Goal: Task Accomplishment & Management: Use online tool/utility

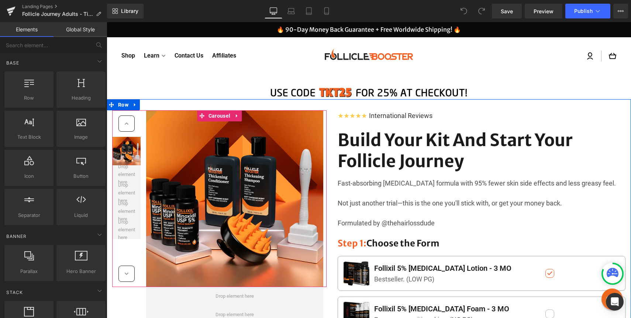
click at [126, 122] on icon at bounding box center [126, 123] width 7 height 7
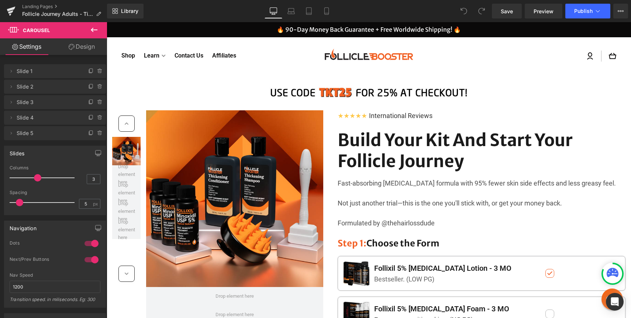
click at [92, 27] on icon at bounding box center [94, 29] width 9 height 9
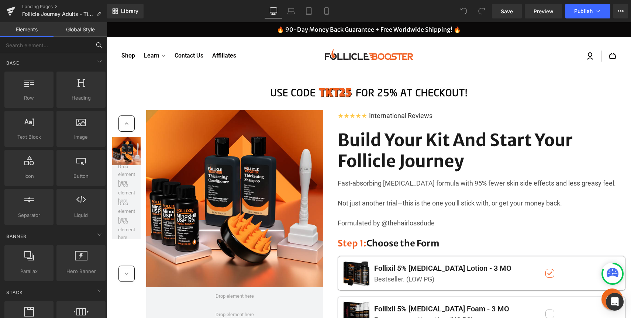
click at [62, 42] on input "text" at bounding box center [45, 45] width 91 height 16
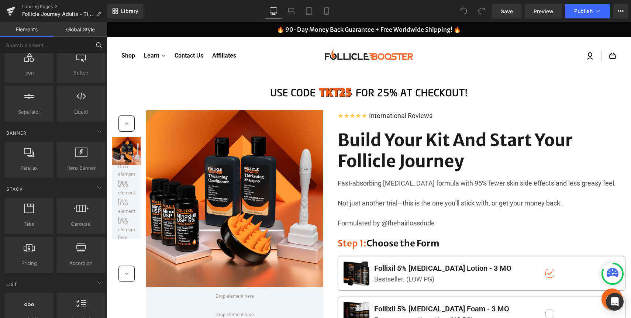
scroll to position [102, 0]
click at [63, 219] on div at bounding box center [81, 213] width 45 height 17
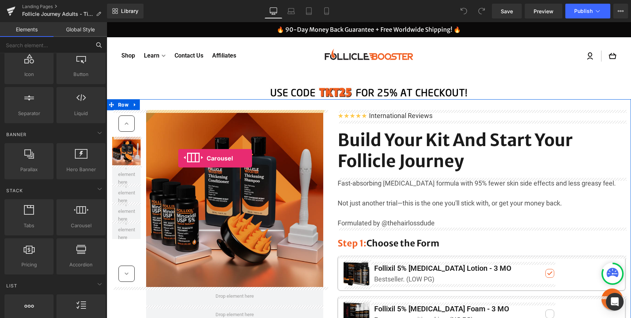
drag, startPoint x: 170, startPoint y: 241, endPoint x: 178, endPoint y: 158, distance: 83.4
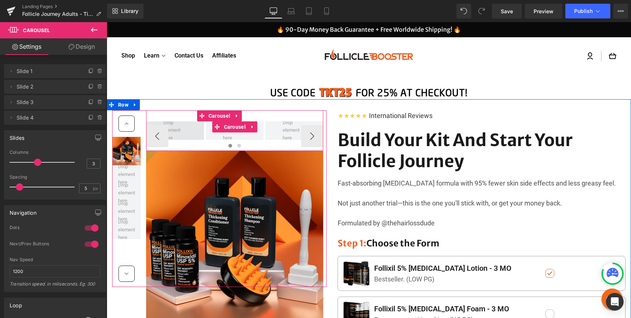
click at [183, 133] on span at bounding box center [175, 130] width 29 height 27
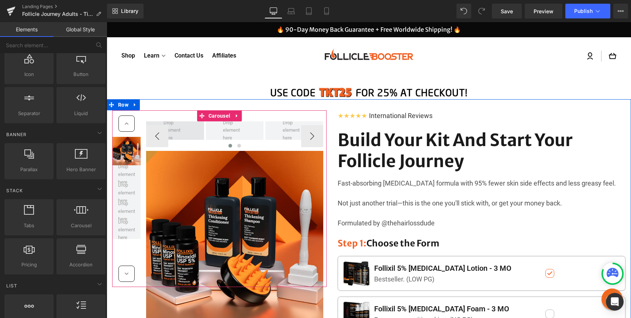
click at [174, 132] on span at bounding box center [175, 130] width 29 height 27
click at [184, 131] on span at bounding box center [175, 130] width 29 height 27
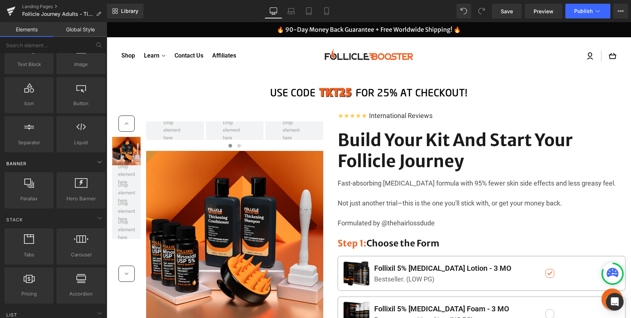
scroll to position [0, 0]
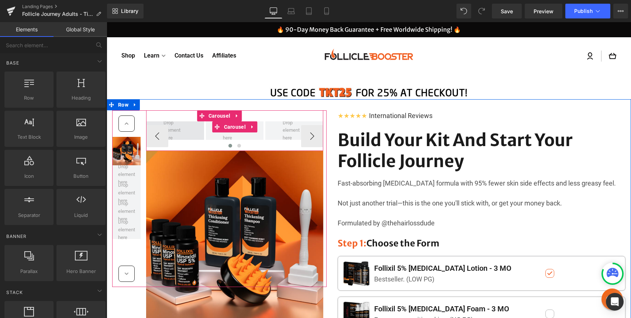
click at [202, 134] on span at bounding box center [175, 130] width 58 height 18
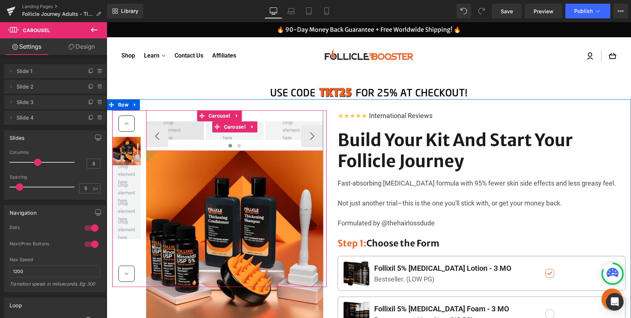
click at [191, 130] on span at bounding box center [175, 130] width 58 height 18
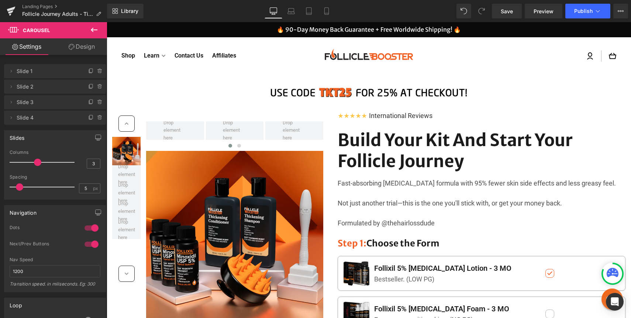
click at [93, 28] on icon at bounding box center [94, 29] width 9 height 9
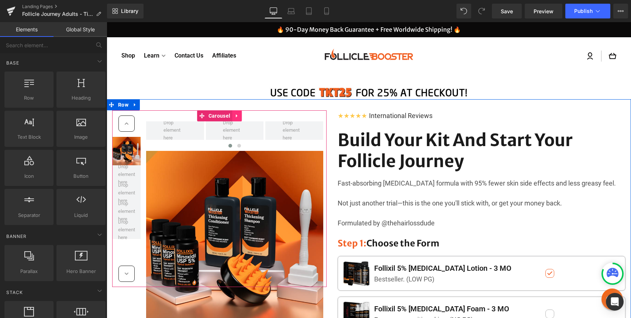
click at [237, 115] on icon at bounding box center [236, 116] width 5 height 6
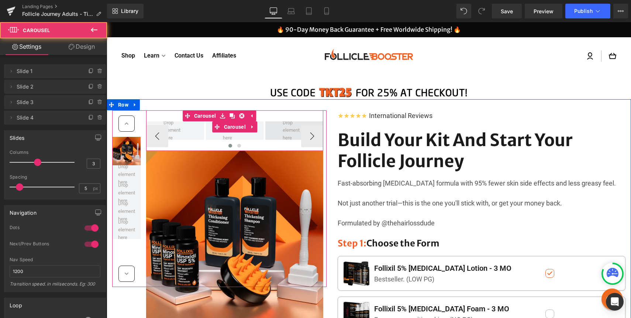
click at [278, 126] on span at bounding box center [294, 130] width 58 height 18
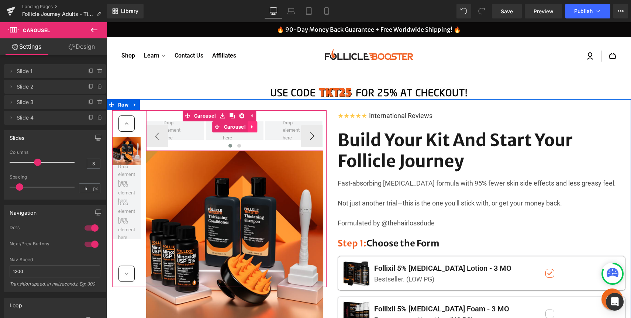
click at [253, 127] on icon at bounding box center [252, 127] width 5 height 6
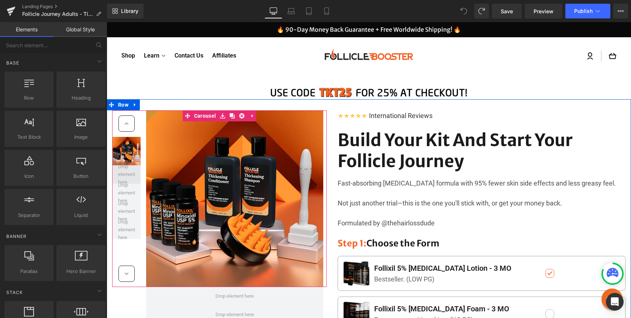
click at [125, 171] on span at bounding box center [126, 174] width 22 height 27
click at [125, 179] on span at bounding box center [126, 174] width 22 height 27
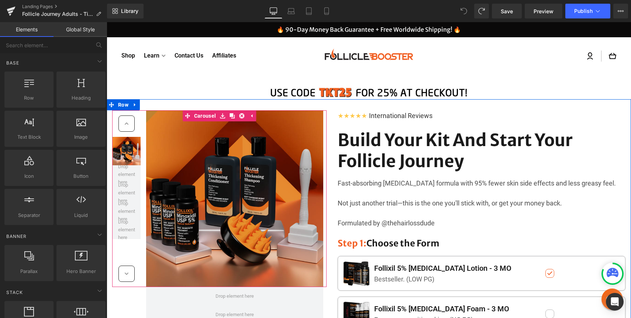
click at [190, 153] on img at bounding box center [234, 198] width 177 height 177
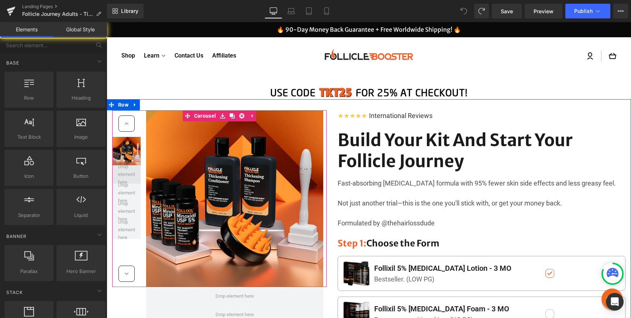
click at [122, 177] on span at bounding box center [126, 174] width 22 height 27
click at [125, 176] on span at bounding box center [126, 174] width 22 height 27
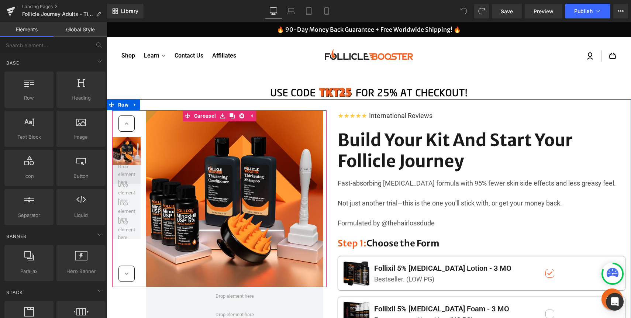
click at [125, 176] on span at bounding box center [126, 174] width 22 height 27
click at [141, 150] on link at bounding box center [138, 150] width 8 height 9
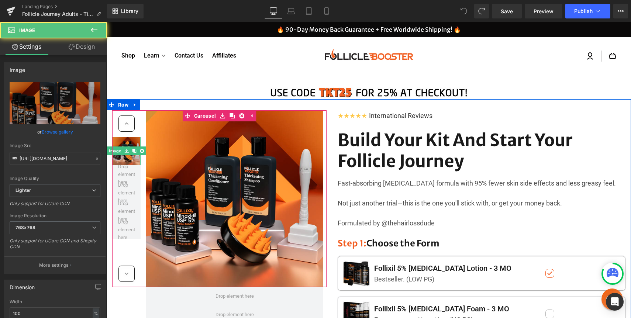
click at [128, 156] on img at bounding box center [126, 151] width 28 height 28
click at [134, 150] on icon at bounding box center [134, 151] width 4 height 4
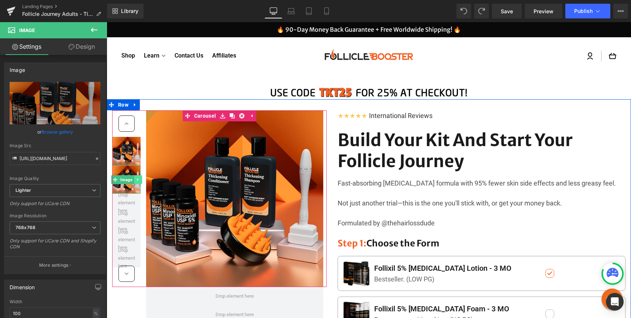
click at [137, 178] on icon at bounding box center [138, 179] width 4 height 4
click at [135, 178] on icon at bounding box center [134, 179] width 4 height 4
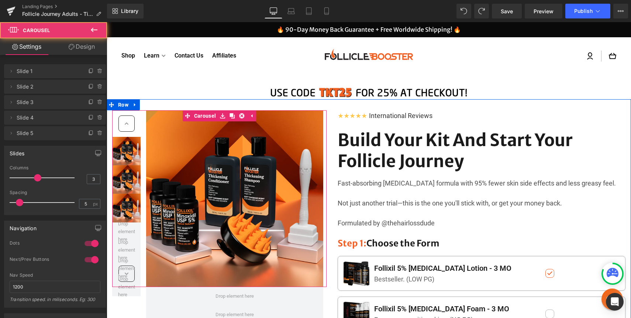
click at [130, 127] on div at bounding box center [126, 123] width 16 height 16
click at [129, 122] on icon at bounding box center [126, 123] width 7 height 7
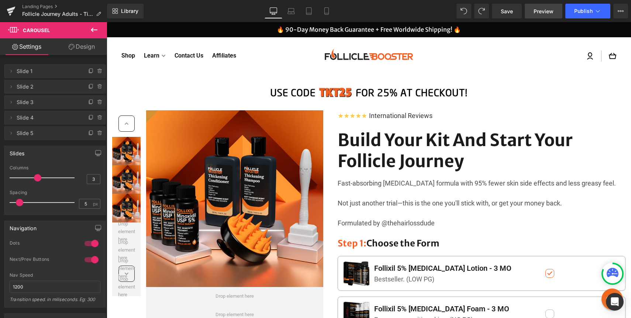
click at [536, 10] on span "Preview" at bounding box center [543, 11] width 20 height 8
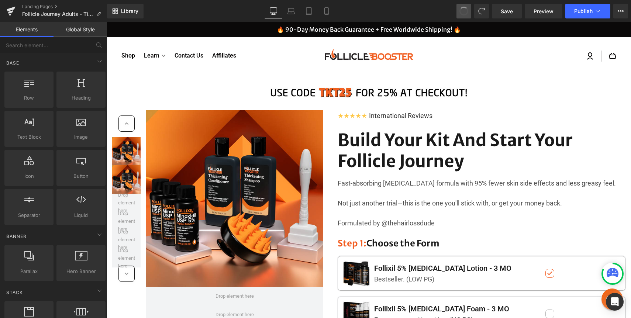
click at [464, 11] on span at bounding box center [464, 11] width 10 height 10
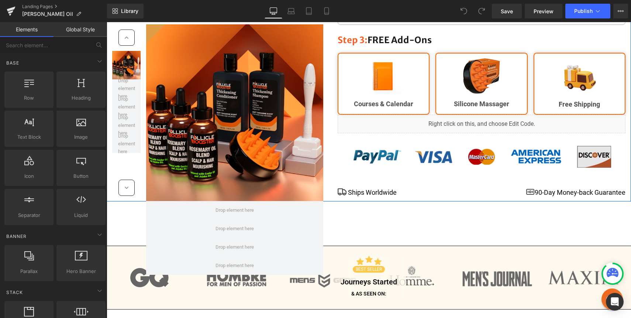
scroll to position [438, 0]
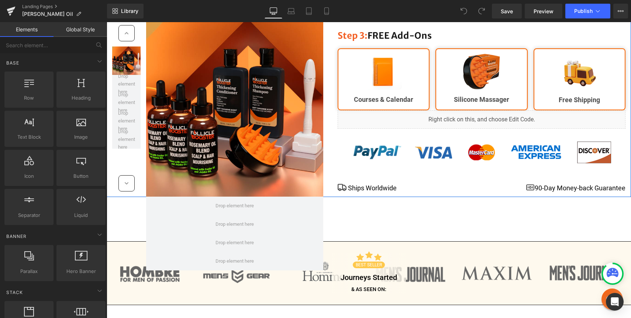
click at [494, 110] on div "Liquid" at bounding box center [482, 119] width 288 height 18
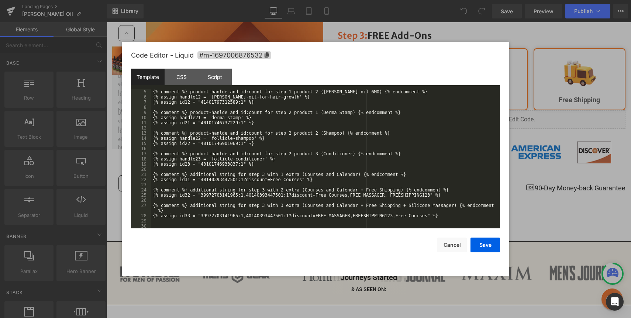
scroll to position [0, 0]
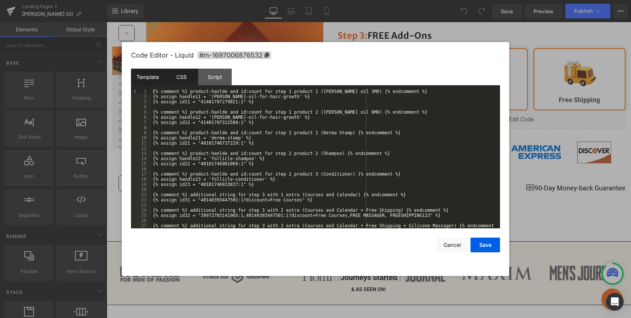
click at [182, 82] on div "CSS" at bounding box center [182, 77] width 34 height 17
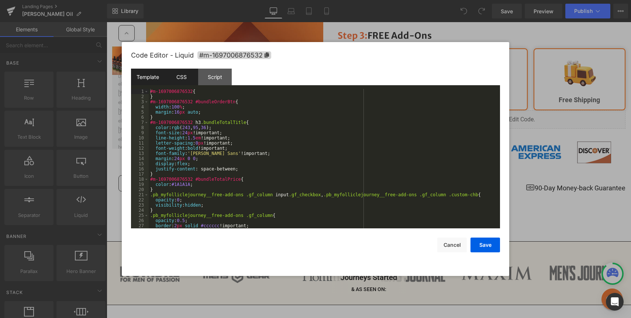
click at [152, 75] on div "Template" at bounding box center [148, 77] width 34 height 17
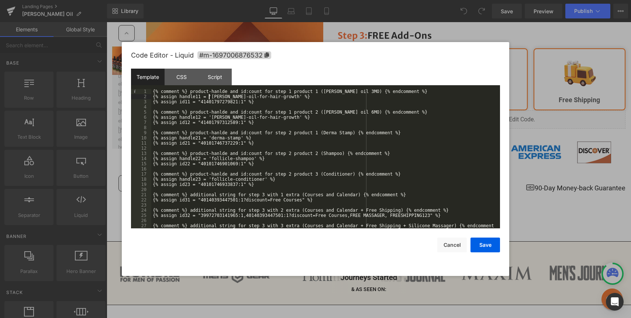
click at [209, 98] on div "{% comment %} product-hanlde and id:count for step 1 product 1 (Rosemary oil 3M…" at bounding box center [324, 166] width 346 height 155
click at [210, 104] on div "{% comment %} product-hanlde and id:count for step 1 product 1 (Rosemary oil 3M…" at bounding box center [324, 166] width 346 height 155
click at [218, 125] on div "{% comment %} product-hanlde and id:count for step 1 product 1 (Rosemary oil 3M…" at bounding box center [324, 166] width 346 height 155
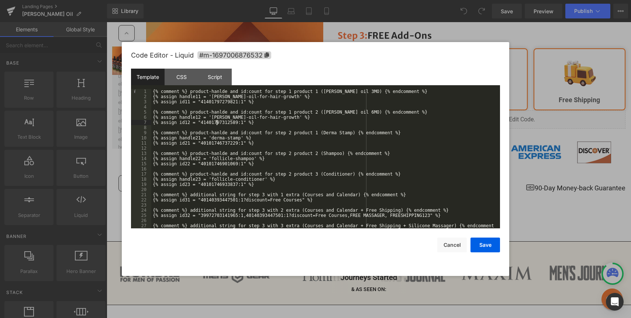
click at [218, 125] on div "{% comment %} product-hanlde and id:count for step 1 product 1 (Rosemary oil 3M…" at bounding box center [324, 166] width 346 height 155
click at [456, 243] on button "Cancel" at bounding box center [452, 245] width 30 height 15
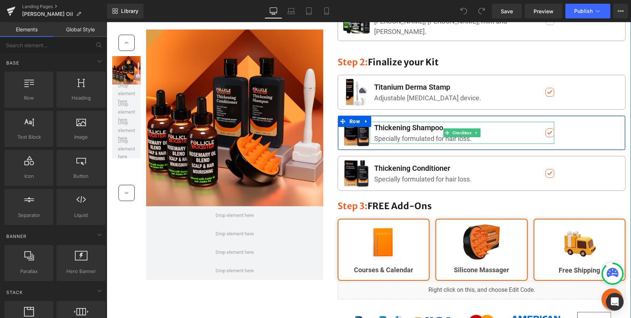
scroll to position [301, 0]
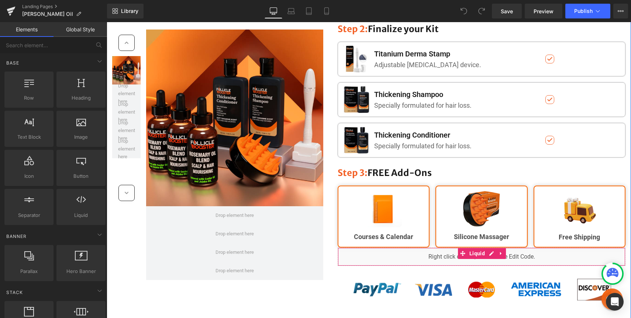
click at [493, 248] on div "Liquid" at bounding box center [482, 257] width 288 height 18
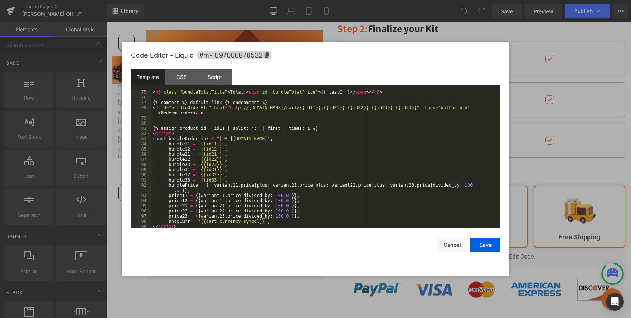
scroll to position [387, 0]
click at [443, 243] on button "Cancel" at bounding box center [452, 245] width 30 height 15
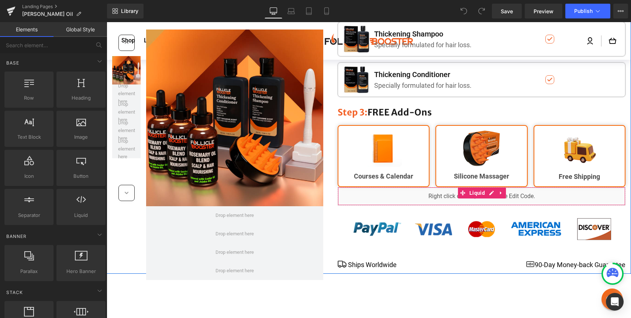
scroll to position [340, 0]
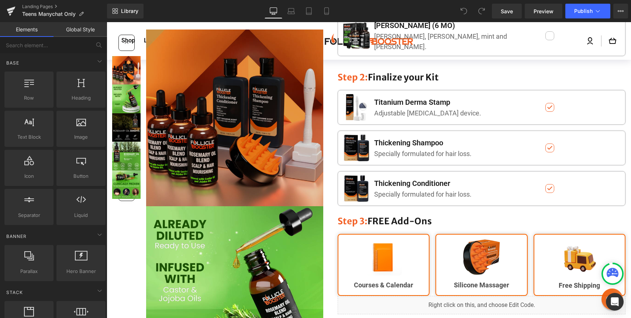
scroll to position [226, 0]
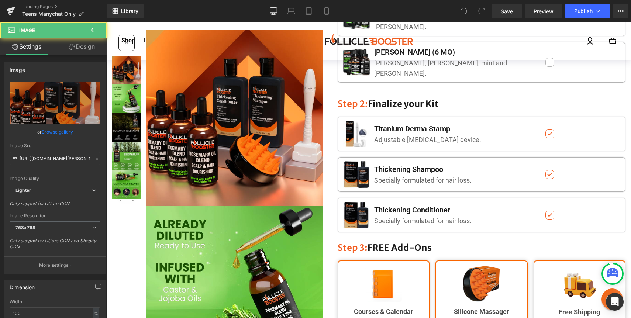
click at [128, 75] on img at bounding box center [126, 70] width 28 height 28
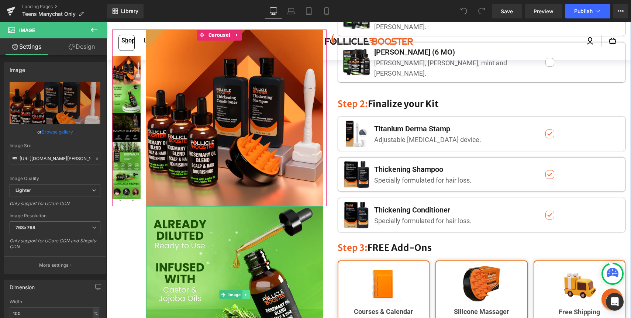
click at [248, 293] on link at bounding box center [246, 294] width 8 height 9
click at [251, 294] on icon at bounding box center [250, 295] width 4 height 4
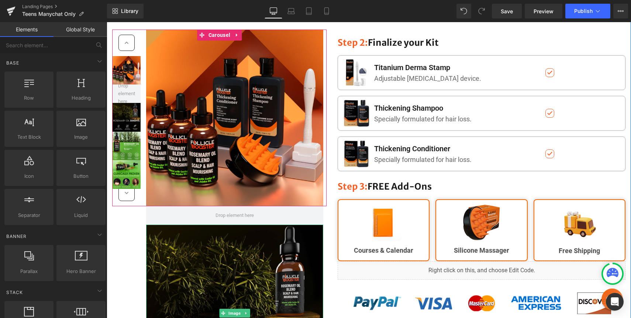
scroll to position [319, 0]
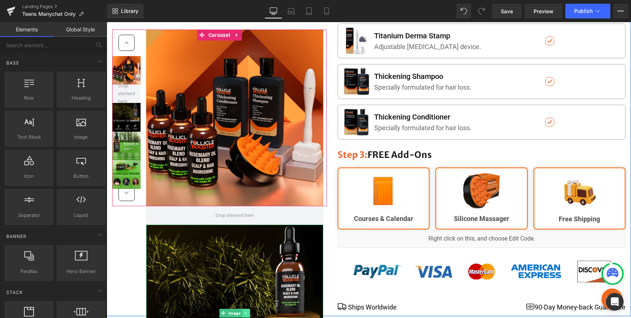
click at [245, 310] on link at bounding box center [246, 313] width 8 height 9
click at [249, 312] on icon at bounding box center [250, 313] width 4 height 4
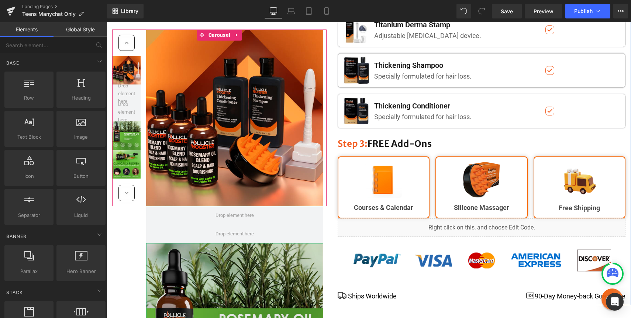
scroll to position [331, 0]
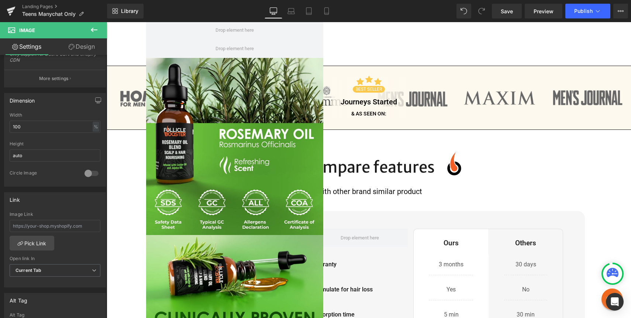
scroll to position [615, 0]
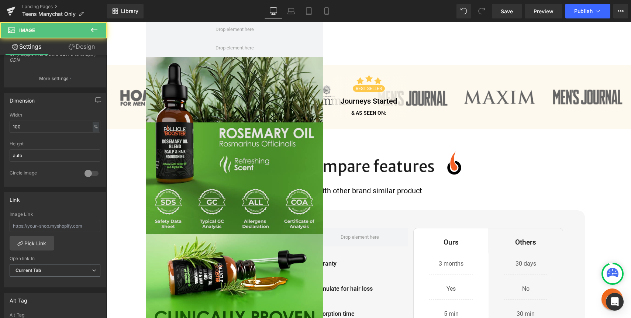
click at [282, 158] on img at bounding box center [234, 146] width 177 height 177
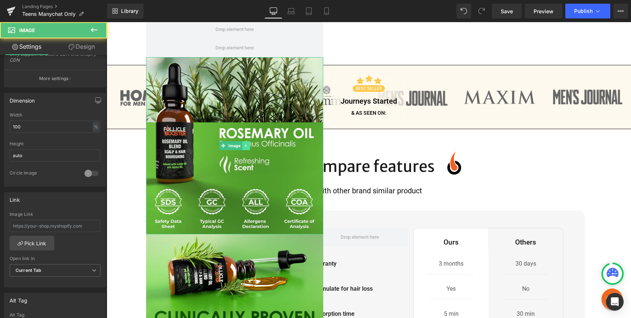
click at [248, 142] on link at bounding box center [246, 146] width 8 height 9
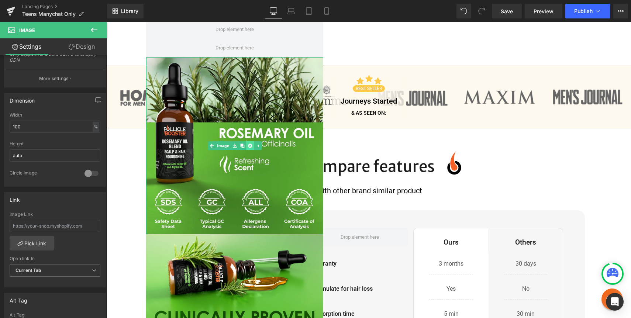
click at [249, 144] on icon at bounding box center [250, 146] width 4 height 4
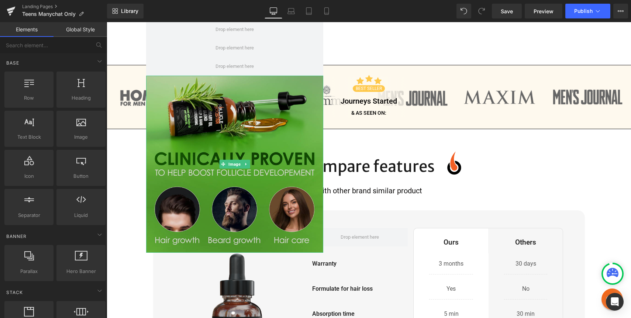
click at [262, 170] on img at bounding box center [234, 164] width 177 height 177
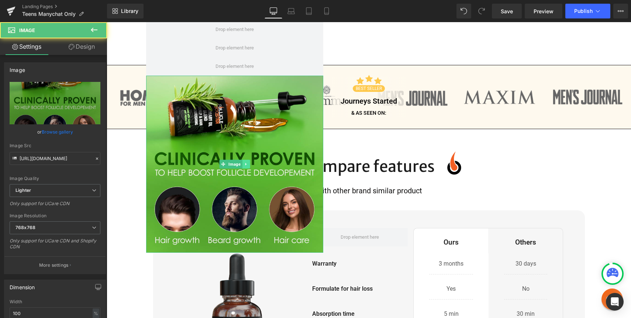
click at [247, 162] on icon at bounding box center [246, 164] width 4 height 4
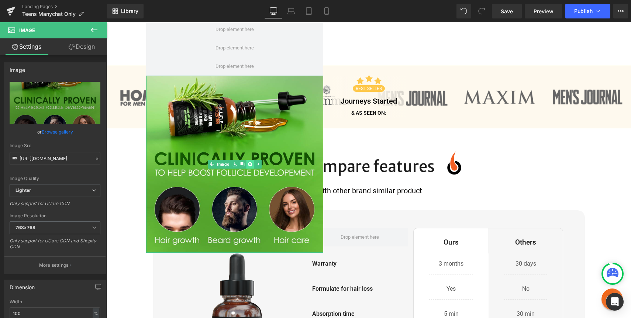
click at [250, 162] on icon at bounding box center [250, 164] width 4 height 4
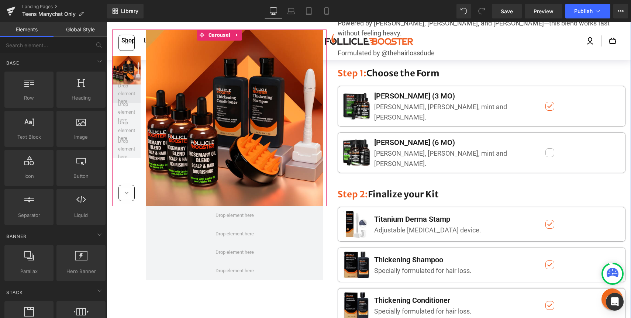
scroll to position [110, 0]
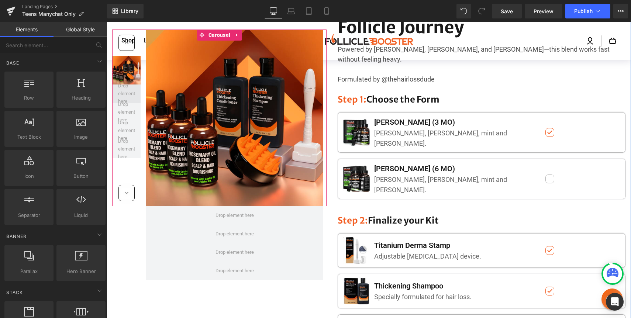
click at [124, 90] on span at bounding box center [126, 93] width 22 height 27
click at [124, 97] on span at bounding box center [126, 93] width 22 height 27
click at [211, 34] on span "Carousel" at bounding box center [219, 35] width 25 height 11
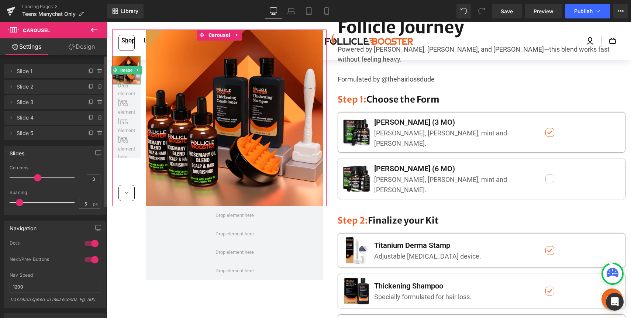
click at [60, 72] on span "Slide 1" at bounding box center [48, 71] width 62 height 14
click at [8, 88] on icon at bounding box center [11, 87] width 6 height 6
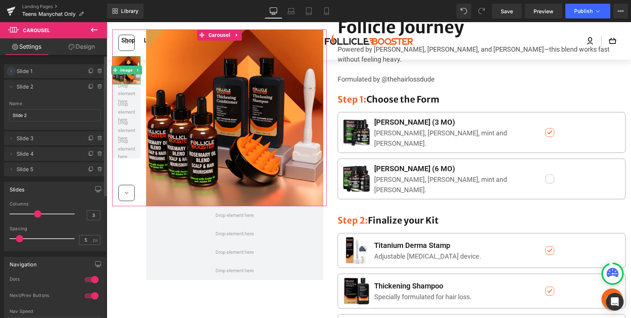
click at [11, 70] on icon at bounding box center [11, 71] width 6 height 6
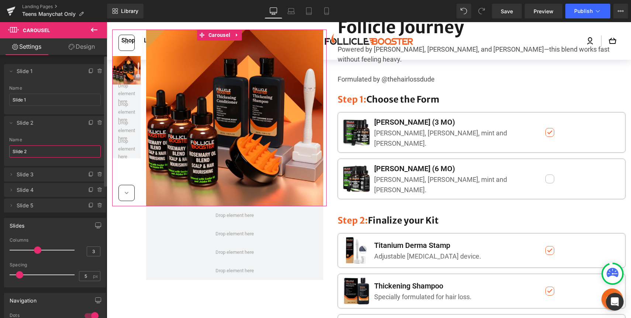
click at [19, 155] on input "Slide 2" at bounding box center [54, 151] width 91 height 12
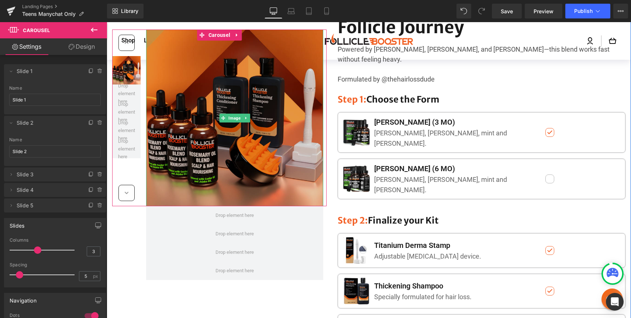
click at [192, 81] on img at bounding box center [234, 118] width 177 height 177
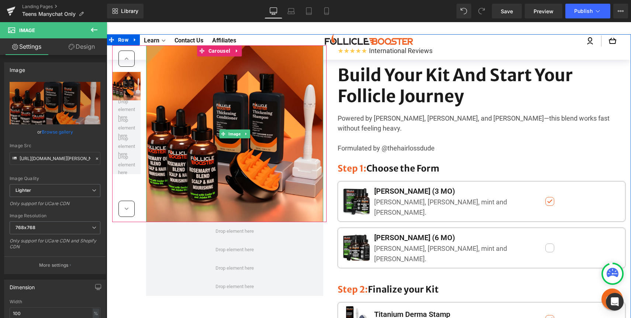
scroll to position [28, 0]
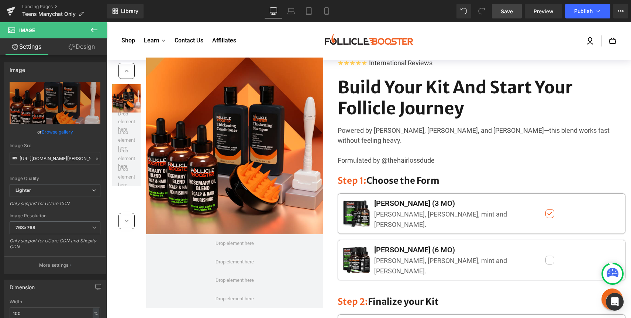
click at [510, 12] on span "Save" at bounding box center [507, 11] width 12 height 8
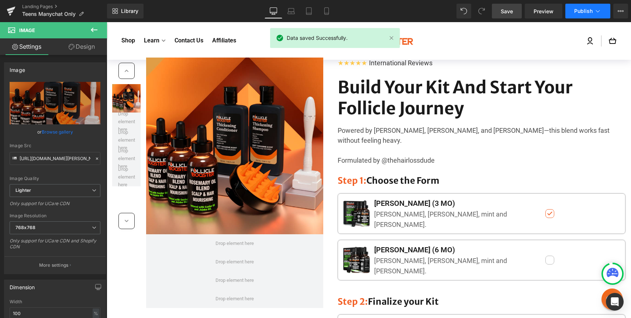
click at [579, 8] on span "Publish" at bounding box center [583, 11] width 18 height 6
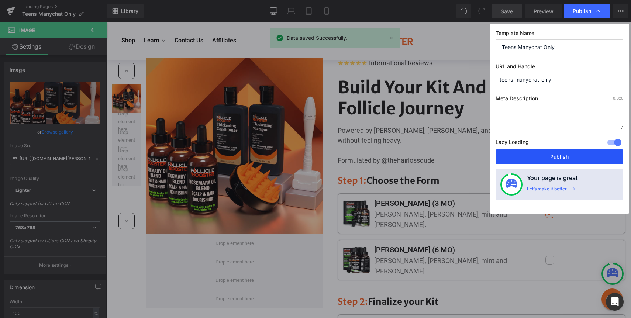
click at [556, 155] on button "Publish" at bounding box center [559, 156] width 128 height 15
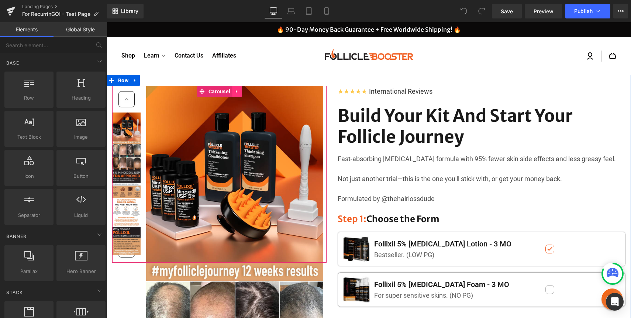
click at [236, 90] on icon at bounding box center [236, 92] width 5 height 6
click at [238, 90] on link at bounding box center [242, 91] width 10 height 11
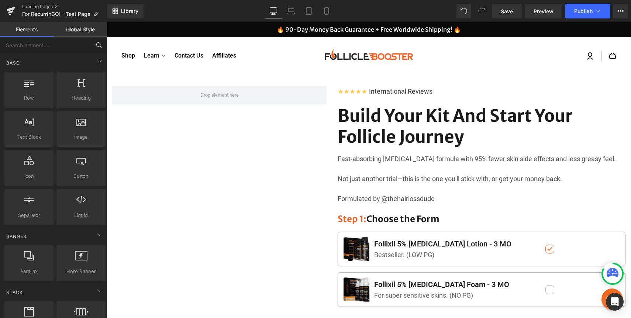
click at [80, 44] on input "text" at bounding box center [45, 45] width 91 height 16
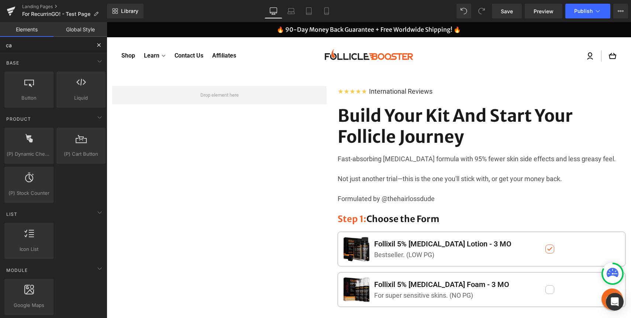
type input "car"
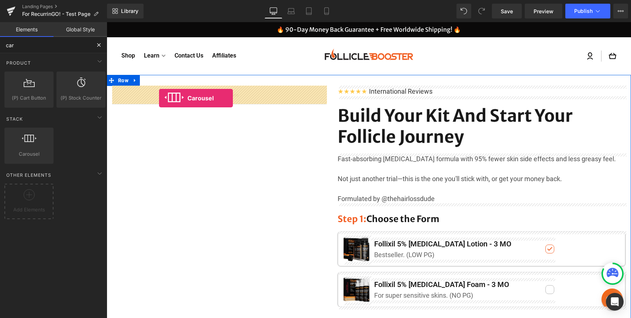
drag, startPoint x: 120, startPoint y: 166, endPoint x: 159, endPoint y: 98, distance: 78.2
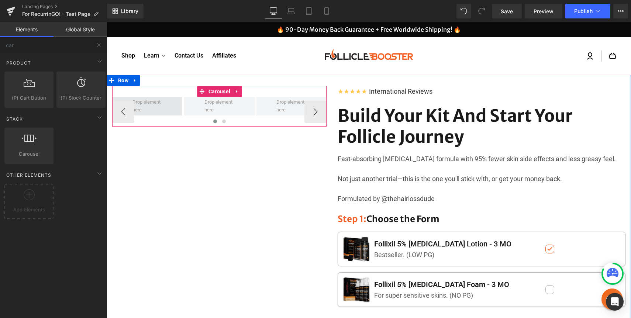
click at [157, 109] on span at bounding box center [147, 106] width 35 height 19
click at [211, 93] on span "Carousel" at bounding box center [219, 91] width 25 height 11
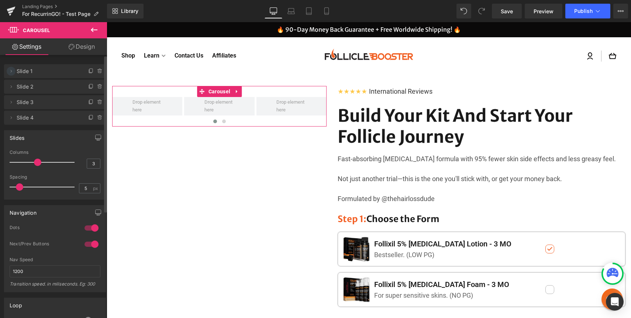
click at [12, 72] on icon at bounding box center [11, 71] width 6 height 6
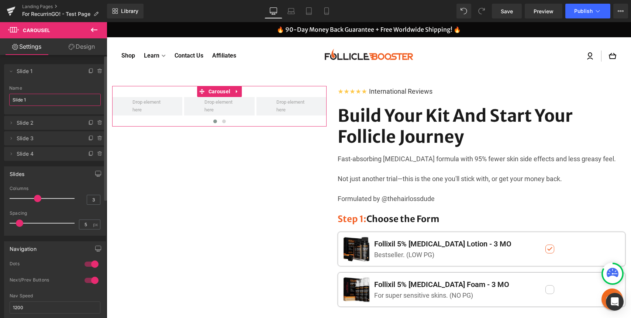
click at [23, 97] on input "Slide 1" at bounding box center [54, 100] width 91 height 12
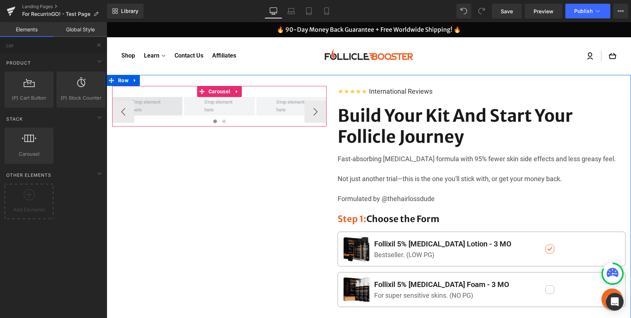
click at [137, 109] on span at bounding box center [147, 106] width 35 height 19
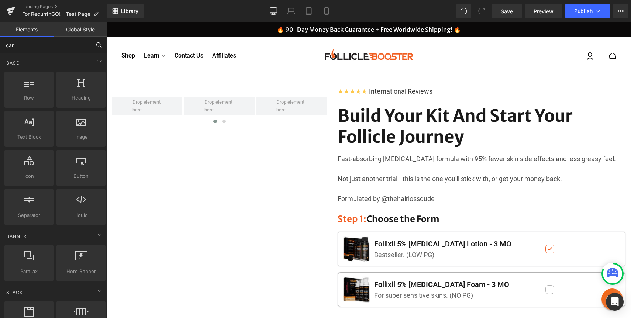
click at [46, 48] on input "car" at bounding box center [45, 45] width 91 height 16
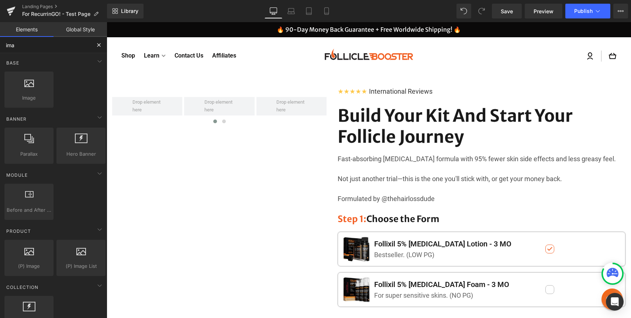
type input "imag"
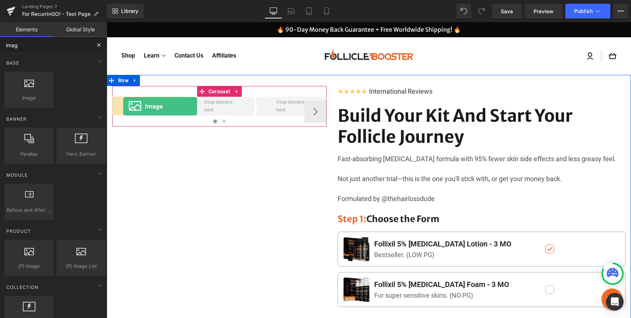
drag, startPoint x: 144, startPoint y: 113, endPoint x: 124, endPoint y: 105, distance: 21.5
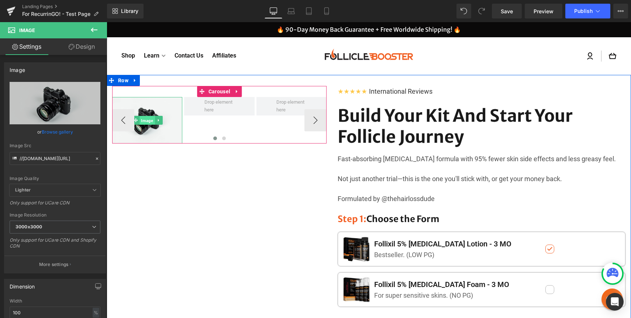
click at [151, 118] on span "Image" at bounding box center [147, 120] width 15 height 9
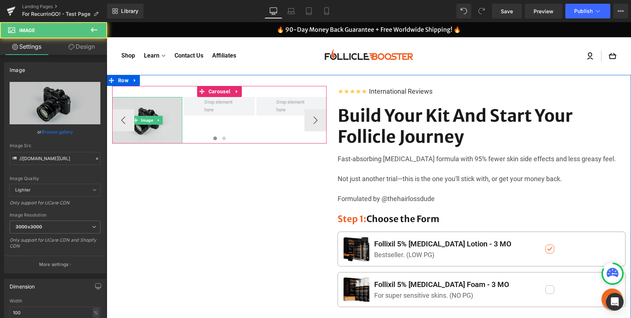
click at [163, 120] on img at bounding box center [147, 120] width 70 height 46
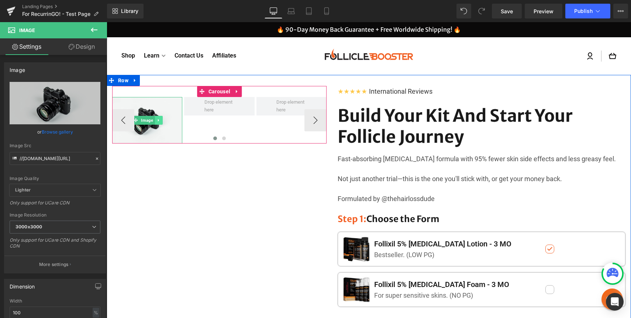
click at [159, 120] on icon at bounding box center [159, 120] width 4 height 4
click at [153, 119] on icon at bounding box center [155, 120] width 4 height 4
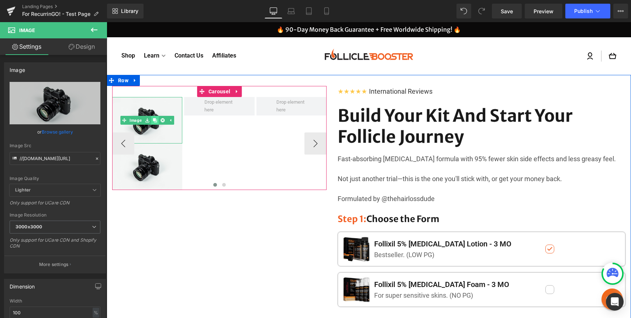
click at [155, 121] on icon at bounding box center [155, 120] width 4 height 4
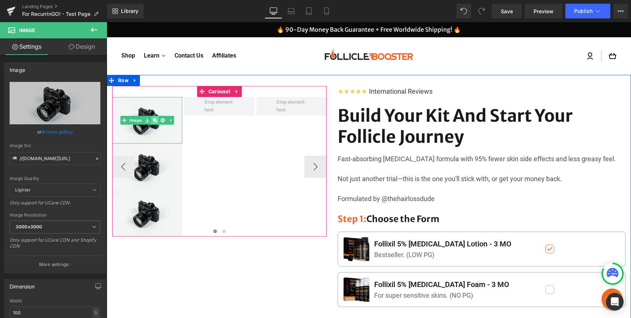
click at [155, 121] on icon at bounding box center [155, 120] width 4 height 4
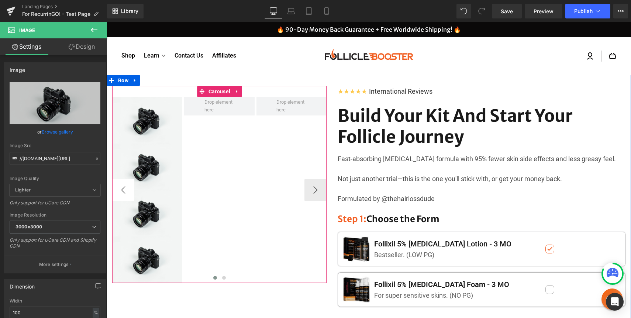
click at [122, 193] on button "‹" at bounding box center [123, 190] width 22 height 22
click at [313, 190] on button "›" at bounding box center [315, 190] width 22 height 22
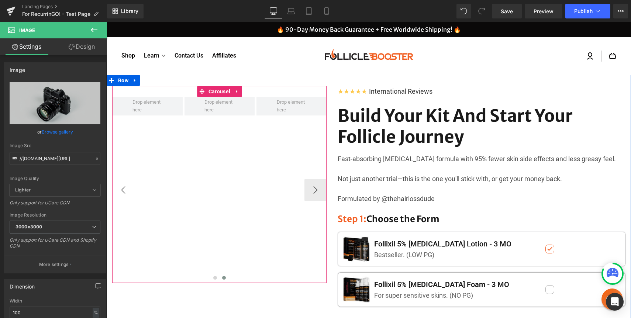
click at [128, 188] on button "‹" at bounding box center [123, 190] width 22 height 22
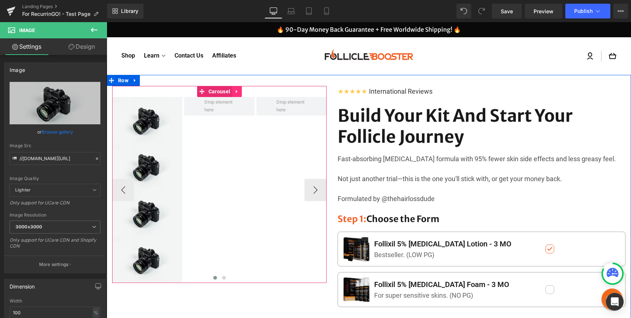
click at [239, 90] on link at bounding box center [237, 91] width 10 height 11
click at [203, 90] on link "Carousel" at bounding box center [214, 91] width 35 height 11
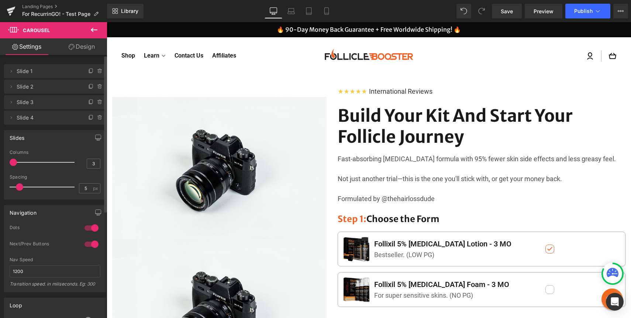
drag, startPoint x: 34, startPoint y: 163, endPoint x: 6, endPoint y: 163, distance: 27.3
click at [6, 163] on div "3 Columns 3 3 Columns 3 3 Columns 3 1 Columns 1 5px Spacing 5 px 5px Spacing 5 …" at bounding box center [54, 174] width 101 height 49
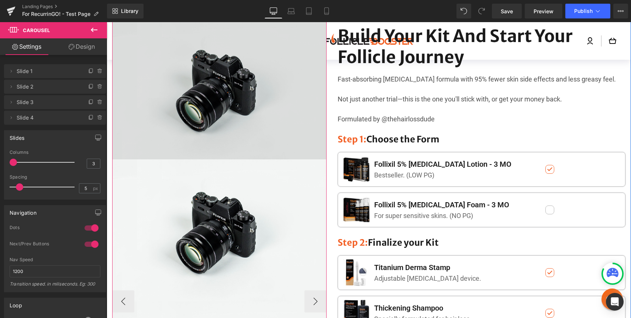
scroll to position [11, 0]
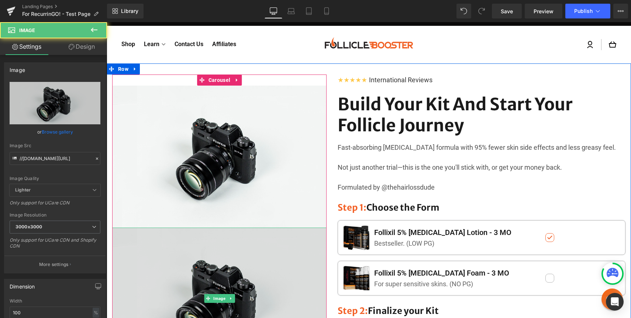
click at [203, 261] on img at bounding box center [219, 299] width 214 height 142
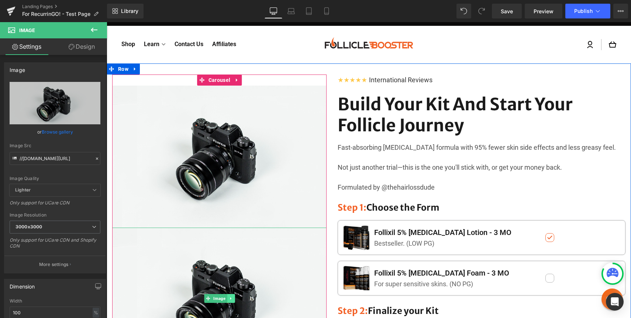
click at [232, 297] on icon at bounding box center [231, 298] width 4 height 4
click at [232, 298] on link at bounding box center [235, 298] width 8 height 9
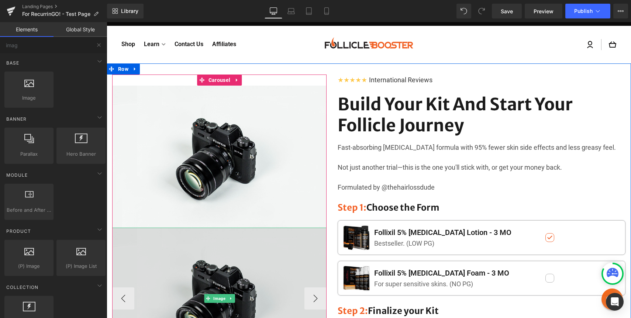
click at [235, 253] on img at bounding box center [219, 299] width 214 height 142
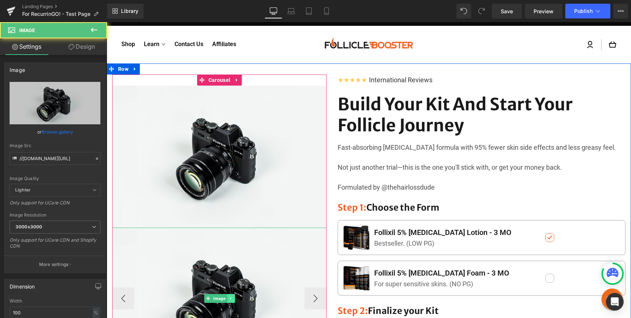
click at [232, 295] on link at bounding box center [231, 298] width 8 height 9
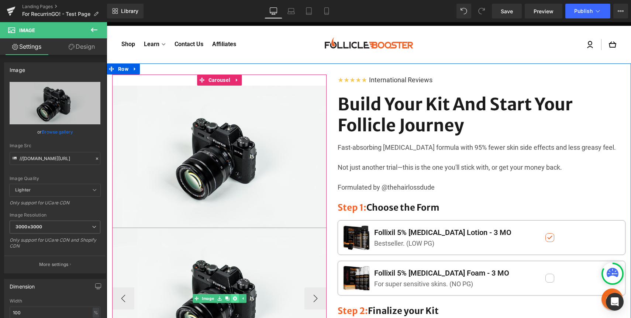
click at [235, 299] on icon at bounding box center [234, 299] width 4 height 4
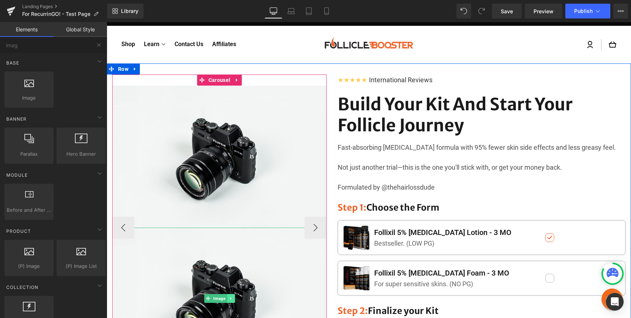
click at [231, 299] on icon at bounding box center [230, 298] width 1 height 3
click at [232, 297] on link at bounding box center [235, 298] width 8 height 9
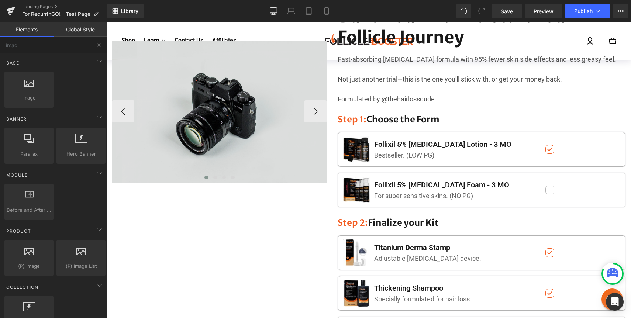
scroll to position [0, 0]
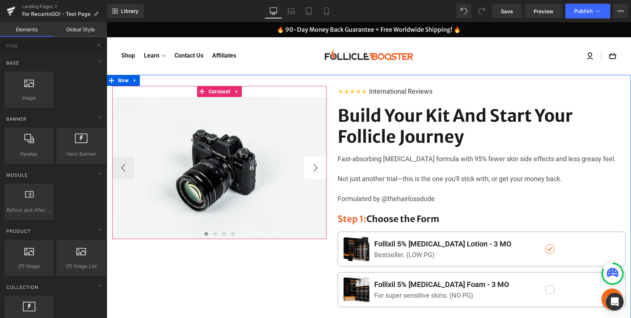
click at [314, 169] on button "›" at bounding box center [315, 168] width 22 height 22
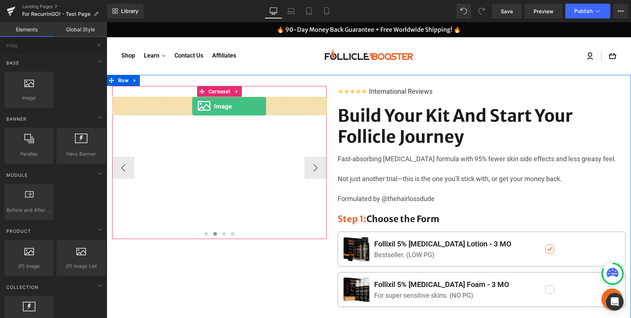
drag, startPoint x: 150, startPoint y: 121, endPoint x: 192, endPoint y: 106, distance: 44.9
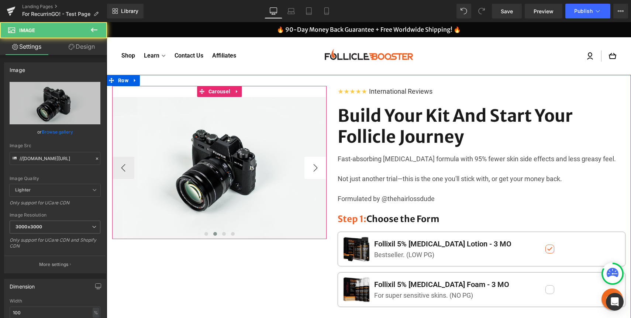
click at [319, 169] on button "›" at bounding box center [315, 168] width 22 height 22
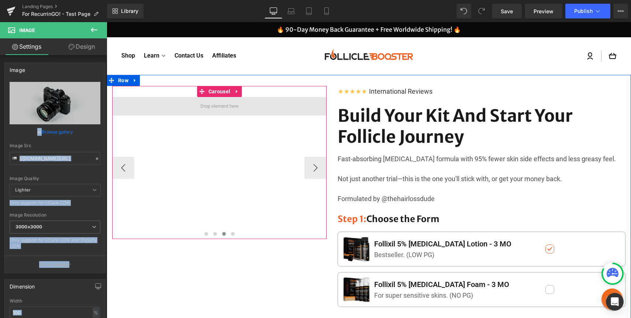
drag, startPoint x: 180, startPoint y: 118, endPoint x: 150, endPoint y: 98, distance: 36.0
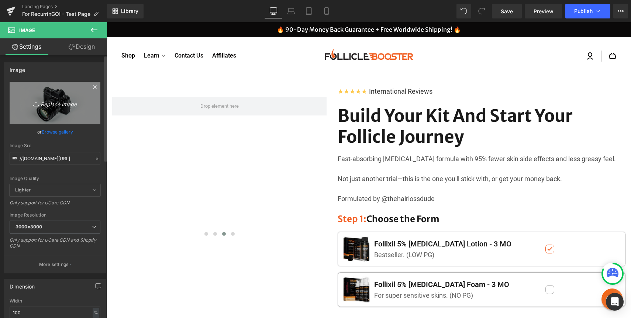
click at [72, 98] on link "Replace Image" at bounding box center [55, 103] width 91 height 42
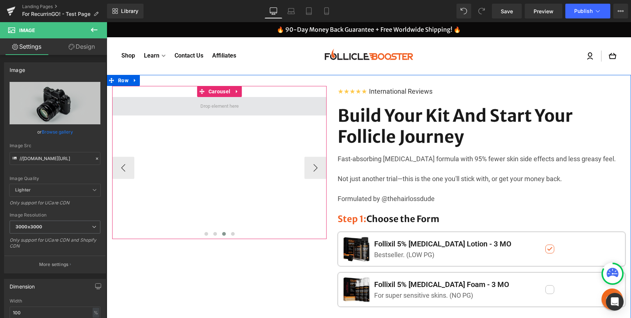
click at [187, 110] on span at bounding box center [219, 106] width 214 height 18
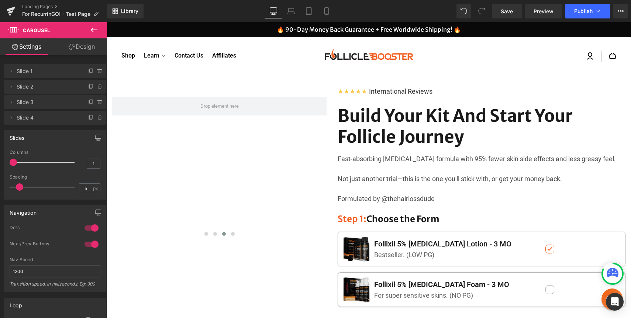
click at [89, 34] on button at bounding box center [94, 30] width 26 height 16
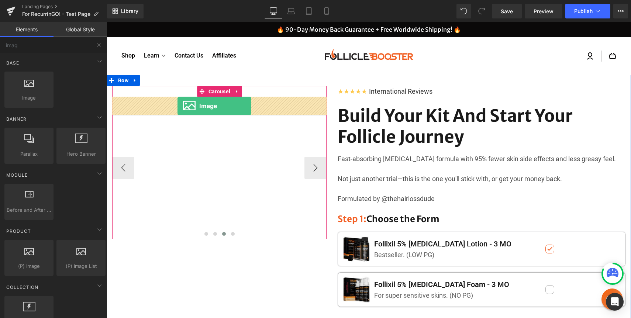
drag, startPoint x: 130, startPoint y: 112, endPoint x: 177, endPoint y: 106, distance: 47.6
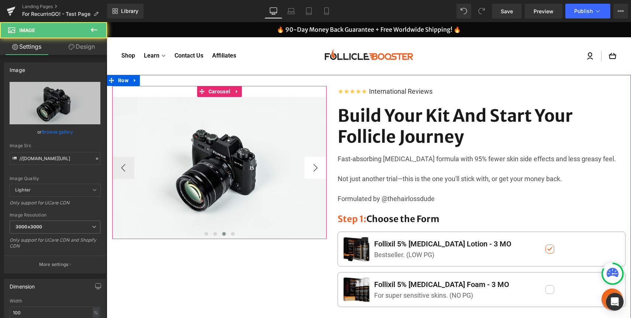
click at [316, 172] on button "›" at bounding box center [315, 168] width 22 height 22
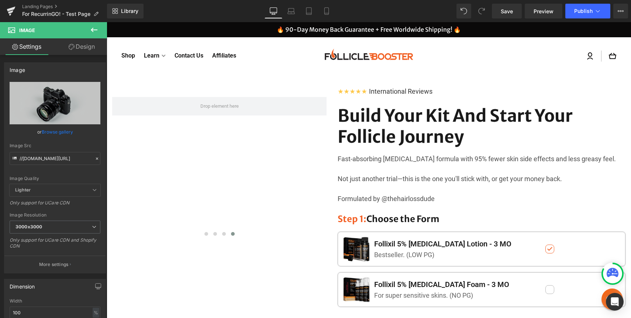
click at [91, 28] on icon at bounding box center [94, 29] width 9 height 9
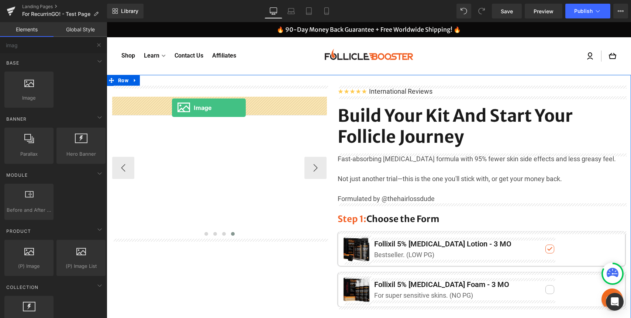
drag, startPoint x: 127, startPoint y: 111, endPoint x: 172, endPoint y: 107, distance: 45.5
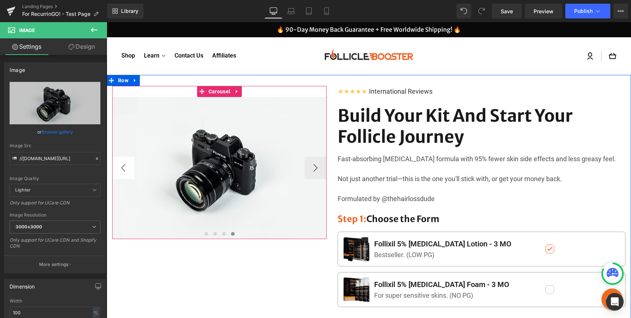
click at [126, 163] on button "‹" at bounding box center [123, 168] width 22 height 22
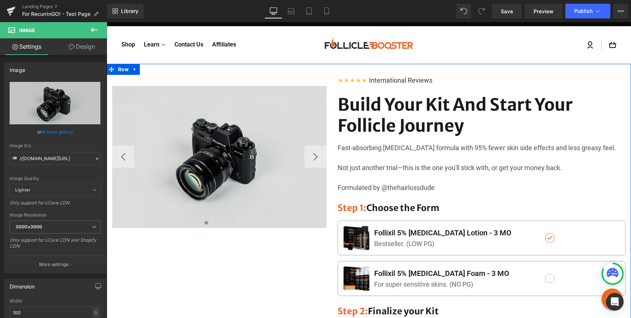
scroll to position [8, 0]
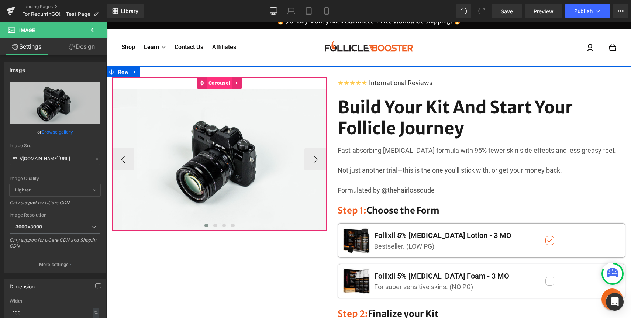
click at [228, 83] on span "Carousel" at bounding box center [219, 82] width 25 height 11
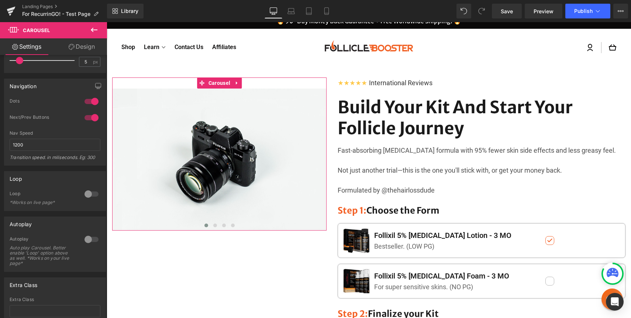
scroll to position [127, 0]
click at [86, 194] on div at bounding box center [92, 194] width 18 height 12
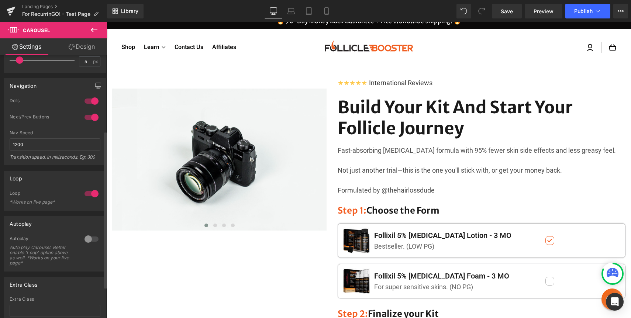
click at [86, 194] on div at bounding box center [92, 194] width 18 height 12
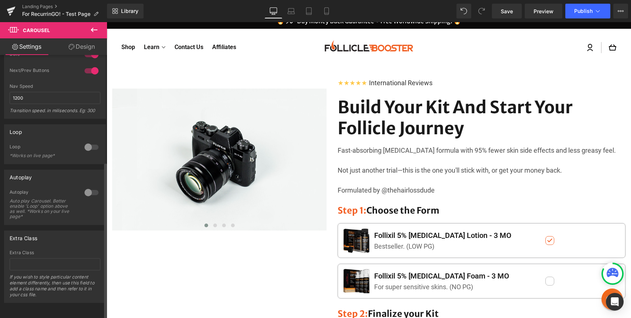
click at [89, 187] on div at bounding box center [92, 193] width 18 height 12
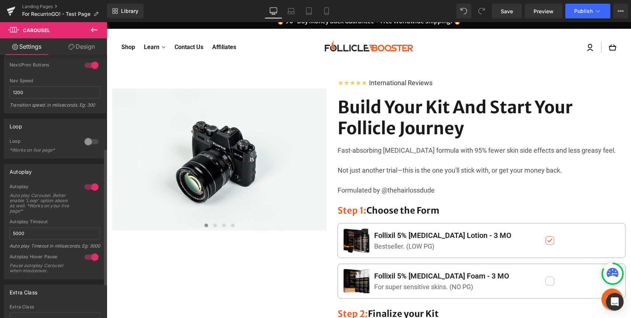
click at [90, 186] on div at bounding box center [92, 187] width 18 height 12
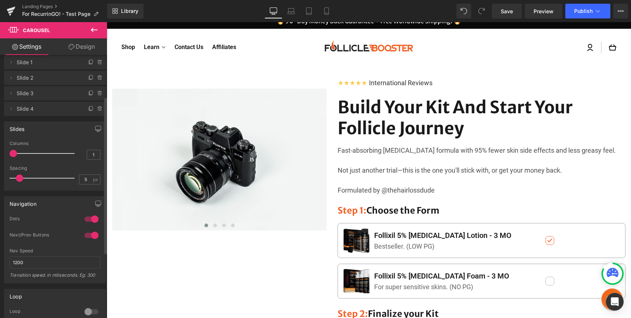
scroll to position [0, 0]
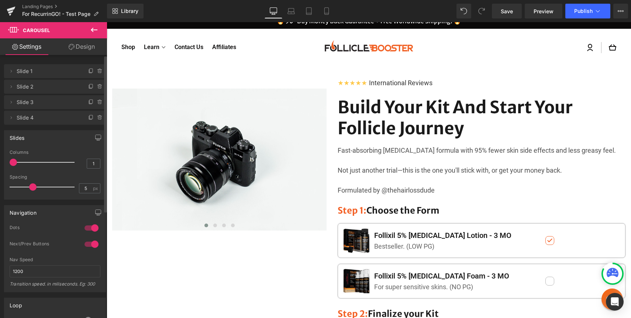
drag, startPoint x: 20, startPoint y: 187, endPoint x: 32, endPoint y: 188, distance: 12.6
click at [32, 188] on span at bounding box center [32, 186] width 7 height 7
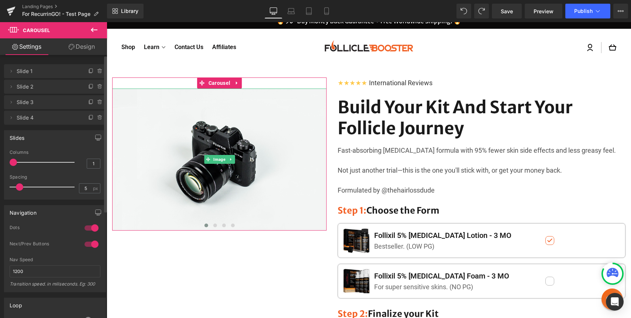
click at [37, 77] on span "Slide 1" at bounding box center [48, 71] width 62 height 14
click at [24, 71] on span "Slide 1" at bounding box center [48, 71] width 62 height 14
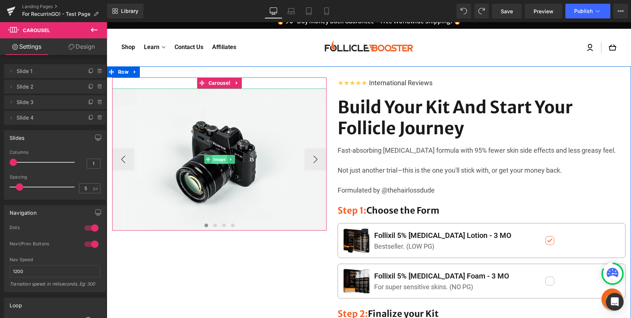
click at [220, 158] on span "Image" at bounding box center [219, 159] width 15 height 9
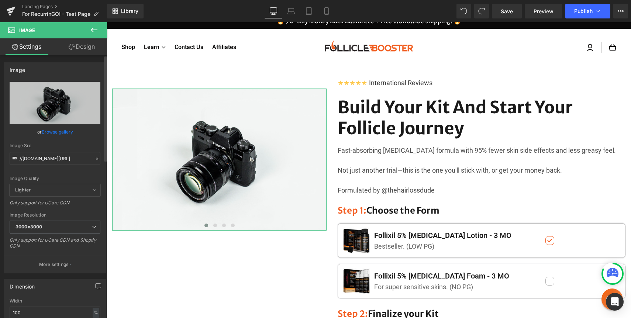
click at [58, 130] on link "Browse gallery" at bounding box center [57, 131] width 31 height 13
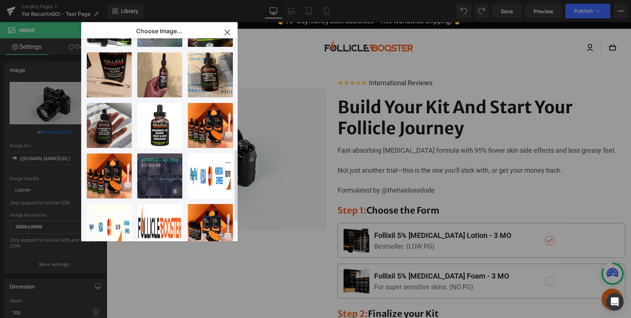
scroll to position [360, 0]
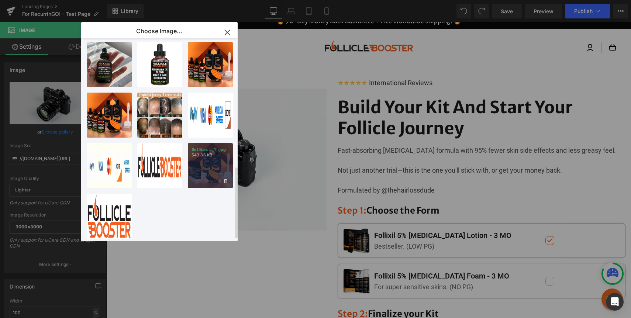
click at [200, 167] on div "Set Ban... _1_.jpg 543.86 KB" at bounding box center [210, 165] width 45 height 45
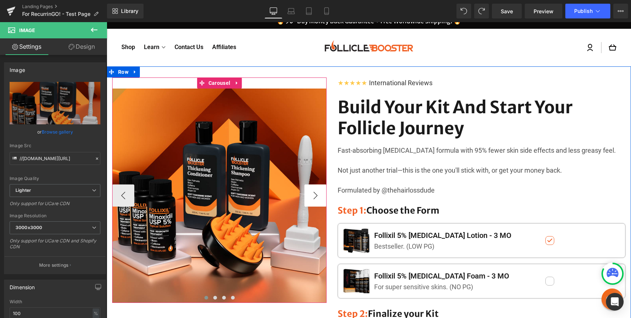
click at [314, 192] on button "›" at bounding box center [315, 195] width 22 height 22
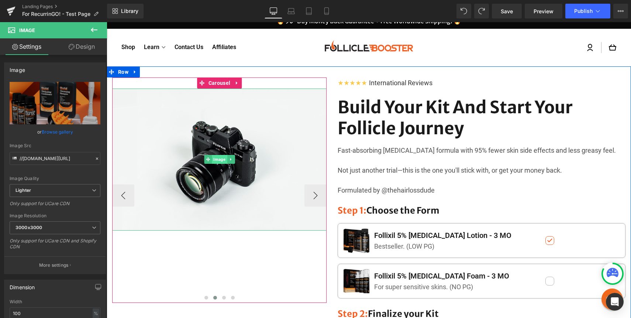
click at [212, 157] on span "Image" at bounding box center [219, 159] width 15 height 9
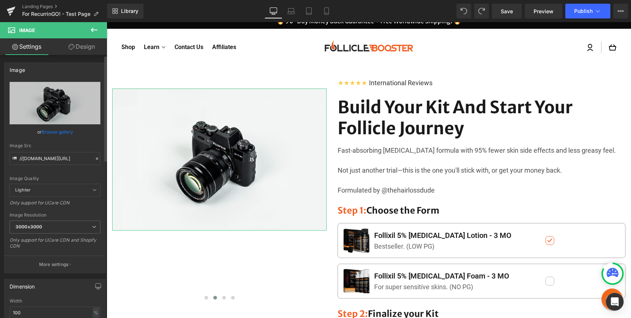
click at [56, 129] on link "Browse gallery" at bounding box center [57, 131] width 31 height 13
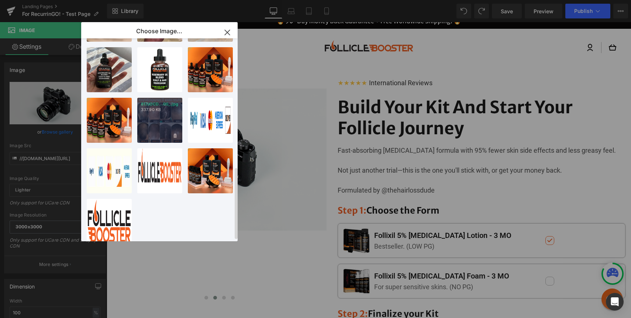
scroll to position [364, 0]
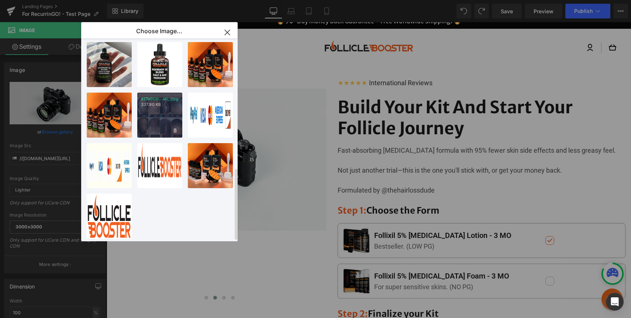
click at [160, 106] on div "817JOCD...00_.jpg 337.90 KB" at bounding box center [159, 115] width 45 height 45
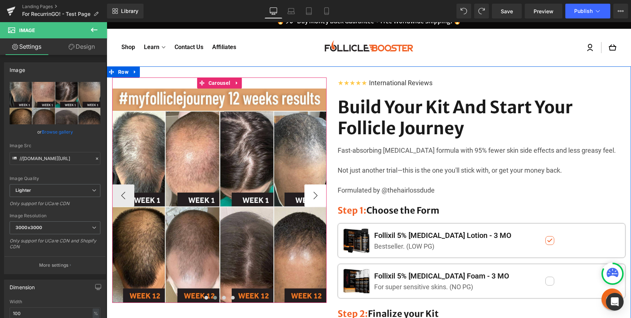
click at [316, 195] on button "›" at bounding box center [315, 195] width 22 height 22
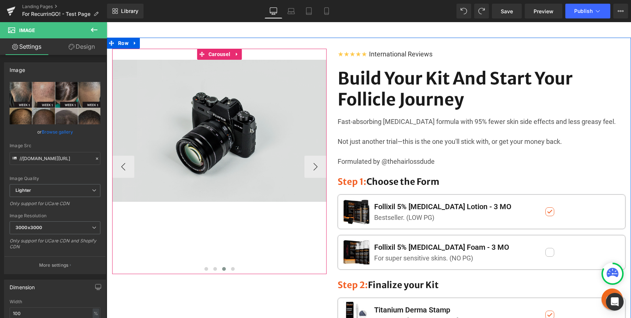
scroll to position [0, 0]
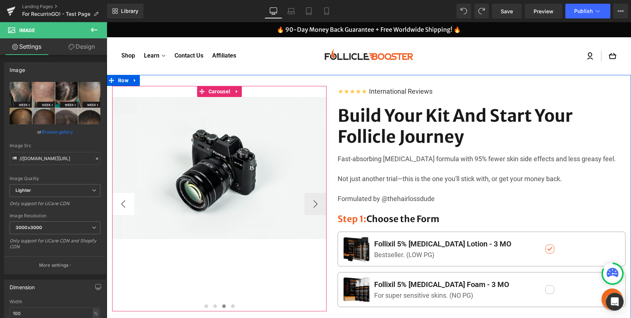
click at [127, 204] on button "‹" at bounding box center [123, 204] width 22 height 22
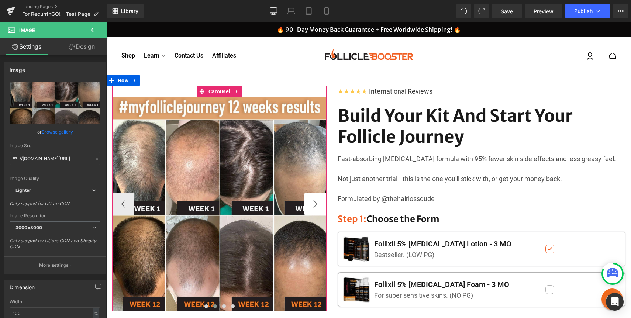
click at [310, 203] on button "›" at bounding box center [315, 204] width 22 height 22
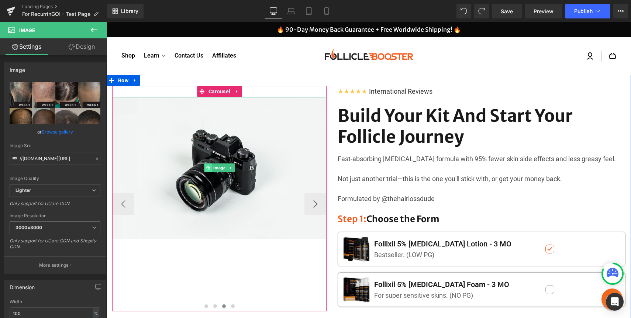
click at [211, 166] on span at bounding box center [208, 167] width 8 height 9
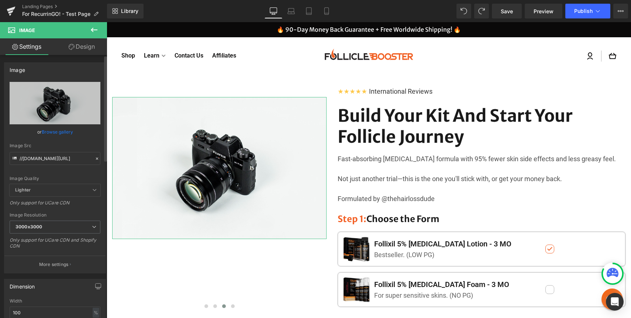
click at [62, 129] on link "Browse gallery" at bounding box center [57, 131] width 31 height 13
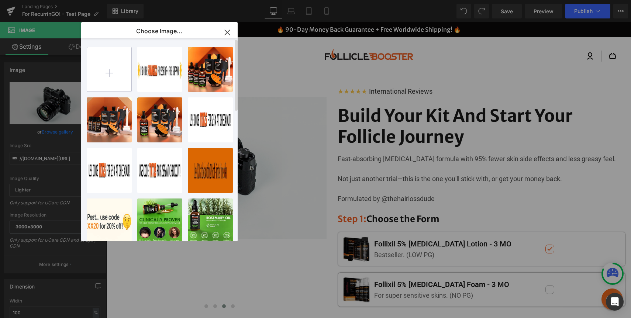
click at [110, 75] on input "file" at bounding box center [109, 69] width 44 height 44
type input "C:\fakepath\folixil minoxidil lotion 3 pack.jpg"
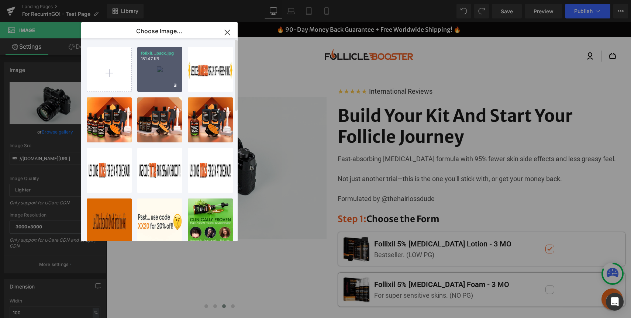
click at [170, 73] on div "folixil...pack.jpg 181.47 KB" at bounding box center [159, 69] width 45 height 45
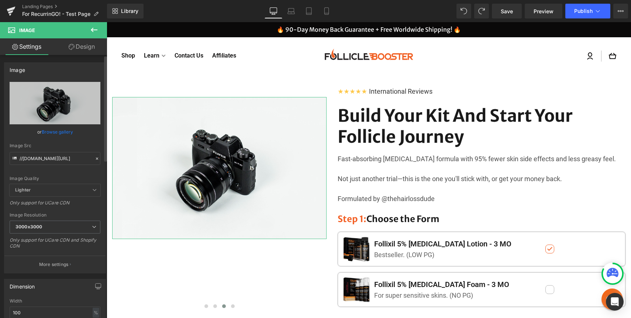
click at [56, 136] on link "Browse gallery" at bounding box center [57, 131] width 31 height 13
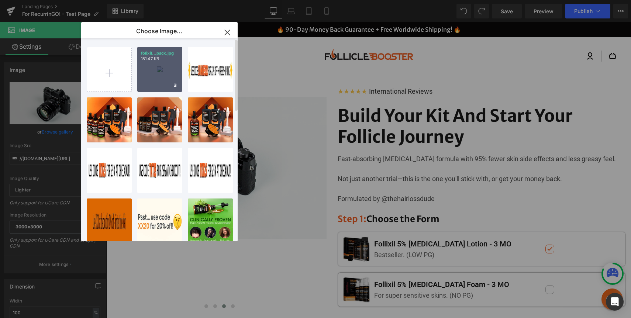
click at [149, 70] on div "folixil...pack.jpg 181.47 KB" at bounding box center [159, 69] width 45 height 45
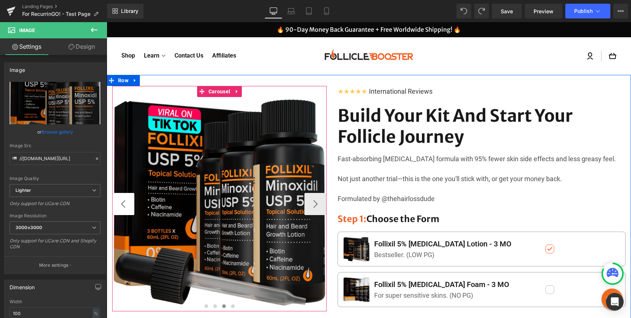
click at [123, 201] on button "‹" at bounding box center [123, 204] width 22 height 22
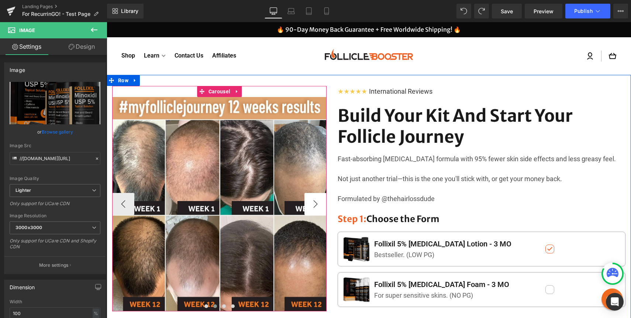
click at [315, 198] on button "›" at bounding box center [315, 204] width 22 height 22
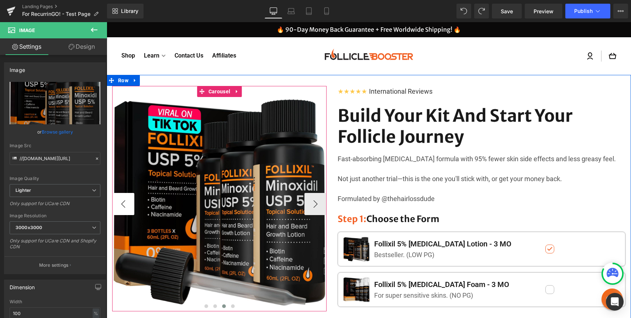
click at [127, 212] on button "‹" at bounding box center [123, 204] width 22 height 22
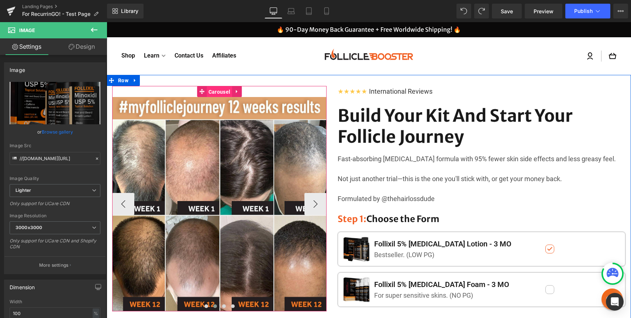
click at [214, 94] on span "Carousel" at bounding box center [219, 91] width 25 height 11
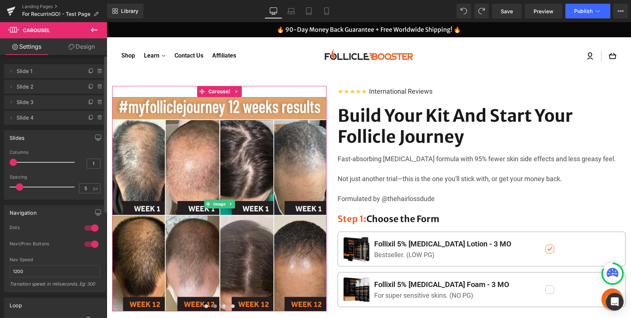
drag, startPoint x: 9, startPoint y: 104, endPoint x: 9, endPoint y: 80, distance: 24.3
click at [9, 63] on ul "Delete Cancel Slide 1 Slide 1 Name Slide 1 Delete Cancel Slide 2 Slide 2 Name S…" at bounding box center [55, 63] width 102 height 0
drag, startPoint x: 86, startPoint y: 84, endPoint x: 95, endPoint y: 84, distance: 9.2
click at [95, 84] on div at bounding box center [96, 84] width 19 height 9
click at [97, 84] on icon at bounding box center [100, 87] width 6 height 6
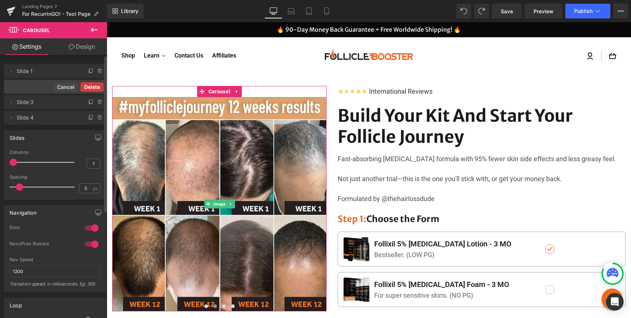
click at [93, 84] on button "Delete" at bounding box center [91, 87] width 23 height 10
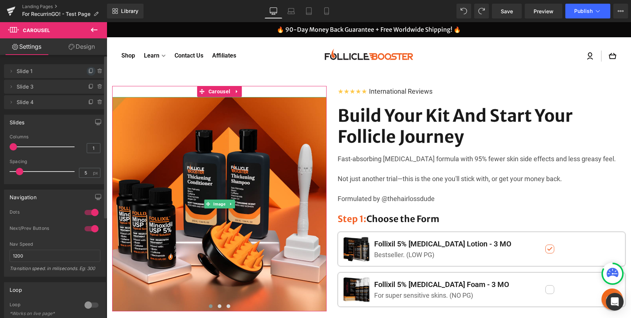
click at [89, 70] on icon at bounding box center [91, 71] width 6 height 6
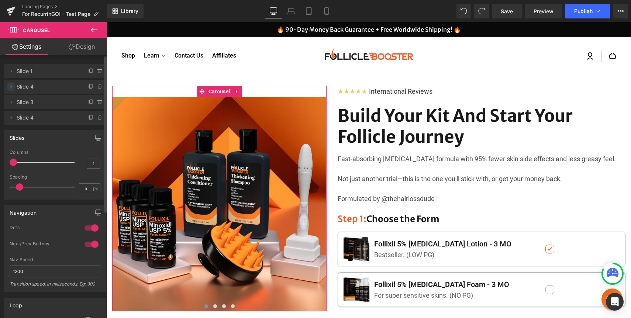
click at [11, 87] on icon at bounding box center [11, 87] width 6 height 6
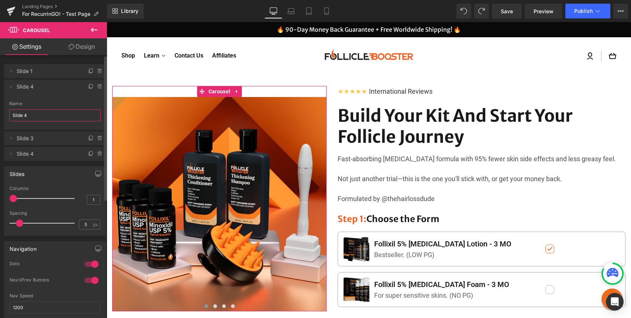
click at [46, 117] on input "Slide 4" at bounding box center [54, 115] width 91 height 12
click at [97, 84] on icon at bounding box center [100, 87] width 6 height 6
click at [92, 86] on button "Delete" at bounding box center [91, 87] width 23 height 10
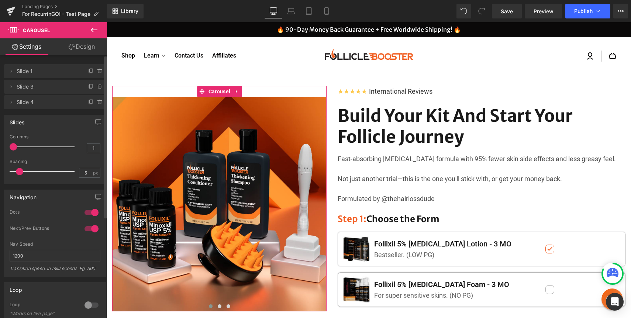
click at [28, 90] on span "Slide 3" at bounding box center [48, 87] width 62 height 14
click at [22, 88] on span "Slide 3" at bounding box center [48, 87] width 62 height 14
click at [11, 88] on icon at bounding box center [11, 87] width 6 height 6
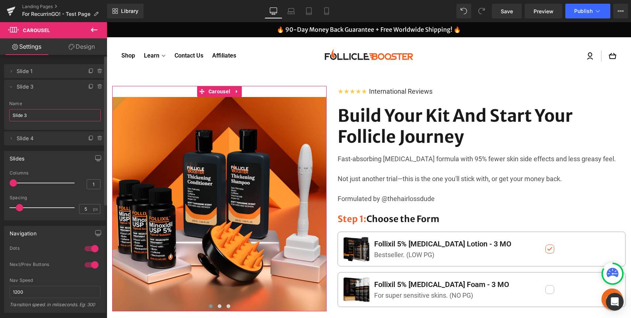
click at [31, 113] on input "Slide 3" at bounding box center [54, 115] width 91 height 12
type input "Slide 2"
click at [10, 135] on icon at bounding box center [11, 138] width 6 height 6
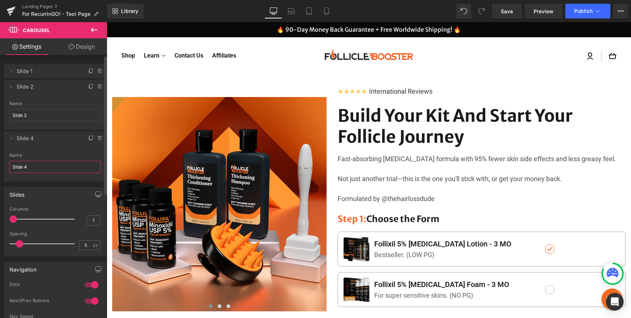
click at [43, 165] on input "Slide 4" at bounding box center [54, 167] width 91 height 12
type input "Slide 3"
click at [74, 130] on div "Delete Cancel Slide 1 Slide 1 Name Slide 1 Delete Cancel Slide 2 Slide 3 Name S…" at bounding box center [55, 122] width 102 height 119
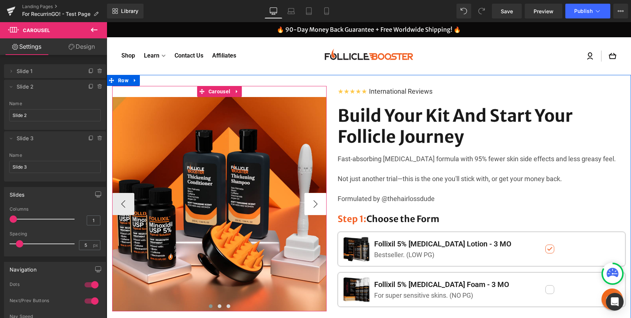
click at [316, 203] on button "›" at bounding box center [315, 204] width 22 height 22
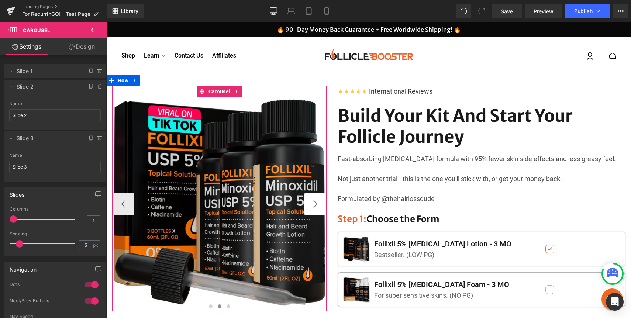
click at [314, 203] on button "›" at bounding box center [315, 204] width 22 height 22
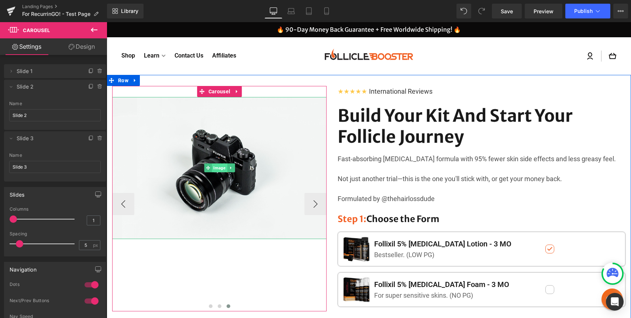
click at [220, 167] on span "Image" at bounding box center [219, 167] width 15 height 9
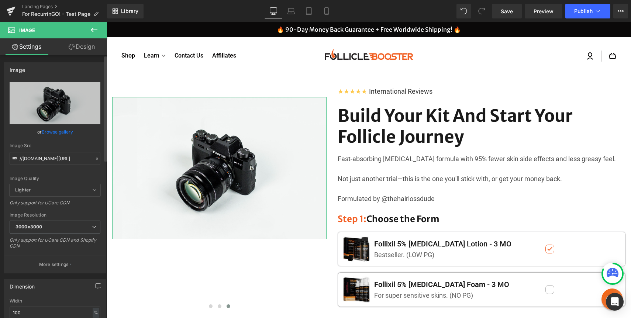
click at [65, 136] on link "Browse gallery" at bounding box center [57, 131] width 31 height 13
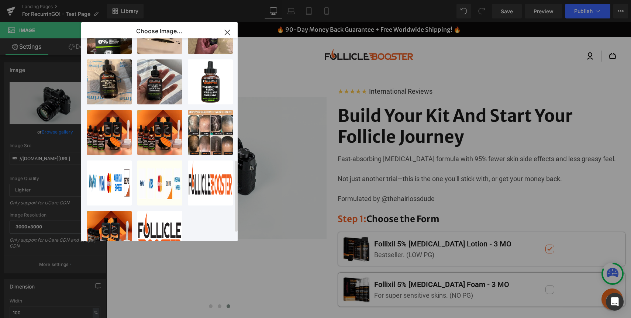
scroll to position [347, 0]
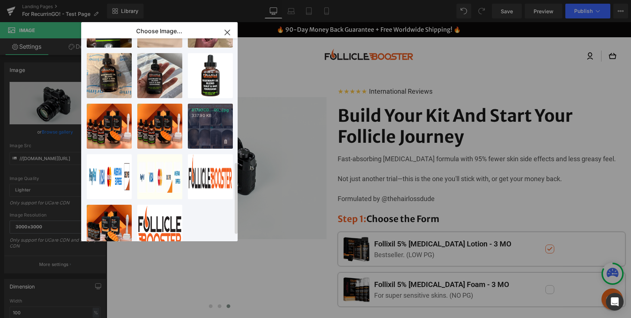
click at [204, 126] on div "817JOCD...00_.jpg 337.90 KB" at bounding box center [210, 126] width 45 height 45
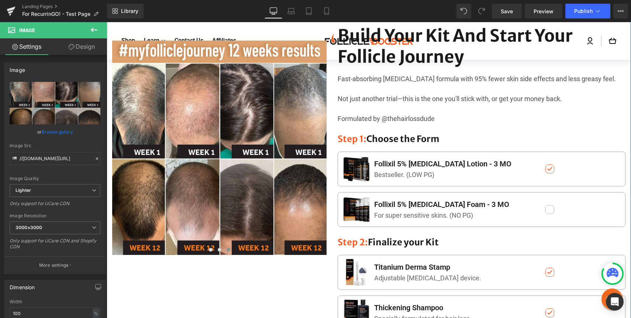
scroll to position [0, 0]
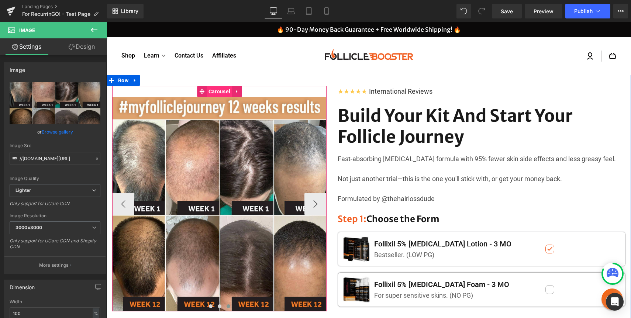
click at [219, 88] on span "Carousel" at bounding box center [219, 91] width 25 height 11
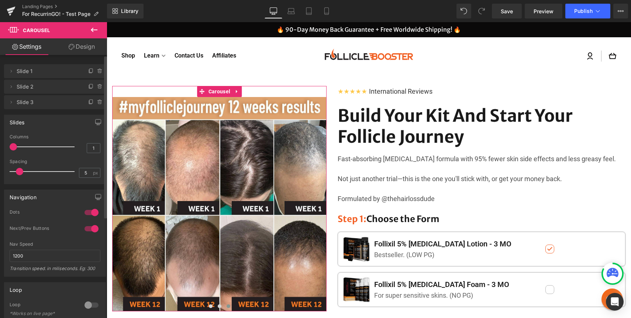
click at [28, 89] on span "Slide 2" at bounding box center [48, 87] width 62 height 14
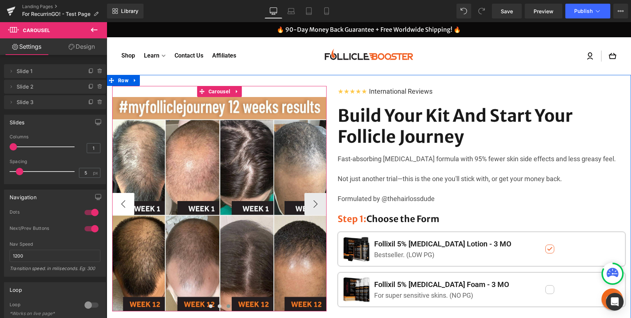
click at [122, 202] on button "‹" at bounding box center [123, 204] width 22 height 22
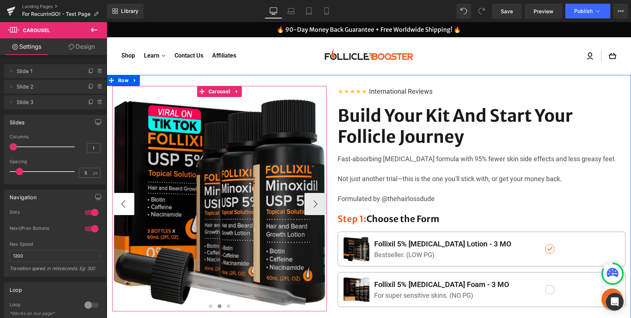
click at [122, 202] on button "‹" at bounding box center [123, 204] width 22 height 22
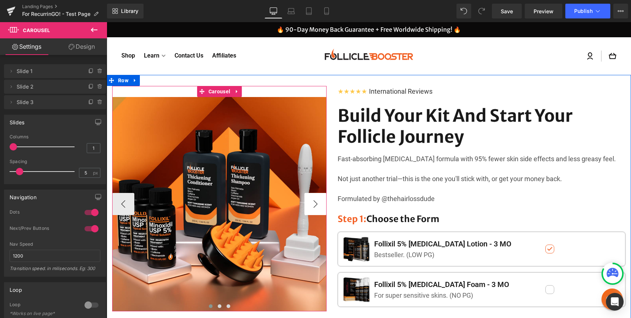
click at [316, 207] on button "›" at bounding box center [315, 204] width 22 height 22
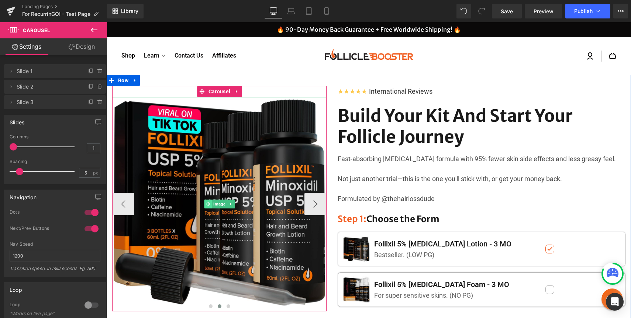
click at [211, 205] on span at bounding box center [208, 204] width 8 height 9
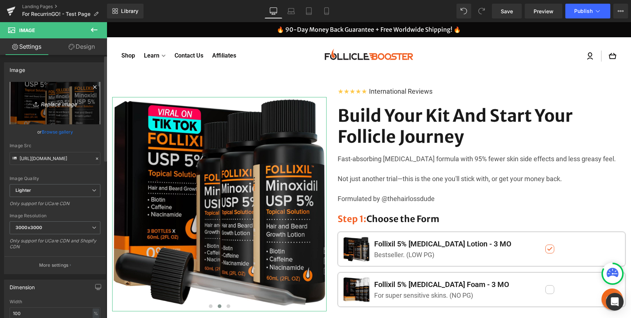
click at [61, 97] on link "Replace Image" at bounding box center [55, 103] width 91 height 42
click at [52, 132] on link "Browse gallery" at bounding box center [57, 131] width 31 height 13
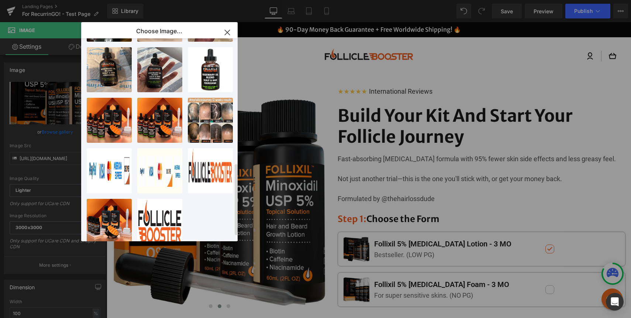
scroll to position [351, 0]
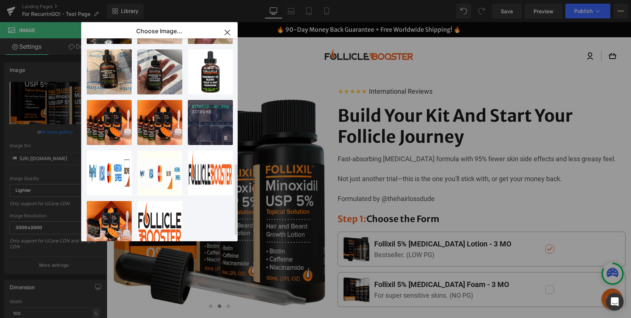
click at [207, 126] on div "817JOCD...00_.jpg 337.90 KB" at bounding box center [210, 122] width 45 height 45
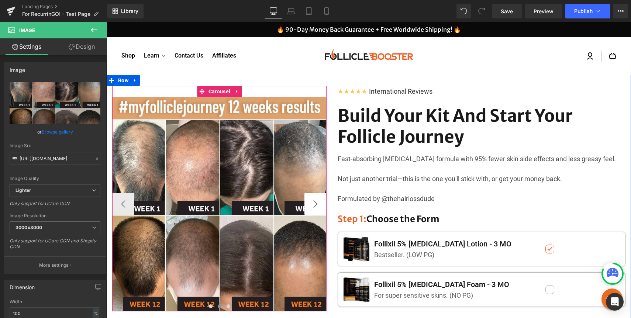
click at [318, 204] on button "›" at bounding box center [315, 204] width 22 height 22
click at [209, 204] on icon at bounding box center [208, 204] width 4 height 4
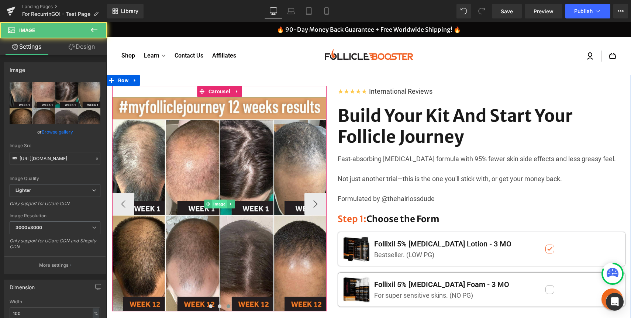
click at [216, 204] on span "Image" at bounding box center [219, 204] width 15 height 9
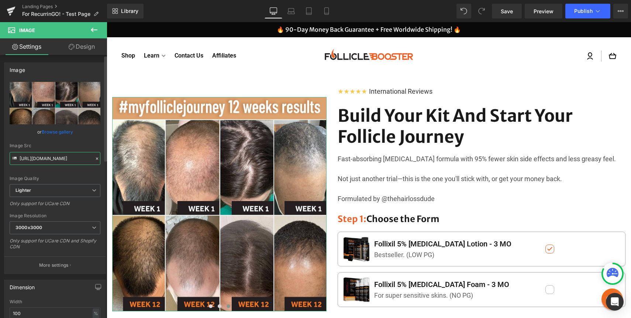
click at [53, 153] on input "https://ucarecdn.com/34f042a3-f688-4a0c-a453-fb46c9139065/-/format/auto/-/previ…" at bounding box center [55, 158] width 91 height 13
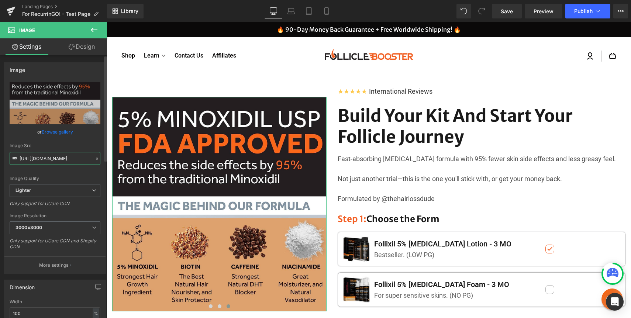
type input "https://ucarecdn.com/9d871d78-7f33-42c9-8be7-8484d0f8a713/-/format/auto/-/previ…"
click at [75, 174] on div "Image Quality Lighter Lightest Lighter Lighter Lightest Only support for UCare …" at bounding box center [55, 133] width 91 height 102
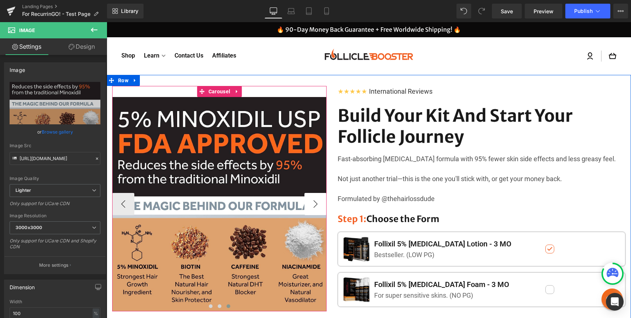
click at [315, 200] on button "›" at bounding box center [315, 204] width 22 height 22
click at [221, 91] on span "Carousel" at bounding box center [219, 91] width 25 height 11
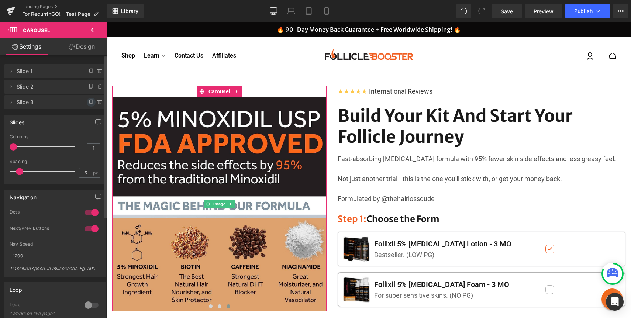
click at [88, 101] on icon at bounding box center [91, 102] width 6 height 6
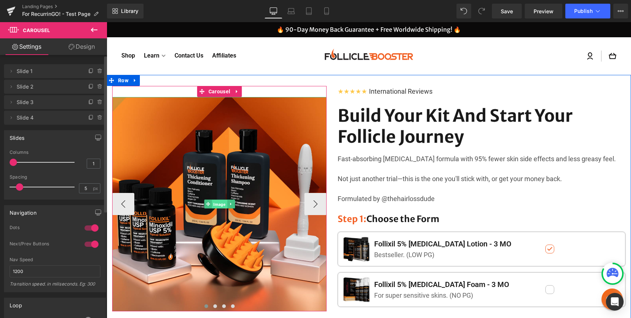
click at [214, 203] on span "Image" at bounding box center [219, 204] width 15 height 9
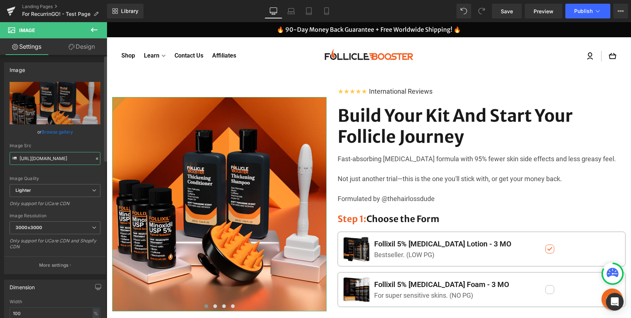
click at [51, 155] on input "https://ucarecdn.com/a2d6eb56-3c6f-4229-a9cd-1722aace01b0/-/format/auto/-/previ…" at bounding box center [55, 158] width 91 height 13
paste input "b64a7ae1-8b89-4017-b46a-b44f89fe1d3d/-/format/auto/-/preview/768x768/-/quality/…"
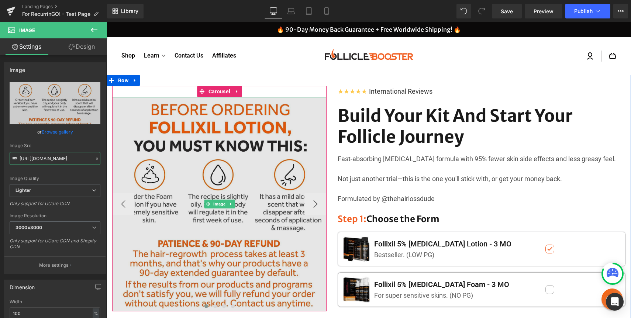
type input "https://ucarecdn.com/b64a7ae1-8b89-4017-b46a-b44f89fe1d3d/-/format/auto/-/previ…"
click at [274, 174] on img at bounding box center [219, 204] width 214 height 214
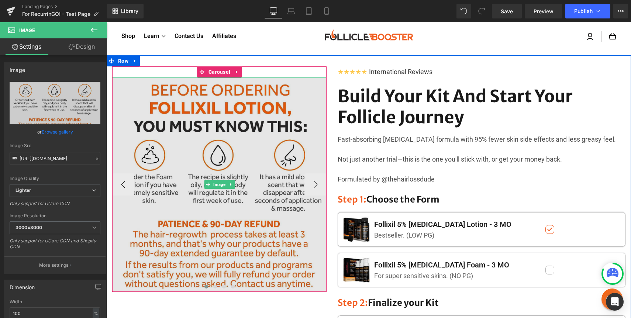
scroll to position [22, 0]
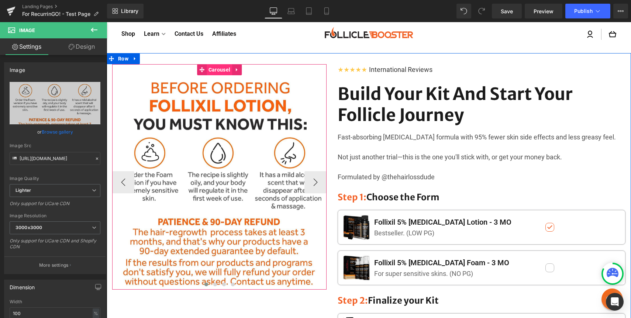
click at [213, 71] on span "Carousel" at bounding box center [219, 69] width 25 height 11
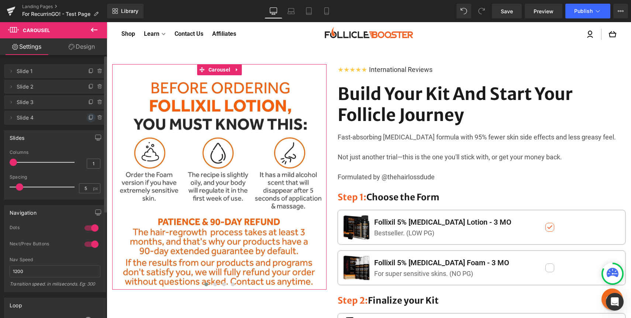
click at [88, 116] on icon at bounding box center [91, 118] width 6 height 6
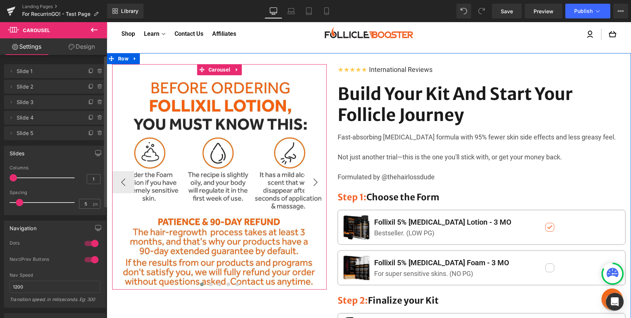
click at [314, 180] on button "›" at bounding box center [315, 182] width 22 height 22
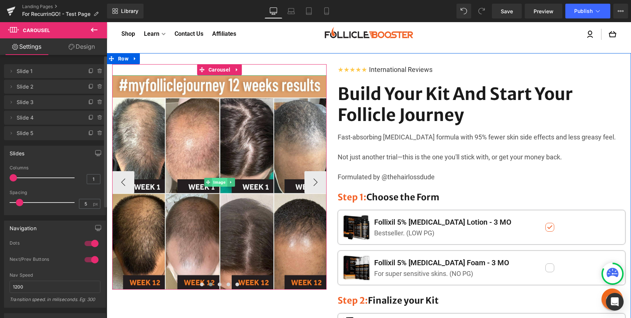
click at [216, 181] on span "Image" at bounding box center [219, 182] width 15 height 9
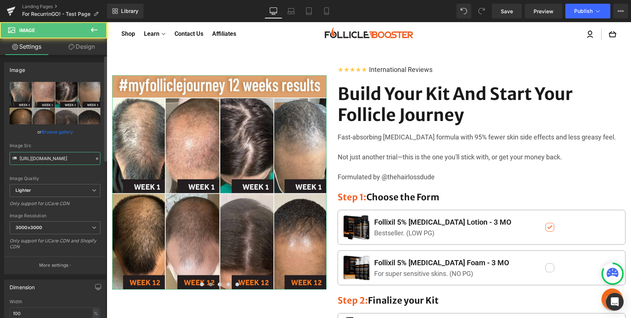
click at [67, 160] on input "https://ucarecdn.com/34f042a3-f688-4a0c-a453-fb46c9139065/-/format/auto/-/previ…" at bounding box center [55, 158] width 91 height 13
click at [67, 160] on input "[URL][DOMAIN_NAME]" at bounding box center [55, 158] width 91 height 13
paste input "99563b21-cdca-4a68-bf3c-419d002ca1ee/-/format/auto/-/preview/768x768/-/quality/…"
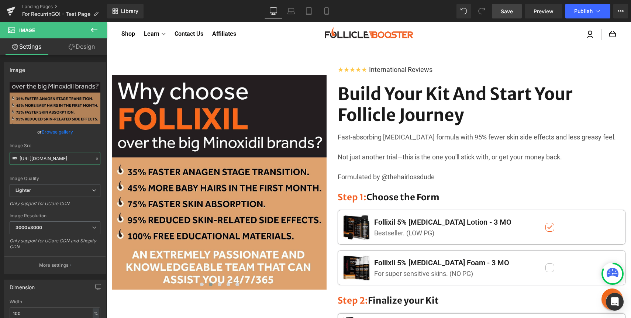
type input "[URL][DOMAIN_NAME]"
click at [498, 17] on link "Save" at bounding box center [507, 11] width 30 height 15
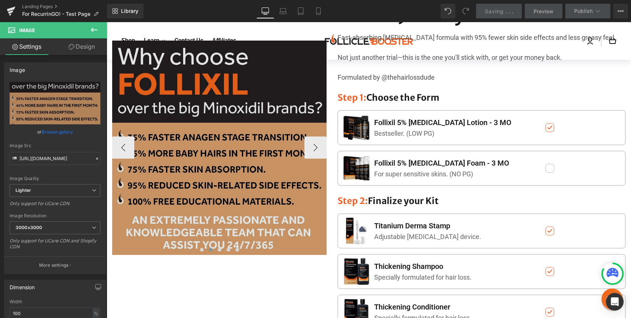
scroll to position [69, 0]
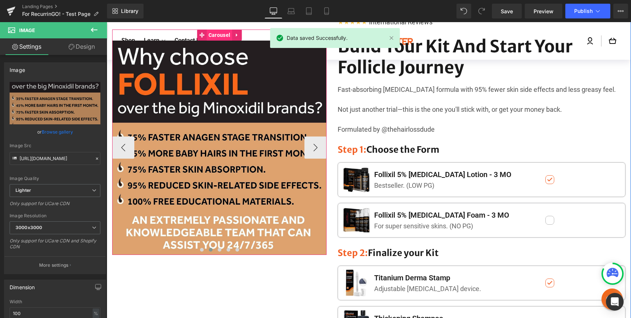
click at [216, 37] on span "Carousel" at bounding box center [219, 35] width 25 height 11
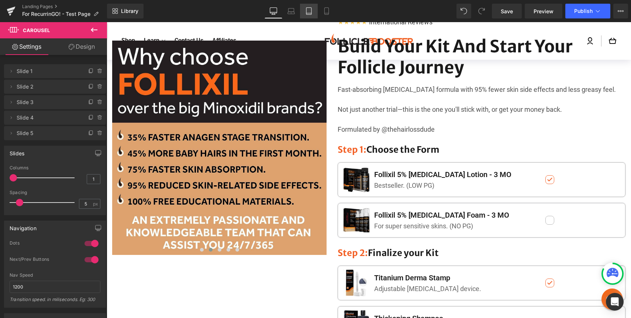
click at [311, 12] on icon at bounding box center [308, 10] width 7 height 7
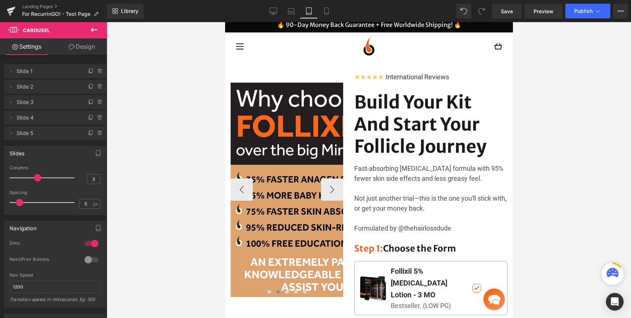
scroll to position [0, 0]
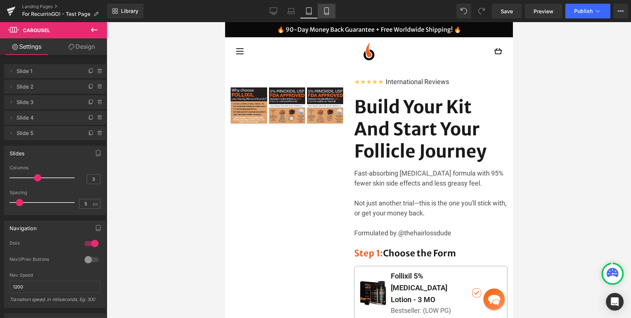
click at [328, 14] on icon at bounding box center [326, 10] width 7 height 7
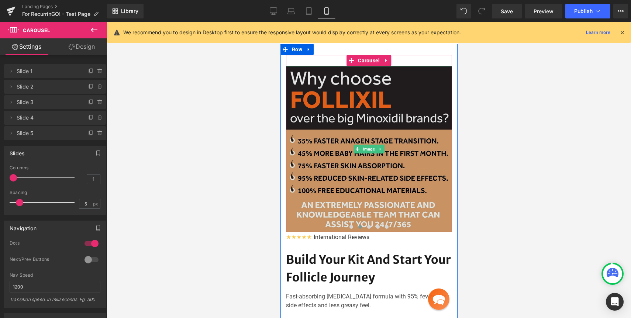
scroll to position [36, 0]
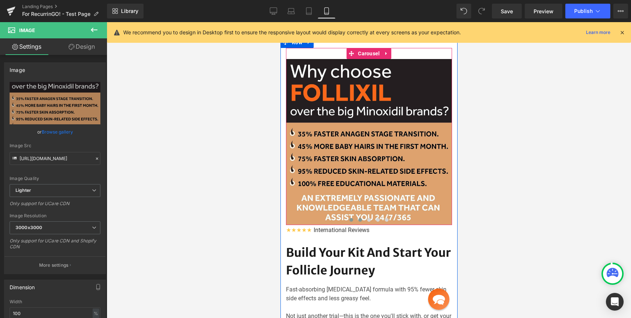
click at [349, 219] on span at bounding box center [351, 220] width 4 height 4
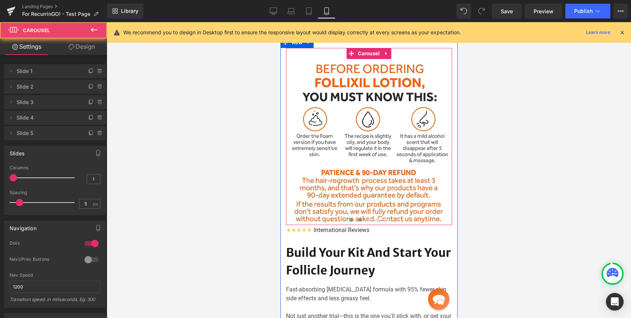
click at [360, 219] on span at bounding box center [360, 220] width 4 height 4
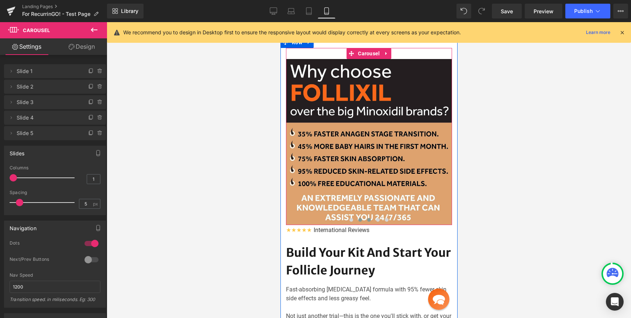
click at [366, 219] on button at bounding box center [368, 219] width 9 height 7
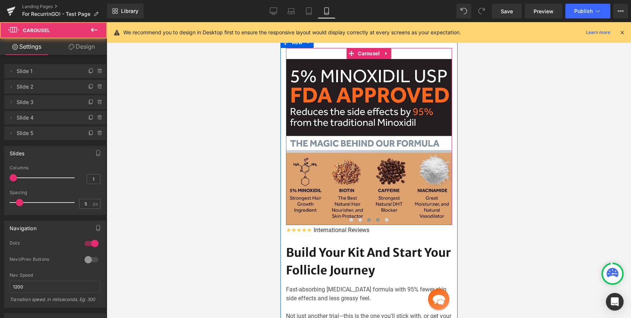
click at [376, 219] on span at bounding box center [378, 220] width 4 height 4
click at [385, 219] on span at bounding box center [386, 220] width 4 height 4
click at [352, 220] on span at bounding box center [351, 220] width 4 height 4
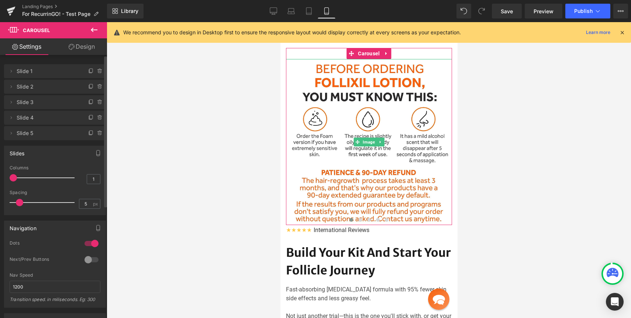
click at [28, 70] on span "Slide 1" at bounding box center [48, 71] width 62 height 14
click at [36, 74] on span "Slide 1" at bounding box center [48, 71] width 62 height 14
click at [10, 72] on icon at bounding box center [11, 71] width 6 height 6
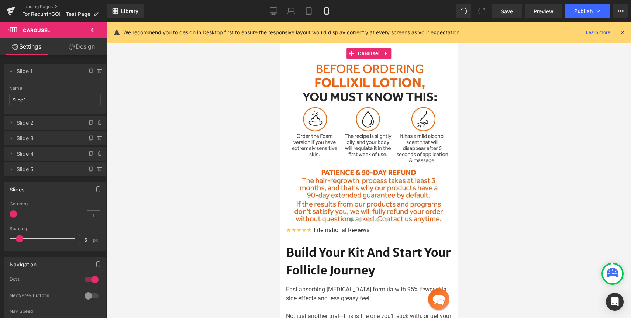
click at [70, 46] on icon at bounding box center [72, 47] width 6 height 6
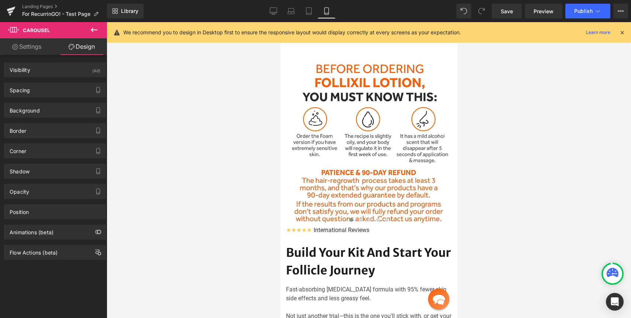
click at [95, 32] on icon at bounding box center [94, 29] width 9 height 9
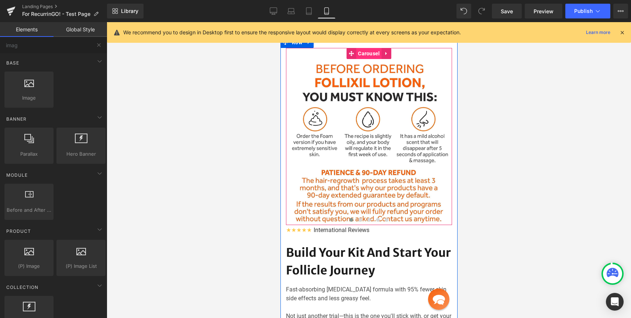
click at [371, 55] on span "Carousel" at bounding box center [368, 53] width 25 height 11
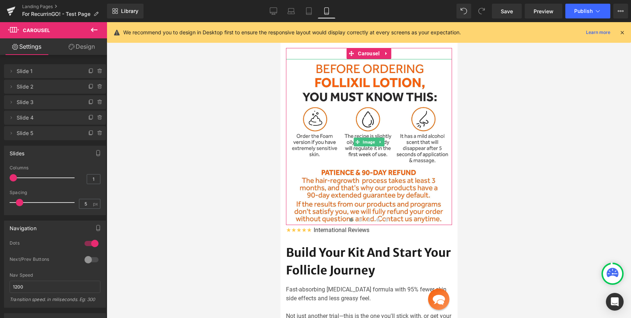
click at [21, 73] on span "Slide 1" at bounding box center [48, 71] width 62 height 14
drag, startPoint x: 13, startPoint y: 177, endPoint x: 17, endPoint y: 177, distance: 4.4
click at [17, 177] on div at bounding box center [43, 177] width 61 height 15
click at [17, 177] on span at bounding box center [13, 177] width 7 height 7
drag, startPoint x: 15, startPoint y: 177, endPoint x: 22, endPoint y: 177, distance: 7.0
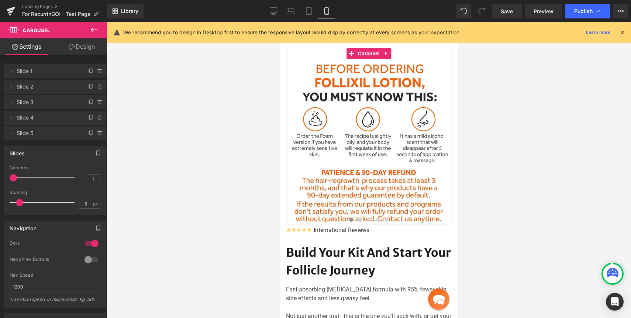
click at [17, 177] on span at bounding box center [13, 177] width 7 height 7
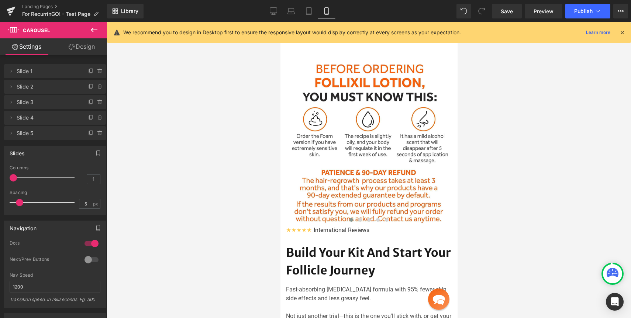
drag, startPoint x: 22, startPoint y: 177, endPoint x: 6, endPoint y: 175, distance: 15.6
click at [6, 175] on div "1 Columns 1 3 Columns 3 3 Columns 3 1 Columns 1 5px Spacing 5 px 5px Spacing 5 …" at bounding box center [54, 189] width 101 height 49
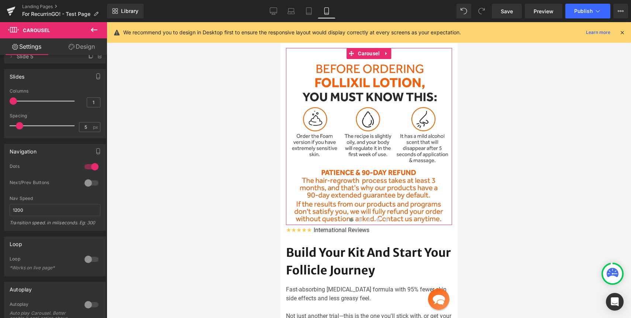
scroll to position [0, 0]
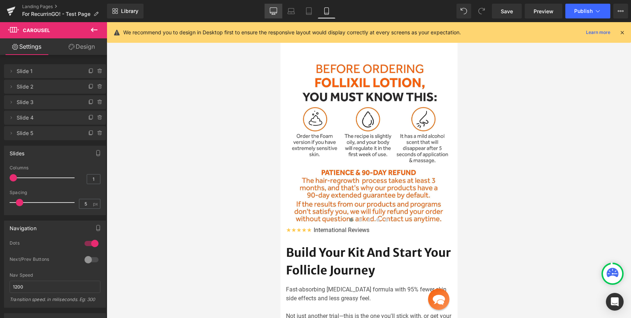
click at [272, 15] on link "Desktop" at bounding box center [273, 11] width 18 height 15
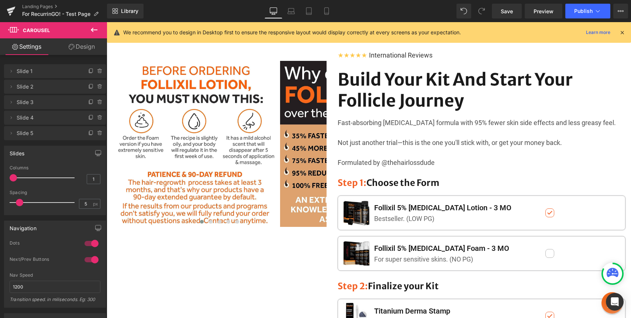
scroll to position [38, 0]
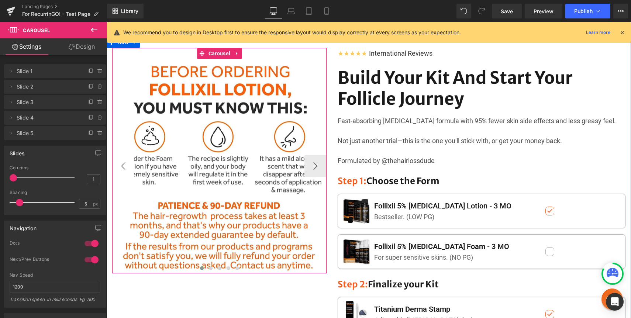
click at [117, 164] on button "‹" at bounding box center [123, 166] width 22 height 22
click at [127, 165] on button "‹" at bounding box center [123, 166] width 22 height 22
click at [319, 167] on button "›" at bounding box center [315, 166] width 22 height 22
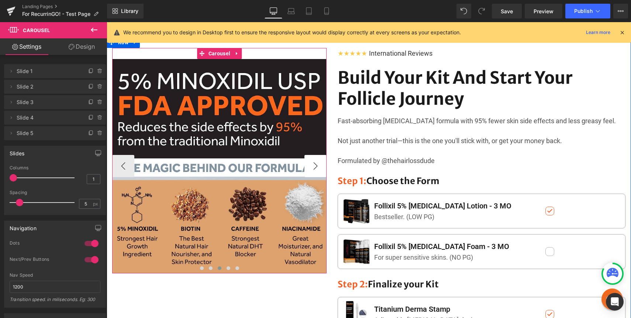
click at [319, 167] on button "›" at bounding box center [315, 166] width 22 height 22
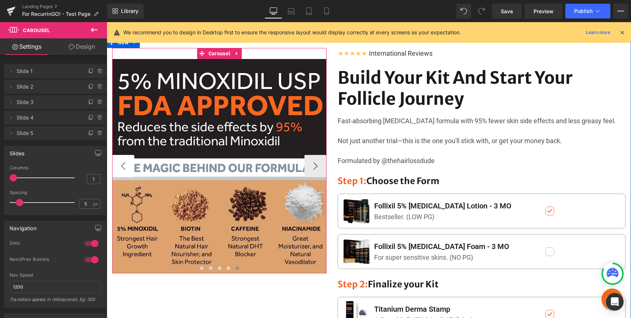
click at [124, 169] on button "‹" at bounding box center [123, 166] width 22 height 22
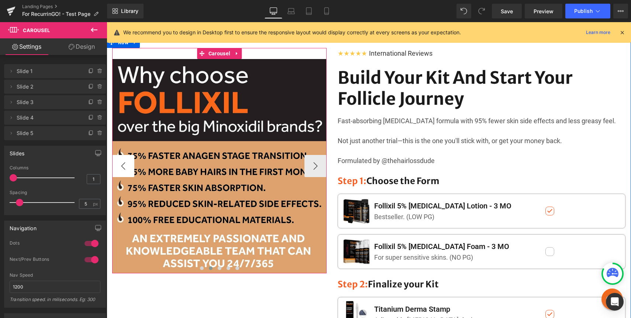
click at [124, 169] on button "‹" at bounding box center [123, 166] width 22 height 22
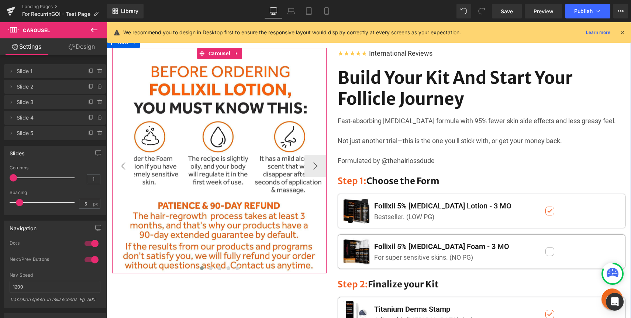
click at [123, 160] on button "‹" at bounding box center [123, 166] width 22 height 22
click at [216, 166] on span "Image" at bounding box center [219, 166] width 15 height 9
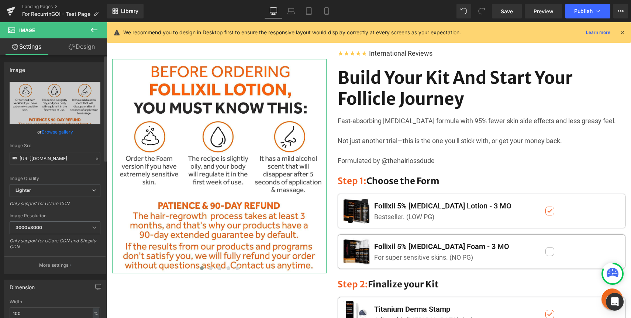
click at [49, 132] on link "Browse gallery" at bounding box center [57, 131] width 31 height 13
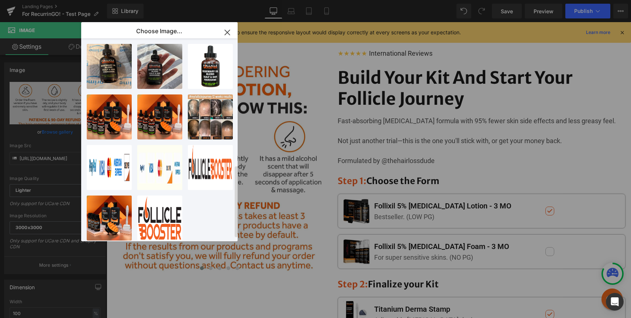
scroll to position [364, 0]
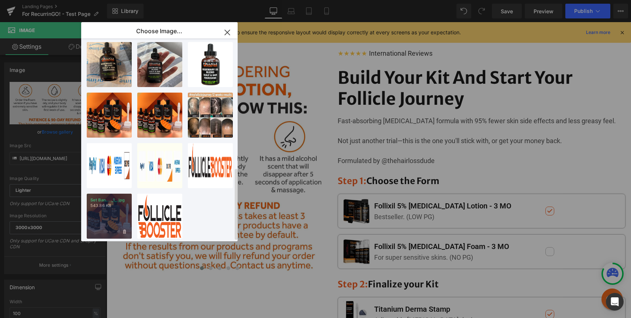
click at [112, 205] on div "Set Ban... _1_.jpg 543.86 KB" at bounding box center [109, 216] width 45 height 45
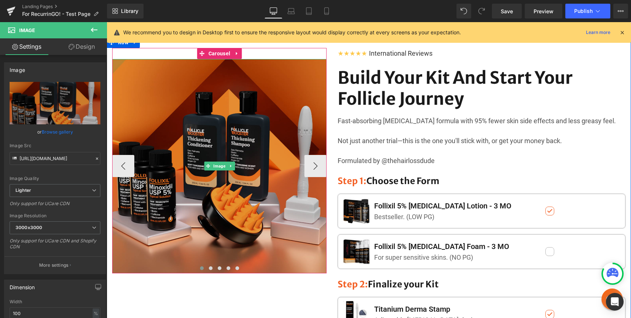
scroll to position [0, 0]
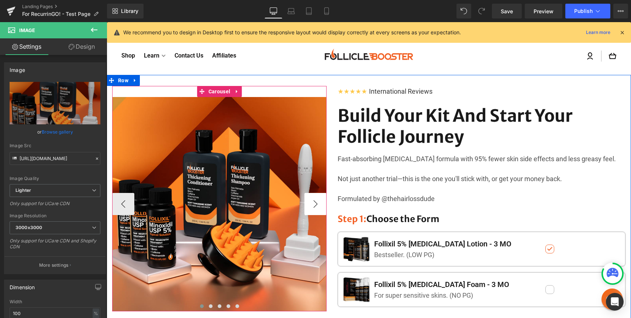
click at [315, 204] on button "›" at bounding box center [315, 204] width 22 height 22
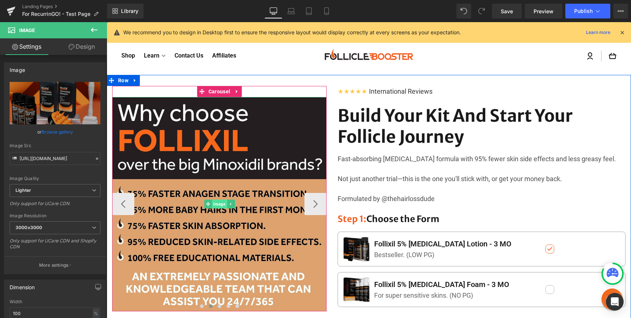
click at [219, 201] on span "Image" at bounding box center [219, 204] width 15 height 9
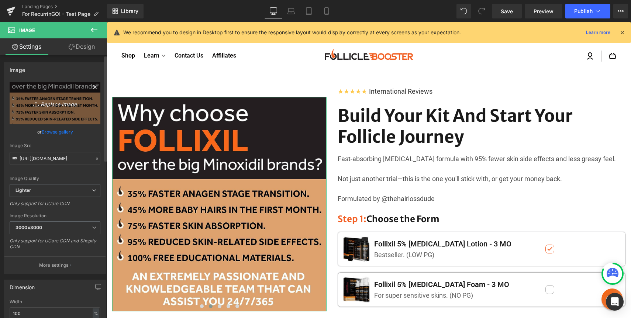
click at [61, 108] on link "Replace Image" at bounding box center [55, 103] width 91 height 42
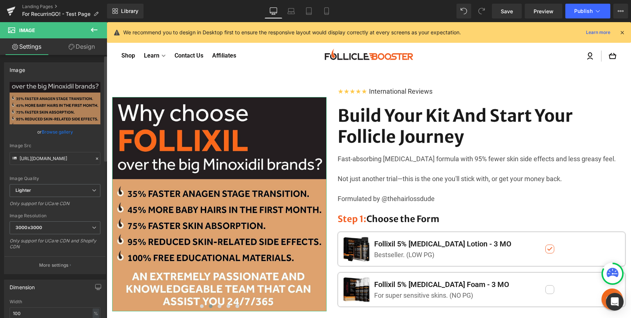
click at [52, 133] on link "Browse gallery" at bounding box center [57, 131] width 31 height 13
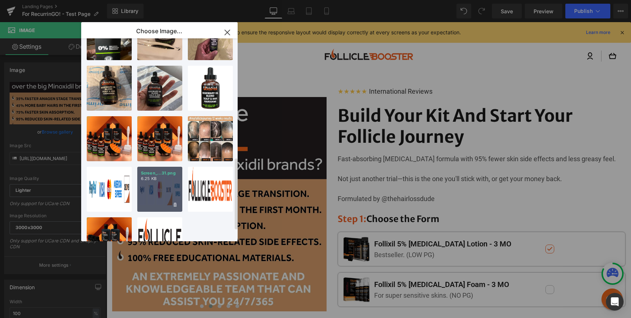
scroll to position [337, 0]
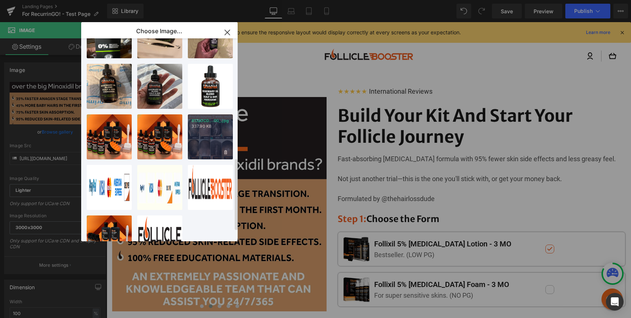
click at [207, 138] on div "817JOCD...00_.jpg 337.90 KB" at bounding box center [210, 136] width 45 height 45
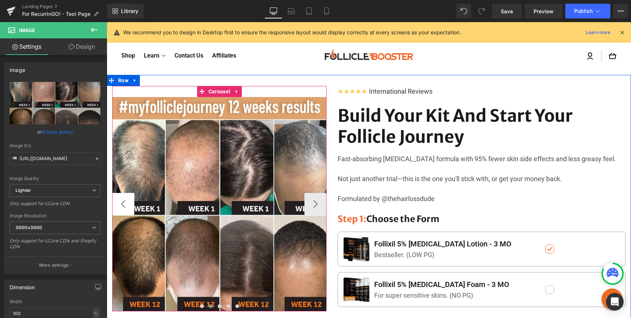
click at [124, 211] on button "‹" at bounding box center [123, 204] width 22 height 22
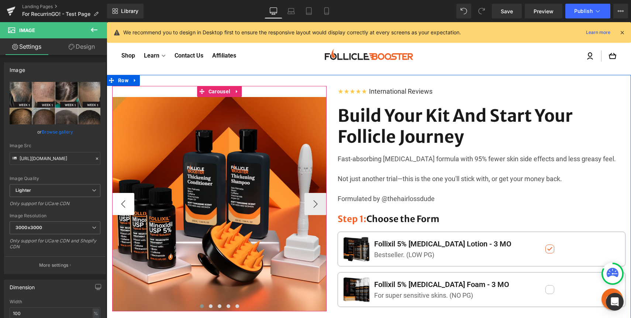
click at [124, 211] on button "‹" at bounding box center [123, 204] width 22 height 22
click at [308, 203] on button "›" at bounding box center [315, 204] width 22 height 22
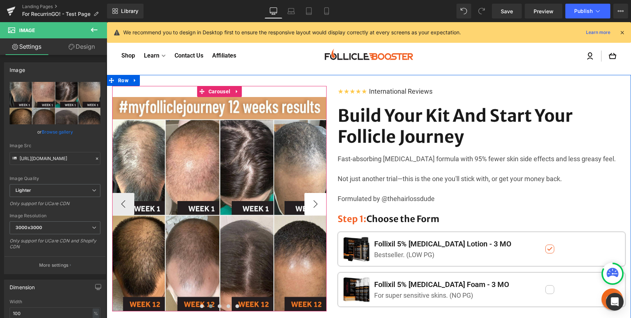
click at [315, 202] on button "›" at bounding box center [315, 204] width 22 height 22
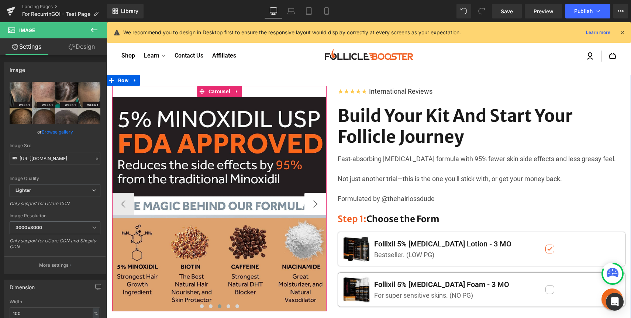
click at [318, 204] on button "›" at bounding box center [315, 204] width 22 height 22
click at [122, 204] on button "‹" at bounding box center [123, 204] width 22 height 22
click at [313, 200] on button "›" at bounding box center [315, 204] width 22 height 22
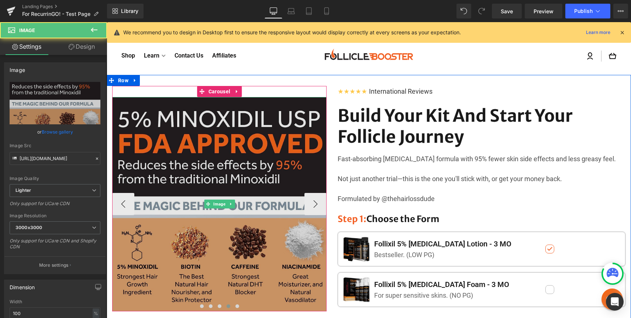
click at [226, 167] on img at bounding box center [219, 204] width 214 height 214
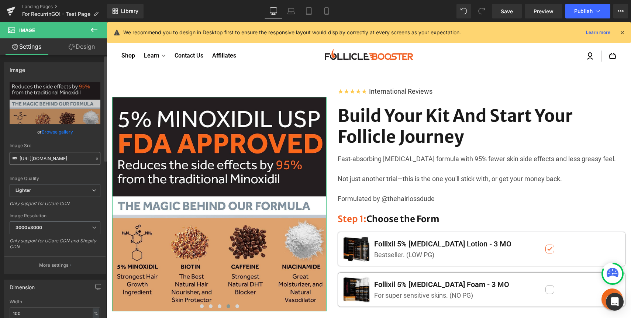
click at [51, 157] on input "[URL][DOMAIN_NAME]" at bounding box center [55, 158] width 91 height 13
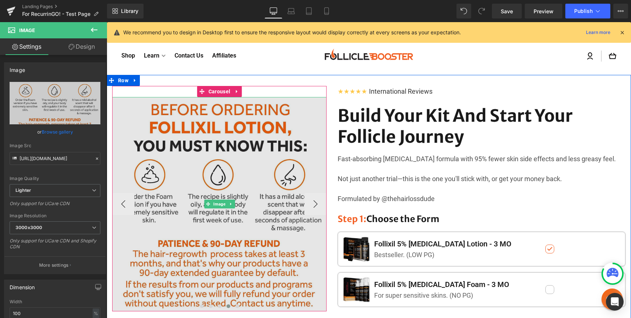
type input "[URL][DOMAIN_NAME]"
click at [134, 152] on img at bounding box center [219, 204] width 214 height 214
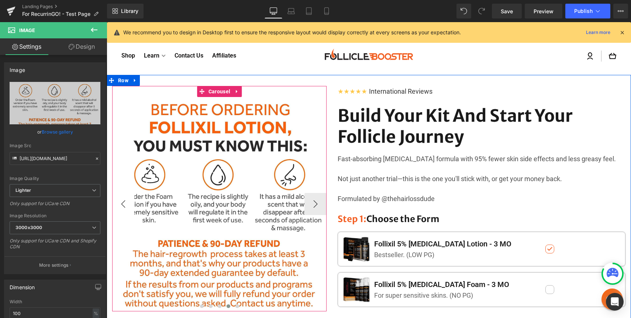
click at [122, 204] on button "‹" at bounding box center [123, 204] width 22 height 22
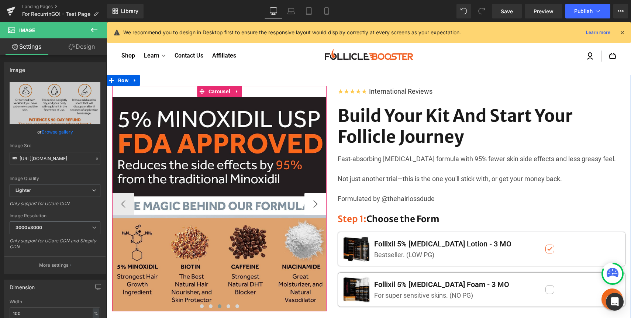
click at [312, 208] on button "›" at bounding box center [315, 204] width 22 height 22
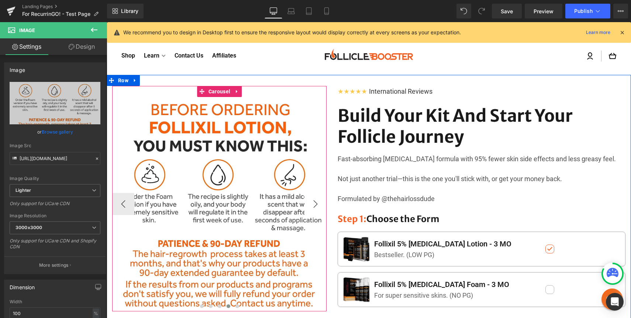
click at [312, 208] on button "›" at bounding box center [315, 204] width 22 height 22
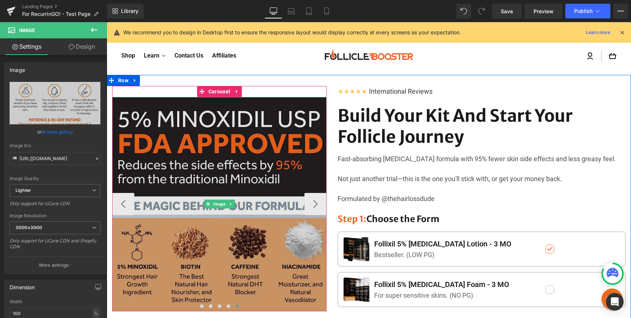
click at [198, 195] on img at bounding box center [219, 204] width 214 height 214
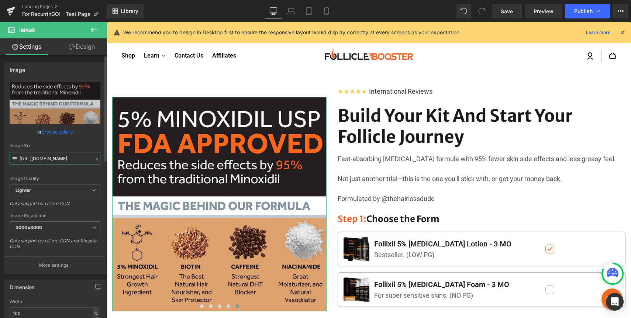
click at [52, 160] on input "[URL][DOMAIN_NAME]" at bounding box center [55, 158] width 91 height 13
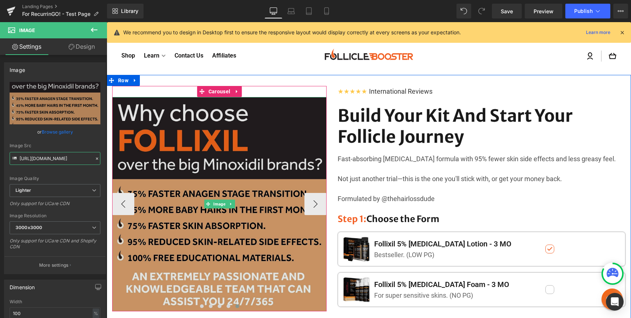
type input "[URL][DOMAIN_NAME]"
click at [169, 166] on img at bounding box center [219, 204] width 214 height 214
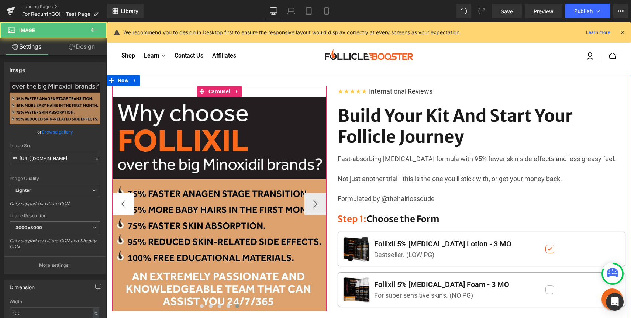
click at [122, 204] on button "‹" at bounding box center [123, 204] width 22 height 22
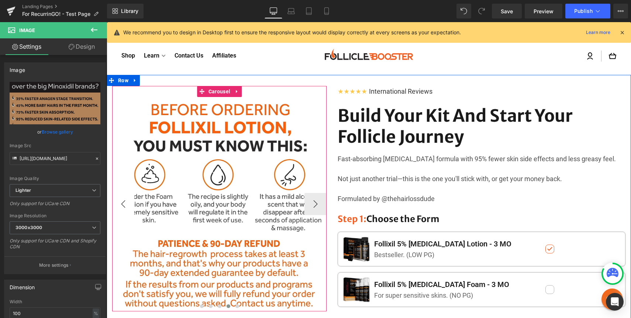
click at [122, 204] on button "‹" at bounding box center [123, 204] width 22 height 22
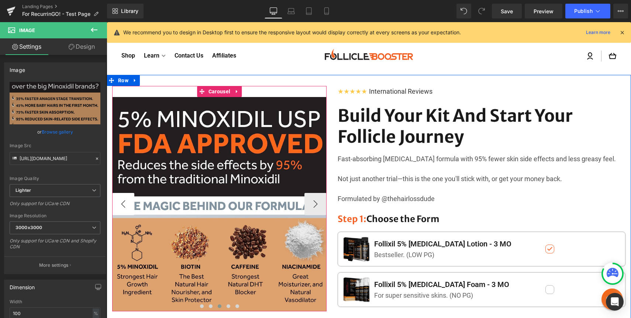
click at [122, 204] on button "‹" at bounding box center [123, 204] width 22 height 22
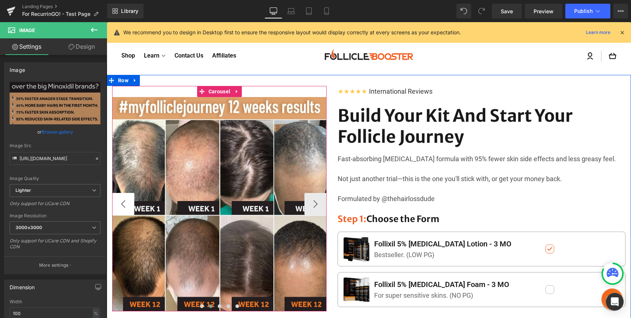
click at [122, 204] on button "‹" at bounding box center [123, 204] width 22 height 22
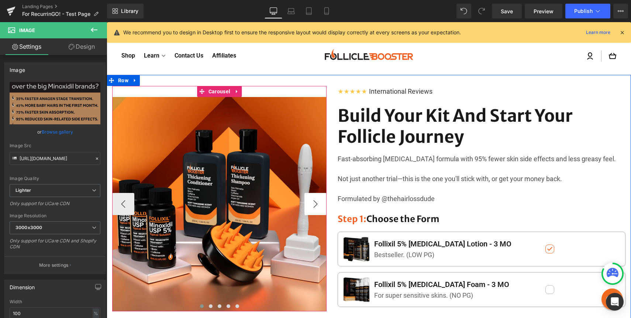
click at [319, 203] on button "›" at bounding box center [315, 204] width 22 height 22
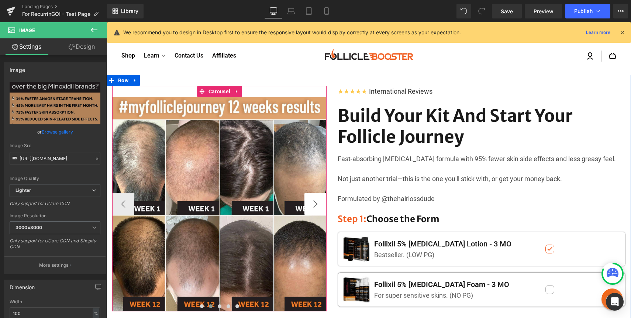
click at [319, 203] on button "›" at bounding box center [315, 204] width 22 height 22
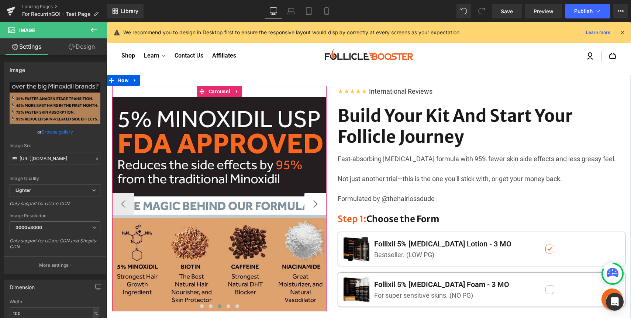
click at [319, 203] on button "›" at bounding box center [315, 204] width 22 height 22
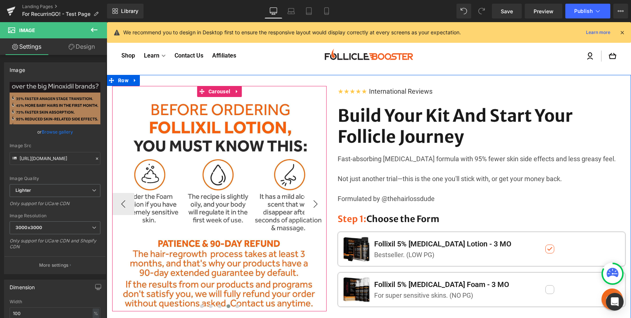
click at [319, 203] on button "›" at bounding box center [315, 204] width 22 height 22
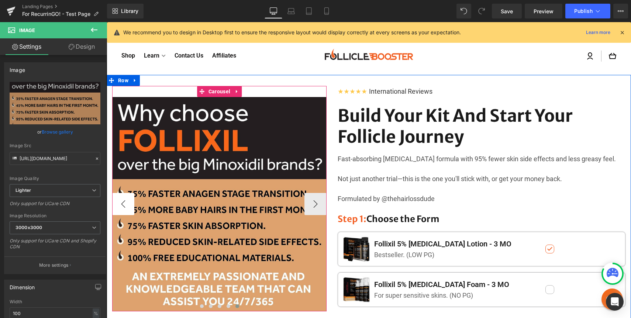
click at [125, 201] on button "‹" at bounding box center [123, 204] width 22 height 22
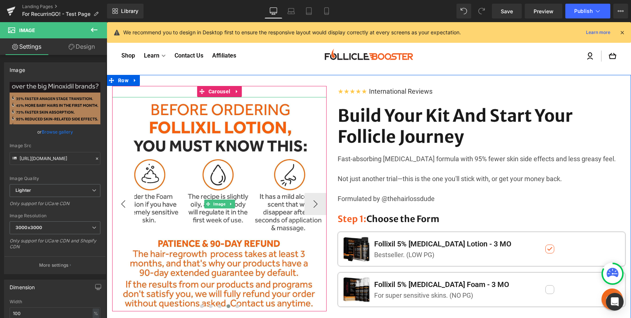
click at [125, 201] on button "‹" at bounding box center [123, 204] width 22 height 22
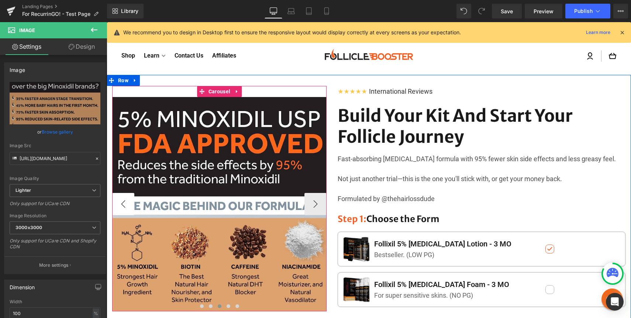
click at [125, 201] on button "‹" at bounding box center [123, 204] width 22 height 22
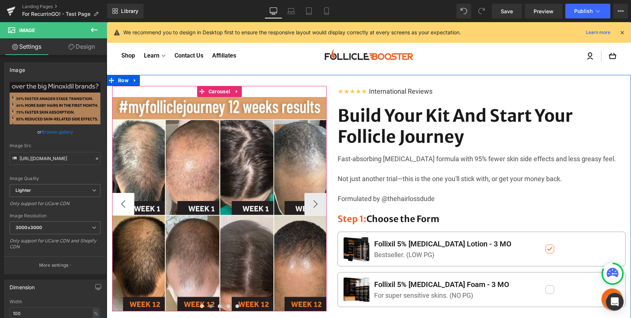
click at [125, 201] on button "‹" at bounding box center [123, 204] width 22 height 22
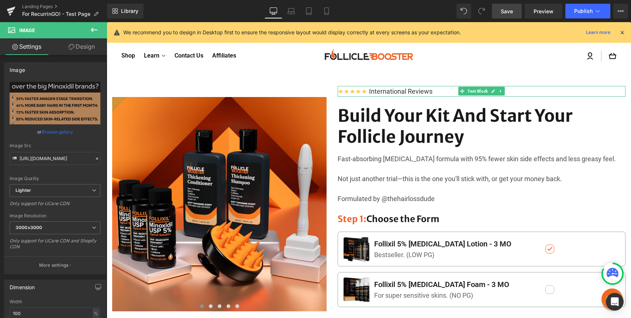
click at [506, 16] on link "Save" at bounding box center [507, 11] width 30 height 15
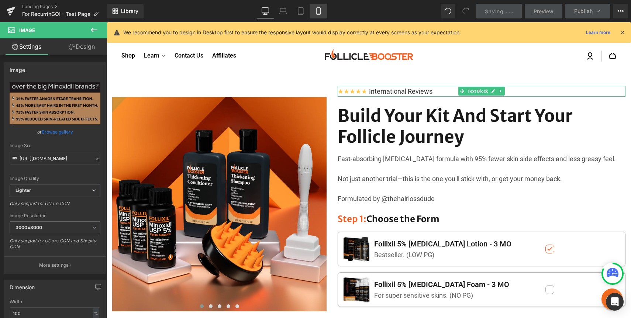
click at [325, 8] on link "Mobile" at bounding box center [318, 11] width 18 height 15
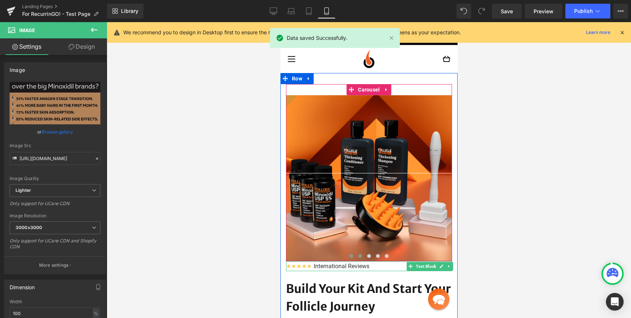
click at [360, 256] on span at bounding box center [360, 256] width 4 height 4
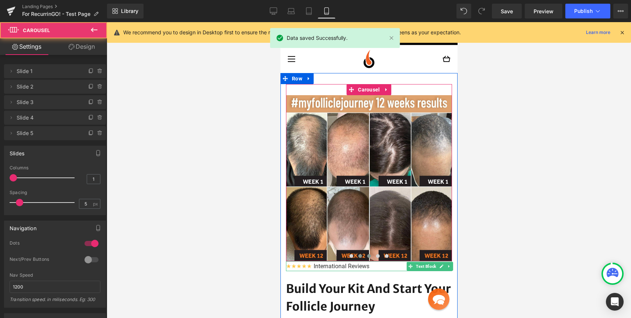
click at [368, 256] on span at bounding box center [369, 256] width 4 height 4
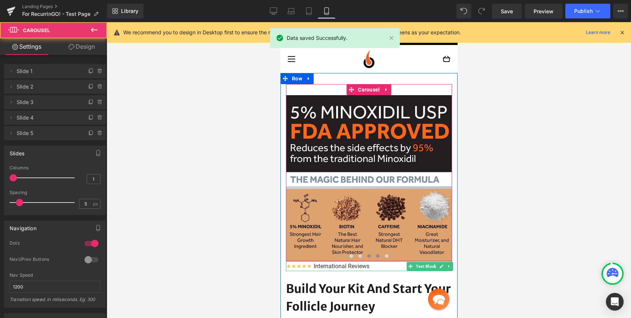
click at [376, 255] on span at bounding box center [378, 256] width 4 height 4
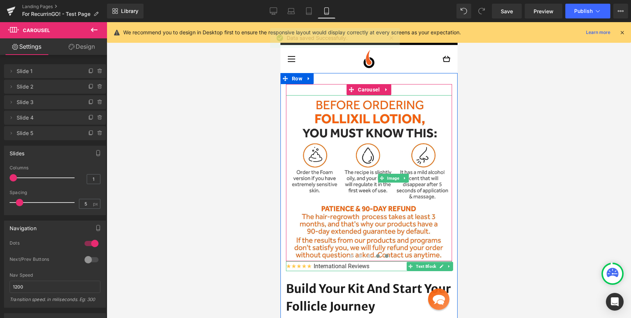
click at [385, 255] on span at bounding box center [386, 256] width 4 height 4
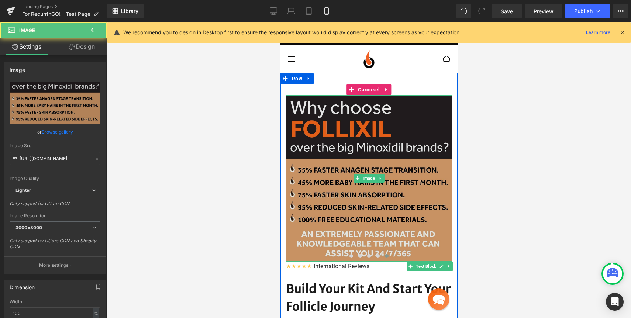
drag, startPoint x: 378, startPoint y: 203, endPoint x: 785, endPoint y: 106, distance: 417.5
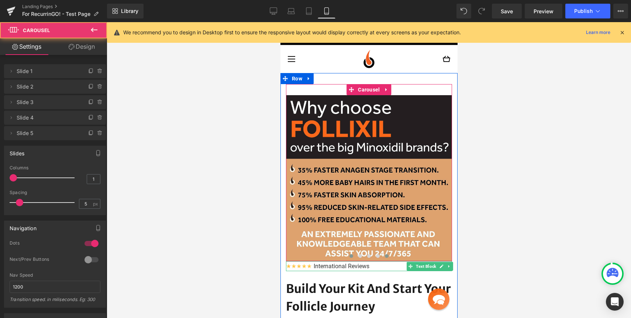
click at [350, 256] on span at bounding box center [351, 256] width 4 height 4
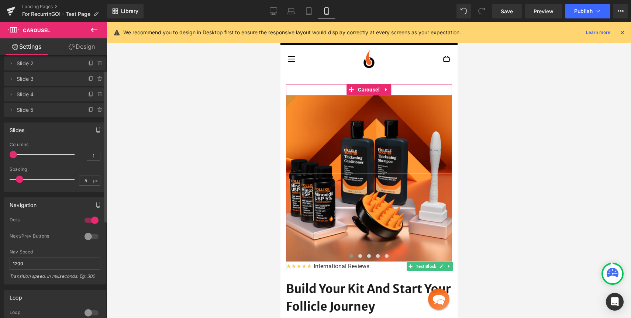
scroll to position [29, 0]
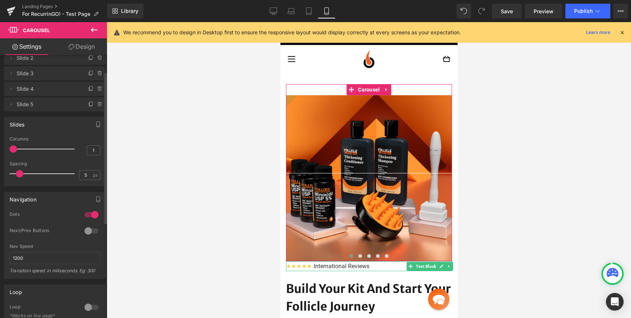
click at [89, 227] on div at bounding box center [92, 231] width 18 height 12
click at [91, 217] on div at bounding box center [92, 215] width 18 height 12
click at [86, 214] on div at bounding box center [92, 215] width 18 height 12
click at [90, 231] on div at bounding box center [92, 231] width 18 height 12
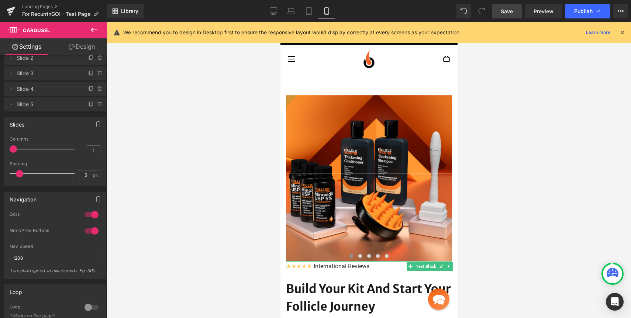
click at [515, 13] on link "Save" at bounding box center [507, 11] width 30 height 15
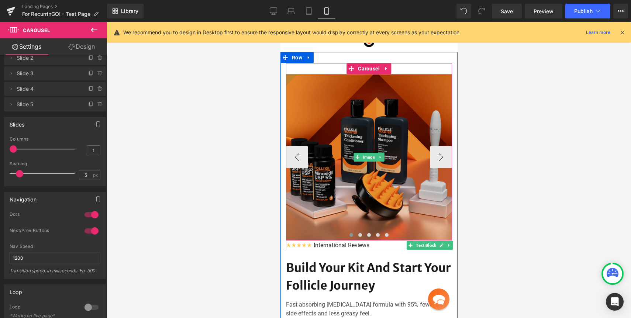
scroll to position [0, 0]
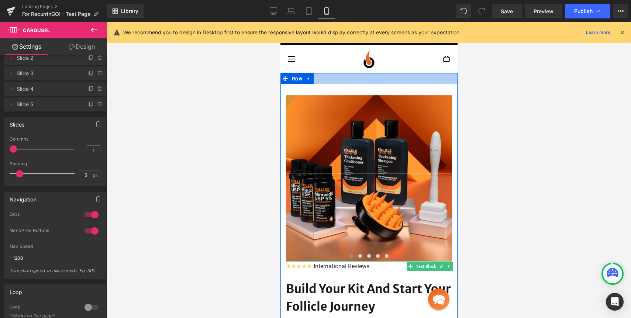
click at [405, 79] on div at bounding box center [368, 78] width 177 height 11
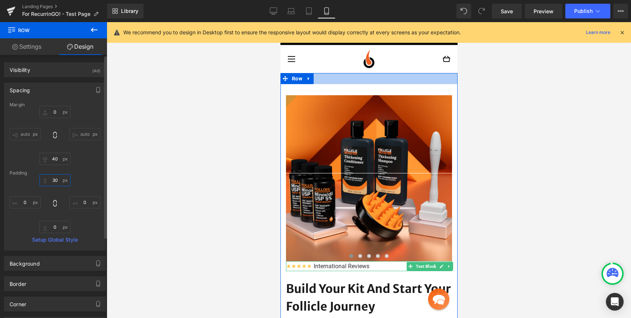
click at [53, 180] on input "30" at bounding box center [54, 180] width 31 height 12
type input "0"
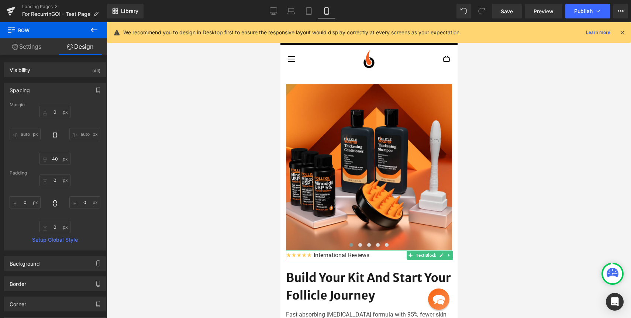
click at [156, 149] on div at bounding box center [369, 170] width 524 height 296
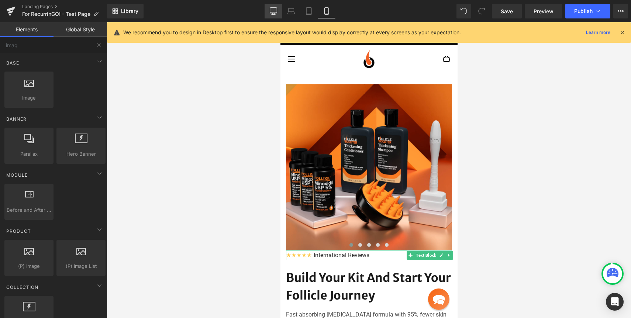
click at [278, 12] on link "Desktop" at bounding box center [273, 11] width 18 height 15
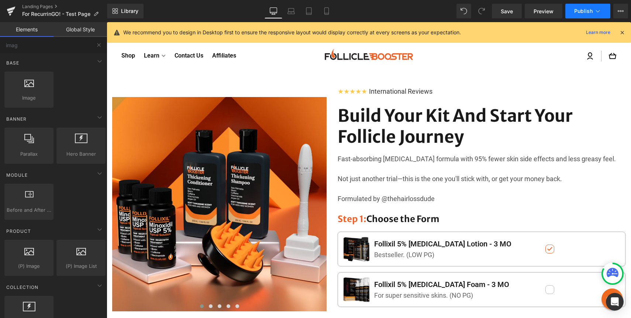
click at [585, 10] on span "Publish" at bounding box center [583, 11] width 18 height 6
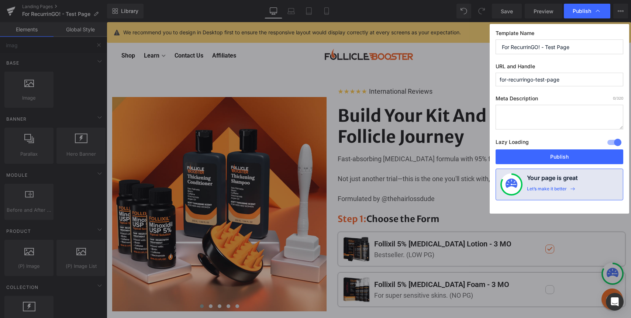
drag, startPoint x: 547, startPoint y: 158, endPoint x: 571, endPoint y: 83, distance: 79.2
click at [571, 83] on div "Template Name For RecurrinGO! - Test Page URL and Handle for-recurringo-test-pa…" at bounding box center [558, 119] width 139 height 190
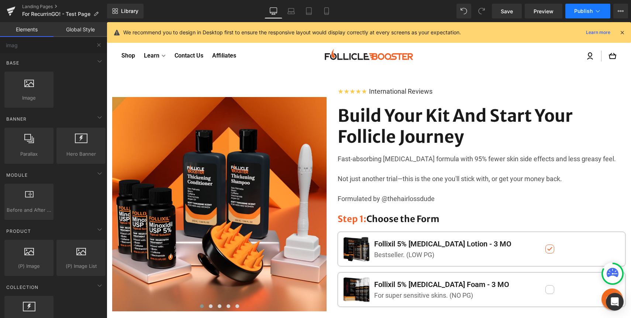
click at [570, 17] on button "Publish" at bounding box center [587, 11] width 45 height 15
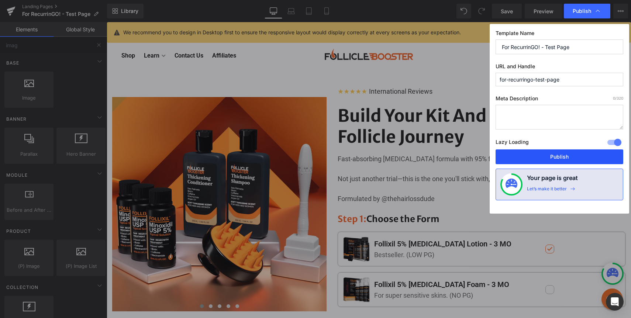
click at [531, 153] on button "Publish" at bounding box center [559, 156] width 128 height 15
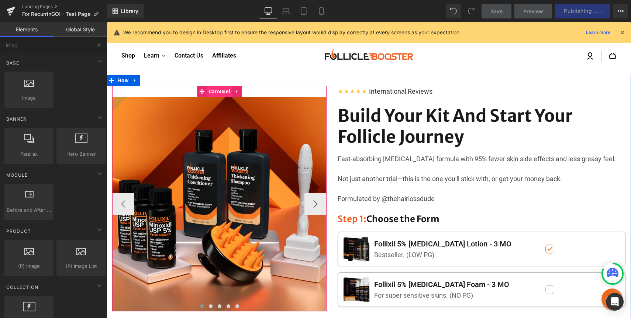
click at [214, 91] on span "Carousel" at bounding box center [219, 91] width 25 height 11
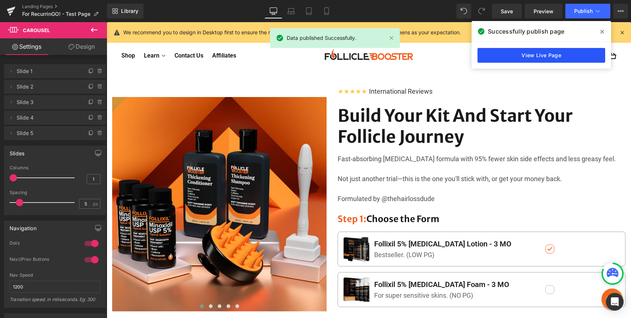
click at [568, 56] on link "View Live Page" at bounding box center [541, 55] width 128 height 15
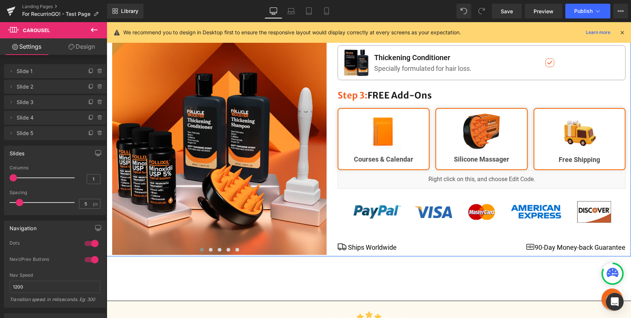
scroll to position [378, 0]
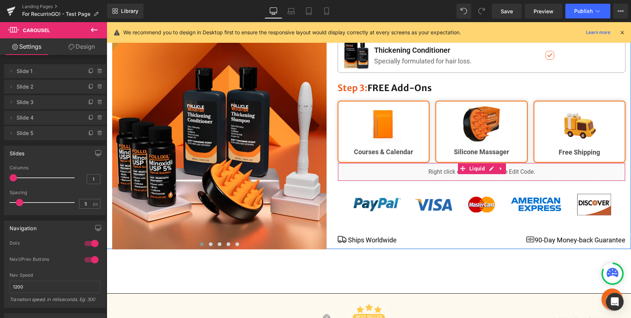
click at [506, 177] on div "Liquid" at bounding box center [482, 172] width 288 height 18
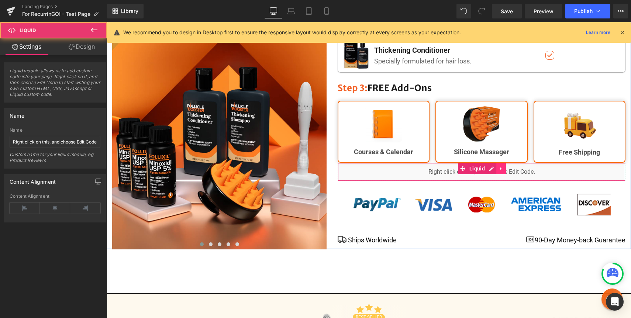
click at [500, 167] on icon at bounding box center [500, 168] width 1 height 3
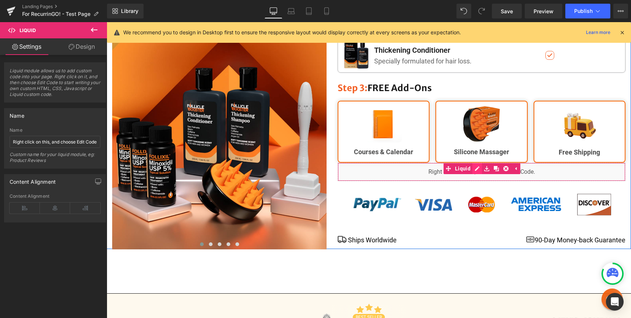
click at [477, 168] on div "Liquid" at bounding box center [482, 172] width 288 height 18
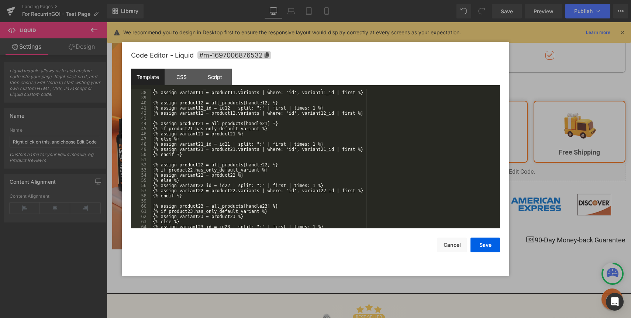
scroll to position [392, 0]
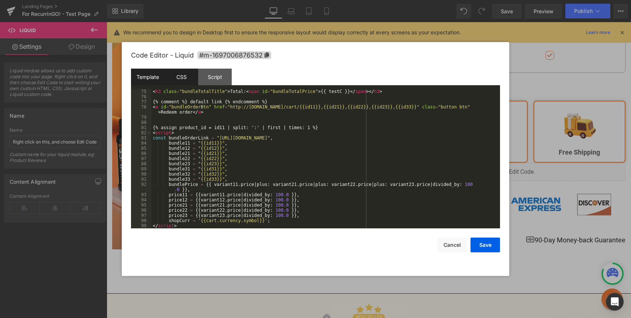
click at [182, 82] on div "CSS" at bounding box center [182, 77] width 34 height 17
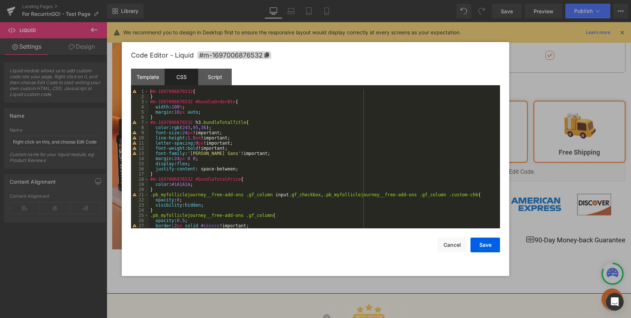
scroll to position [0, 0]
click at [219, 72] on div "Script" at bounding box center [215, 77] width 34 height 17
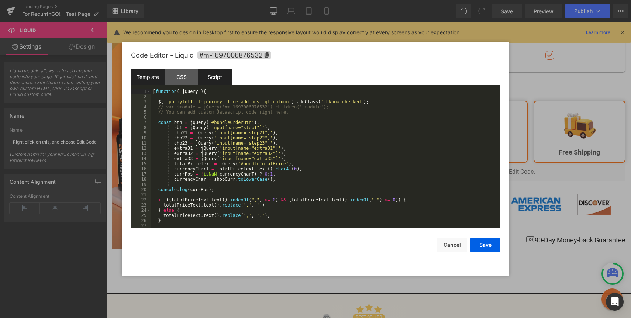
click at [151, 72] on div "Template" at bounding box center [148, 77] width 34 height 17
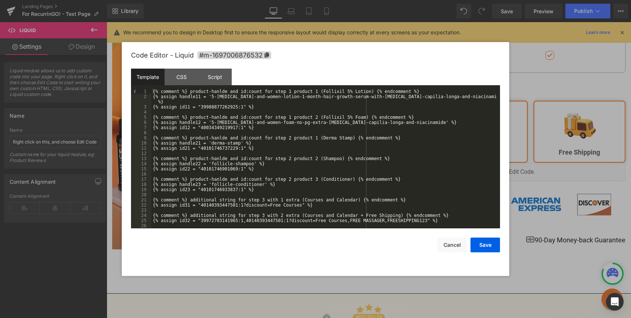
click at [399, 31] on div at bounding box center [315, 159] width 631 height 318
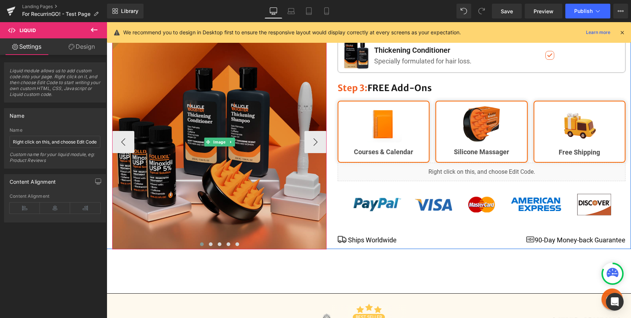
click at [191, 58] on img at bounding box center [219, 142] width 214 height 214
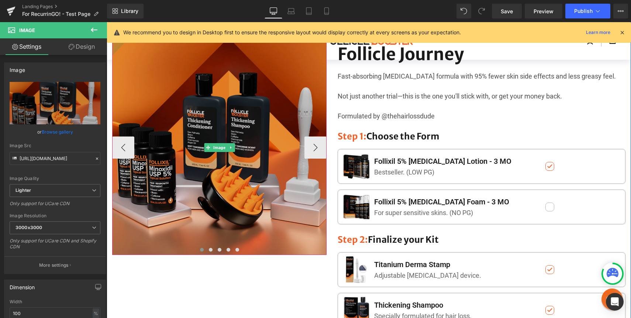
scroll to position [37, 0]
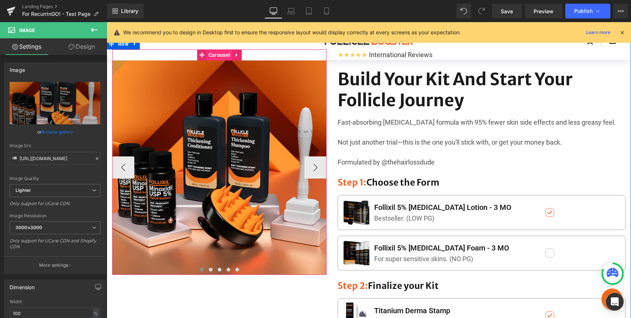
click at [224, 55] on span "Carousel" at bounding box center [219, 54] width 25 height 11
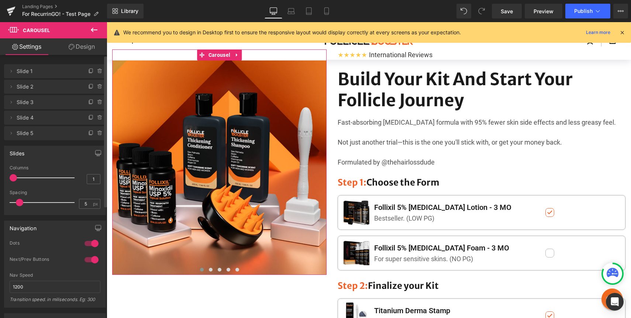
click at [89, 260] on div at bounding box center [92, 260] width 18 height 12
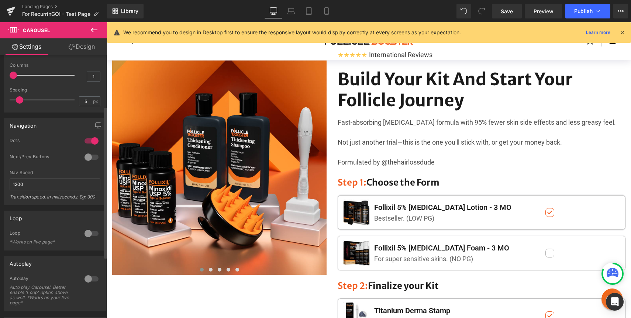
scroll to position [112, 0]
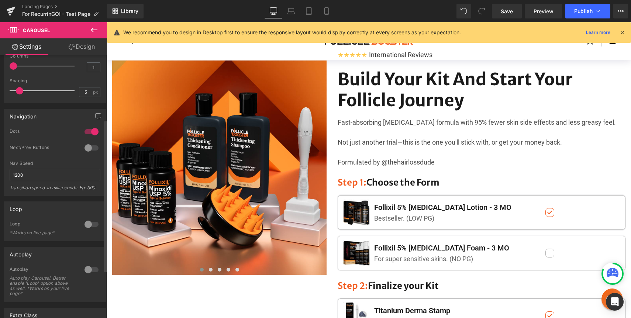
click at [85, 223] on div at bounding box center [92, 224] width 18 height 12
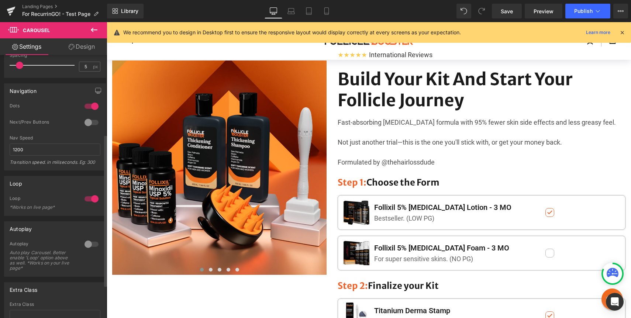
scroll to position [138, 0]
click at [87, 197] on div at bounding box center [92, 198] width 18 height 12
click at [87, 242] on div at bounding box center [92, 243] width 18 height 12
click at [92, 187] on div "Loop" at bounding box center [54, 182] width 101 height 14
click at [92, 199] on div at bounding box center [92, 198] width 18 height 12
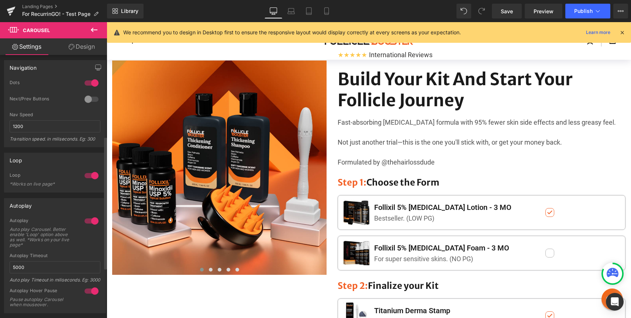
scroll to position [161, 0]
click at [36, 264] on input "5000" at bounding box center [55, 267] width 91 height 12
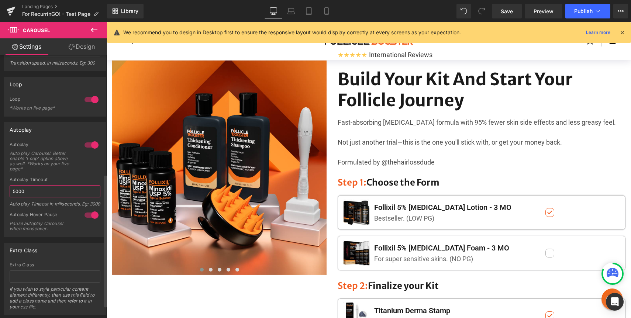
scroll to position [236, 0]
type input "3000"
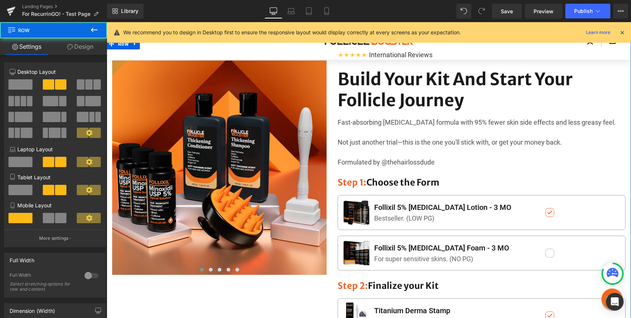
click at [142, 280] on div "Image Image Image Image Image ‹ › Carousel ★★★★★ International Reviews Text Blo…" at bounding box center [369, 314] width 524 height 553
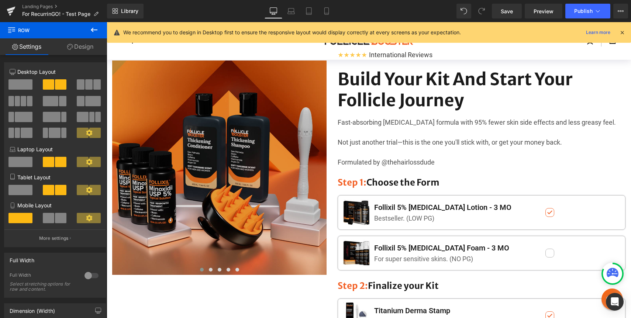
click at [177, 115] on img at bounding box center [219, 167] width 214 height 214
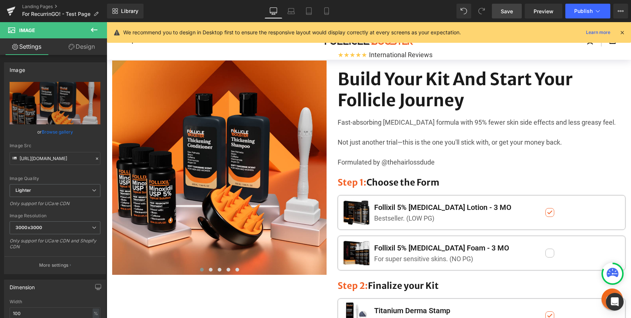
click at [496, 11] on link "Save" at bounding box center [507, 11] width 30 height 15
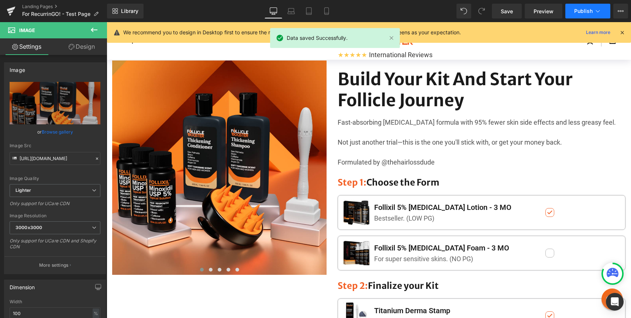
click at [571, 11] on button "Publish" at bounding box center [587, 11] width 45 height 15
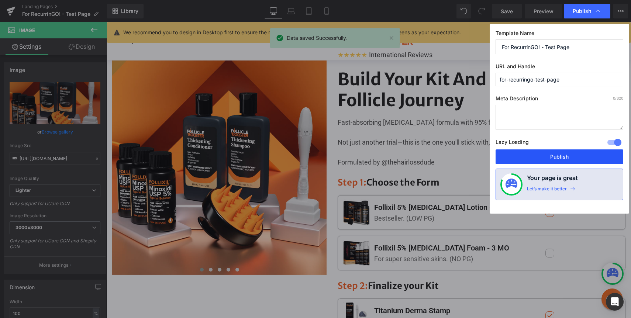
click at [537, 158] on button "Publish" at bounding box center [559, 156] width 128 height 15
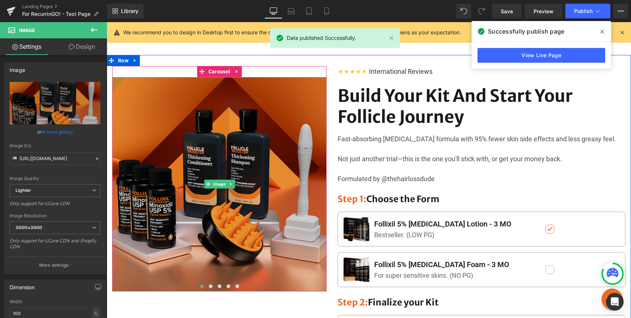
scroll to position [0, 0]
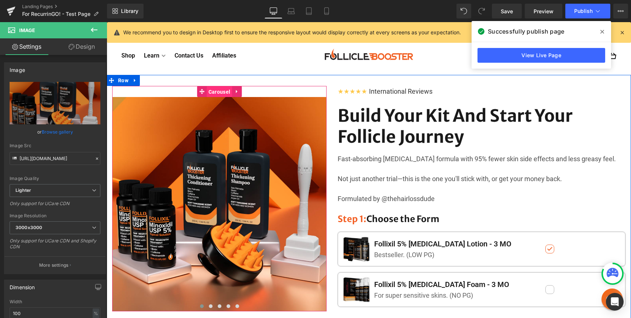
click at [219, 95] on span "Carousel" at bounding box center [219, 91] width 25 height 11
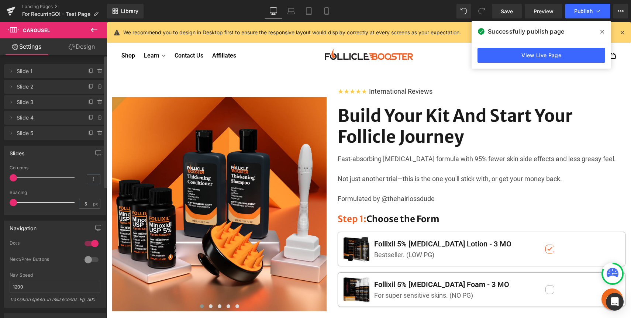
drag, startPoint x: 20, startPoint y: 204, endPoint x: 13, endPoint y: 204, distance: 7.0
click at [13, 204] on span at bounding box center [13, 202] width 7 height 7
click at [93, 193] on div "Spacing" at bounding box center [55, 192] width 91 height 5
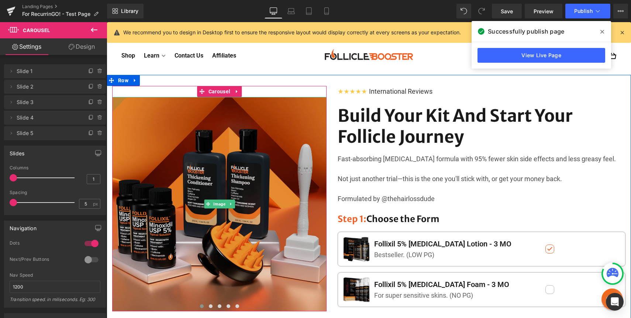
click at [287, 199] on img at bounding box center [219, 204] width 214 height 214
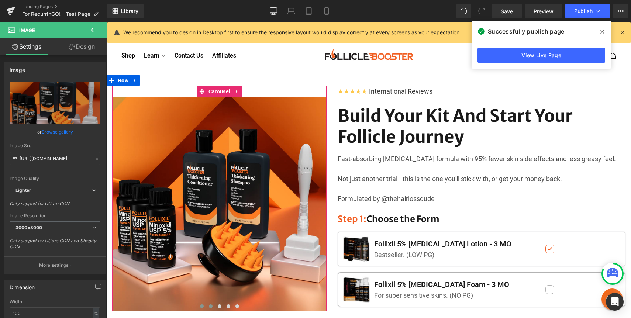
click at [211, 306] on span at bounding box center [211, 306] width 4 height 4
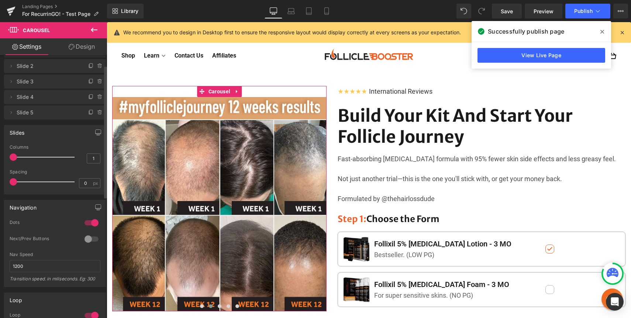
scroll to position [23, 0]
click at [85, 233] on div at bounding box center [92, 237] width 18 height 12
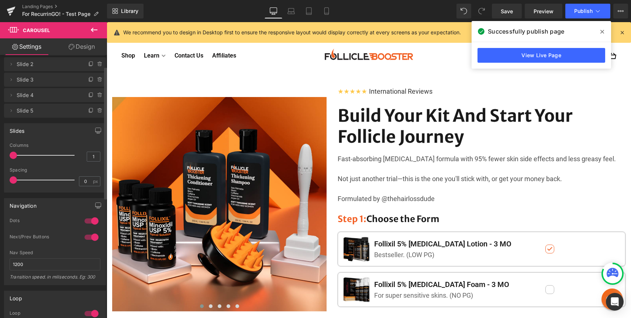
click at [87, 221] on div at bounding box center [92, 221] width 18 height 12
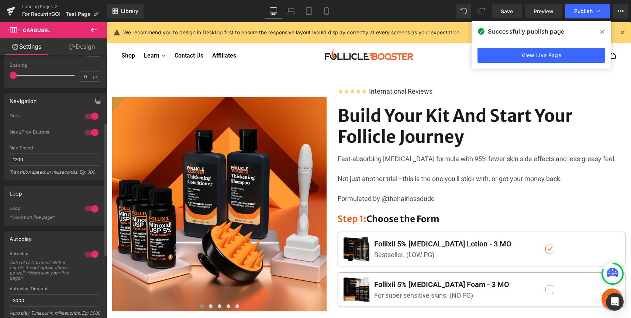
scroll to position [134, 0]
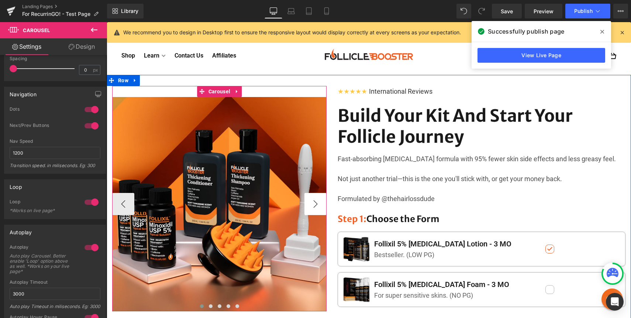
click at [323, 207] on button "›" at bounding box center [315, 204] width 22 height 22
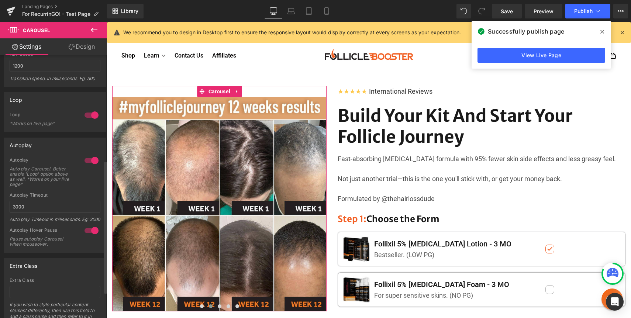
scroll to position [199, 0]
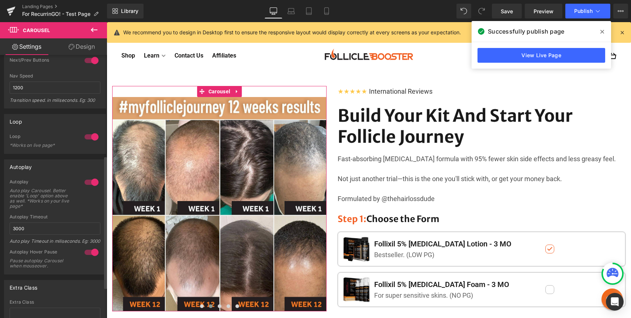
click at [16, 193] on div "Auto play Carousel. Better enable 'Loop' option above as well. *Works on your l…" at bounding box center [43, 198] width 66 height 21
click at [21, 204] on div "Auto play Carousel. Better enable 'Loop' option above as well. *Works on your l…" at bounding box center [43, 198] width 66 height 21
click at [90, 180] on div at bounding box center [92, 182] width 18 height 12
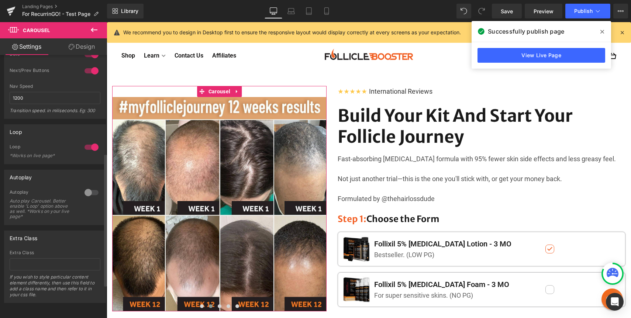
scroll to position [194, 0]
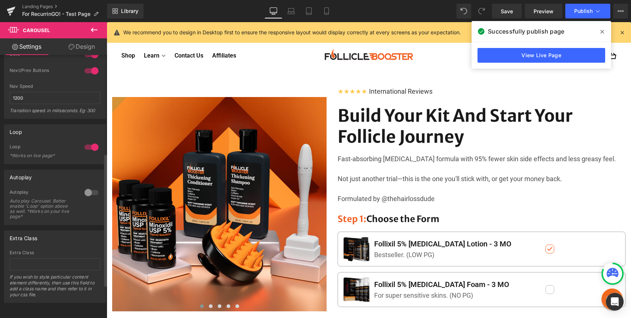
click at [83, 189] on div at bounding box center [92, 193] width 18 height 12
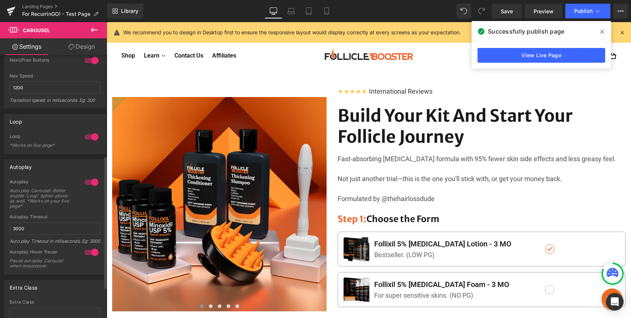
click at [86, 183] on div at bounding box center [92, 182] width 18 height 12
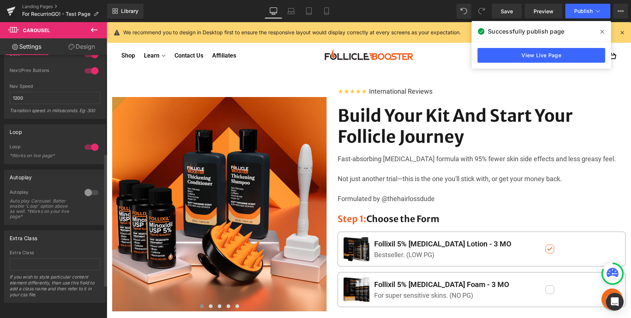
scroll to position [194, 0]
click at [433, 50] on div "Log in Cart" at bounding box center [519, 56] width 194 height 15
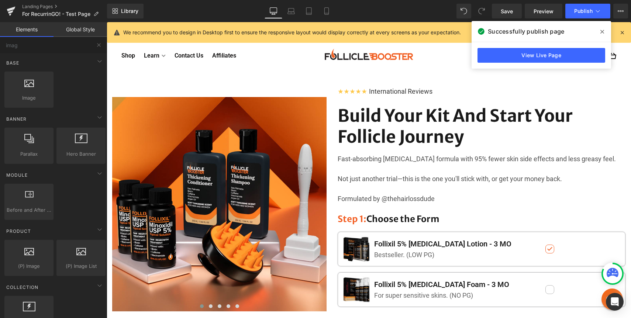
click at [603, 32] on icon at bounding box center [602, 32] width 4 height 4
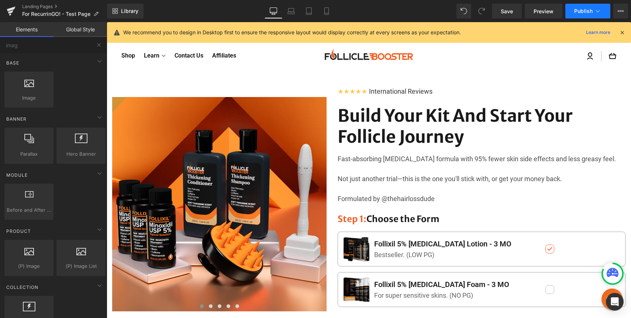
click at [579, 18] on button "Publish" at bounding box center [587, 11] width 45 height 15
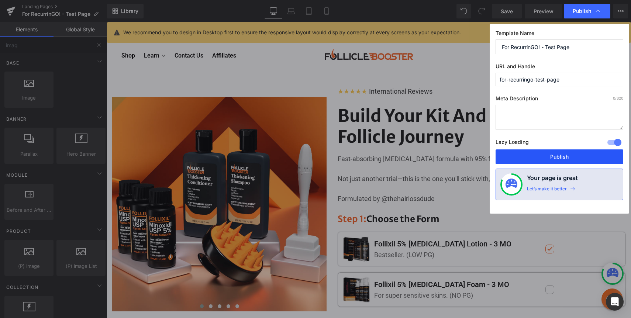
click at [554, 151] on button "Publish" at bounding box center [559, 156] width 128 height 15
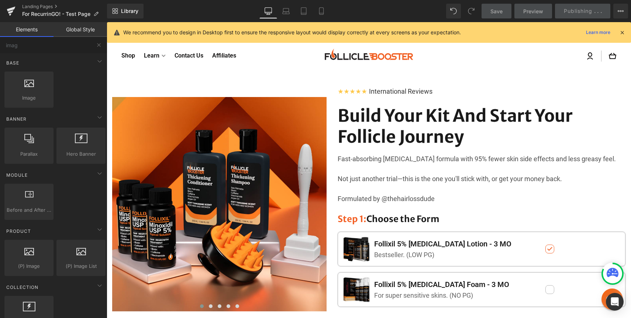
click at [620, 31] on icon at bounding box center [622, 32] width 7 height 7
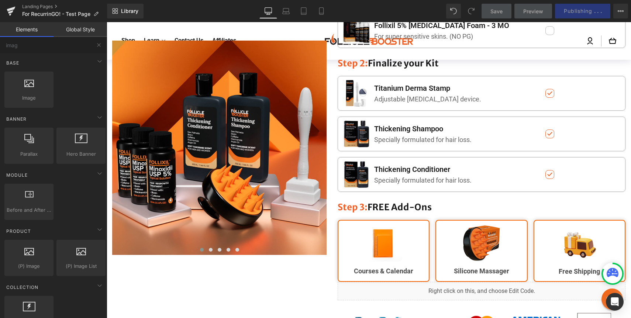
scroll to position [0, 0]
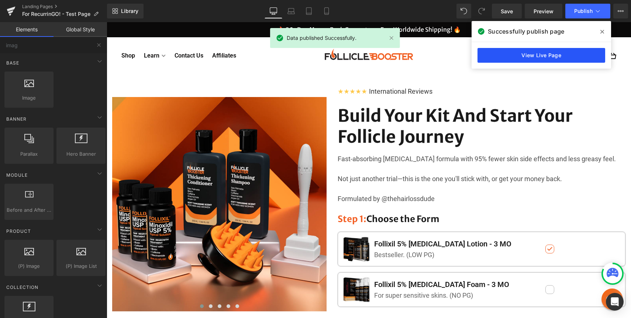
click at [496, 55] on link "View Live Page" at bounding box center [541, 55] width 128 height 15
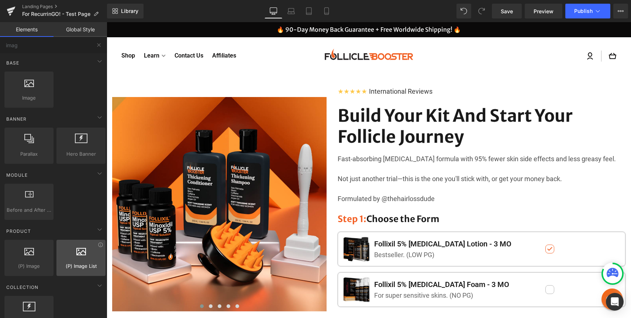
click at [69, 253] on div at bounding box center [81, 254] width 45 height 17
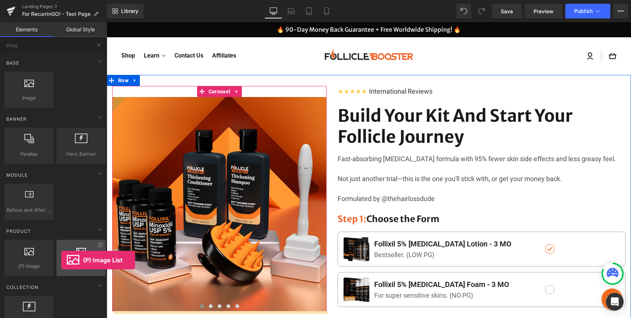
drag, startPoint x: 74, startPoint y: 257, endPoint x: 61, endPoint y: 260, distance: 13.2
click at [61, 260] on div at bounding box center [81, 254] width 45 height 17
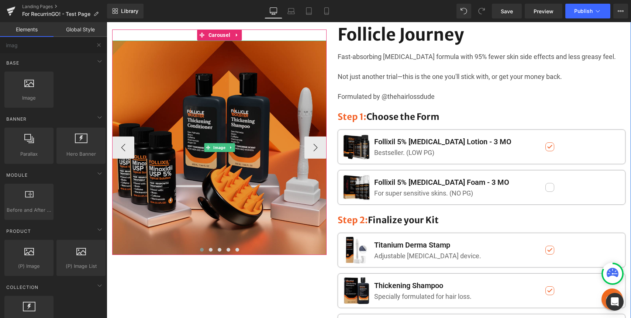
scroll to position [109, 0]
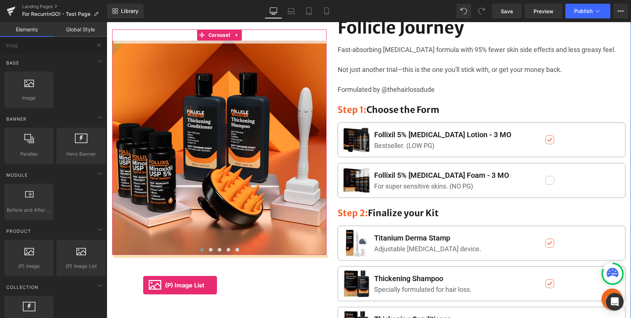
drag, startPoint x: 205, startPoint y: 290, endPoint x: 143, endPoint y: 285, distance: 61.8
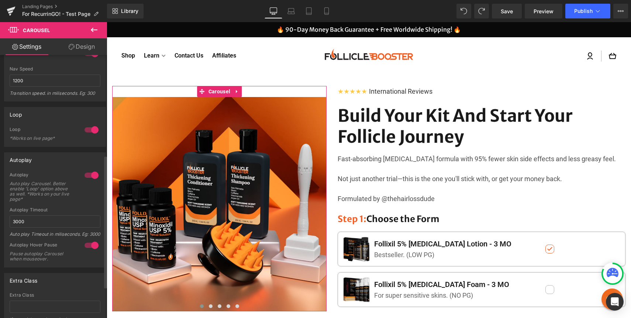
scroll to position [208, 0]
click at [89, 126] on div at bounding box center [92, 128] width 18 height 12
click at [84, 125] on div at bounding box center [92, 128] width 18 height 12
click at [52, 136] on div "*Works on live page*" at bounding box center [43, 136] width 66 height 5
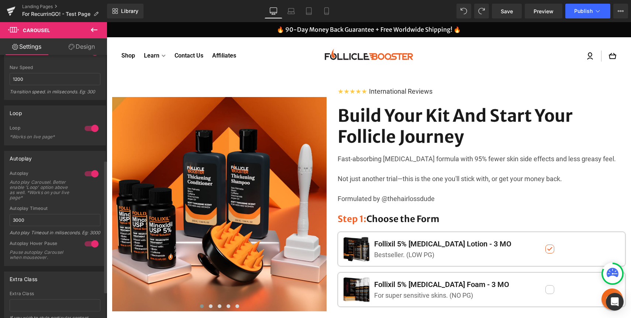
click at [89, 174] on div at bounding box center [92, 174] width 18 height 12
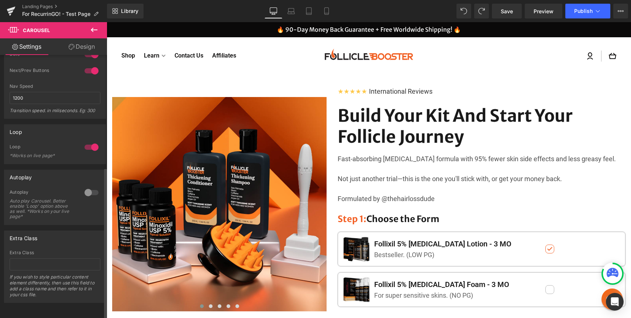
click at [90, 187] on div at bounding box center [92, 193] width 18 height 12
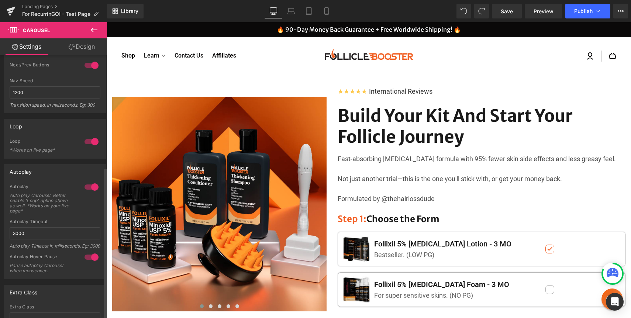
scroll to position [208, 0]
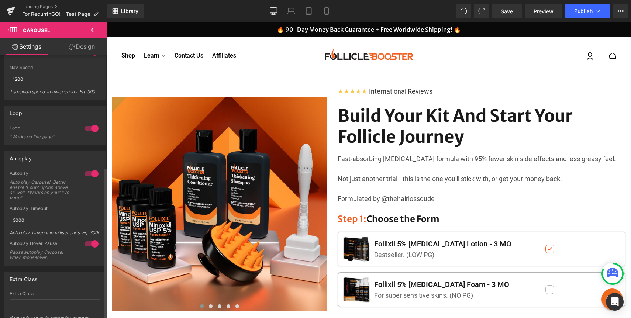
click at [90, 183] on div "Autoplay Auto play Carousel. Better enable 'Loop' option above as well. *Works …" at bounding box center [55, 187] width 91 height 35
click at [42, 182] on div "Auto play Carousel. Better enable 'Loop' option above as well. *Works on your l…" at bounding box center [43, 190] width 66 height 21
click at [47, 187] on div "Auto play Carousel. Better enable 'Loop' option above as well. *Works on your l…" at bounding box center [43, 190] width 66 height 21
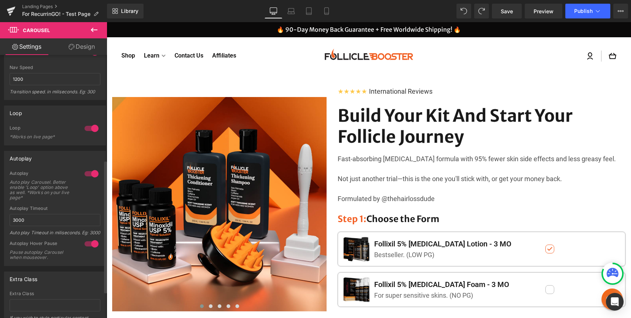
click at [22, 187] on div "Auto play Carousel. Better enable 'Loop' option above as well. *Works on your l…" at bounding box center [43, 190] width 66 height 21
click at [86, 171] on div at bounding box center [92, 174] width 18 height 12
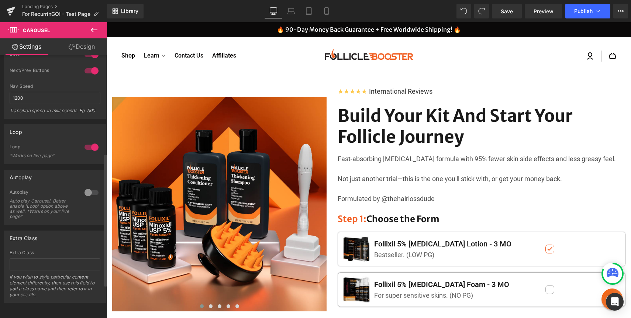
scroll to position [194, 0]
click at [513, 15] on link "Save" at bounding box center [507, 11] width 30 height 15
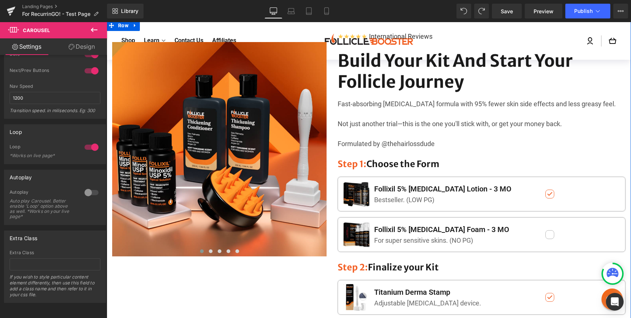
scroll to position [0, 0]
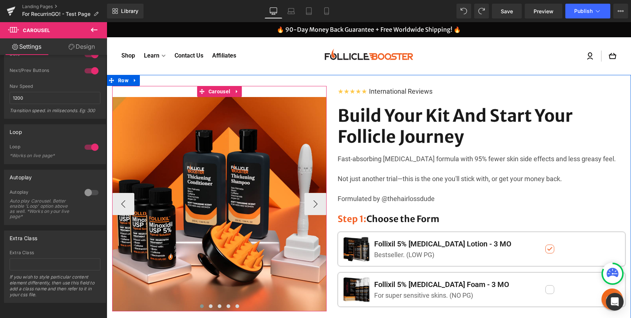
click at [210, 95] on span "Carousel" at bounding box center [219, 91] width 25 height 11
click at [236, 91] on icon at bounding box center [236, 91] width 1 height 3
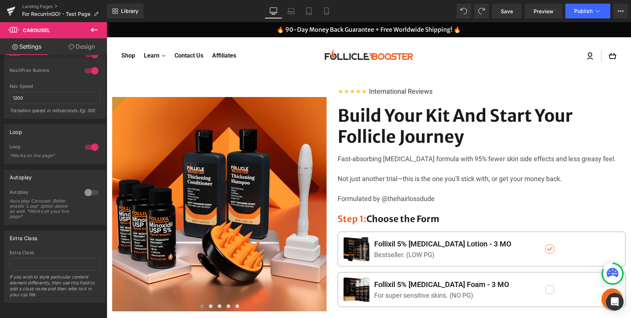
click at [94, 27] on icon at bounding box center [94, 29] width 9 height 9
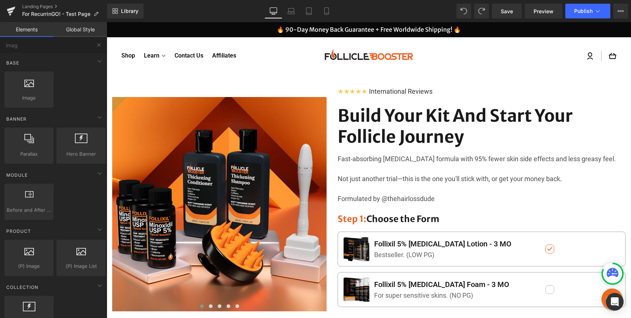
click at [69, 32] on link "Global Style" at bounding box center [79, 29] width 53 height 15
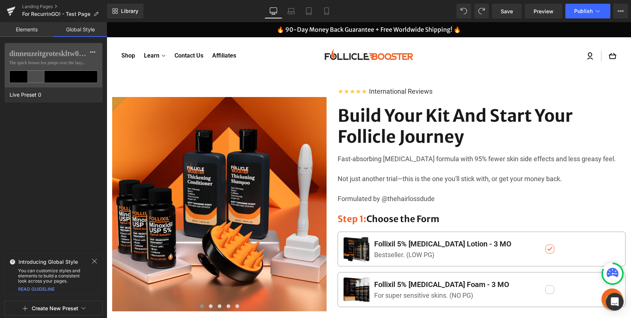
click at [38, 30] on link "Elements" at bounding box center [26, 29] width 53 height 15
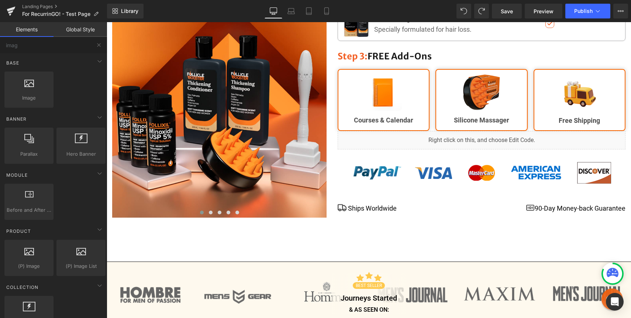
scroll to position [414, 0]
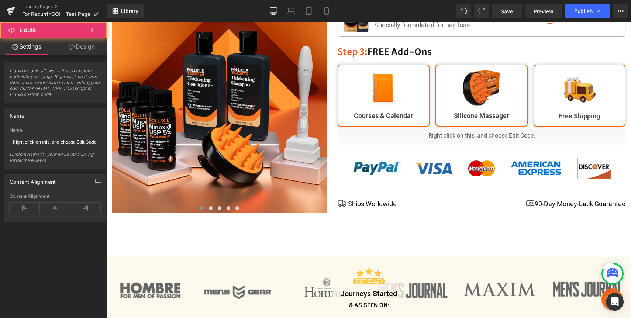
click at [514, 137] on div "Liquid" at bounding box center [482, 136] width 288 height 18
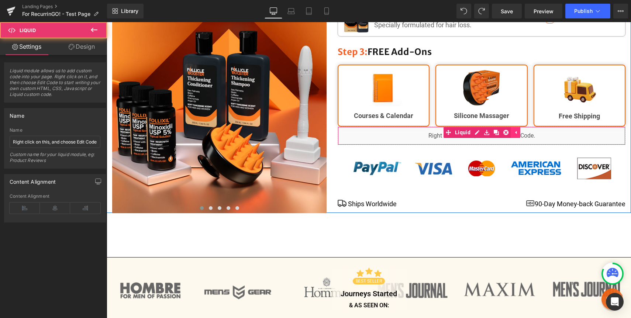
click at [515, 131] on icon at bounding box center [515, 132] width 5 height 6
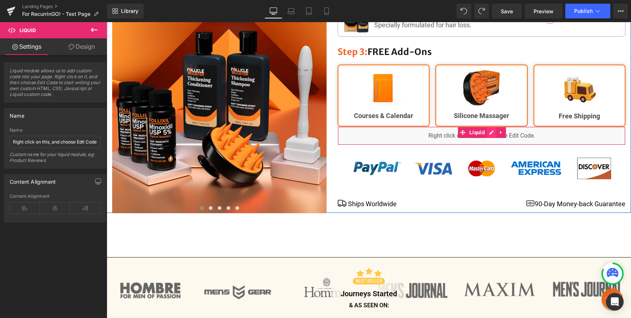
click at [491, 132] on div "Liquid" at bounding box center [482, 136] width 288 height 18
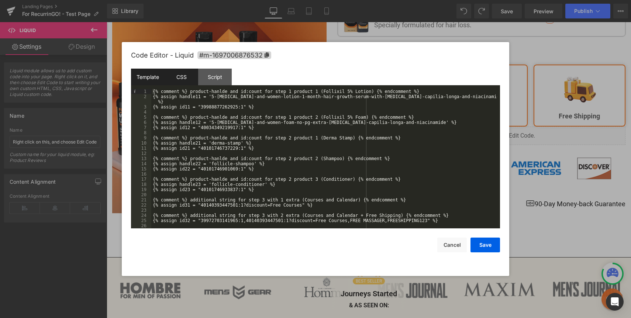
click at [177, 79] on div "CSS" at bounding box center [182, 77] width 34 height 17
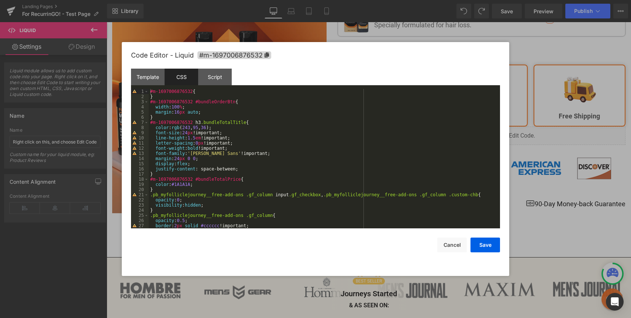
click at [208, 124] on div "#m-1697006876532 { } #m-1697006876532 #bundleOrderBtn { width : 100 % ; margin …" at bounding box center [323, 164] width 348 height 150
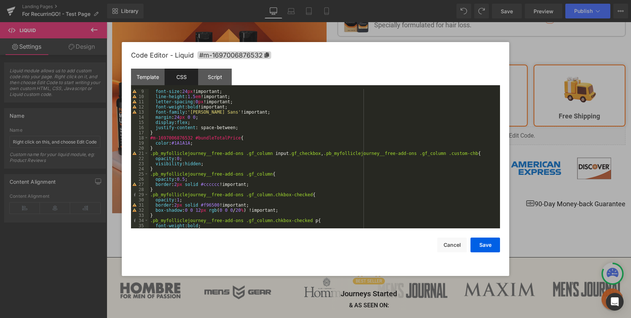
scroll to position [41, 0]
click at [190, 174] on div "color : rgb ( 243 , 95 , 36 ); font-size : 24 px !important; line-height : 1.5 …" at bounding box center [323, 159] width 348 height 150
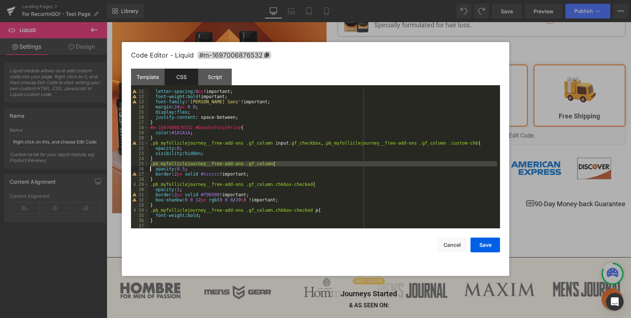
scroll to position [52, 0]
click at [178, 210] on div "letter-spacing : 0 px !important; font-weight : bold !important; font-family : …" at bounding box center [323, 164] width 348 height 150
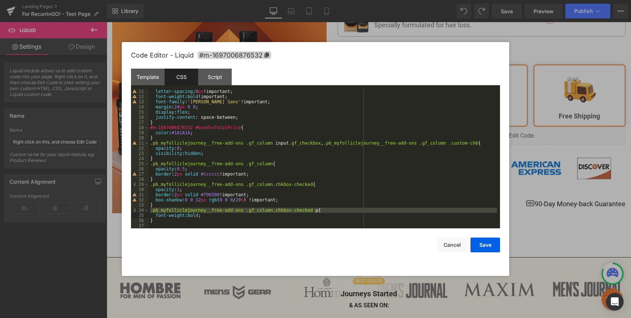
click at [196, 196] on div "letter-spacing : 0 px !important; font-weight : bold !important; font-family : …" at bounding box center [323, 164] width 348 height 150
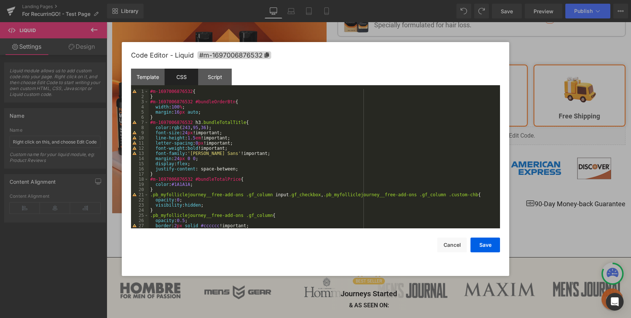
scroll to position [0, 0]
click at [327, 37] on div at bounding box center [315, 159] width 631 height 318
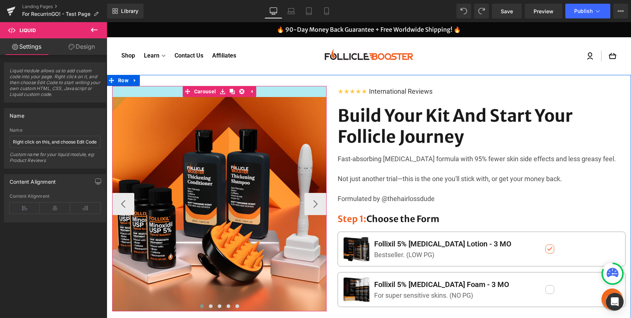
click at [274, 90] on div at bounding box center [219, 91] width 214 height 11
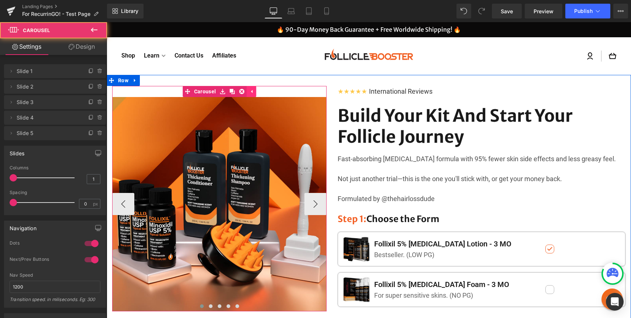
click at [252, 90] on icon at bounding box center [251, 92] width 5 height 6
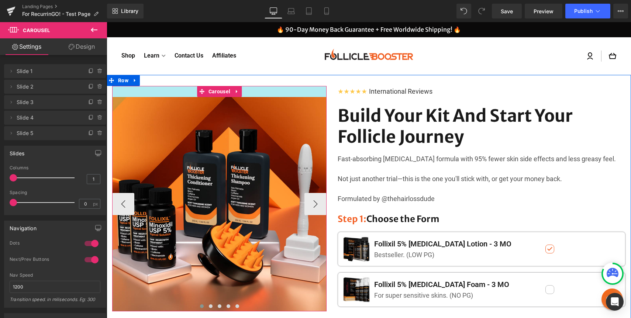
click at [177, 91] on div at bounding box center [219, 91] width 214 height 11
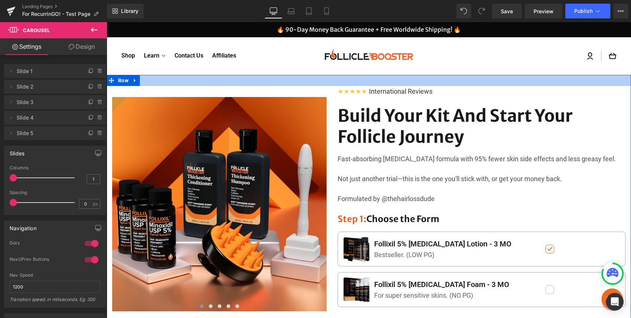
click at [158, 83] on div at bounding box center [369, 80] width 524 height 11
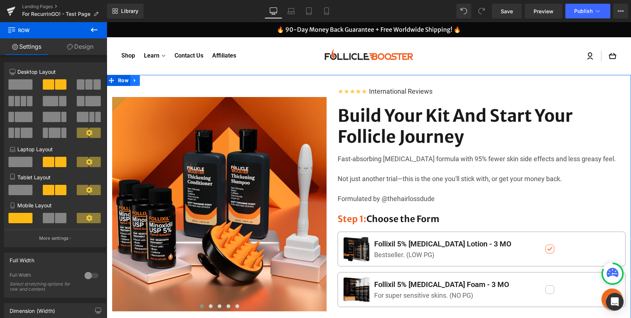
click at [137, 81] on link at bounding box center [135, 80] width 10 height 11
click at [153, 79] on icon at bounding box center [154, 80] width 5 height 5
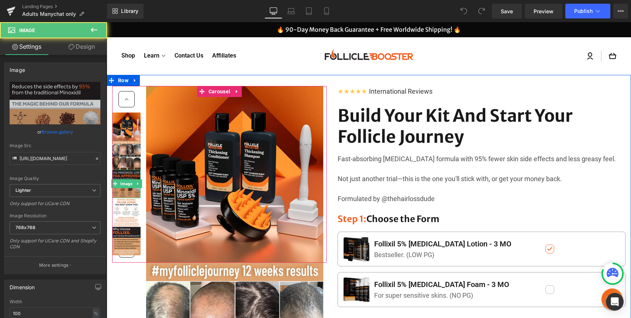
click at [128, 174] on img at bounding box center [126, 184] width 28 height 28
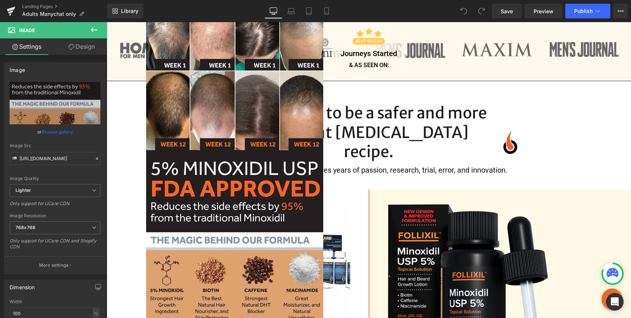
scroll to position [663, 0]
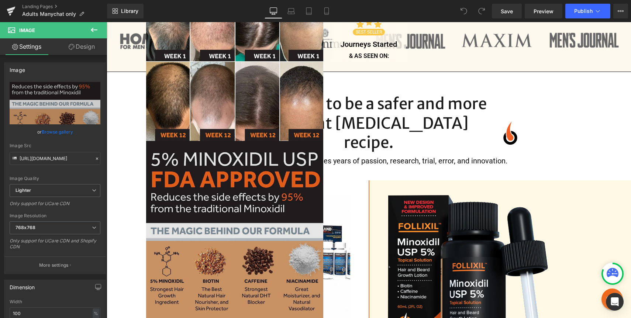
click at [218, 160] on img at bounding box center [234, 229] width 177 height 177
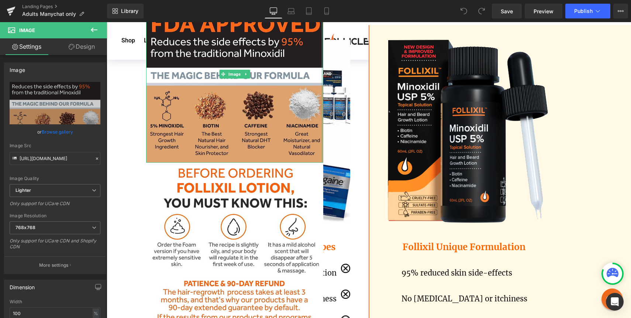
scroll to position [702, 0]
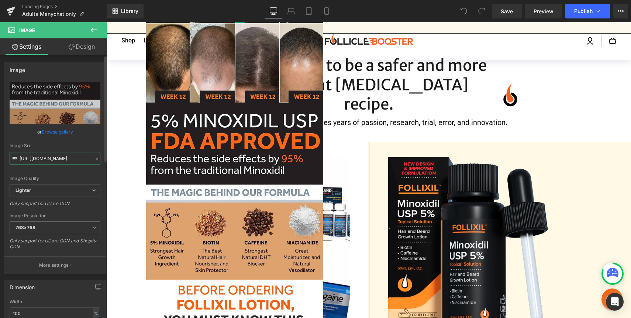
click at [71, 159] on input "[URL][DOMAIN_NAME]" at bounding box center [55, 158] width 91 height 13
click at [71, 159] on input "https://ucarecdn.com/9d871d78-7f33-42c9-8be7-8484d0f8a713/-/format/auto/-/previ…" at bounding box center [55, 158] width 91 height 13
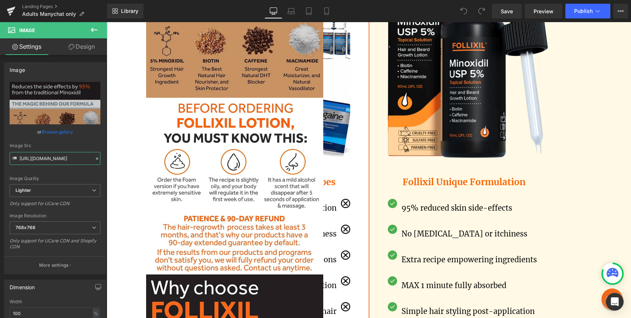
scroll to position [888, 0]
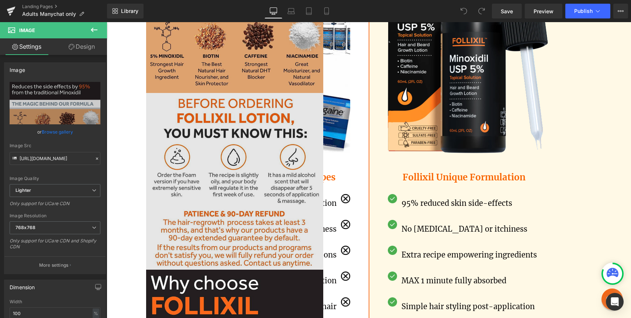
click at [244, 154] on img at bounding box center [234, 181] width 177 height 177
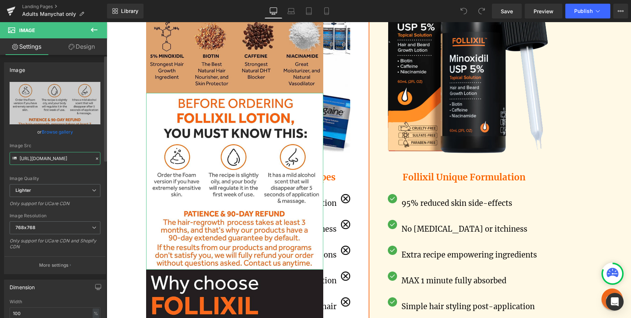
click at [79, 160] on input "https://ucarecdn.com/b64a7ae1-8b89-4017-b46a-b44f89fe1d3d/-/format/auto/-/previ…" at bounding box center [55, 158] width 91 height 13
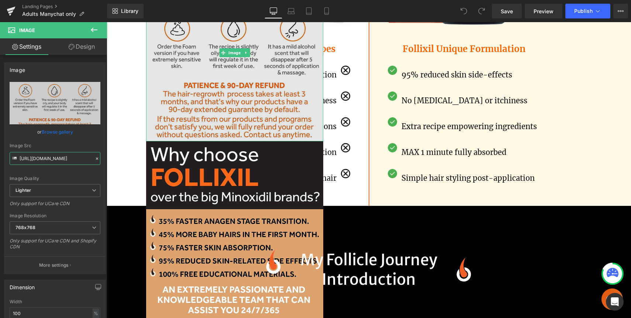
scroll to position [1051, 0]
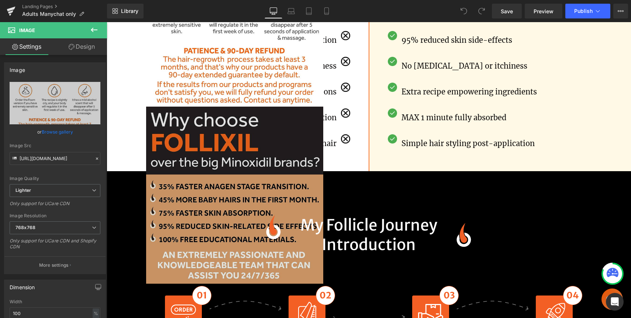
click at [217, 142] on img at bounding box center [234, 195] width 177 height 177
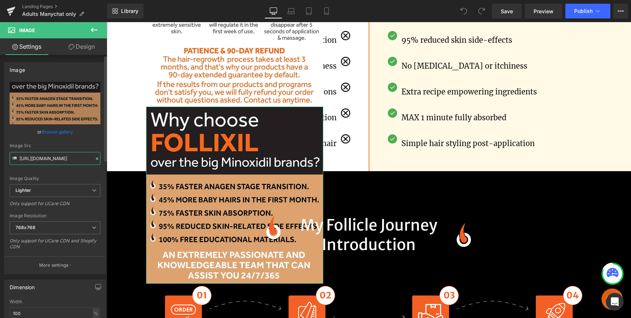
click at [67, 157] on input "https://ucarecdn.com/99563b21-cdca-4a68-bf3c-419d002ca1ee/-/format/auto/-/previ…" at bounding box center [55, 158] width 91 height 13
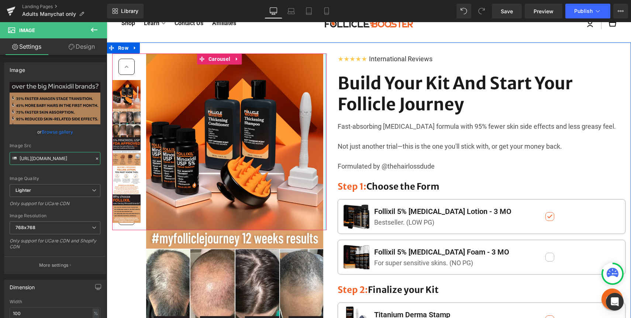
scroll to position [38, 0]
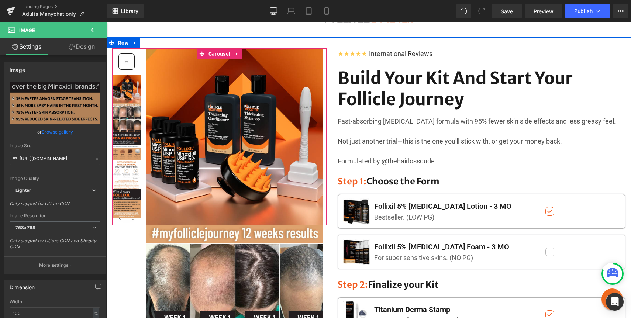
click at [126, 65] on icon at bounding box center [126, 61] width 7 height 7
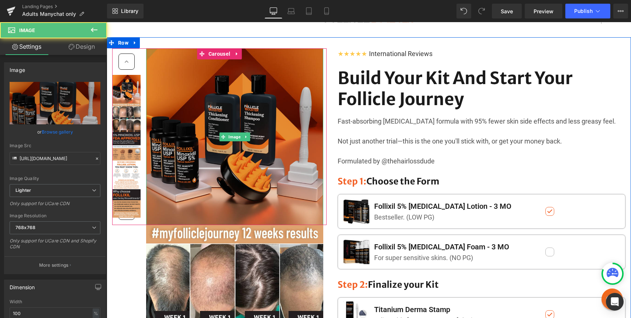
click at [181, 119] on img at bounding box center [234, 136] width 177 height 177
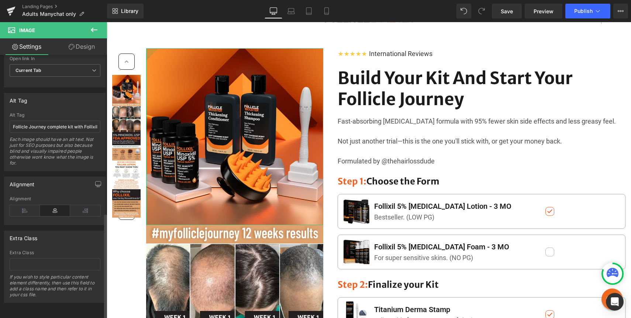
scroll to position [364, 0]
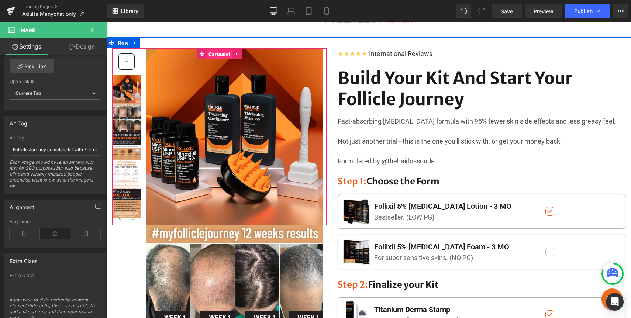
click at [220, 56] on span "Carousel" at bounding box center [219, 54] width 25 height 11
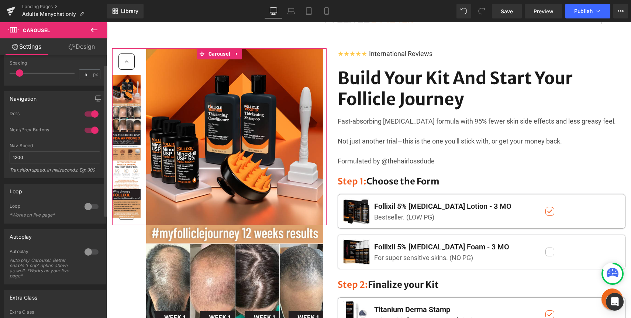
scroll to position [0, 0]
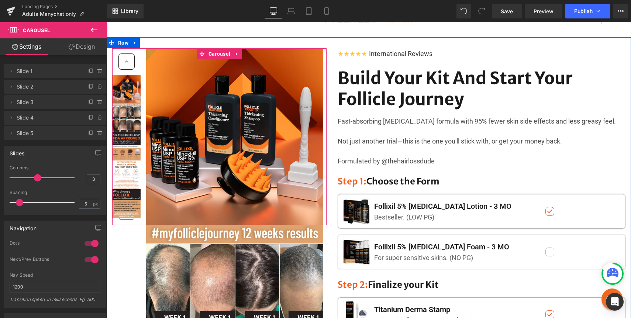
click at [126, 61] on icon at bounding box center [126, 61] width 7 height 7
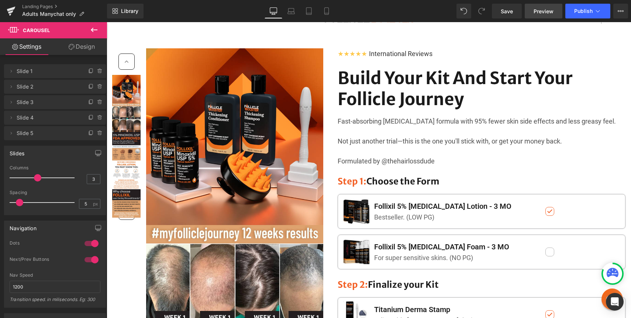
click at [539, 11] on span "Preview" at bounding box center [543, 11] width 20 height 8
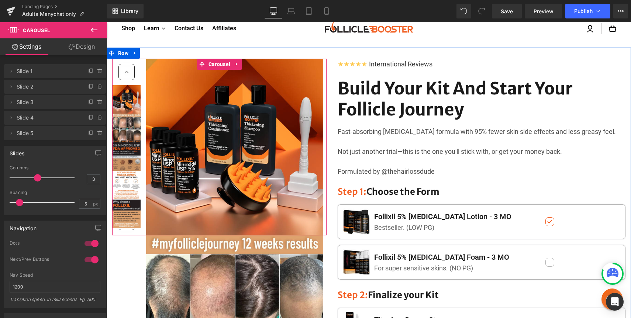
scroll to position [34, 0]
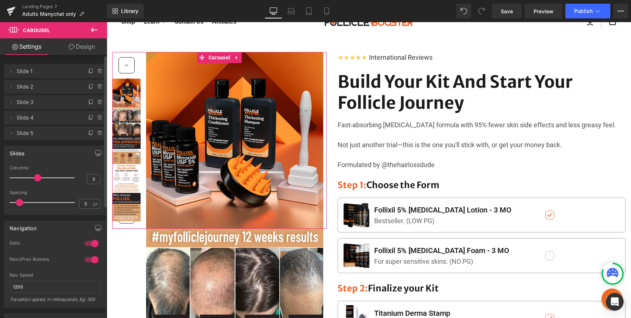
click at [83, 257] on div at bounding box center [92, 260] width 18 height 12
click at [92, 245] on div at bounding box center [92, 244] width 18 height 12
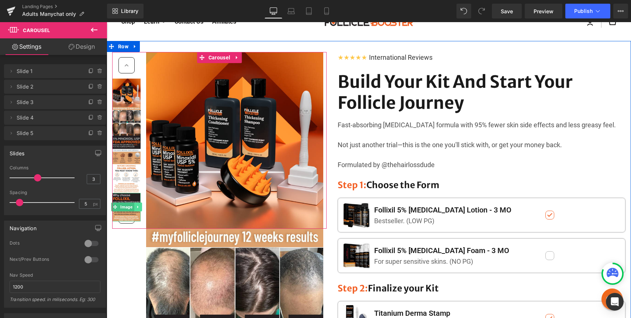
click at [138, 205] on icon at bounding box center [138, 207] width 4 height 4
click at [235, 54] on link at bounding box center [237, 57] width 10 height 11
click at [241, 58] on icon at bounding box center [241, 58] width 5 height 6
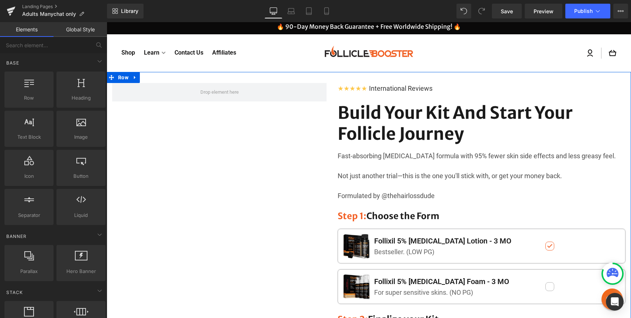
scroll to position [0, 0]
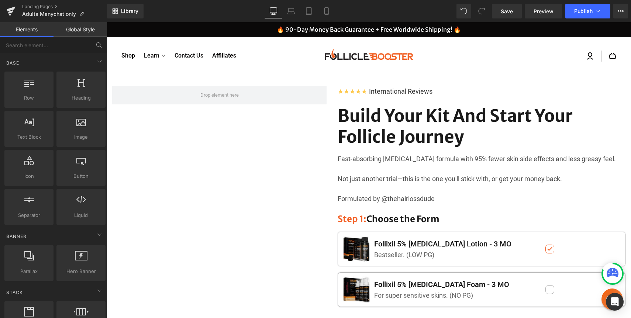
click at [93, 45] on button at bounding box center [99, 45] width 16 height 16
click at [75, 47] on input "text" at bounding box center [45, 45] width 91 height 16
type input "car"
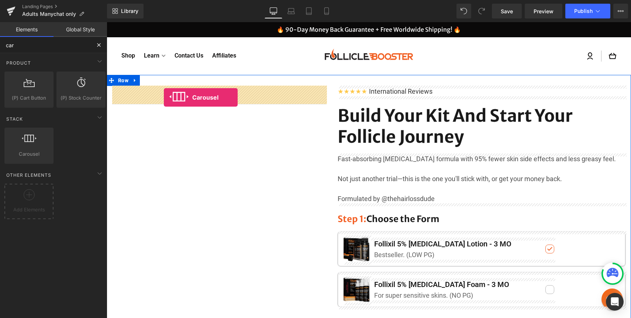
drag, startPoint x: 183, startPoint y: 153, endPoint x: 164, endPoint y: 97, distance: 58.7
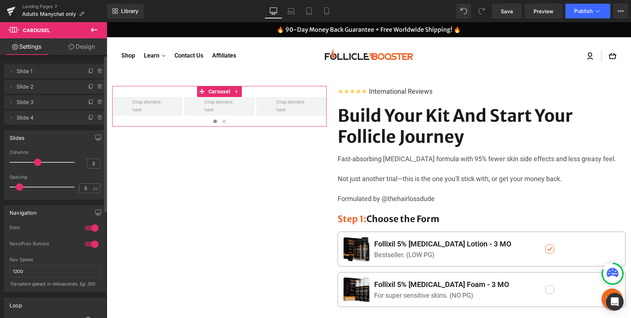
click at [87, 114] on div at bounding box center [96, 115] width 19 height 9
click at [90, 117] on icon at bounding box center [91, 117] width 3 height 4
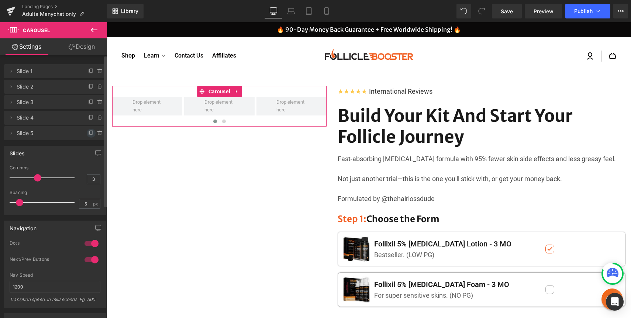
click at [88, 135] on icon at bounding box center [91, 133] width 6 height 6
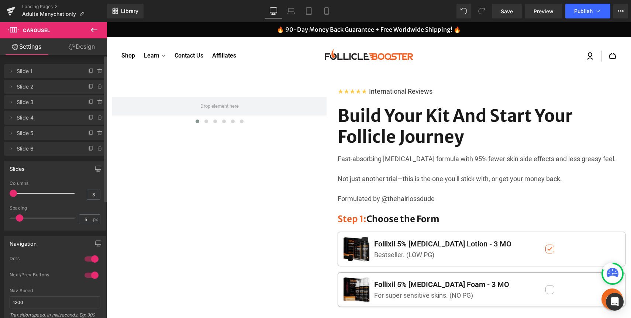
drag, startPoint x: 37, startPoint y: 193, endPoint x: 12, endPoint y: 192, distance: 25.1
click at [12, 193] on span at bounding box center [13, 193] width 7 height 7
drag, startPoint x: 21, startPoint y: 217, endPoint x: 7, endPoint y: 217, distance: 14.0
click at [8, 217] on div "3 Columns 3 3 Columns 3 3 Columns 3 1 Columns 1 5px Spacing 5 px 5px Spacing 5 …" at bounding box center [54, 205] width 101 height 49
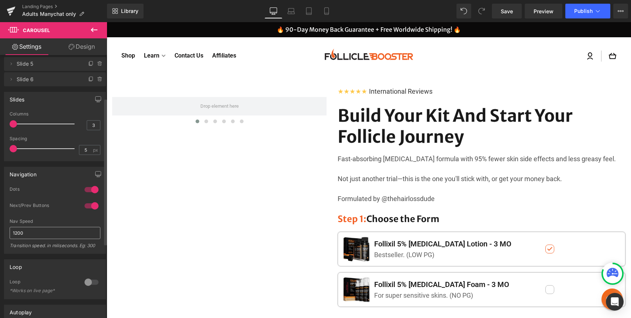
scroll to position [110, 0]
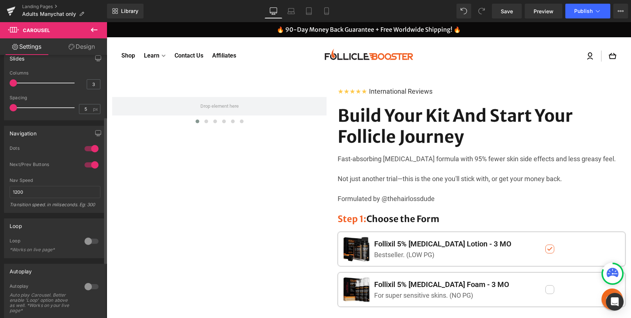
click at [88, 242] on div at bounding box center [92, 241] width 18 height 12
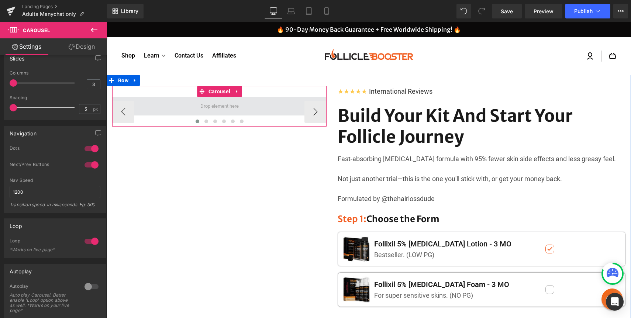
click at [176, 106] on span at bounding box center [219, 106] width 214 height 18
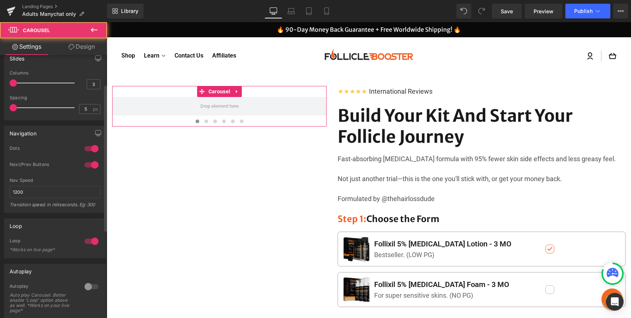
scroll to position [0, 0]
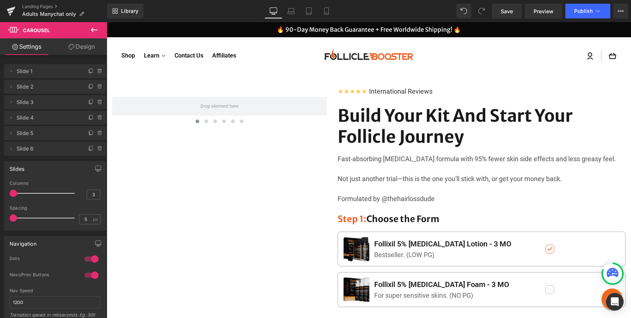
click at [92, 31] on icon at bounding box center [94, 30] width 7 height 4
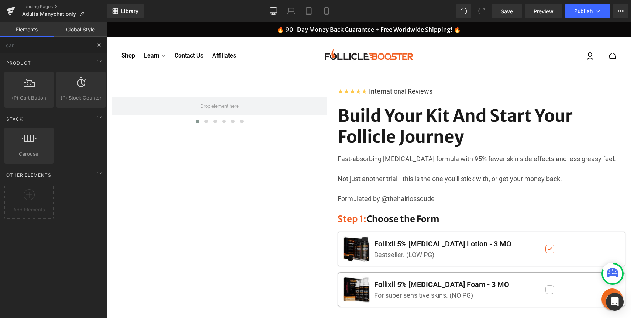
click at [98, 41] on button at bounding box center [99, 45] width 16 height 16
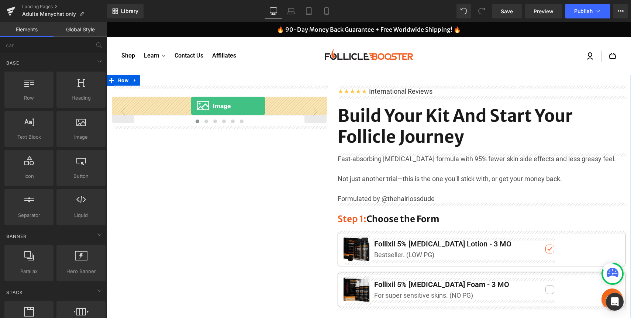
drag, startPoint x: 211, startPoint y: 148, endPoint x: 191, endPoint y: 106, distance: 46.0
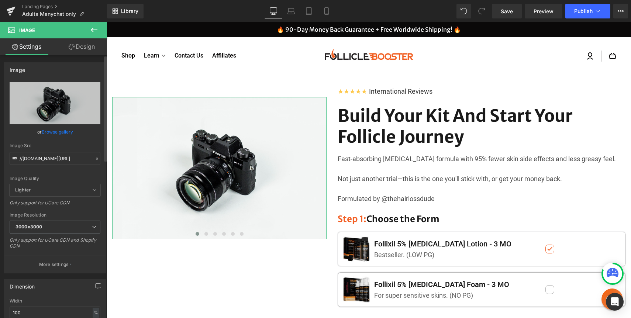
click at [55, 131] on link "Browse gallery" at bounding box center [57, 131] width 31 height 13
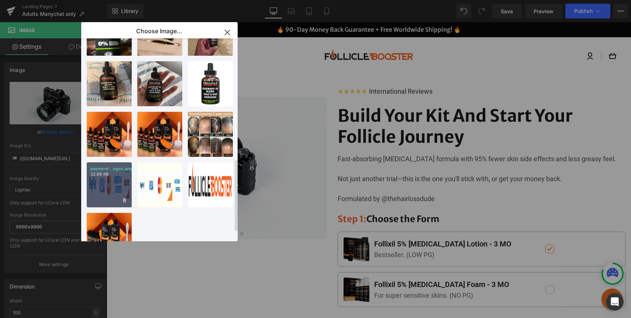
scroll to position [364, 0]
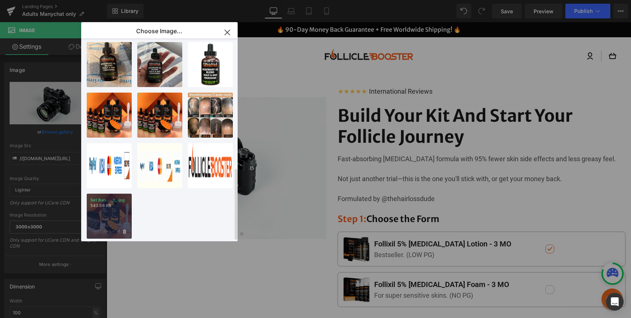
click at [104, 218] on div "Set Ban... _1_.jpg 543.86 KB" at bounding box center [109, 216] width 45 height 45
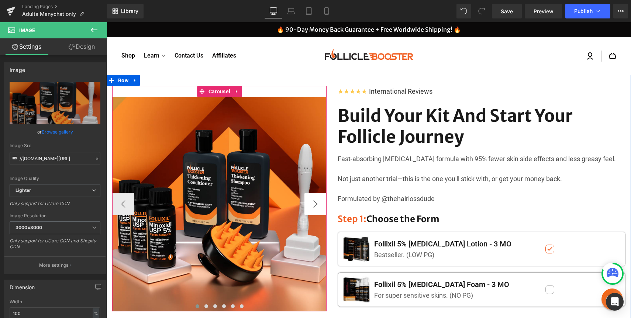
click at [316, 204] on button "›" at bounding box center [315, 204] width 22 height 22
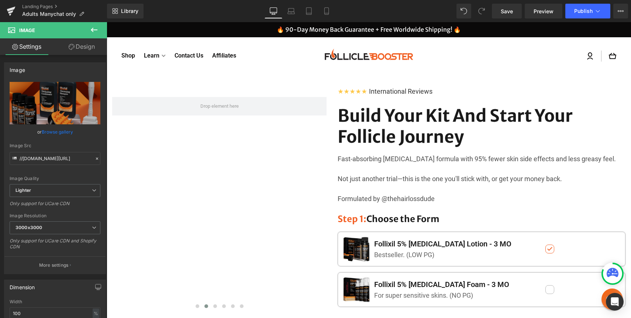
click at [97, 29] on icon at bounding box center [94, 29] width 9 height 9
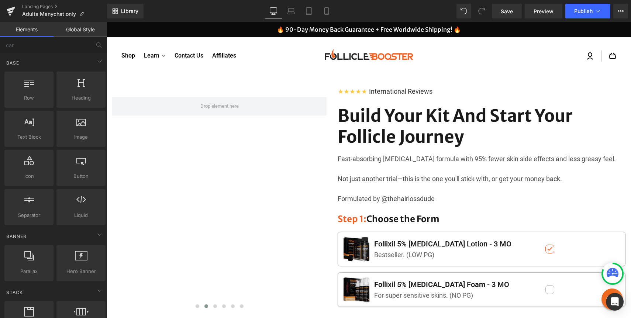
click at [82, 29] on link "Global Style" at bounding box center [79, 29] width 53 height 15
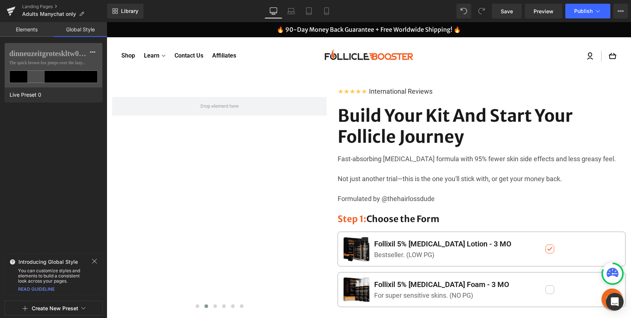
click at [34, 30] on link "Elements" at bounding box center [26, 29] width 53 height 15
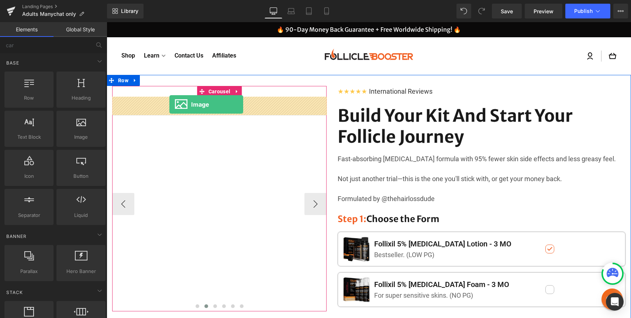
drag, startPoint x: 188, startPoint y: 149, endPoint x: 169, endPoint y: 105, distance: 47.8
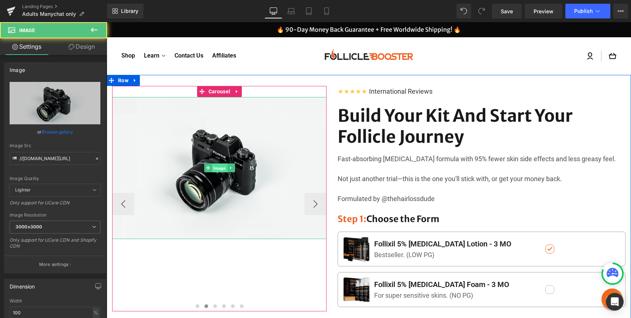
click at [214, 168] on span "Image" at bounding box center [219, 168] width 15 height 9
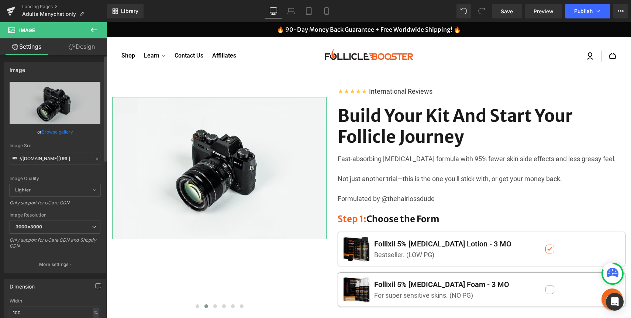
click at [52, 131] on link "Browse gallery" at bounding box center [57, 131] width 31 height 13
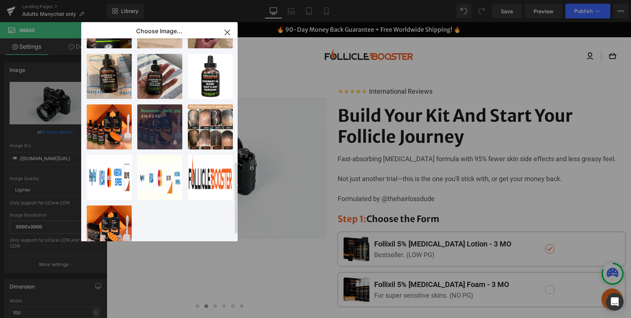
scroll to position [348, 0]
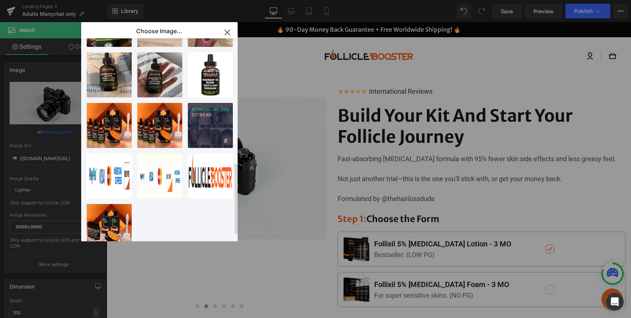
click at [202, 134] on div "817JOCD...00_.jpg 337.90 KB" at bounding box center [210, 125] width 45 height 45
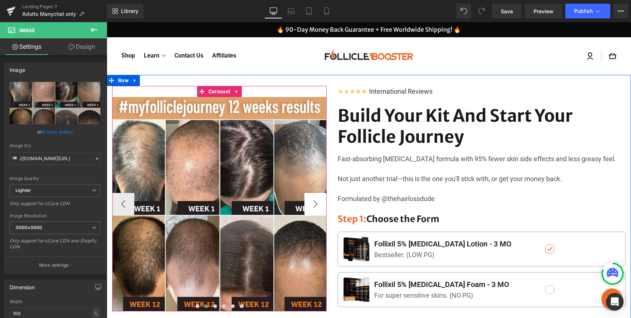
click at [318, 204] on button "›" at bounding box center [315, 204] width 22 height 22
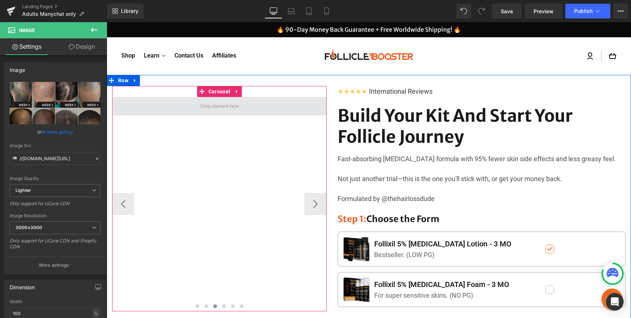
click at [209, 110] on span at bounding box center [220, 105] width 44 height 11
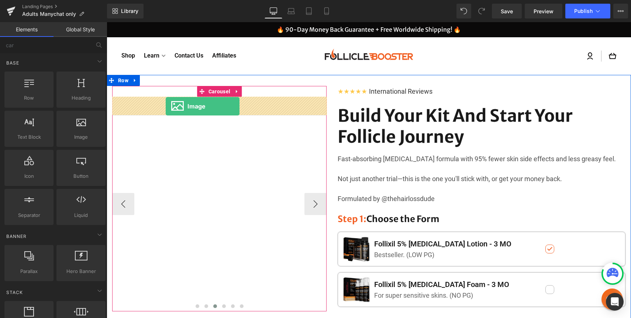
drag, startPoint x: 191, startPoint y: 144, endPoint x: 166, endPoint y: 106, distance: 45.4
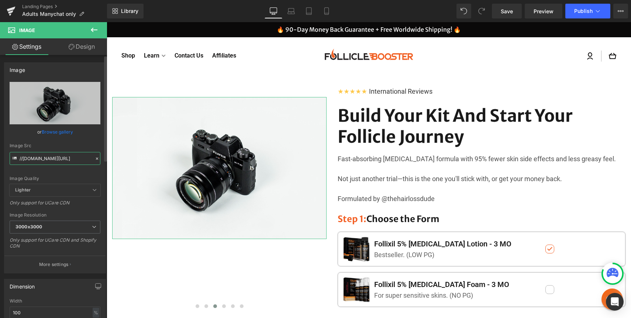
click at [60, 161] on input "//[DOMAIN_NAME][URL]" at bounding box center [55, 158] width 91 height 13
paste input "https://ucarecdn.com/9d871d78-7f33-42c9-8be7-8484d0f8a713/-/format/auto/-/previ…"
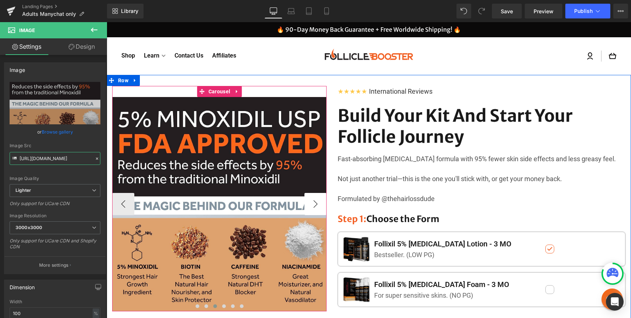
type input "[URL][DOMAIN_NAME]"
click at [317, 201] on button "›" at bounding box center [315, 204] width 22 height 22
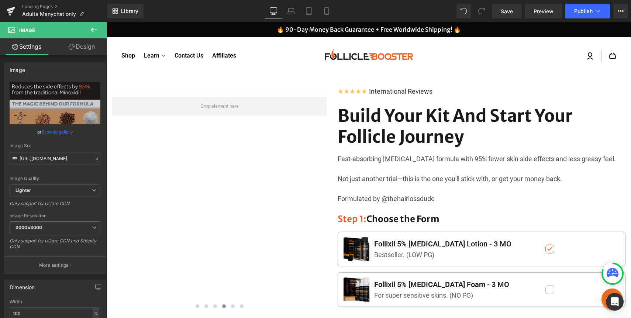
click at [93, 31] on icon at bounding box center [94, 29] width 9 height 9
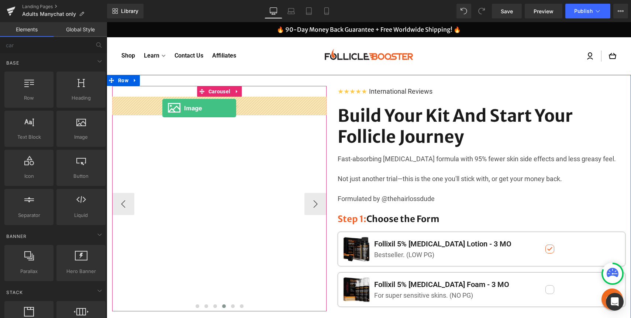
drag, startPoint x: 210, startPoint y: 150, endPoint x: 163, endPoint y: 108, distance: 62.7
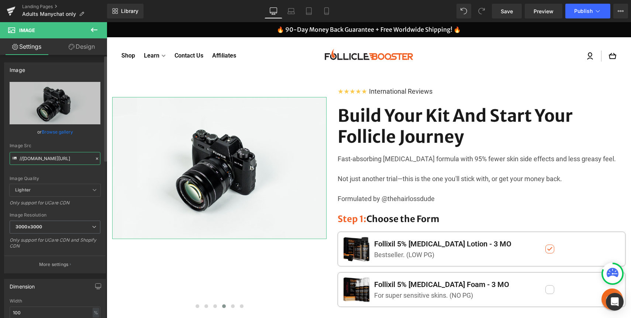
click at [70, 159] on input "//[DOMAIN_NAME][URL]" at bounding box center [55, 158] width 91 height 13
paste input "text"
type input "jpg"
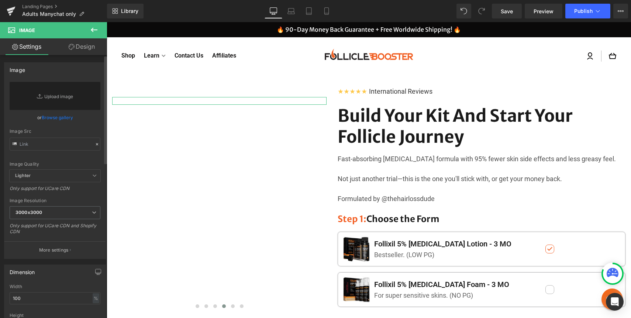
click at [63, 136] on div "Image Src" at bounding box center [55, 140] width 91 height 22
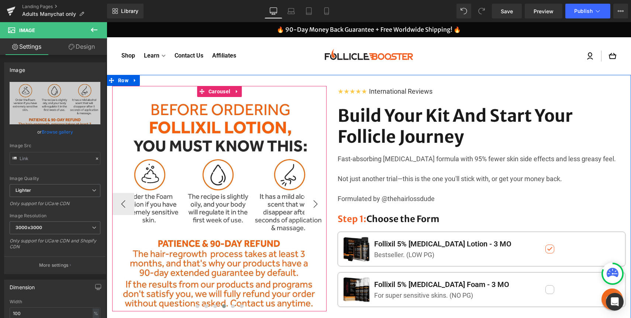
click at [321, 204] on button "›" at bounding box center [315, 204] width 22 height 22
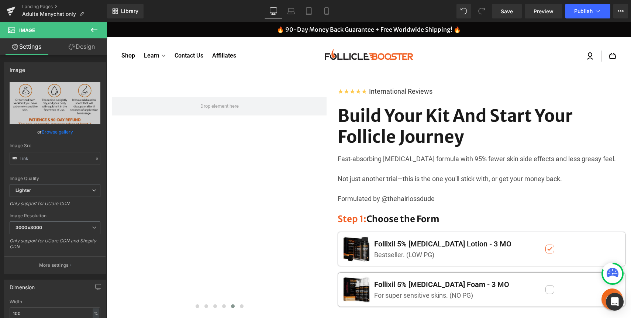
click at [96, 35] on button at bounding box center [94, 30] width 26 height 16
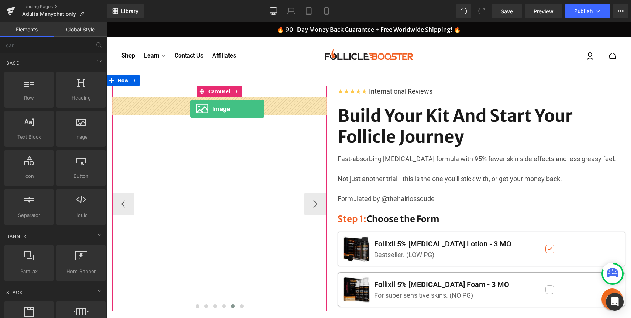
drag, startPoint x: 182, startPoint y: 155, endPoint x: 191, endPoint y: 109, distance: 46.6
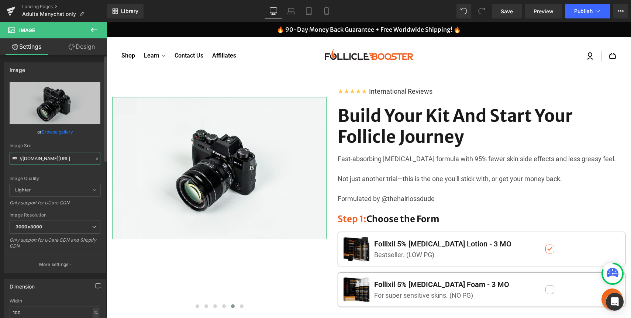
click at [61, 159] on input "//[DOMAIN_NAME][URL]" at bounding box center [55, 158] width 91 height 13
paste input "[URL][DOMAIN_NAME]"
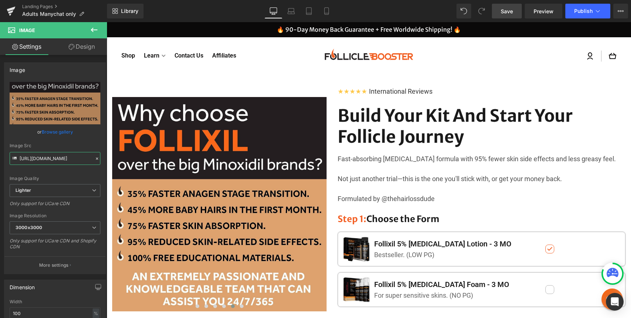
type input "[URL][DOMAIN_NAME]"
click at [508, 13] on span "Save" at bounding box center [507, 11] width 12 height 8
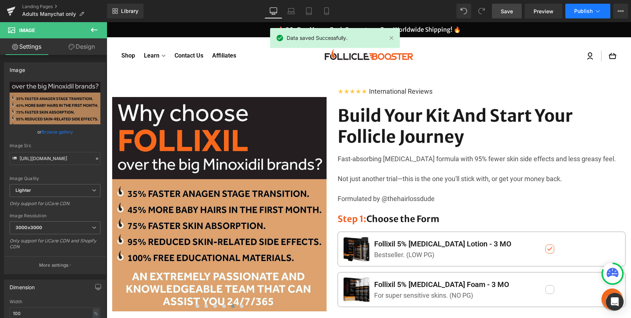
click at [581, 14] on span "Publish" at bounding box center [583, 11] width 18 height 6
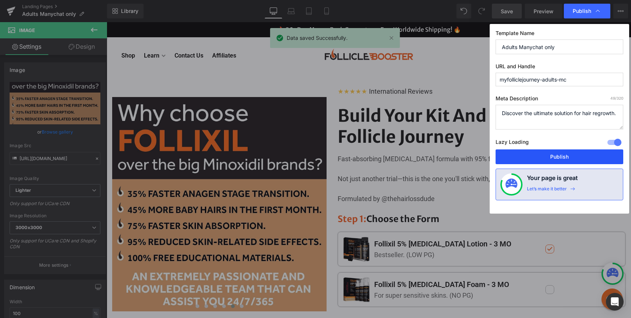
click at [541, 155] on button "Publish" at bounding box center [559, 156] width 128 height 15
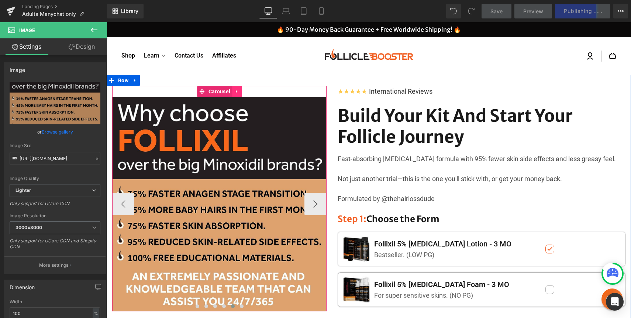
click at [239, 89] on icon at bounding box center [236, 92] width 5 height 6
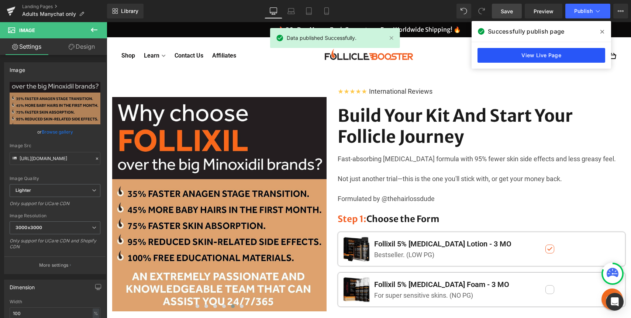
click at [575, 54] on link "View Live Page" at bounding box center [541, 55] width 128 height 15
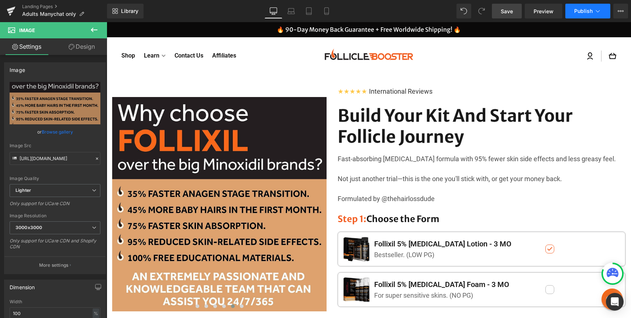
click at [576, 11] on span "Publish" at bounding box center [583, 11] width 18 height 6
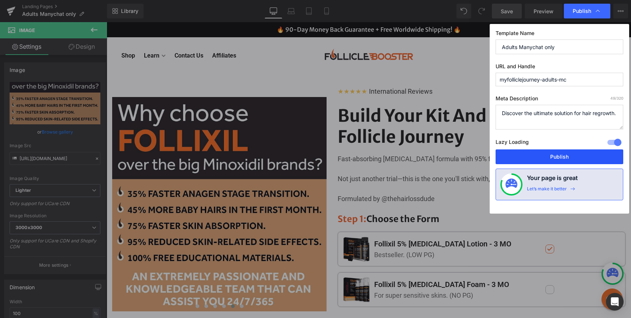
click at [540, 160] on button "Publish" at bounding box center [559, 156] width 128 height 15
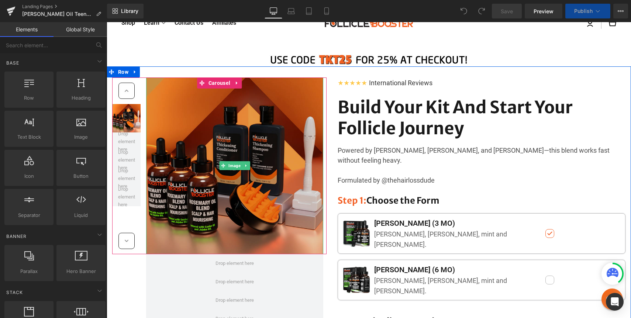
scroll to position [34, 0]
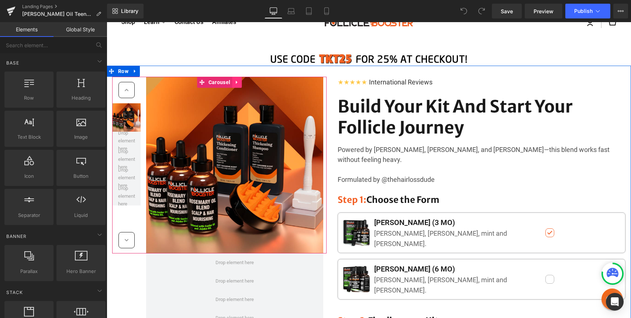
click at [238, 82] on icon at bounding box center [236, 82] width 5 height 6
click at [242, 81] on icon at bounding box center [241, 82] width 5 height 5
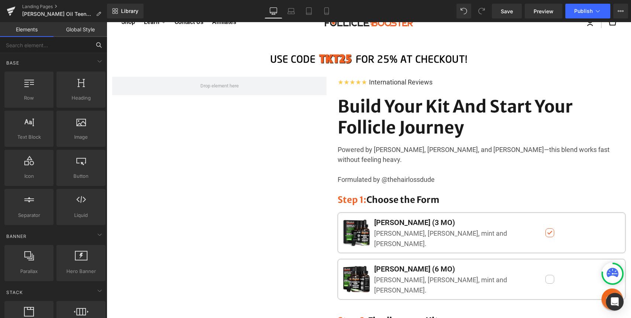
click at [84, 48] on input "text" at bounding box center [45, 45] width 91 height 16
type input "car"
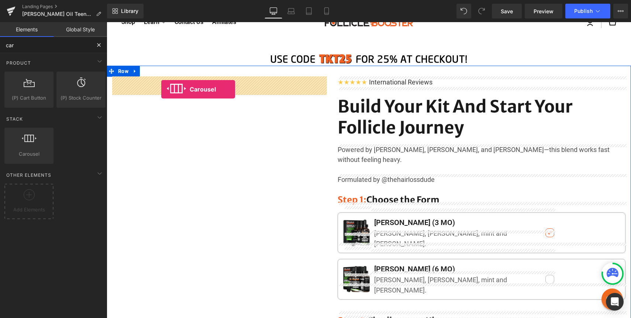
drag, startPoint x: 152, startPoint y: 158, endPoint x: 161, endPoint y: 89, distance: 69.3
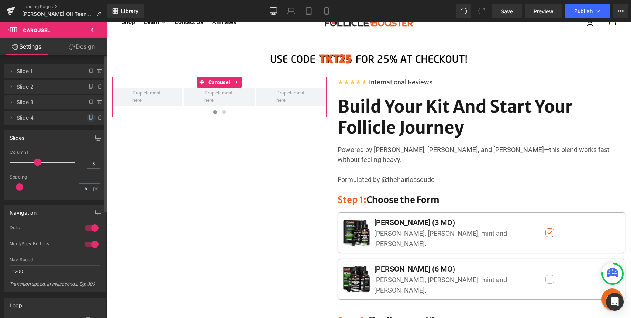
click at [90, 118] on icon at bounding box center [91, 117] width 3 height 4
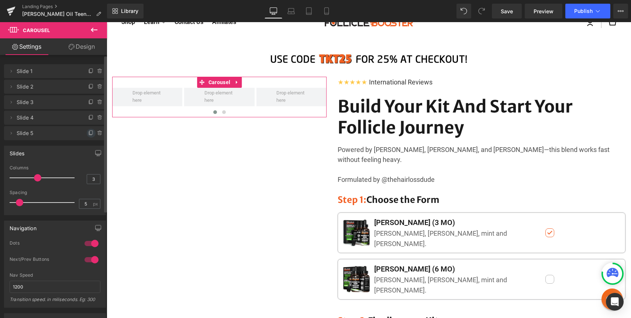
click at [88, 134] on icon at bounding box center [91, 133] width 6 height 6
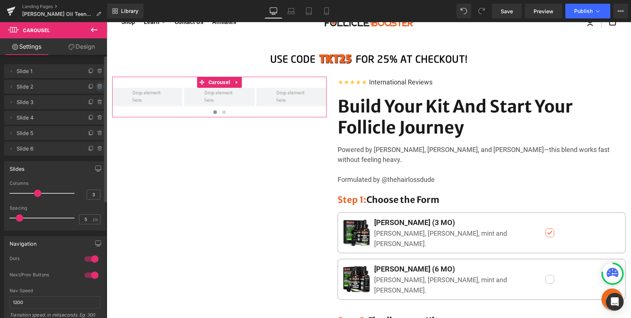
click at [97, 86] on icon at bounding box center [100, 87] width 6 height 6
click at [96, 86] on button "Delete" at bounding box center [91, 87] width 23 height 10
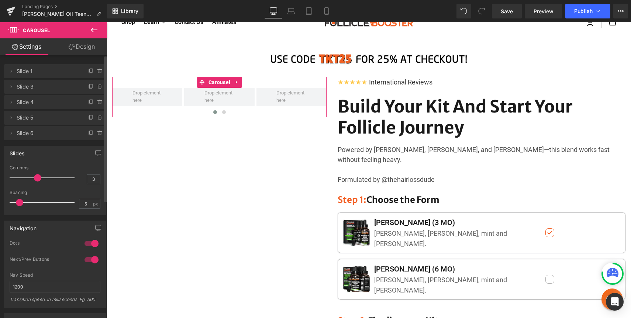
click at [97, 86] on icon at bounding box center [100, 87] width 6 height 6
click at [96, 86] on button "Delete" at bounding box center [91, 87] width 23 height 10
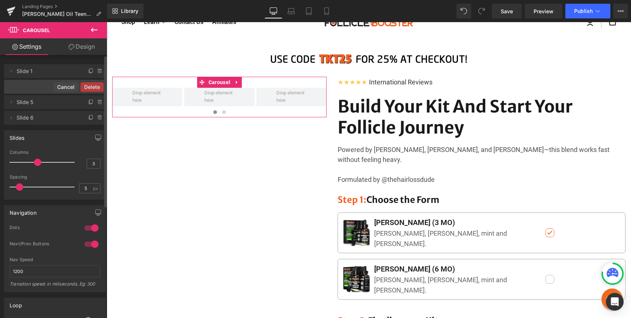
click at [96, 86] on button "Delete" at bounding box center [91, 87] width 23 height 10
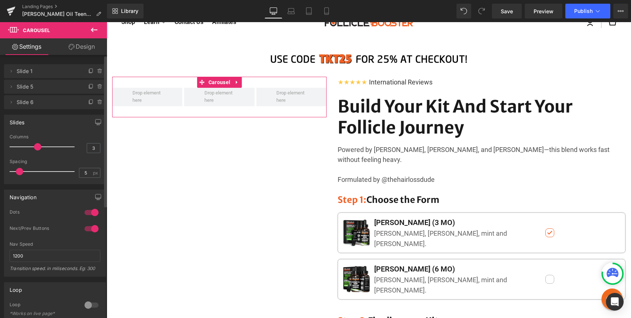
click at [97, 86] on icon at bounding box center [100, 87] width 6 height 6
click at [96, 86] on button "Delete" at bounding box center [91, 87] width 23 height 10
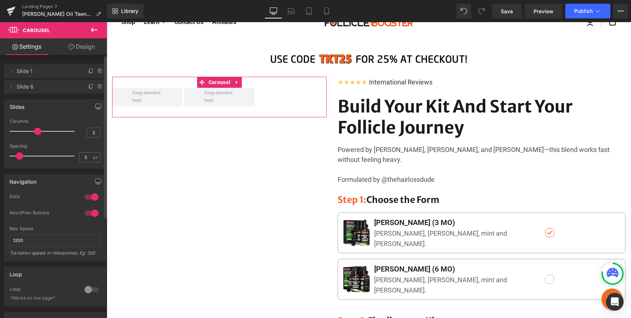
click at [97, 86] on icon at bounding box center [100, 87] width 6 height 6
click at [96, 86] on button "Delete" at bounding box center [91, 87] width 23 height 10
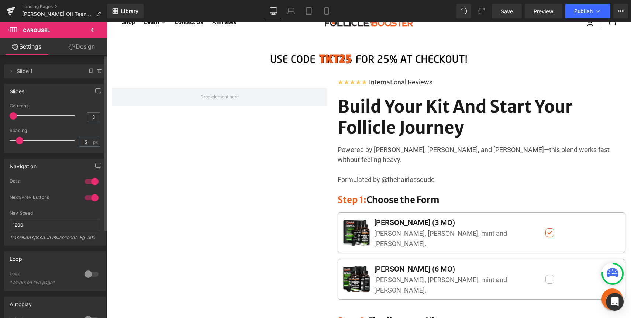
drag, startPoint x: 35, startPoint y: 115, endPoint x: 5, endPoint y: 115, distance: 30.2
click at [5, 115] on div "3 Columns 3 3 Columns 3 3 Columns 3 1 Columns 1 5px Spacing 5 px 5px Spacing 5 …" at bounding box center [54, 127] width 101 height 49
drag, startPoint x: 18, startPoint y: 140, endPoint x: 2, endPoint y: 140, distance: 15.5
click at [2, 140] on div "Slides 3 Columns 3 3 Columns 3 3 Columns 3 1 Columns 1 5px Spacing 5 px 5px Spa…" at bounding box center [55, 115] width 110 height 75
click at [86, 275] on div at bounding box center [92, 274] width 18 height 12
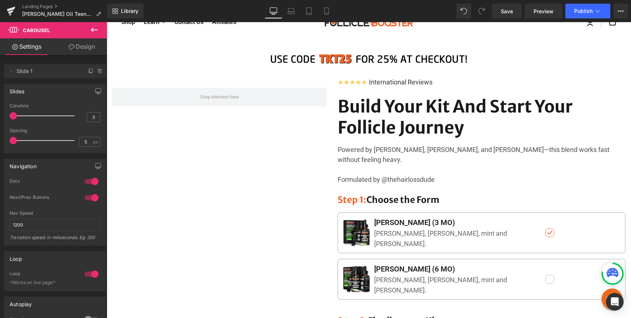
click at [94, 27] on icon at bounding box center [94, 29] width 9 height 9
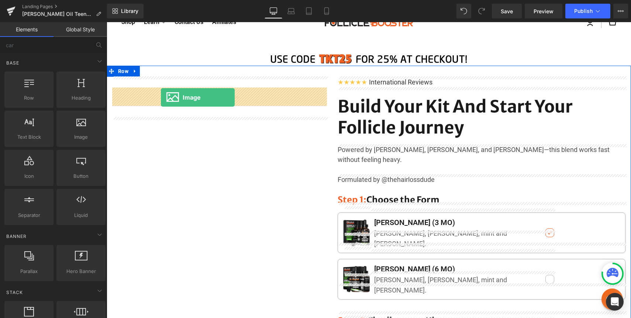
drag, startPoint x: 182, startPoint y: 150, endPoint x: 161, endPoint y: 98, distance: 56.1
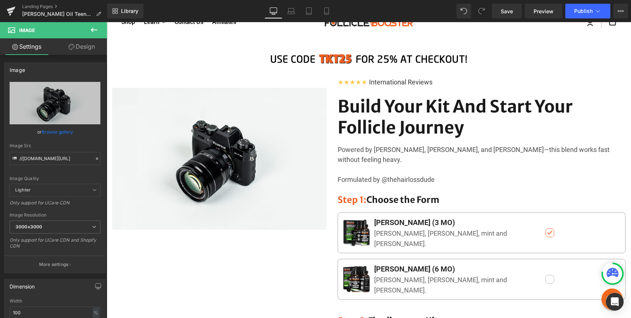
click at [94, 31] on icon at bounding box center [94, 29] width 9 height 9
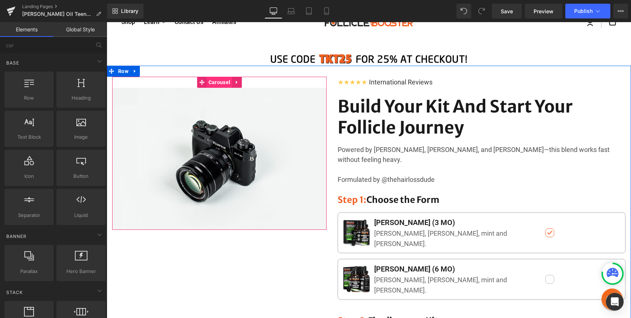
click at [212, 82] on span "Carousel" at bounding box center [219, 82] width 25 height 11
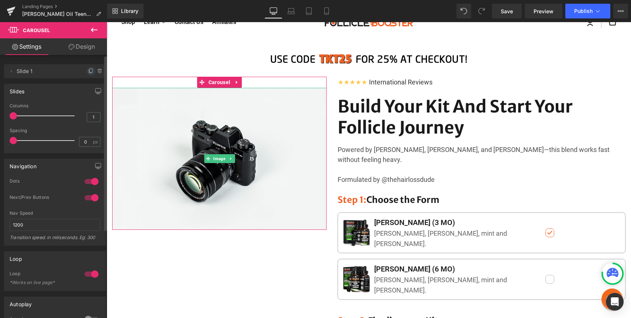
click at [87, 68] on span at bounding box center [91, 71] width 9 height 9
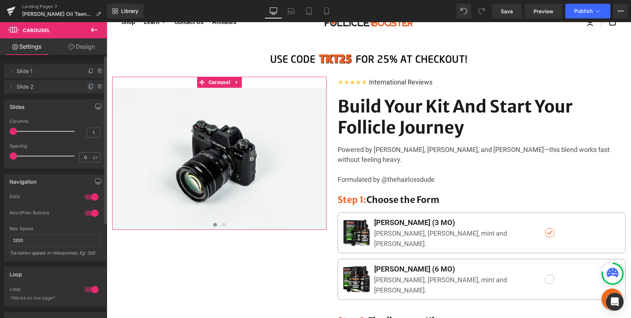
click at [90, 84] on icon at bounding box center [91, 86] width 3 height 4
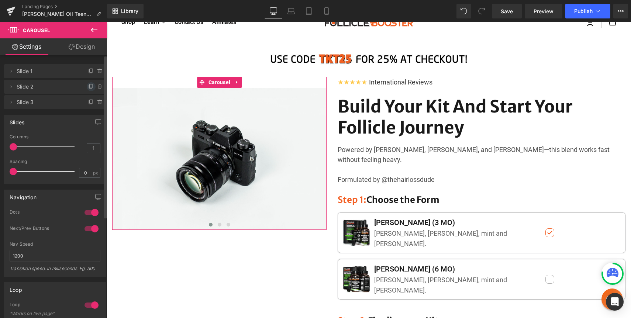
click at [90, 88] on icon at bounding box center [91, 86] width 3 height 4
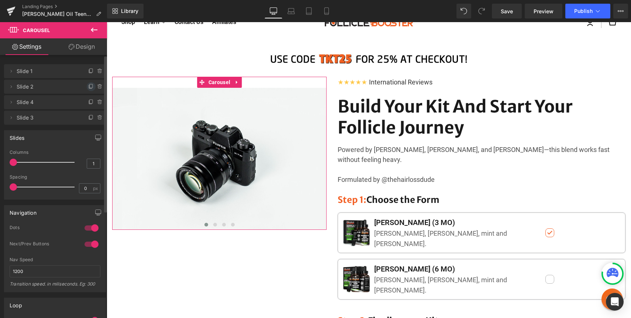
click at [88, 87] on icon at bounding box center [91, 87] width 6 height 6
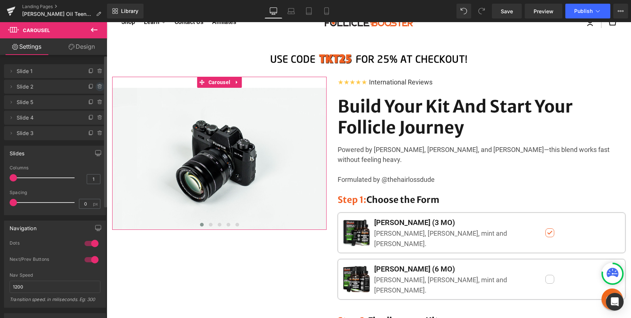
click at [98, 86] on icon at bounding box center [99, 86] width 3 height 3
click at [98, 86] on button "Delete" at bounding box center [91, 87] width 23 height 10
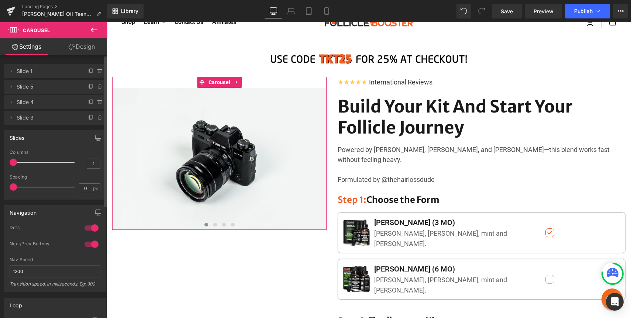
click at [98, 86] on icon at bounding box center [99, 86] width 3 height 3
click at [98, 86] on button "Delete" at bounding box center [91, 87] width 23 height 10
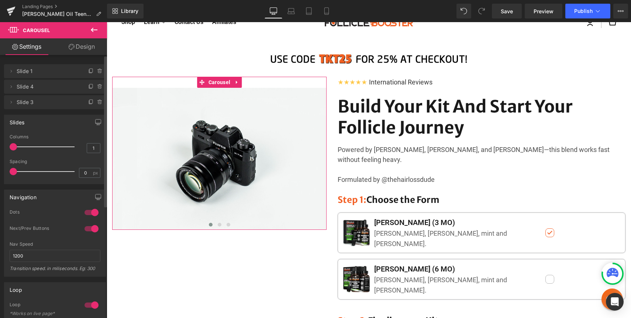
click at [98, 86] on icon at bounding box center [99, 86] width 3 height 3
click at [98, 85] on button "Delete" at bounding box center [91, 87] width 23 height 10
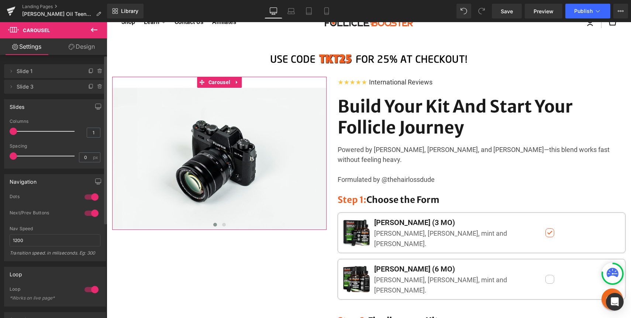
click at [98, 85] on icon at bounding box center [99, 86] width 3 height 3
click at [98, 85] on button "Delete" at bounding box center [91, 87] width 23 height 10
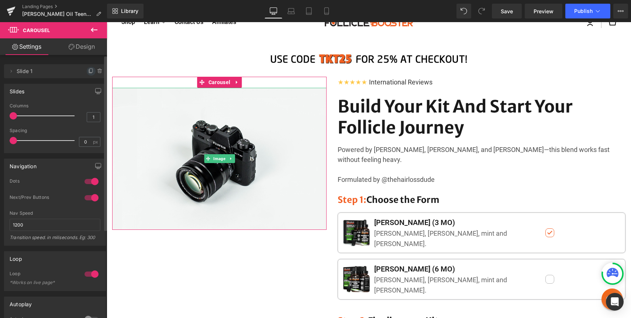
click at [88, 72] on icon at bounding box center [91, 71] width 6 height 6
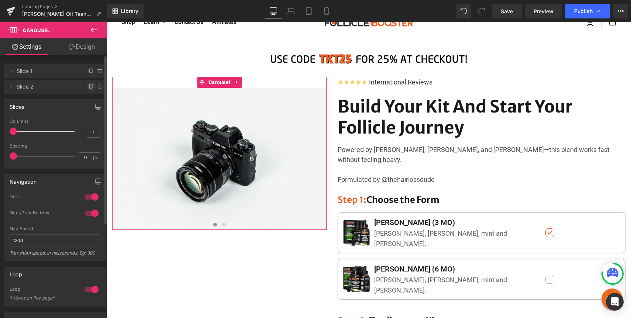
click at [90, 84] on icon at bounding box center [91, 86] width 3 height 4
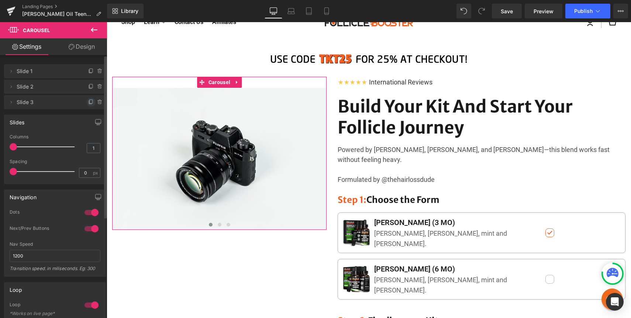
click at [90, 102] on icon at bounding box center [91, 102] width 6 height 6
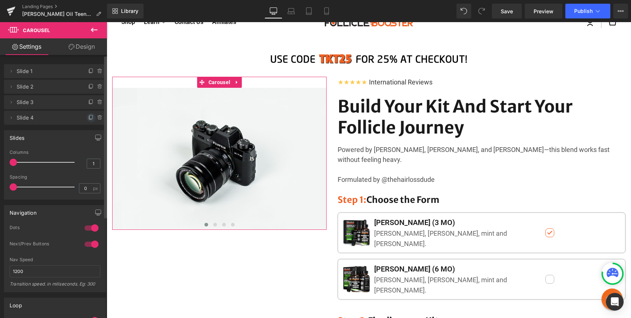
click at [90, 115] on icon at bounding box center [91, 117] width 3 height 4
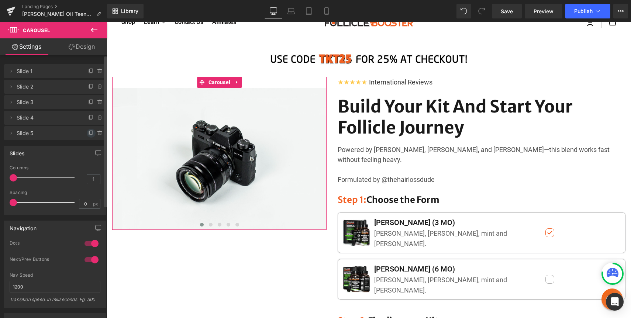
click at [90, 131] on icon at bounding box center [91, 133] width 3 height 4
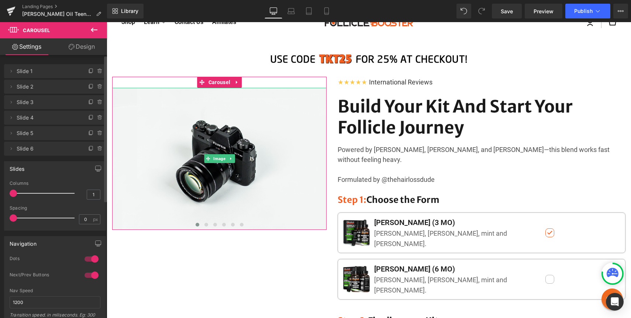
click at [28, 70] on span "Slide 1" at bounding box center [48, 71] width 62 height 14
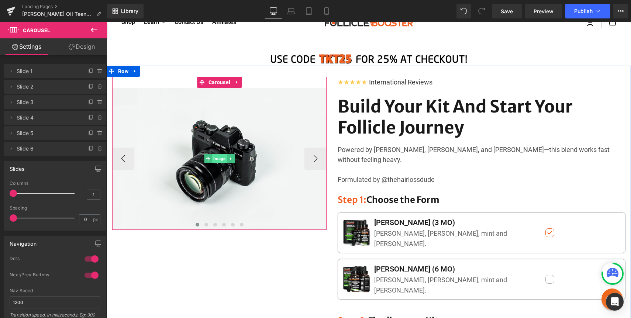
click at [221, 159] on span "Image" at bounding box center [219, 158] width 15 height 9
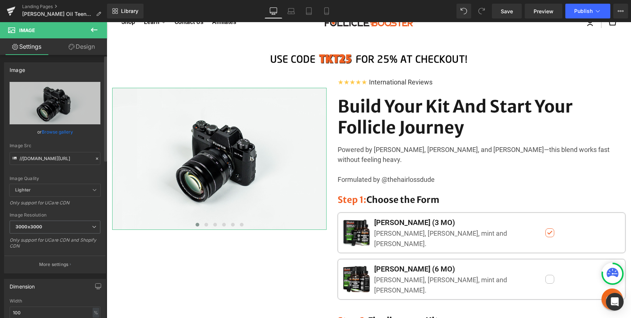
click at [63, 133] on link "Browse gallery" at bounding box center [57, 131] width 31 height 13
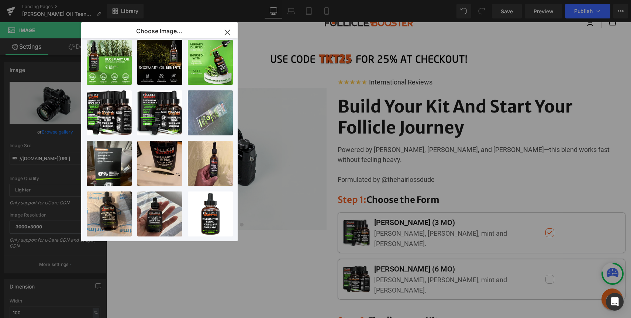
scroll to position [364, 0]
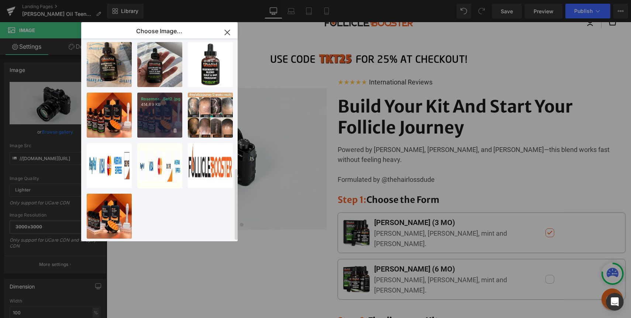
click at [159, 108] on div "Rosemer...Set2.jpg 414.69 KB" at bounding box center [159, 115] width 45 height 45
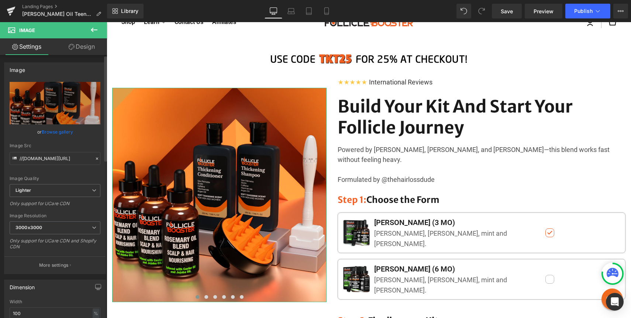
click at [56, 130] on link "Browse gallery" at bounding box center [57, 131] width 31 height 13
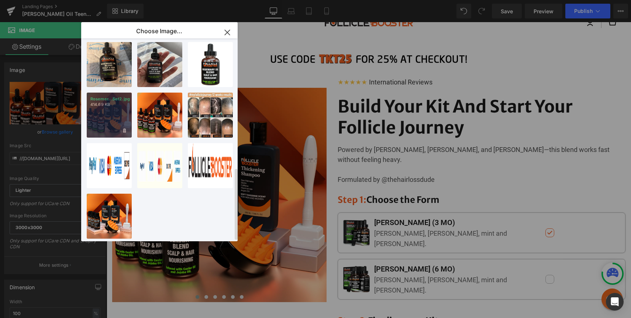
click at [103, 107] on div "Rosemer...Set2.jpg 414.69 KB" at bounding box center [109, 115] width 45 height 45
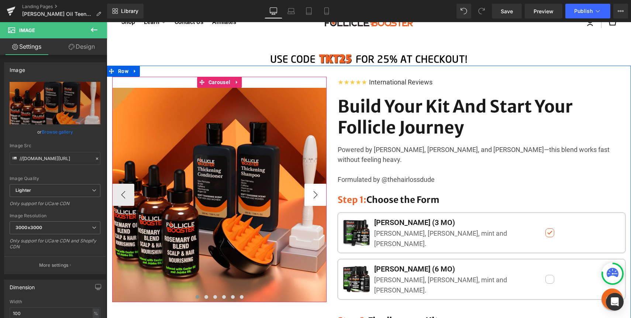
click at [319, 195] on button "›" at bounding box center [315, 195] width 22 height 22
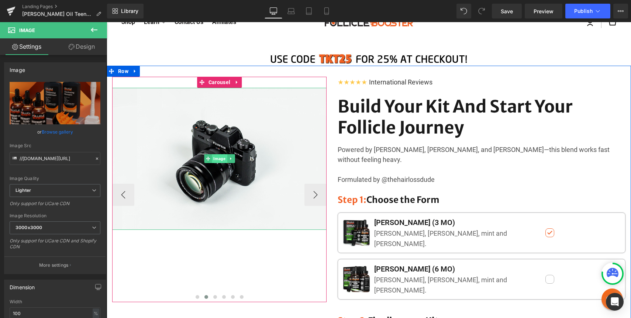
click at [221, 158] on span "Image" at bounding box center [219, 158] width 15 height 9
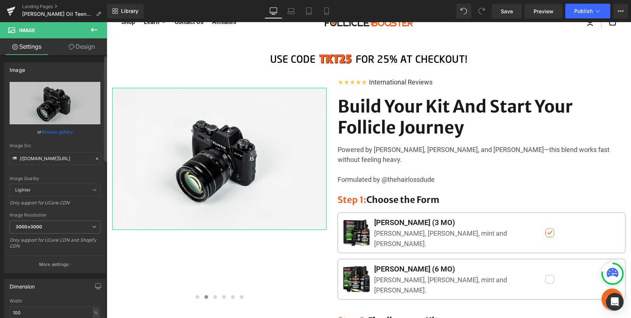
click at [53, 136] on link "Browse gallery" at bounding box center [57, 131] width 31 height 13
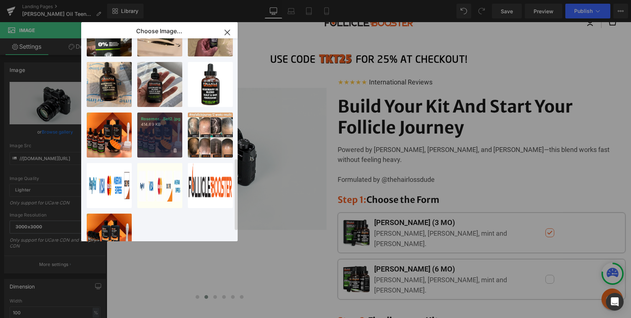
scroll to position [337, 0]
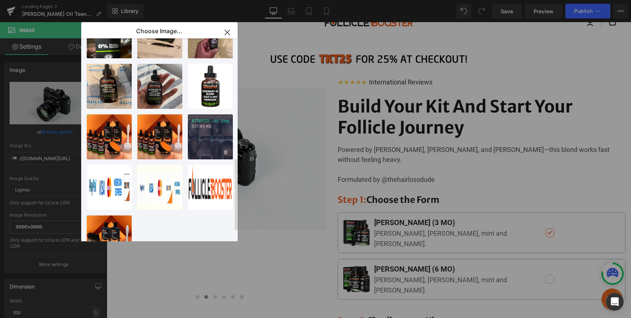
click at [209, 137] on div "817JOCD...00_.jpg 337.90 KB" at bounding box center [210, 136] width 45 height 45
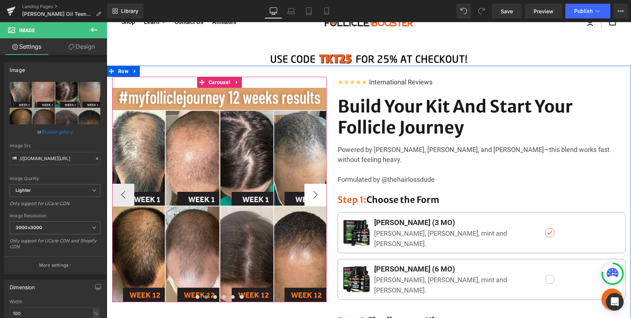
click at [311, 196] on button "›" at bounding box center [315, 195] width 22 height 22
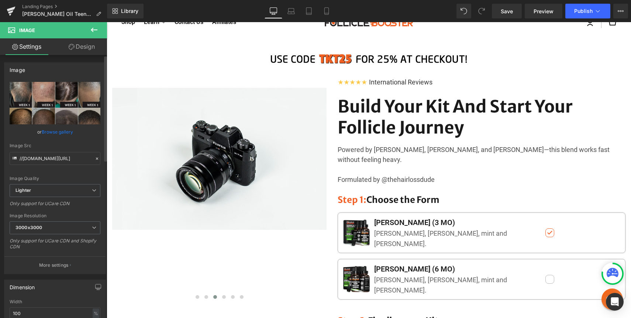
click at [46, 133] on link "Browse gallery" at bounding box center [57, 131] width 31 height 13
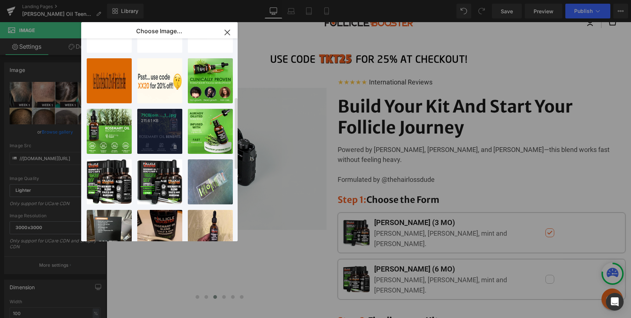
scroll to position [123, 0]
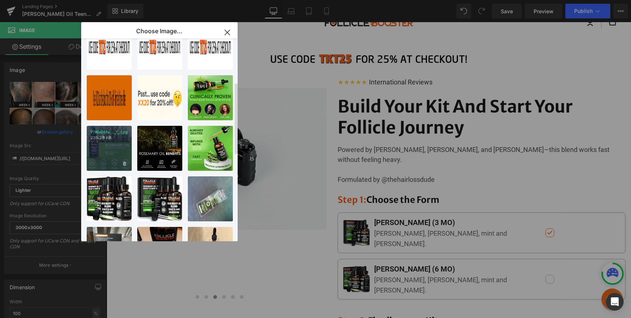
click at [110, 148] on div "71WaOMv..._1_.jpg 235.28 KB" at bounding box center [109, 148] width 45 height 45
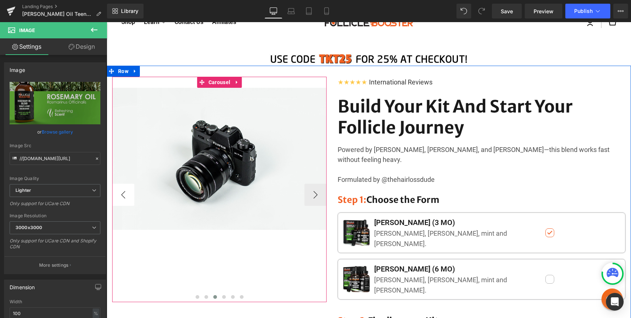
click at [126, 191] on button "‹" at bounding box center [123, 195] width 22 height 22
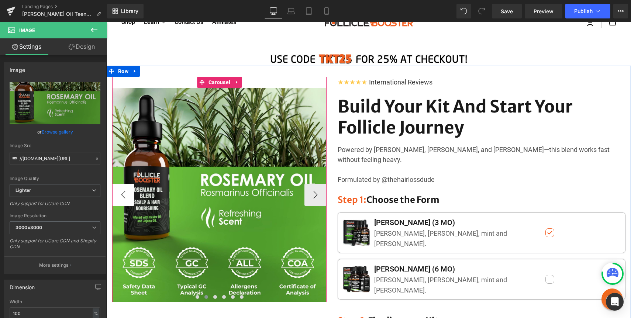
click at [118, 193] on button "‹" at bounding box center [123, 195] width 22 height 22
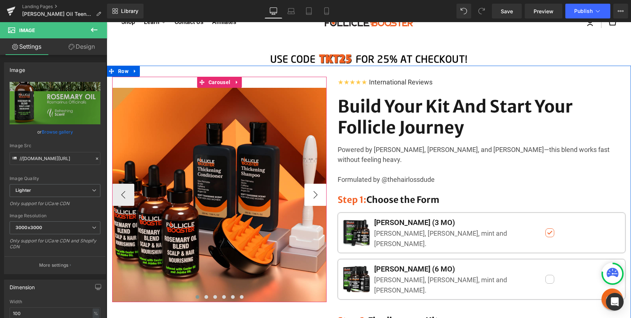
click at [313, 191] on button "›" at bounding box center [315, 195] width 22 height 22
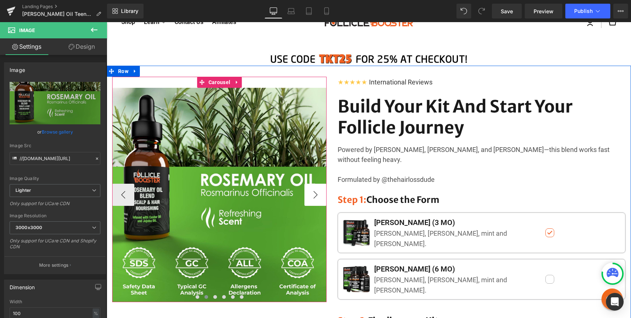
click at [316, 194] on button "›" at bounding box center [315, 195] width 22 height 22
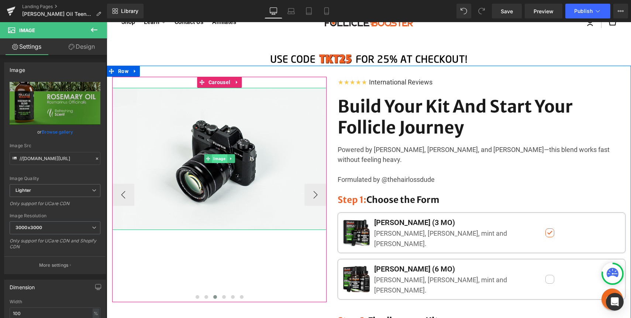
click at [214, 158] on span "Image" at bounding box center [219, 158] width 15 height 9
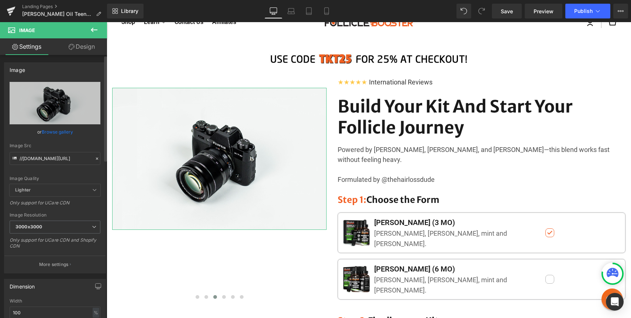
click at [57, 135] on link "Browse gallery" at bounding box center [57, 131] width 31 height 13
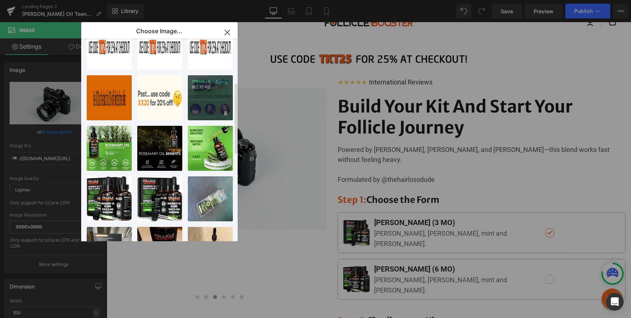
click at [209, 91] on div "718nm+4..._1_.jpg 182.12 KB" at bounding box center [210, 97] width 45 height 45
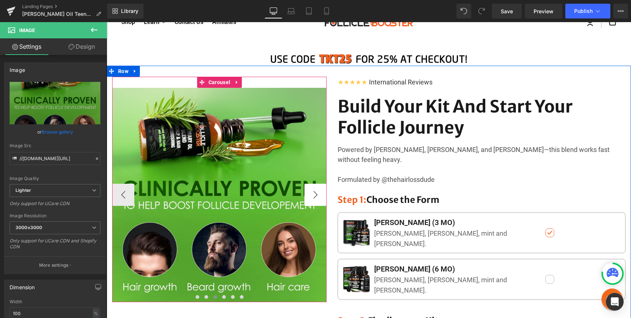
click at [318, 192] on button "›" at bounding box center [315, 195] width 22 height 22
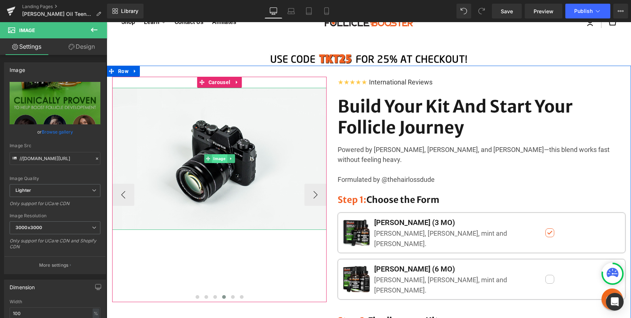
click at [218, 159] on span "Image" at bounding box center [219, 158] width 15 height 9
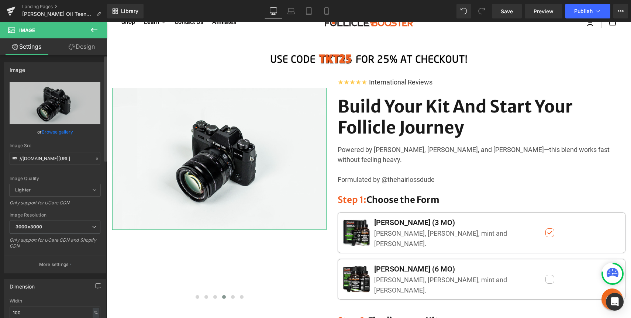
click at [52, 131] on link "Browse gallery" at bounding box center [57, 131] width 31 height 13
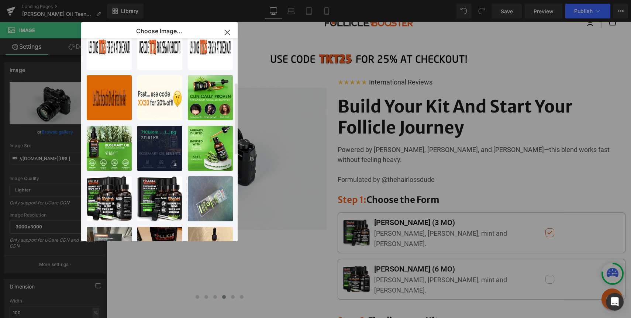
click at [161, 143] on div "71CBjom..._1_.jpg 211.61 KB" at bounding box center [159, 148] width 45 height 45
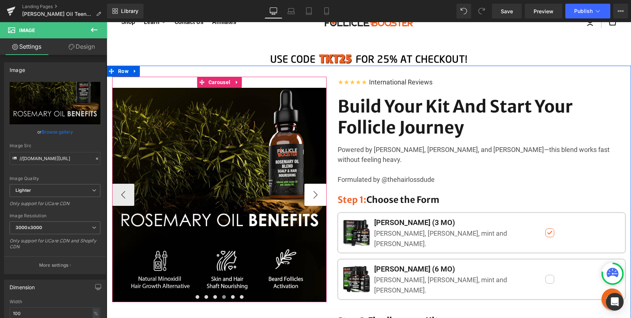
click at [314, 195] on button "›" at bounding box center [315, 195] width 22 height 22
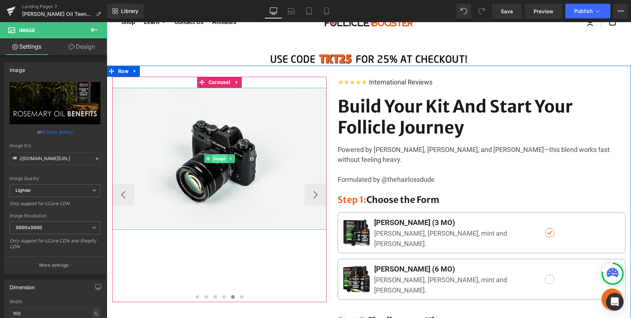
click at [224, 159] on span "Image" at bounding box center [219, 158] width 15 height 9
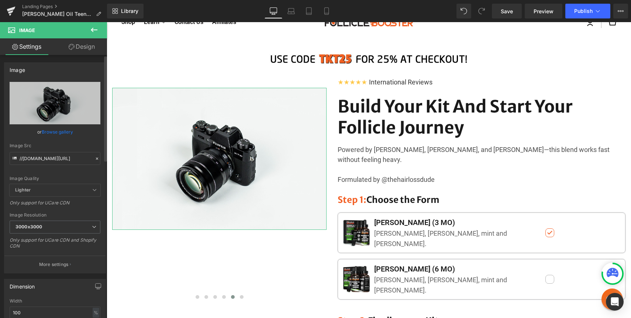
click at [55, 134] on link "Browse gallery" at bounding box center [57, 131] width 31 height 13
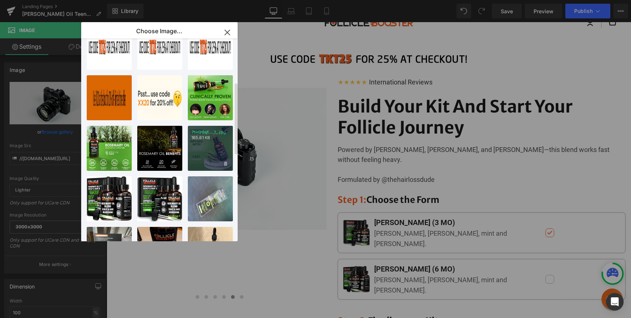
click at [203, 144] on div "71+Q0qf..._1_.jpg 165.61 KB" at bounding box center [210, 148] width 45 height 45
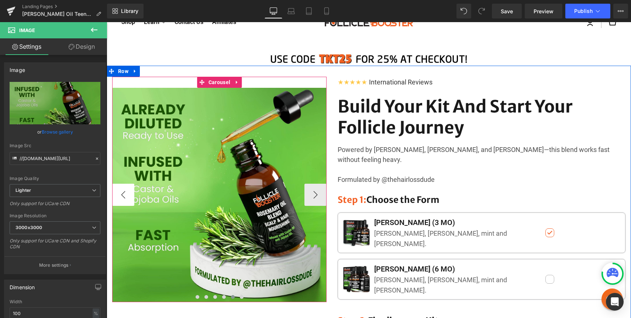
click at [126, 191] on button "‹" at bounding box center [123, 195] width 22 height 22
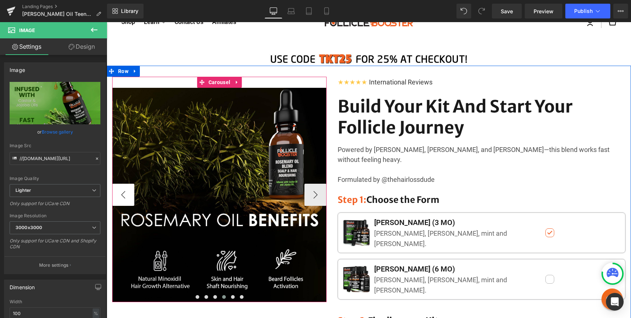
click at [125, 192] on button "‹" at bounding box center [123, 195] width 22 height 22
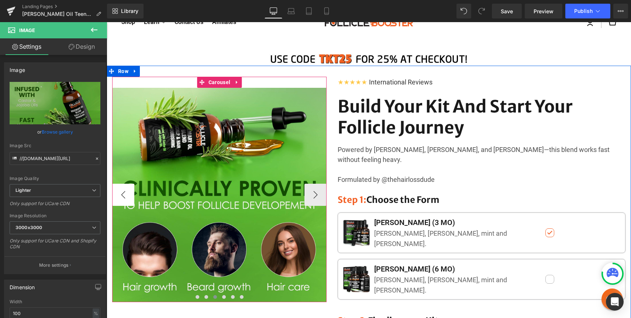
click at [125, 192] on button "‹" at bounding box center [123, 195] width 22 height 22
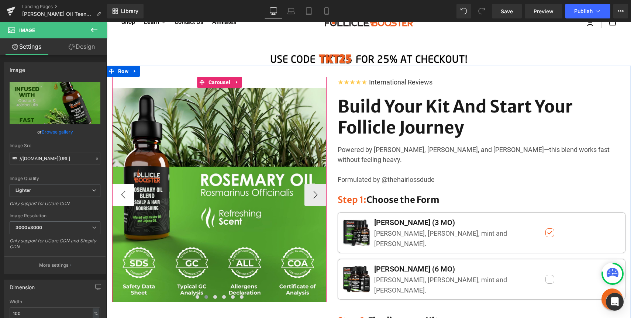
click at [125, 192] on button "‹" at bounding box center [123, 195] width 22 height 22
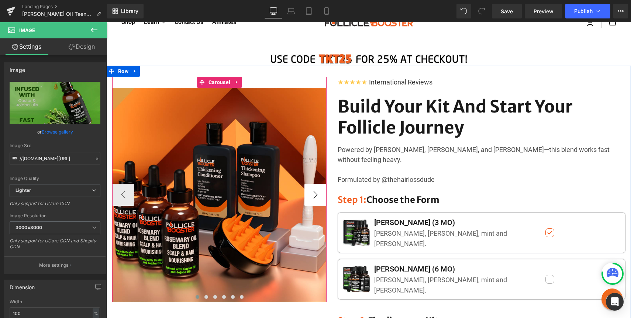
click at [318, 191] on button "›" at bounding box center [315, 195] width 22 height 22
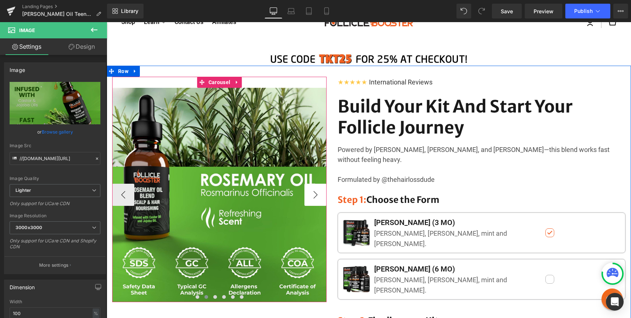
click at [319, 195] on button "›" at bounding box center [315, 195] width 22 height 22
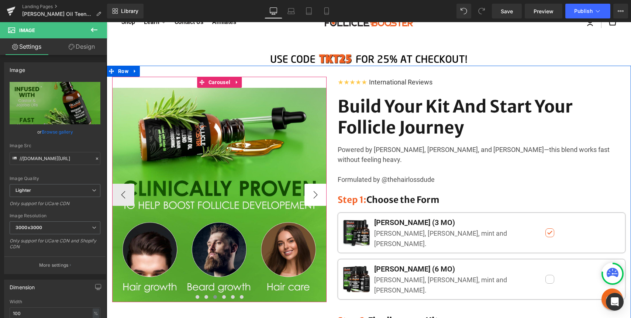
click at [317, 195] on button "›" at bounding box center [315, 195] width 22 height 22
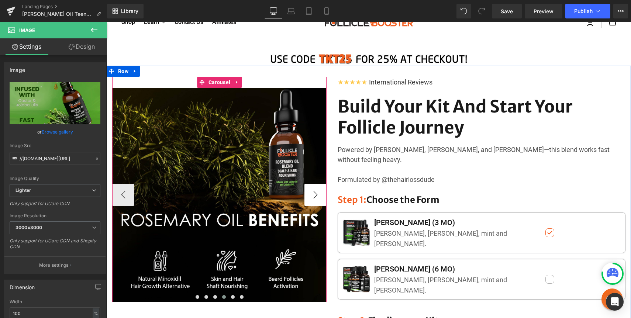
click at [315, 197] on button "›" at bounding box center [315, 195] width 22 height 22
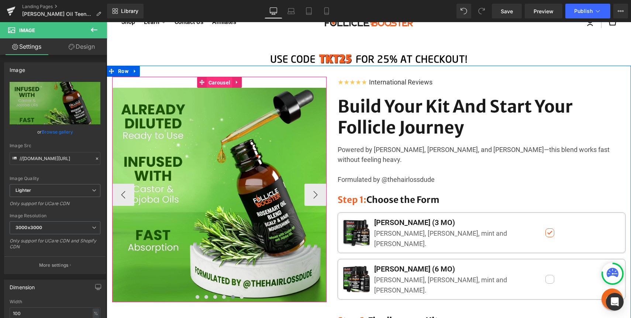
click at [226, 82] on span "Carousel" at bounding box center [219, 82] width 25 height 11
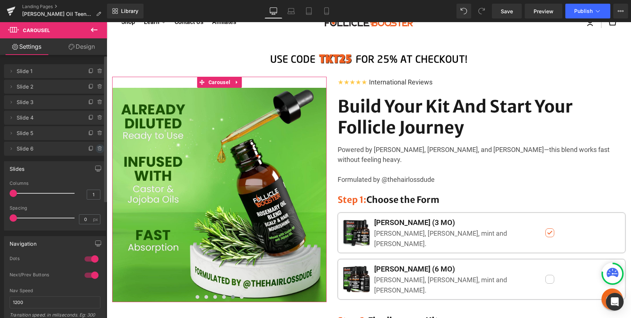
click at [98, 150] on icon at bounding box center [99, 148] width 3 height 3
click at [91, 149] on button "Delete" at bounding box center [91, 149] width 23 height 10
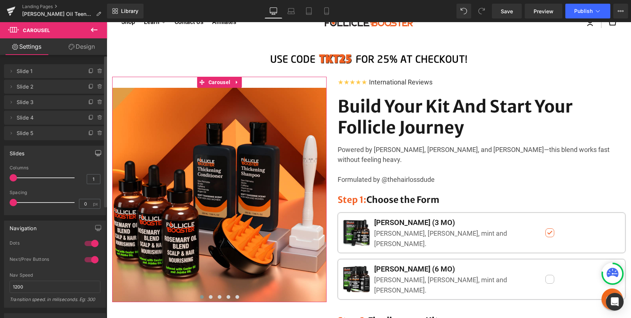
click at [96, 155] on icon "button" at bounding box center [99, 152] width 6 height 4
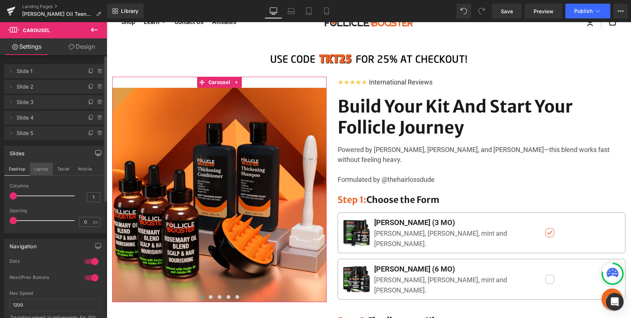
click at [44, 172] on button "Laptop" at bounding box center [41, 169] width 23 height 13
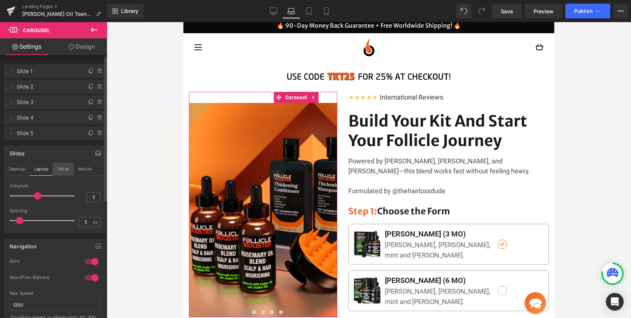
scroll to position [0, 0]
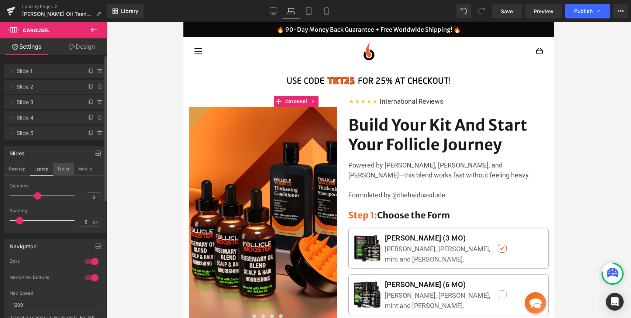
click at [59, 171] on button "Tablet" at bounding box center [63, 169] width 21 height 13
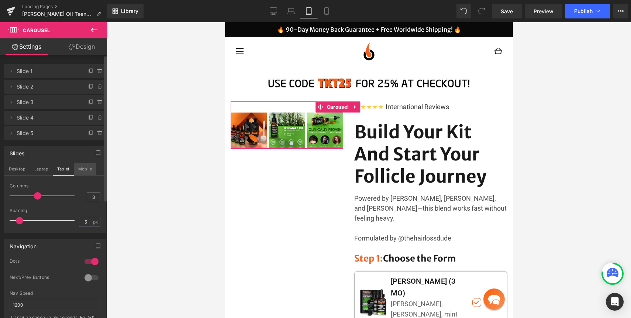
click at [79, 168] on button "Mobile" at bounding box center [85, 169] width 23 height 13
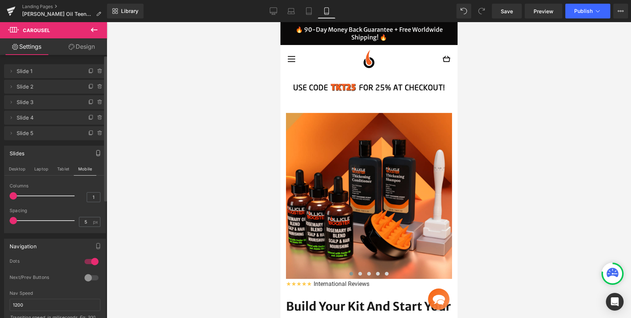
drag, startPoint x: 20, startPoint y: 222, endPoint x: 0, endPoint y: 221, distance: 19.6
click at [0, 221] on div "Slides Desktop Laptop Tablet Mobile 1 Columns 1 3 Columns 3 3 Columns 3 1 Colum…" at bounding box center [55, 186] width 110 height 93
click at [18, 169] on button "Desktop" at bounding box center [16, 169] width 25 height 13
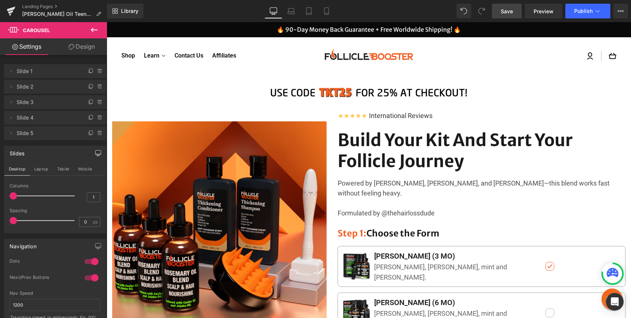
click at [509, 13] on span "Save" at bounding box center [507, 11] width 12 height 8
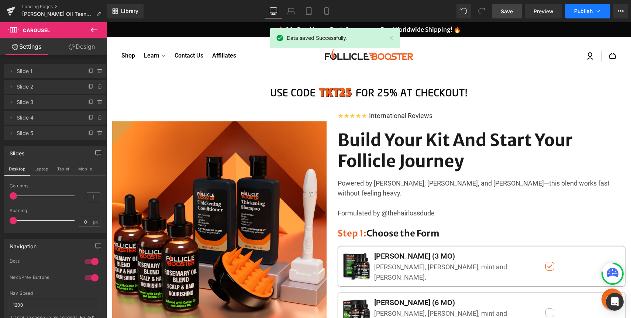
click at [582, 13] on span "Publish" at bounding box center [583, 11] width 18 height 6
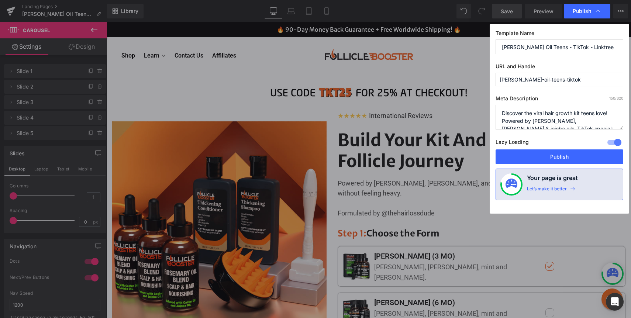
click at [551, 166] on div "Template Name Rosemary Oil Teens - TikTok - Linktree URL and Handle rosemary-oi…" at bounding box center [558, 119] width 139 height 190
click at [561, 158] on button "Publish" at bounding box center [559, 156] width 128 height 15
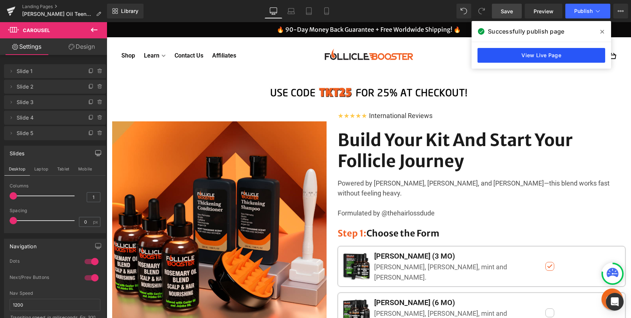
click at [529, 54] on link "View Live Page" at bounding box center [541, 55] width 128 height 15
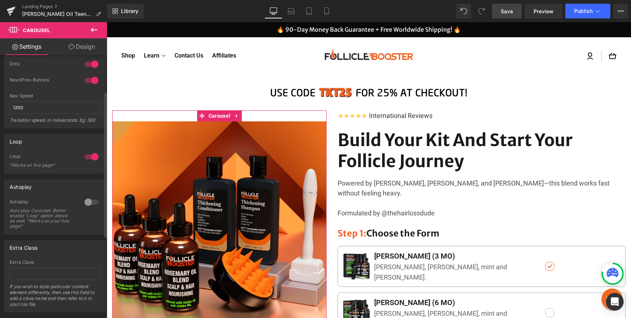
scroll to position [212, 0]
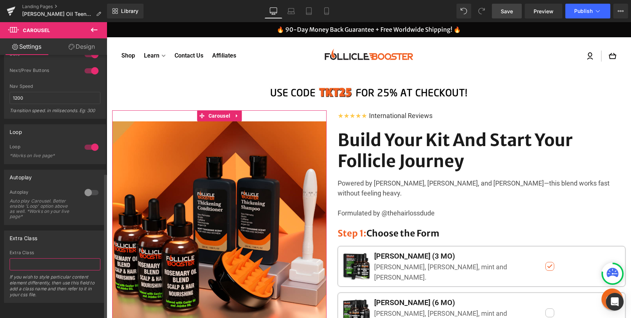
click at [52, 258] on input "text" at bounding box center [55, 264] width 91 height 12
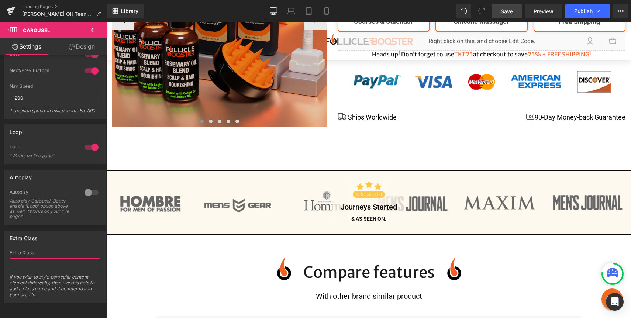
scroll to position [0, 0]
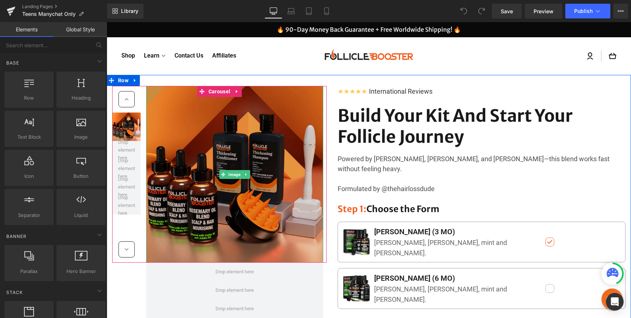
click at [205, 106] on img at bounding box center [234, 174] width 177 height 177
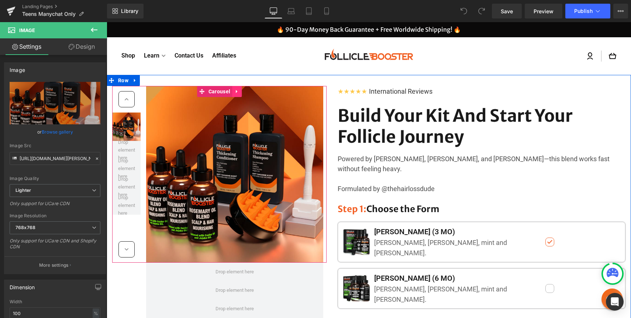
click at [237, 91] on icon at bounding box center [236, 91] width 1 height 3
click at [242, 94] on icon at bounding box center [241, 91] width 5 height 5
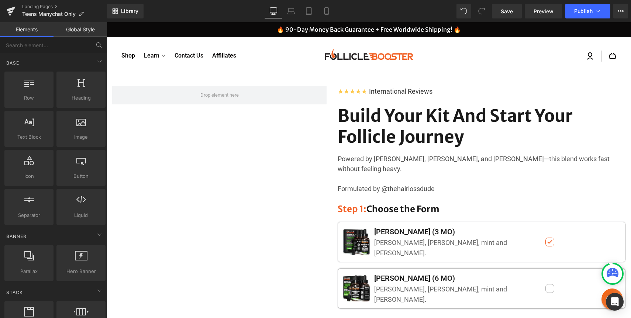
click at [96, 46] on icon at bounding box center [99, 45] width 7 height 7
click at [80, 45] on input "text" at bounding box center [45, 45] width 91 height 16
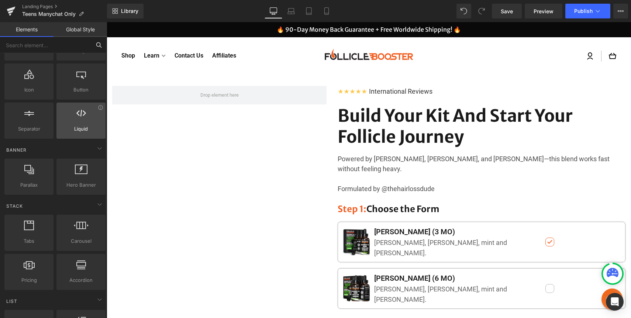
scroll to position [88, 0]
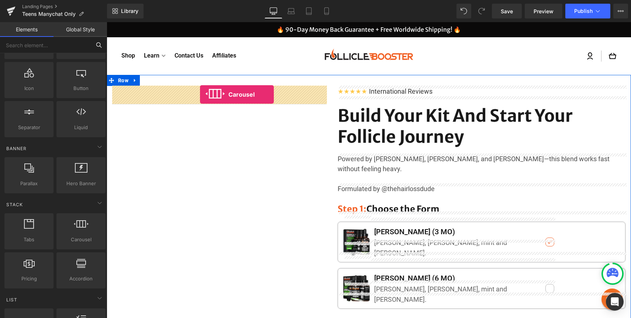
drag, startPoint x: 182, startPoint y: 252, endPoint x: 200, endPoint y: 94, distance: 158.9
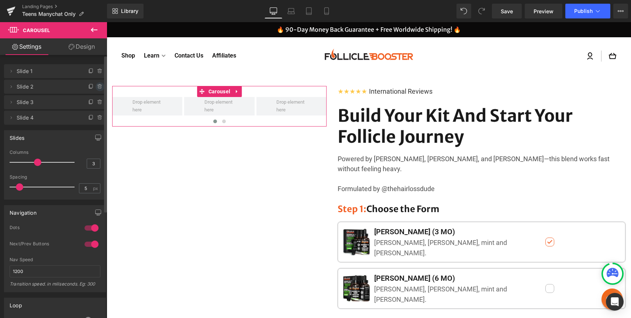
click at [97, 86] on icon at bounding box center [100, 87] width 6 height 6
click at [96, 86] on button "Delete" at bounding box center [91, 87] width 23 height 10
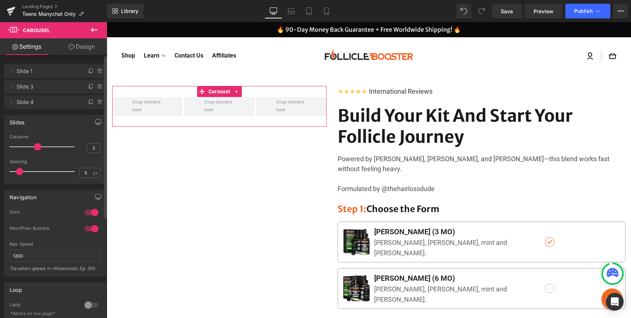
click at [97, 86] on icon at bounding box center [100, 87] width 6 height 6
click at [96, 86] on button "Delete" at bounding box center [91, 87] width 23 height 10
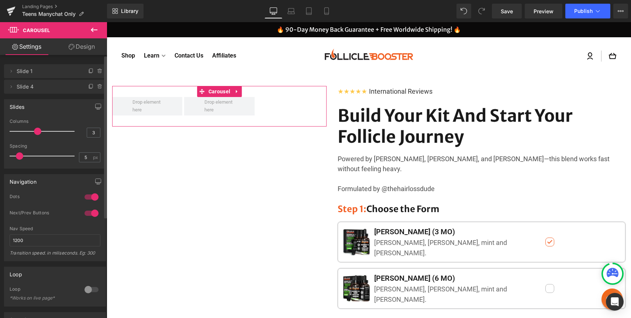
click at [97, 86] on icon at bounding box center [100, 87] width 6 height 6
click at [96, 86] on button "Delete" at bounding box center [91, 87] width 23 height 10
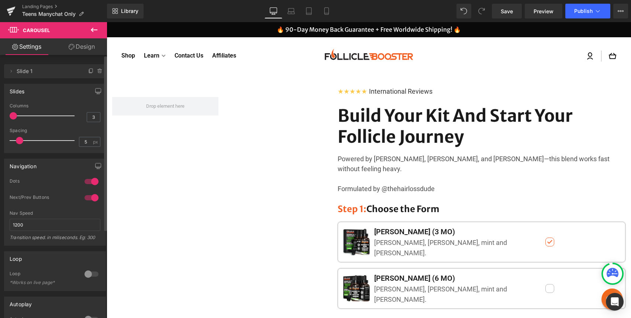
drag, startPoint x: 37, startPoint y: 115, endPoint x: 3, endPoint y: 116, distance: 33.2
click at [3, 116] on div "Slides 3 Columns 3 3 Columns 3 3 Columns 3 1 Columns 1 5px Spacing 5 px 5px Spa…" at bounding box center [55, 115] width 110 height 75
drag, startPoint x: 19, startPoint y: 139, endPoint x: 7, endPoint y: 139, distance: 11.8
click at [7, 139] on div "3 Columns 3 3 Columns 3 3 Columns 3 1 Columns 1 5px Spacing 5 px 5px Spacing 5 …" at bounding box center [54, 127] width 101 height 49
click at [95, 89] on icon "button" at bounding box center [98, 91] width 6 height 6
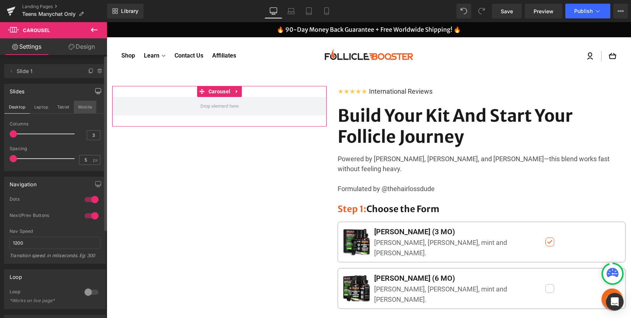
click at [86, 106] on button "Mobile" at bounding box center [85, 107] width 23 height 13
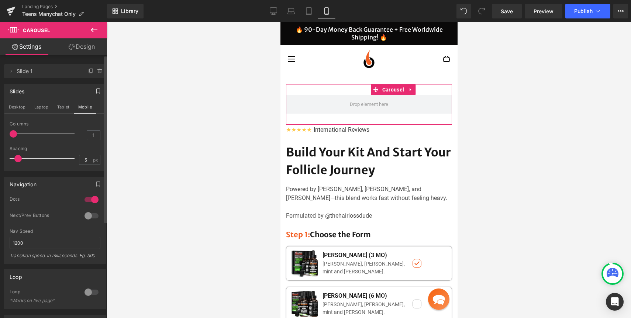
drag, startPoint x: 17, startPoint y: 159, endPoint x: 0, endPoint y: 158, distance: 17.0
click at [0, 159] on div "Slides Desktop Laptop Tablet Mobile 3 Columns 3 3 Columns 3 3 Columns 3 1 Colum…" at bounding box center [55, 124] width 110 height 93
click at [13, 106] on button "Desktop" at bounding box center [16, 107] width 25 height 13
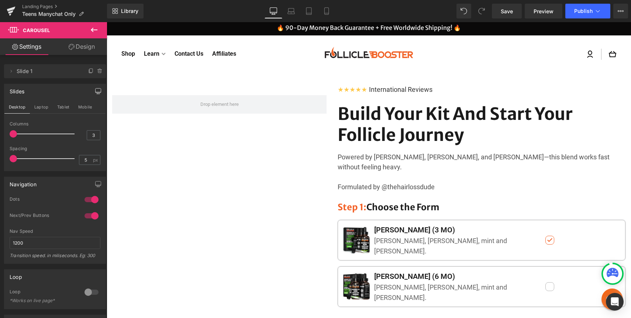
scroll to position [0, 0]
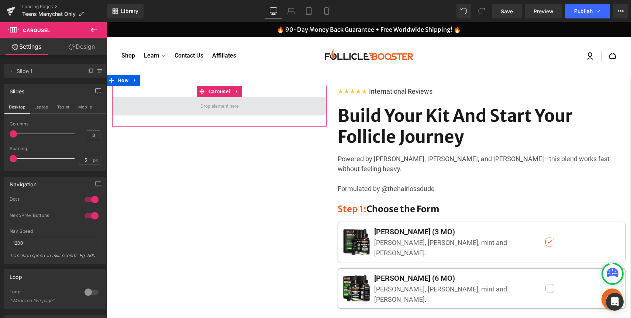
click at [184, 106] on span at bounding box center [219, 106] width 214 height 18
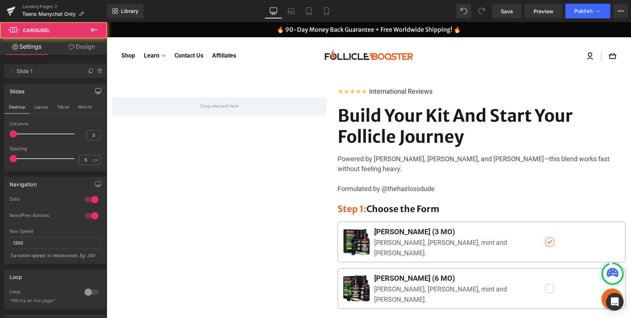
click at [96, 32] on icon at bounding box center [94, 29] width 9 height 9
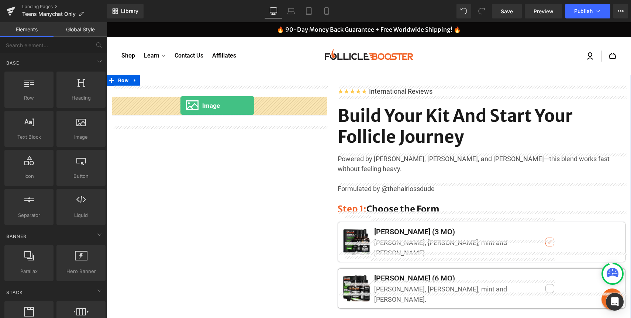
drag, startPoint x: 210, startPoint y: 155, endPoint x: 180, endPoint y: 105, distance: 57.6
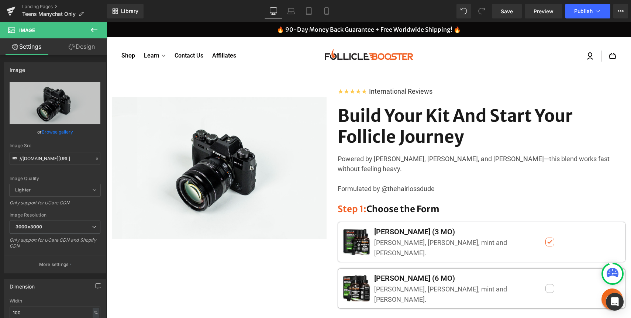
click at [92, 26] on icon at bounding box center [94, 29] width 9 height 9
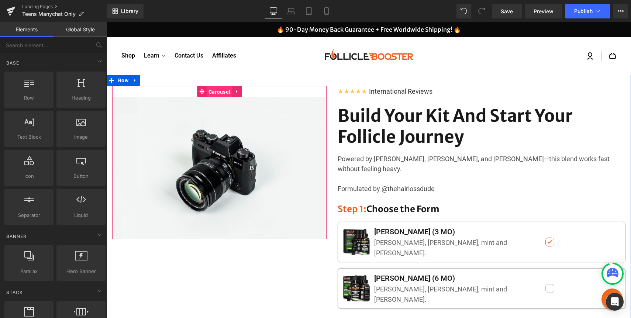
click at [216, 93] on span "Carousel" at bounding box center [219, 91] width 25 height 11
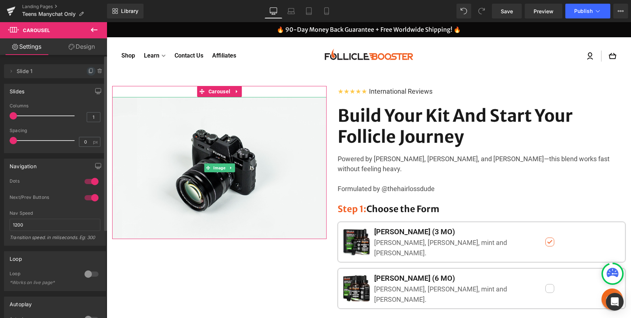
click at [88, 69] on icon at bounding box center [91, 71] width 6 height 6
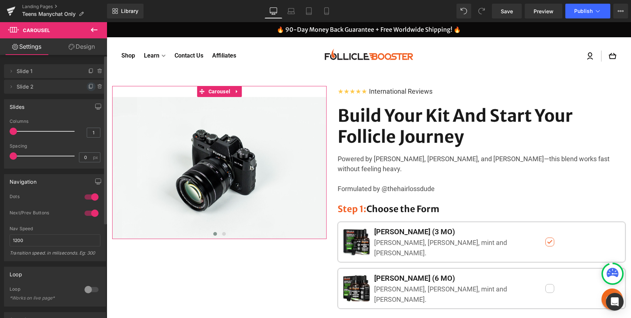
click at [88, 84] on icon at bounding box center [91, 87] width 6 height 6
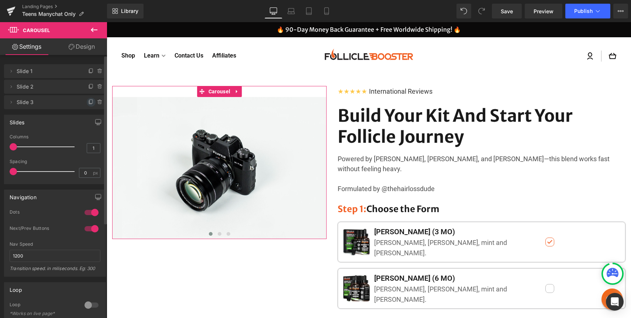
click at [89, 101] on icon at bounding box center [91, 102] width 6 height 6
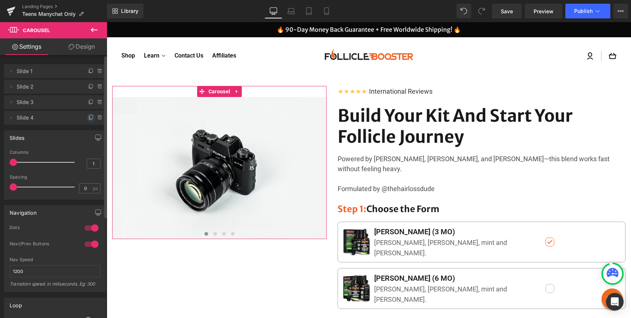
click at [89, 119] on icon at bounding box center [90, 117] width 3 height 3
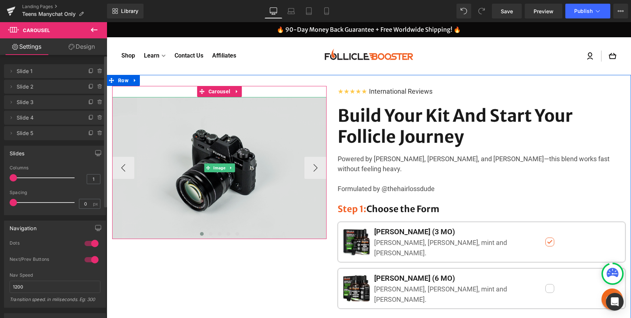
click at [216, 155] on img at bounding box center [219, 168] width 214 height 142
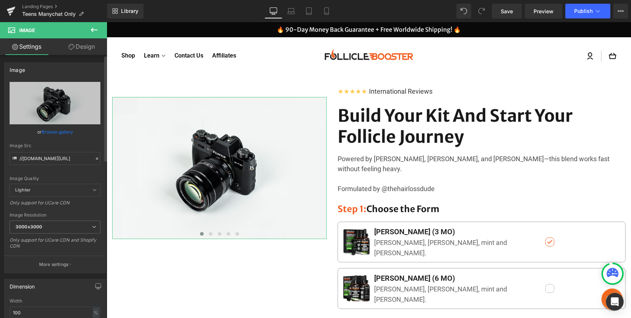
click at [62, 132] on link "Browse gallery" at bounding box center [57, 131] width 31 height 13
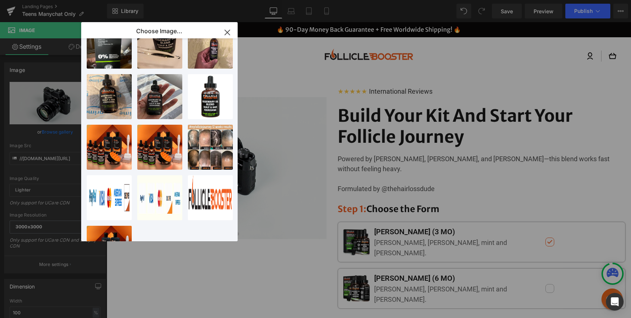
scroll to position [364, 0]
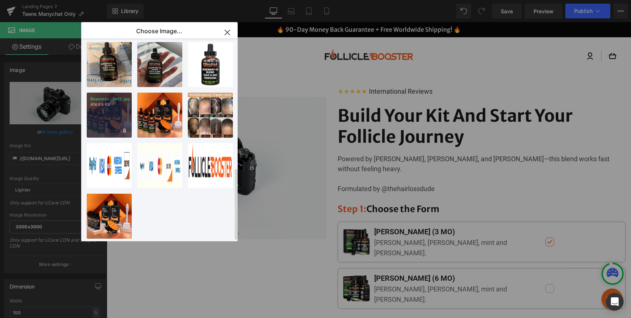
click at [109, 108] on div "Rosemer...Set2.jpg 414.69 KB" at bounding box center [109, 115] width 45 height 45
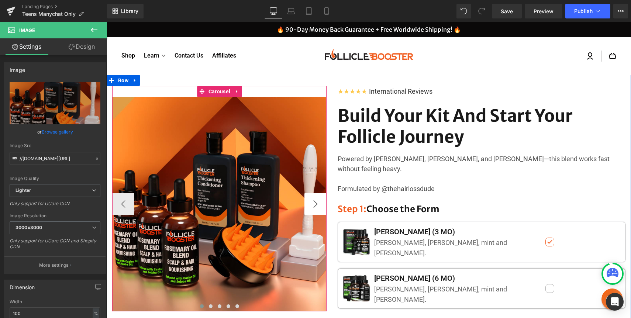
click at [308, 200] on button "›" at bounding box center [315, 204] width 22 height 22
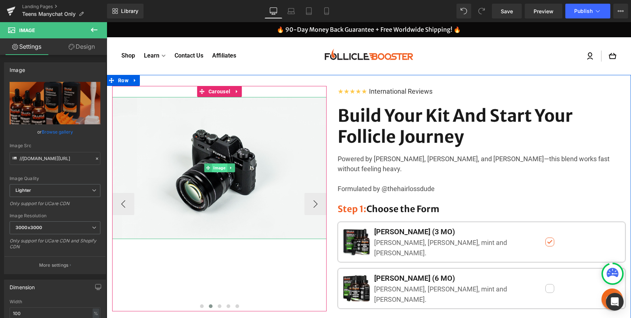
click at [227, 165] on span "Image" at bounding box center [219, 167] width 15 height 9
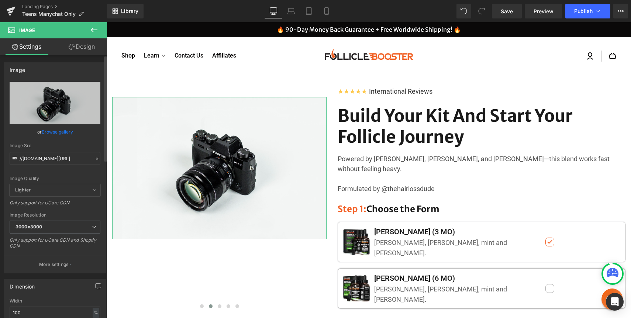
click at [65, 130] on link "Browse gallery" at bounding box center [57, 131] width 31 height 13
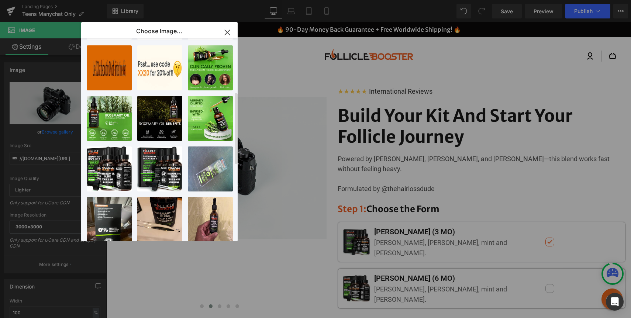
scroll to position [150, 0]
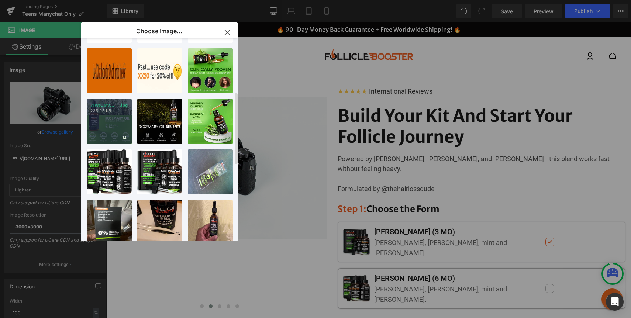
click at [110, 114] on div "71WaOMv..._1_.jpg 235.28 KB" at bounding box center [109, 121] width 45 height 45
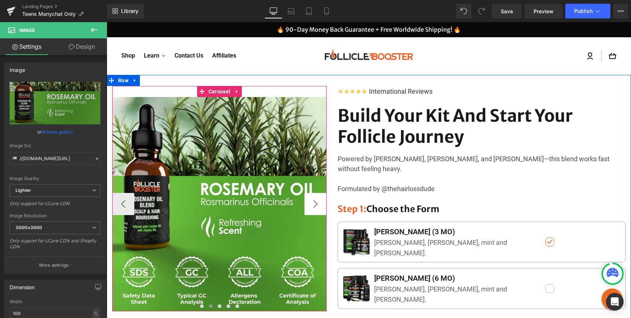
click at [310, 202] on button "›" at bounding box center [315, 204] width 22 height 22
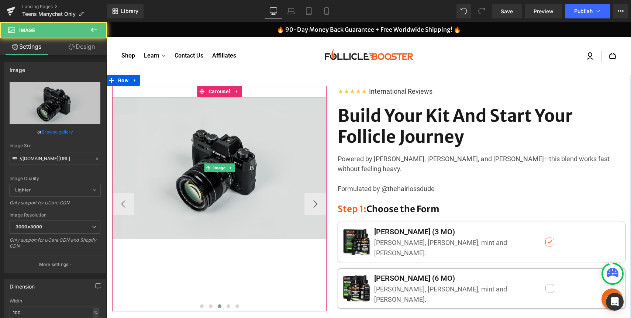
click at [212, 204] on img at bounding box center [219, 168] width 214 height 142
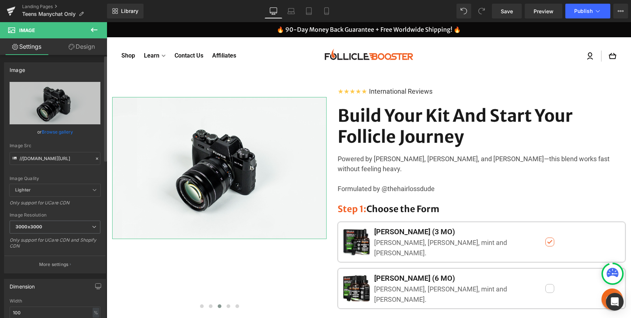
click at [73, 134] on div "or Browse gallery" at bounding box center [55, 132] width 91 height 8
click at [56, 131] on link "Browse gallery" at bounding box center [57, 131] width 31 height 13
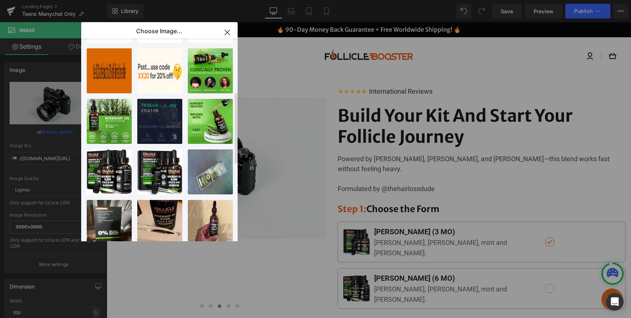
click at [166, 105] on p "71CBjom..._1_.jpg" at bounding box center [160, 106] width 38 height 6
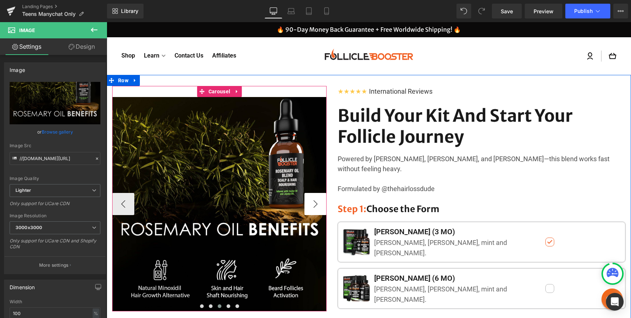
click at [308, 200] on button "›" at bounding box center [315, 204] width 22 height 22
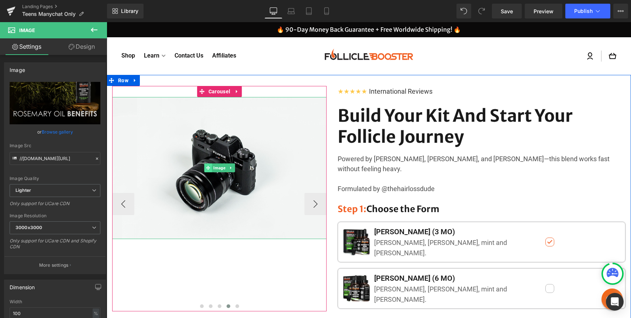
click at [224, 164] on link "Image" at bounding box center [215, 167] width 23 height 9
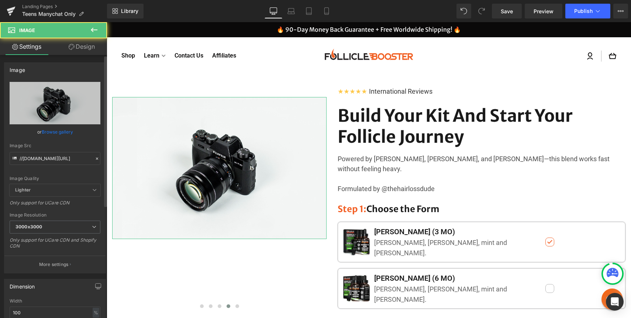
click at [67, 133] on link "Browse gallery" at bounding box center [57, 131] width 31 height 13
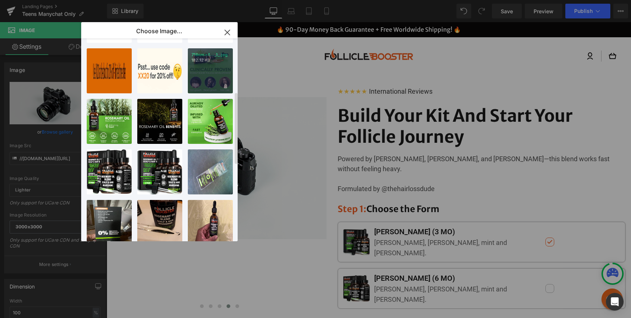
click at [207, 66] on div "718nm+4..._1_.jpg 182.12 KB" at bounding box center [210, 70] width 45 height 45
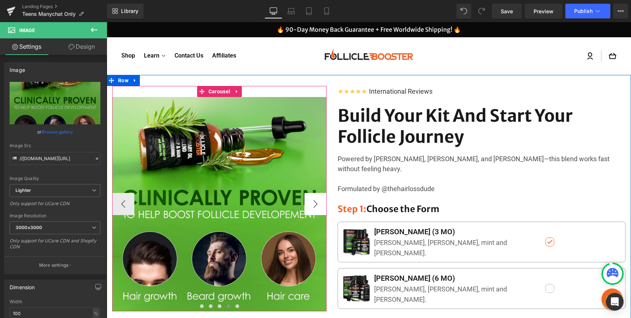
click at [315, 205] on button "›" at bounding box center [315, 204] width 22 height 22
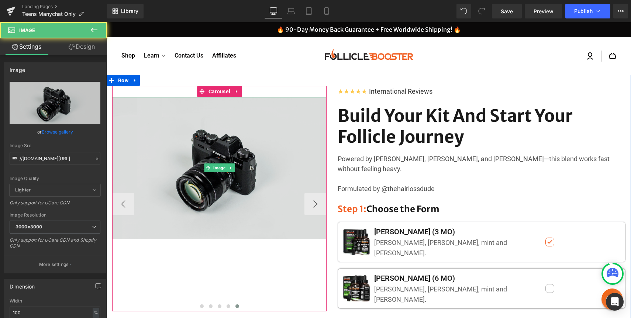
click at [221, 188] on img at bounding box center [219, 168] width 214 height 142
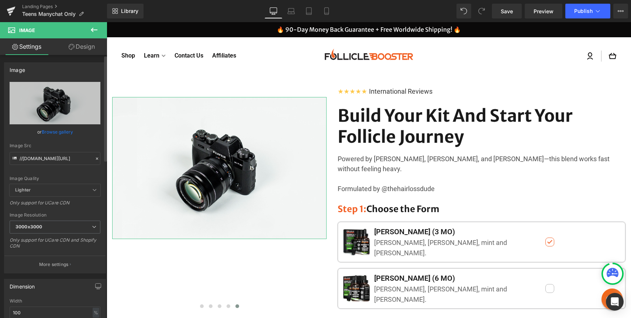
click at [64, 130] on link "Browse gallery" at bounding box center [57, 131] width 31 height 13
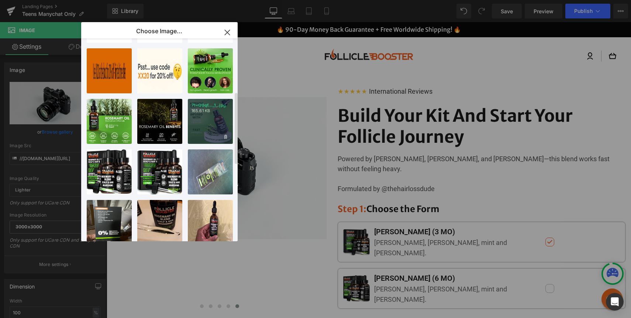
click at [218, 119] on div "71+Q0qf..._1_.jpg 165.61 KB" at bounding box center [210, 121] width 45 height 45
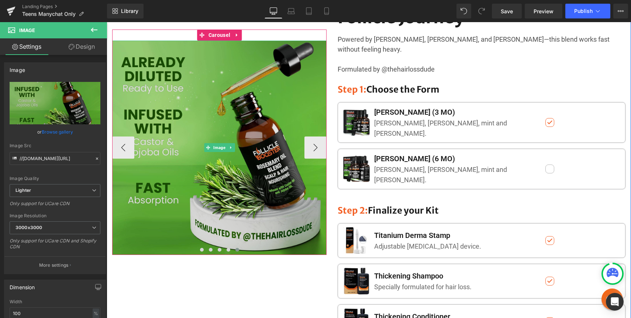
scroll to position [0, 0]
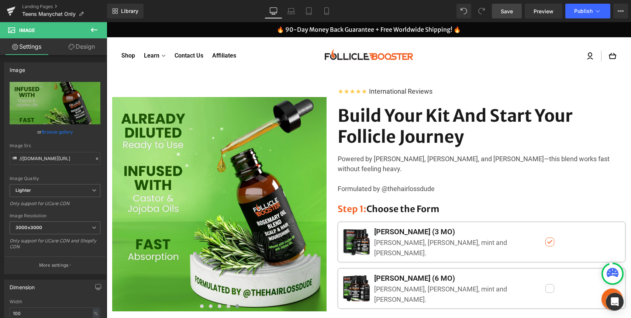
click at [504, 12] on span "Save" at bounding box center [507, 11] width 12 height 8
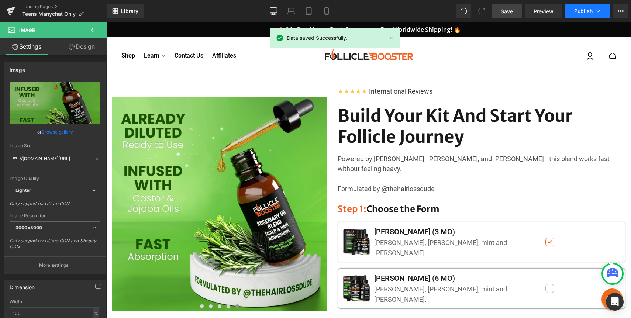
click at [582, 14] on button "Publish" at bounding box center [587, 11] width 45 height 15
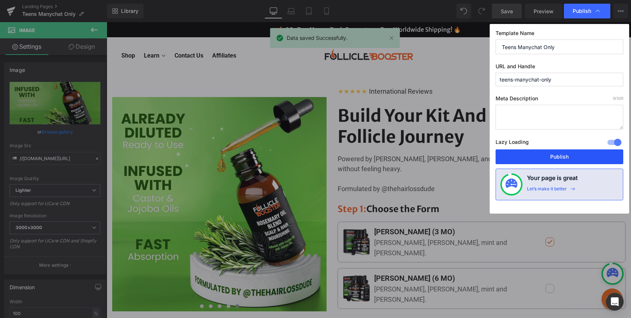
click at [537, 155] on button "Publish" at bounding box center [559, 156] width 128 height 15
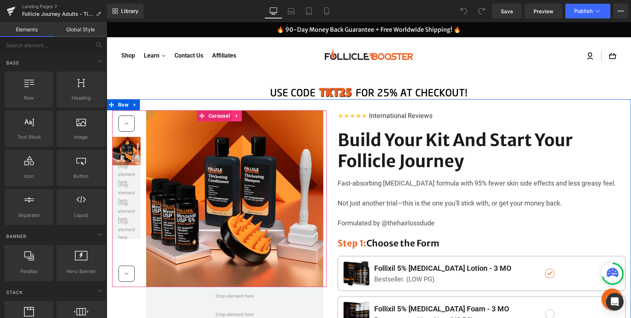
click at [234, 114] on icon at bounding box center [236, 116] width 5 height 6
click at [243, 114] on icon at bounding box center [241, 115] width 5 height 5
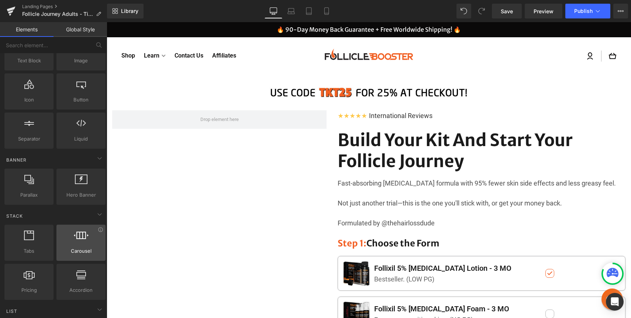
scroll to position [78, 0]
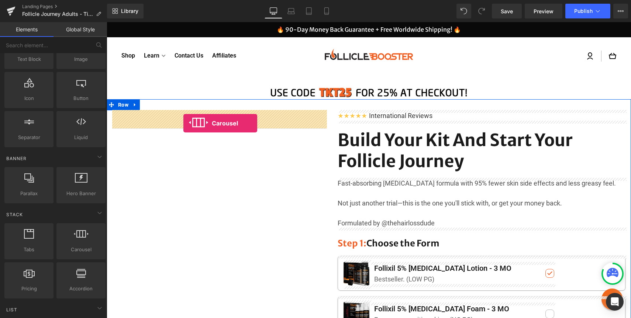
drag, startPoint x: 177, startPoint y: 272, endPoint x: 187, endPoint y: 119, distance: 153.0
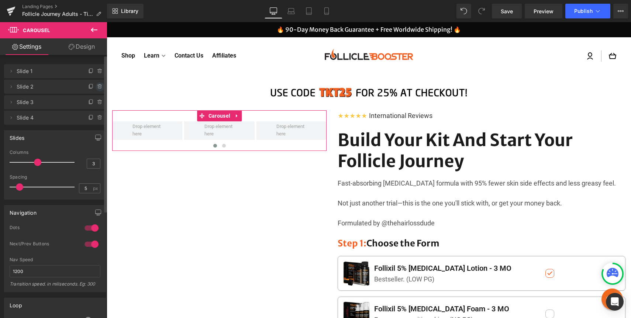
click at [97, 88] on icon at bounding box center [100, 87] width 6 height 6
click at [94, 88] on button "Delete" at bounding box center [91, 87] width 23 height 10
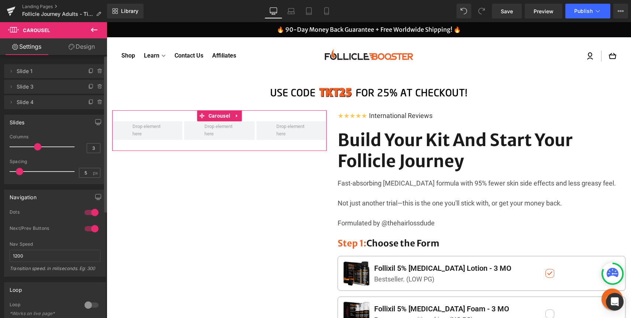
click at [97, 88] on icon at bounding box center [100, 87] width 6 height 6
click at [94, 88] on button "Delete" at bounding box center [91, 87] width 23 height 10
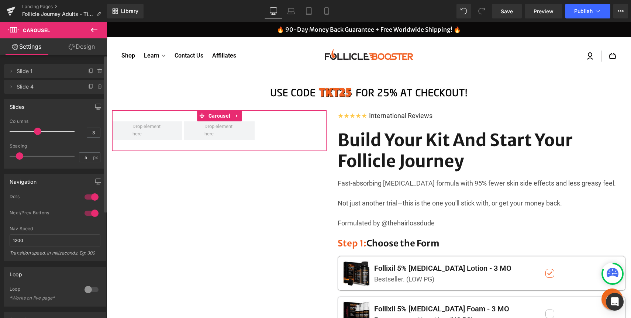
click at [97, 88] on icon at bounding box center [100, 87] width 6 height 6
click at [94, 88] on button "Delete" at bounding box center [91, 87] width 23 height 10
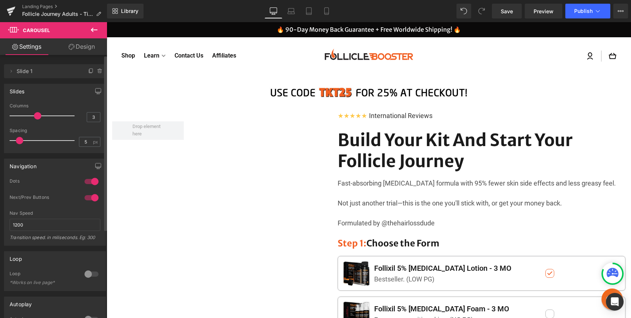
drag, startPoint x: 16, startPoint y: 141, endPoint x: 9, endPoint y: 141, distance: 7.0
click at [9, 141] on div "3 Columns 3 3 Columns 3 3 Columns 3 1 Columns 1 5px Spacing 5 px 5px Spacing 5 …" at bounding box center [54, 127] width 101 height 49
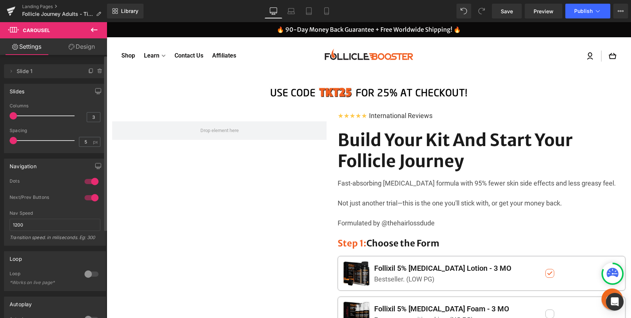
drag, startPoint x: 36, startPoint y: 118, endPoint x: 0, endPoint y: 115, distance: 36.2
click at [0, 116] on div "Slides 3 Columns 3 3 Columns 3 3 Columns 3 1 Columns 1 5px Spacing 5 px 5px Spa…" at bounding box center [55, 115] width 110 height 75
click at [96, 89] on icon "button" at bounding box center [99, 91] width 6 height 4
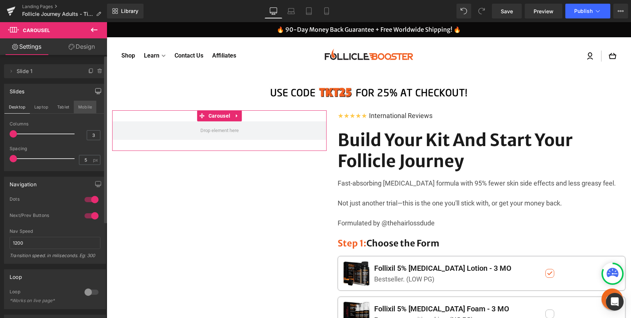
click at [88, 103] on button "Mobile" at bounding box center [85, 107] width 23 height 13
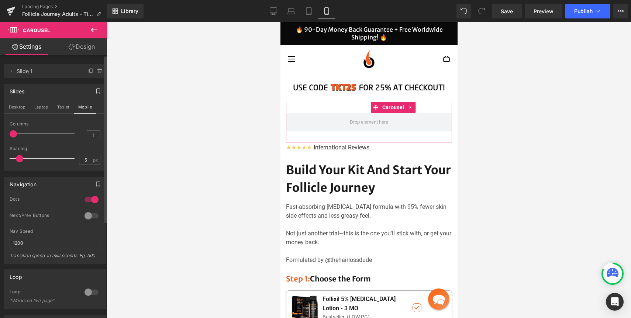
click at [14, 134] on span at bounding box center [13, 133] width 7 height 7
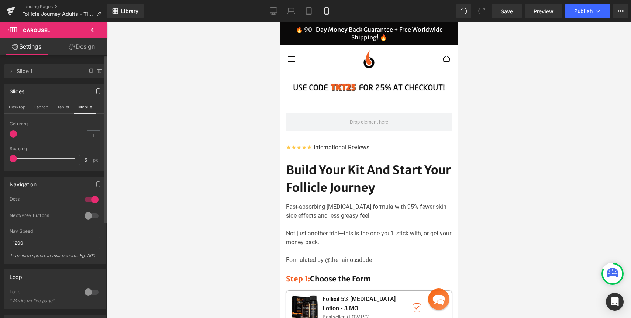
drag, startPoint x: 18, startPoint y: 157, endPoint x: 0, endPoint y: 155, distance: 17.8
click at [0, 155] on div "Slides Desktop Laptop Tablet Mobile 3 Columns 3 3 Columns 3 3 Columns 3 1 Colum…" at bounding box center [55, 124] width 110 height 93
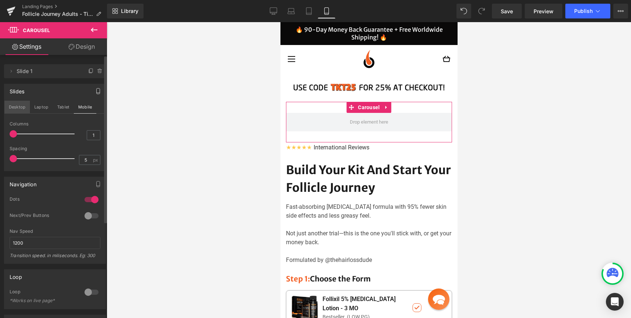
click at [17, 110] on button "Desktop" at bounding box center [16, 107] width 25 height 13
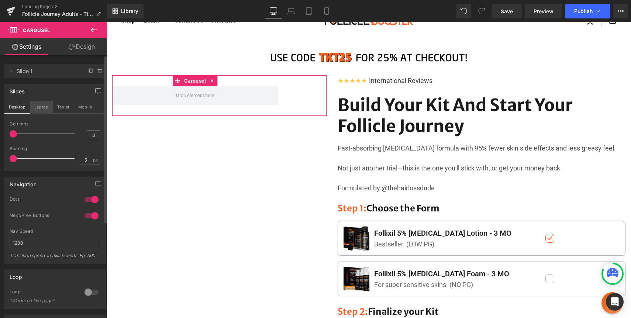
scroll to position [36, 0]
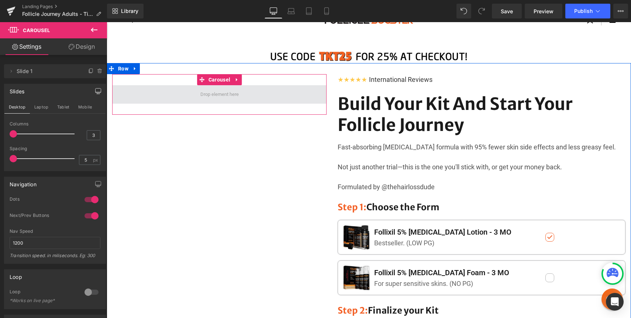
click at [212, 94] on span at bounding box center [220, 94] width 44 height 11
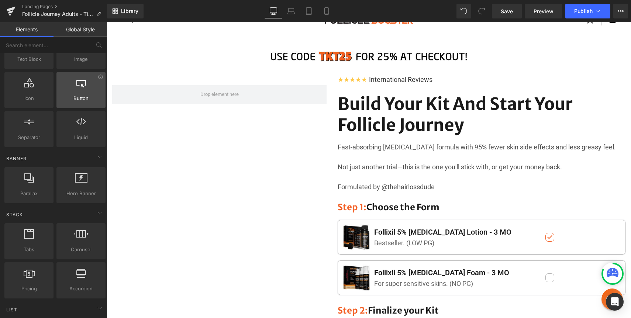
scroll to position [41, 0]
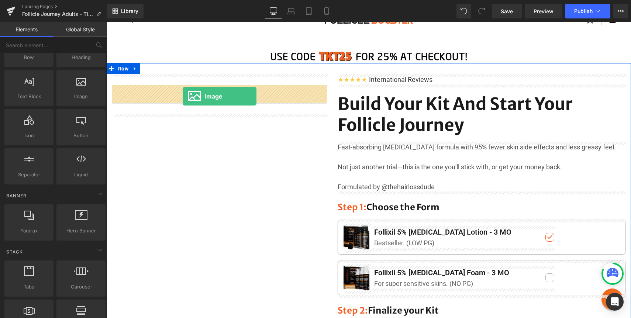
drag, startPoint x: 183, startPoint y: 116, endPoint x: 183, endPoint y: 96, distance: 19.5
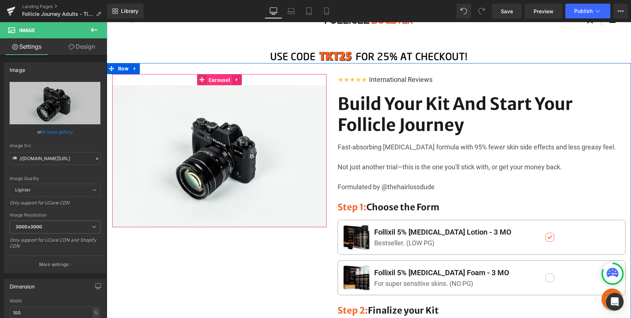
click at [217, 79] on span "Carousel" at bounding box center [219, 80] width 25 height 11
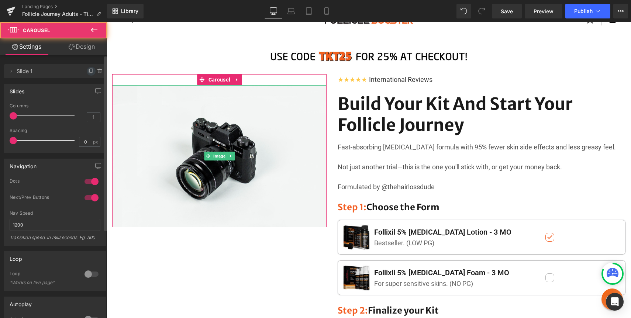
click at [90, 72] on icon at bounding box center [91, 71] width 3 height 4
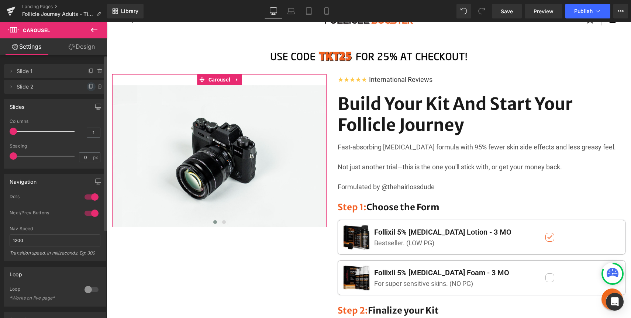
click at [87, 88] on span at bounding box center [91, 86] width 9 height 9
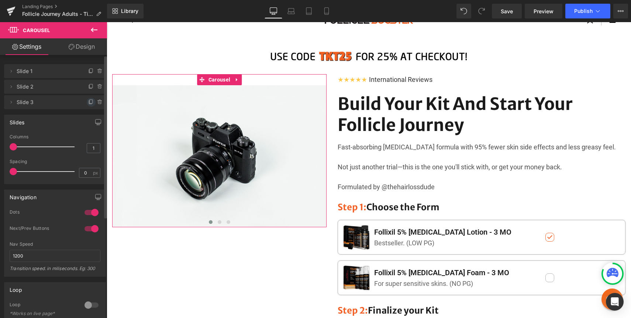
click at [87, 101] on span at bounding box center [91, 102] width 9 height 9
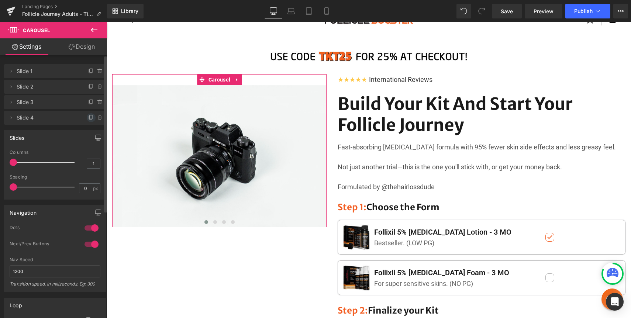
click at [88, 116] on icon at bounding box center [91, 118] width 6 height 6
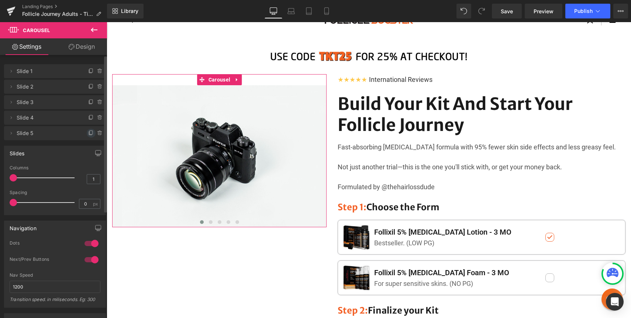
click at [89, 131] on icon at bounding box center [91, 133] width 6 height 6
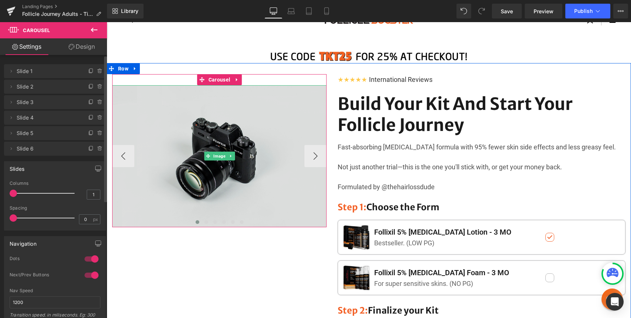
click at [179, 119] on img at bounding box center [219, 156] width 214 height 142
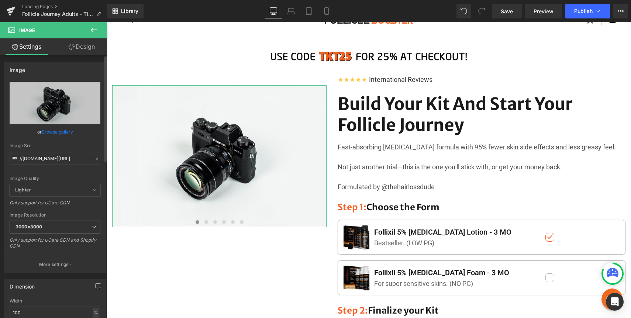
click at [65, 130] on link "Browse gallery" at bounding box center [57, 131] width 31 height 13
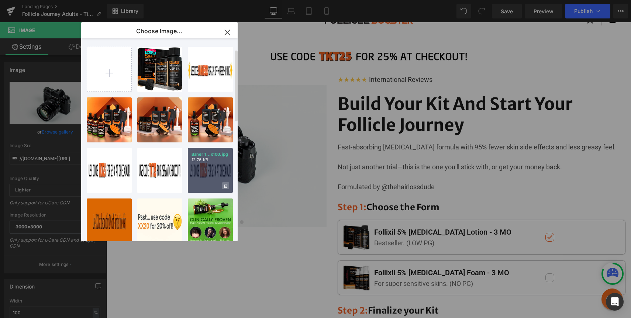
scroll to position [364, 0]
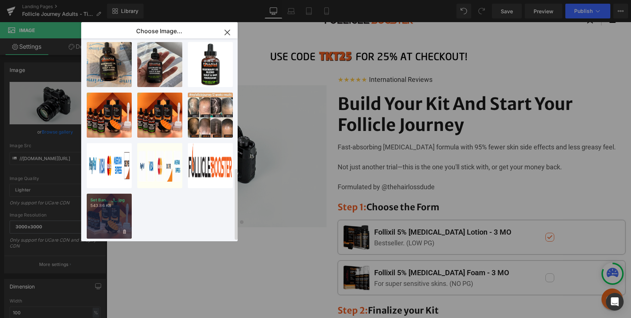
click at [107, 210] on div "Set Ban... _1_.jpg 543.86 KB" at bounding box center [109, 216] width 45 height 45
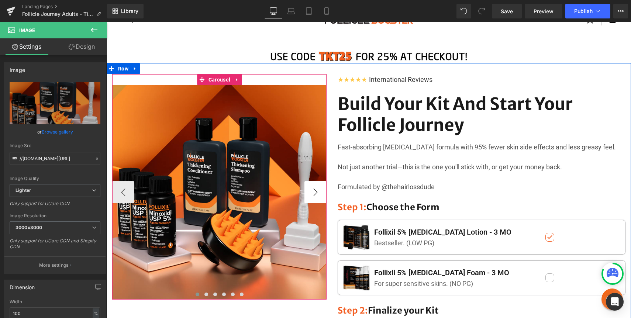
click at [321, 189] on button "›" at bounding box center [315, 192] width 22 height 22
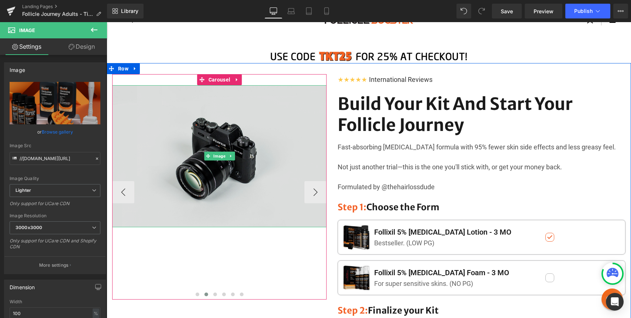
click at [197, 184] on img at bounding box center [219, 156] width 214 height 142
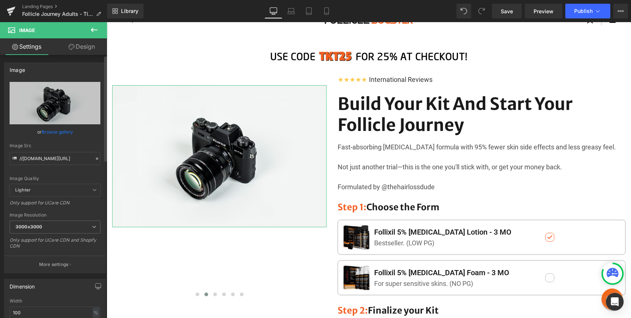
click at [64, 130] on link "Browse gallery" at bounding box center [57, 131] width 31 height 13
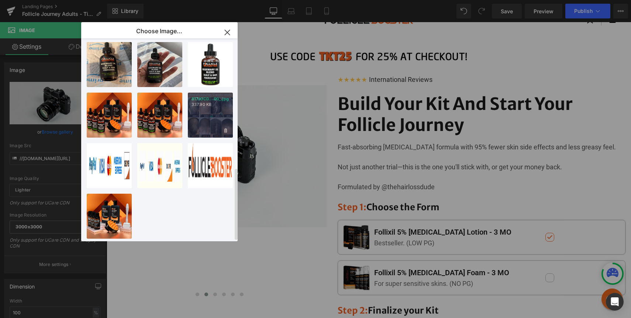
click at [202, 115] on div "817JOCD...00_.jpg 337.90 KB" at bounding box center [210, 115] width 45 height 45
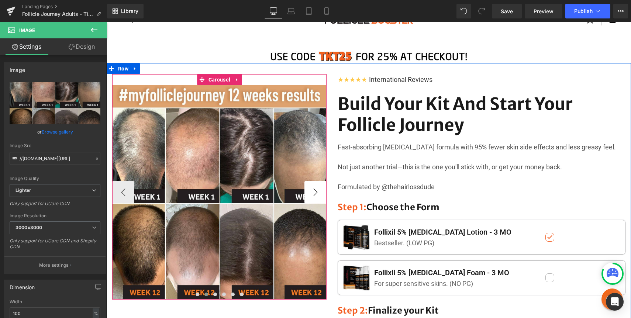
click at [316, 192] on button "›" at bounding box center [315, 192] width 22 height 22
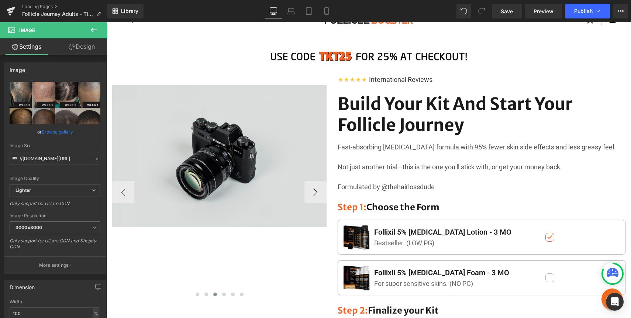
click at [150, 153] on img at bounding box center [219, 156] width 214 height 142
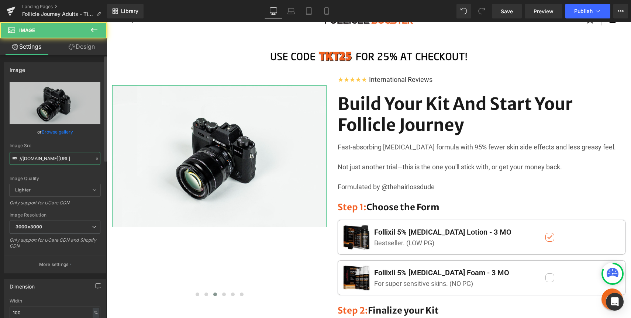
click at [52, 162] on input "//[DOMAIN_NAME][URL]" at bounding box center [55, 158] width 91 height 13
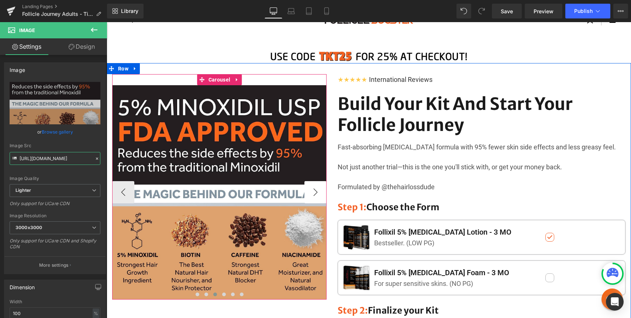
type input "https://ucarecdn.com/9d871d78-7f33-42c9-8be7-8484d0f8a713/-/format/auto/-/previ…"
click at [312, 186] on button "›" at bounding box center [315, 192] width 22 height 22
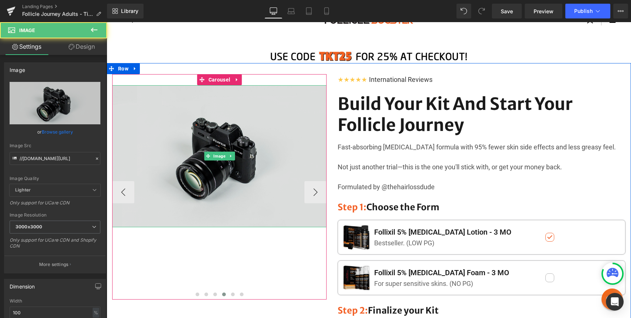
click at [222, 179] on img at bounding box center [219, 156] width 214 height 142
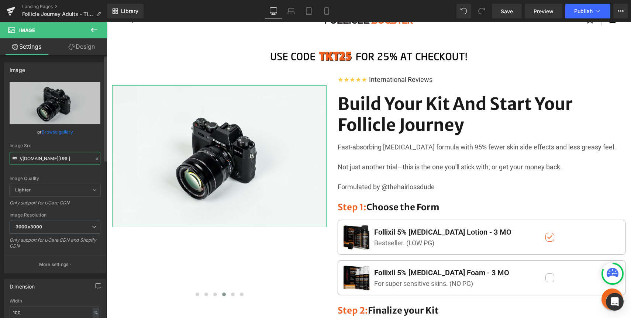
click at [84, 157] on input "//[DOMAIN_NAME][URL]" at bounding box center [55, 158] width 91 height 13
paste input "https://ucarecdn.com/b64a7ae1-8b89-4017-b46a-b44f89fe1d3d/-/format/auto/-/previ…"
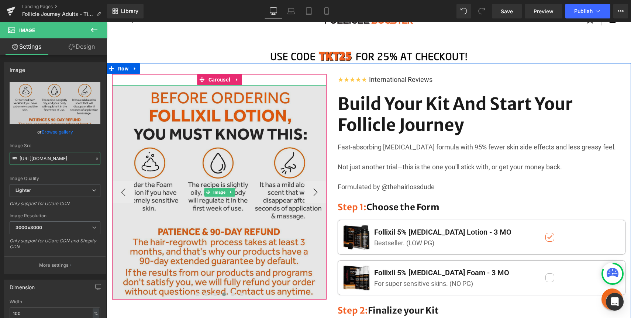
type input "https://ucarecdn.com/b64a7ae1-8b89-4017-b46a-b44f89fe1d3d/-/format/auto/-/previ…"
click at [253, 158] on img at bounding box center [219, 192] width 214 height 214
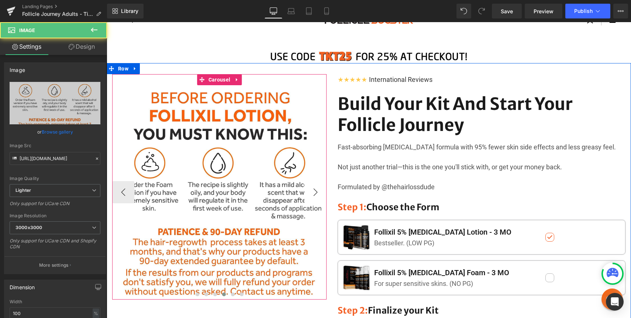
click at [308, 191] on button "›" at bounding box center [315, 192] width 22 height 22
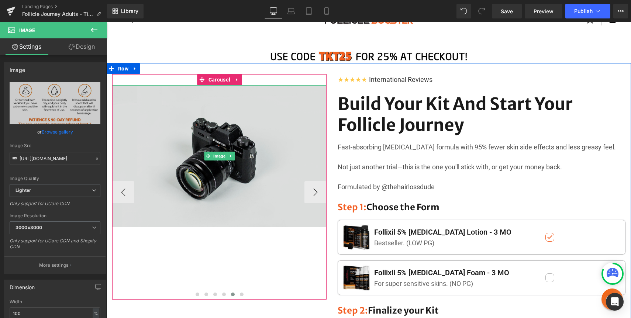
click at [190, 127] on img at bounding box center [219, 156] width 214 height 142
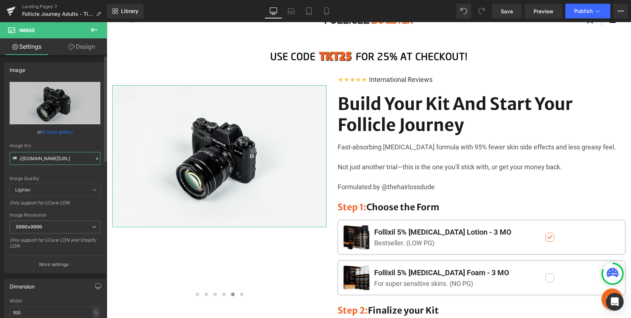
click at [67, 161] on input "//[DOMAIN_NAME][URL]" at bounding box center [55, 158] width 91 height 13
paste input "https://ucarecdn.com/99563b21-cdca-4a68-bf3c-419d002ca1ee/-/format/auto/-/previ…"
type input "https://ucarecdn.com/99563b21-cdca-4a68-bf3c-419d002ca1ee/-/format/auto/-/previ…"
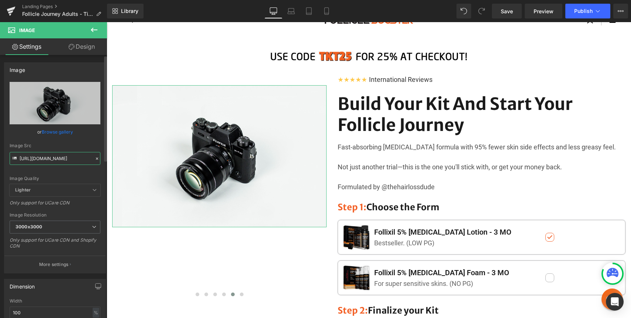
scroll to position [0, 247]
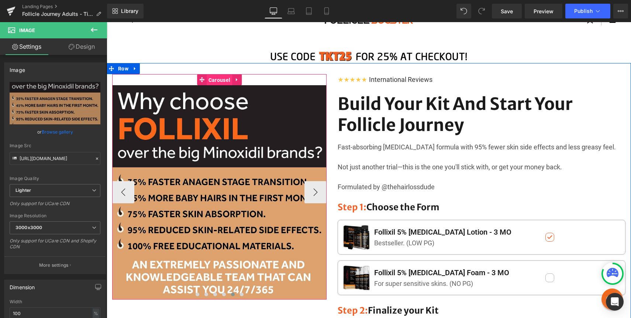
click at [213, 82] on span "Carousel" at bounding box center [219, 80] width 25 height 11
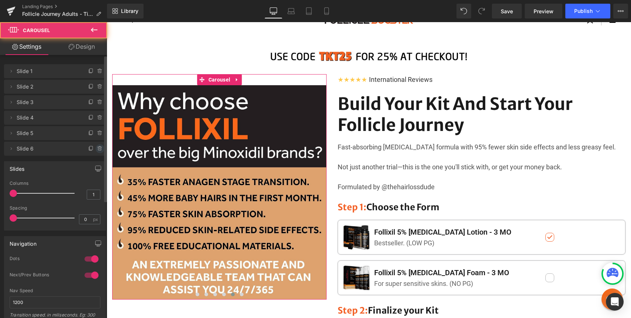
click at [97, 148] on icon at bounding box center [100, 149] width 6 height 6
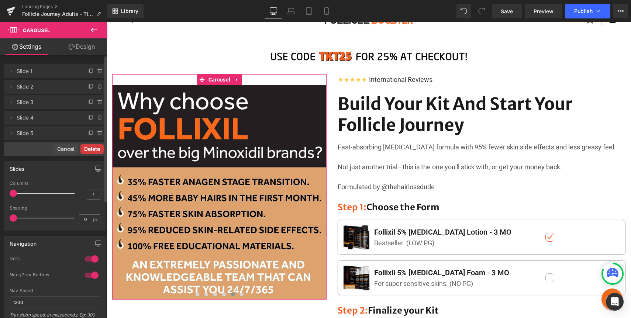
click at [95, 146] on button "Delete" at bounding box center [91, 149] width 23 height 10
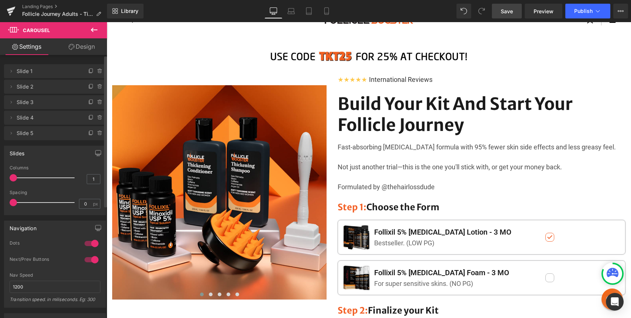
click at [509, 15] on span "Save" at bounding box center [507, 11] width 12 height 8
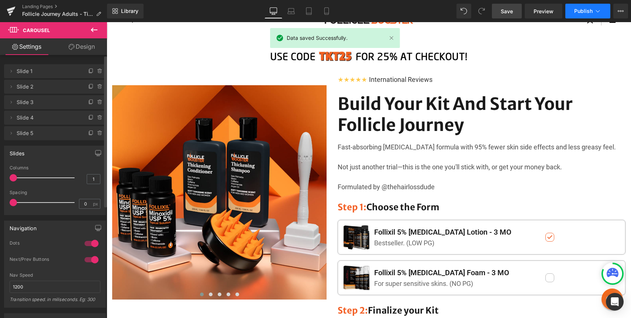
click at [575, 9] on span "Publish" at bounding box center [583, 11] width 18 height 6
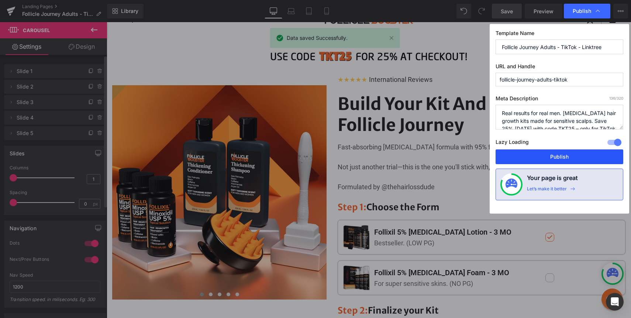
click at [551, 160] on button "Publish" at bounding box center [559, 156] width 128 height 15
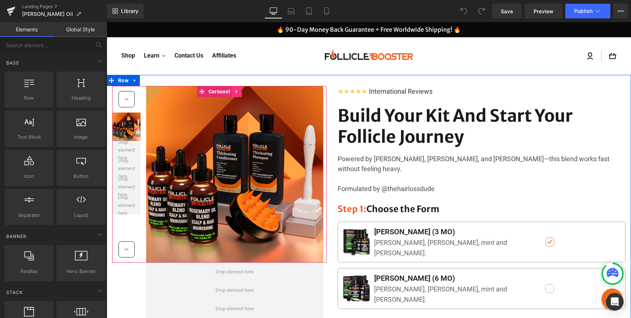
click at [237, 91] on icon at bounding box center [236, 91] width 1 height 3
click at [239, 90] on icon at bounding box center [241, 91] width 5 height 5
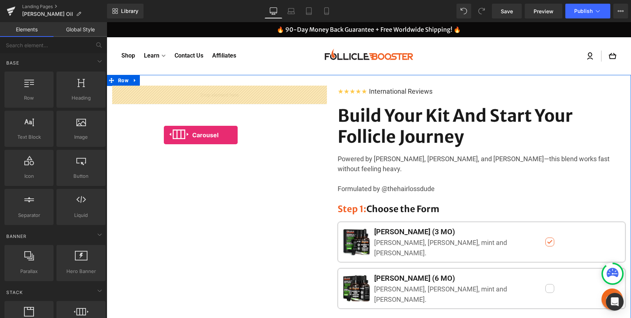
drag, startPoint x: 180, startPoint y: 334, endPoint x: 164, endPoint y: 135, distance: 199.5
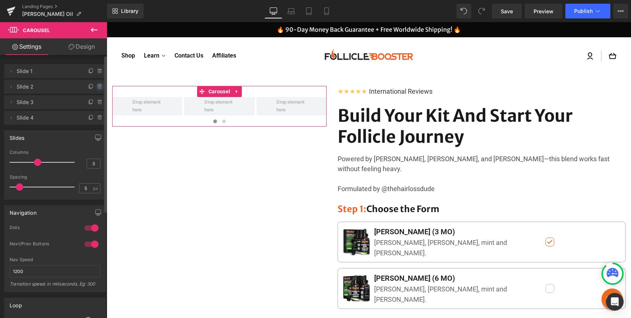
click at [97, 85] on icon at bounding box center [100, 87] width 6 height 6
click at [94, 85] on button "Delete" at bounding box center [91, 87] width 23 height 10
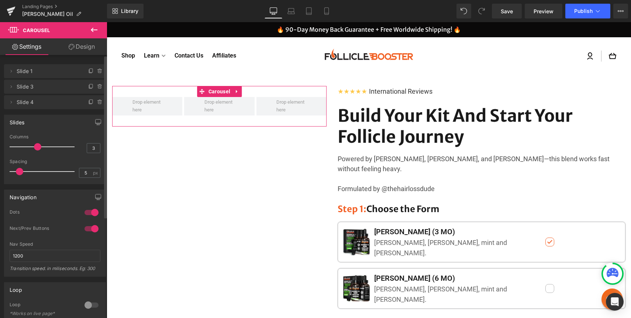
click at [97, 85] on icon at bounding box center [99, 85] width 4 height 0
click at [94, 85] on button "Delete" at bounding box center [93, 87] width 23 height 10
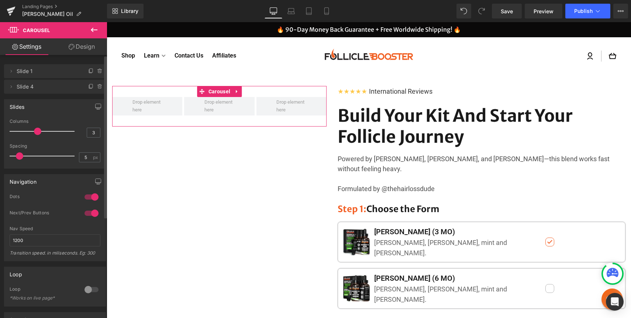
click at [97, 85] on icon at bounding box center [99, 85] width 4 height 0
click at [94, 85] on button "Delete" at bounding box center [91, 87] width 23 height 10
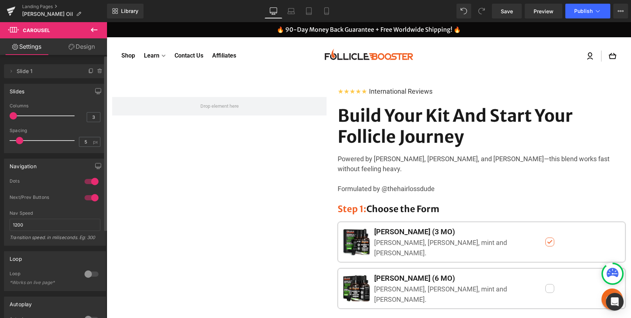
drag, startPoint x: 35, startPoint y: 115, endPoint x: 1, endPoint y: 115, distance: 33.9
click at [1, 115] on div "Slides 3 Columns 3 3 Columns 3 3 Columns 3 1 Columns 1 5px Spacing 5 px 5px Spa…" at bounding box center [55, 115] width 110 height 75
drag, startPoint x: 21, startPoint y: 139, endPoint x: 0, endPoint y: 137, distance: 21.5
click at [0, 138] on div "Slides 3 Columns 3 3 Columns 3 3 Columns 3 1 Columns 1 5px Spacing 5 px 5px Spa…" at bounding box center [55, 115] width 110 height 75
click at [92, 87] on button "button" at bounding box center [98, 91] width 12 height 14
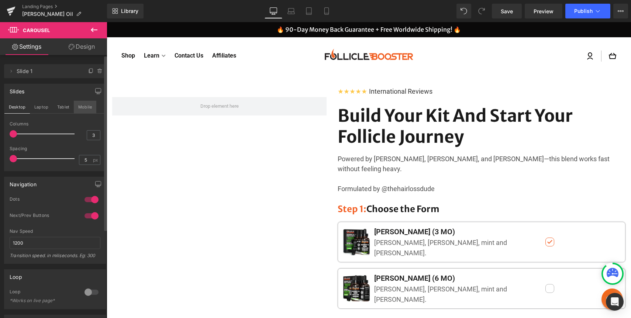
click at [85, 103] on button "Mobile" at bounding box center [85, 107] width 23 height 13
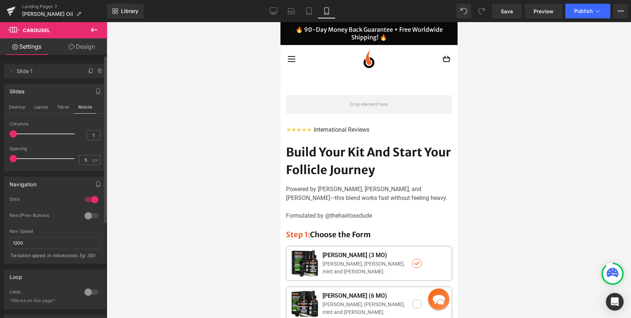
drag, startPoint x: 20, startPoint y: 161, endPoint x: 8, endPoint y: 161, distance: 11.8
click at [8, 161] on div "3 Columns 3 3 Columns 3 3 Columns 3 1 Columns 1 5px Spacing 5 px 5px Spacing 5 …" at bounding box center [54, 145] width 101 height 49
click at [20, 108] on button "Desktop" at bounding box center [16, 107] width 25 height 13
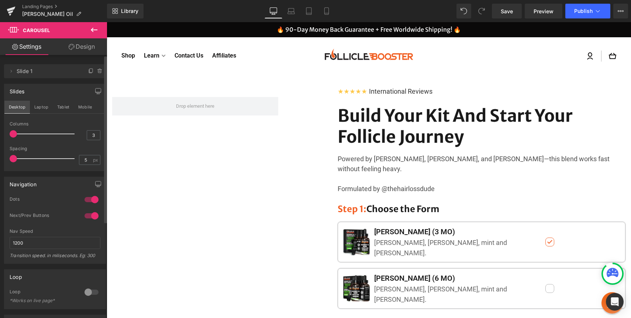
scroll to position [2, 0]
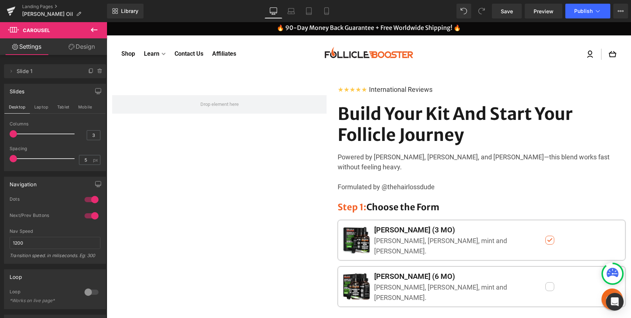
click at [92, 33] on icon at bounding box center [94, 29] width 9 height 9
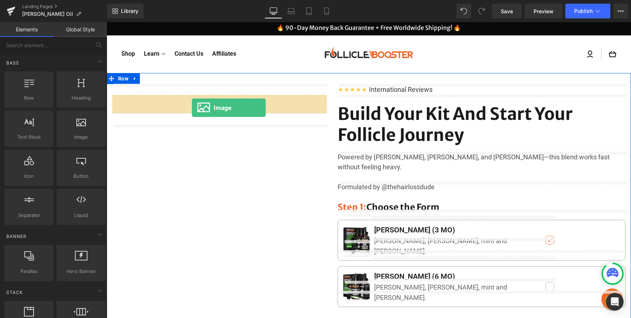
drag, startPoint x: 181, startPoint y: 152, endPoint x: 192, endPoint y: 106, distance: 47.3
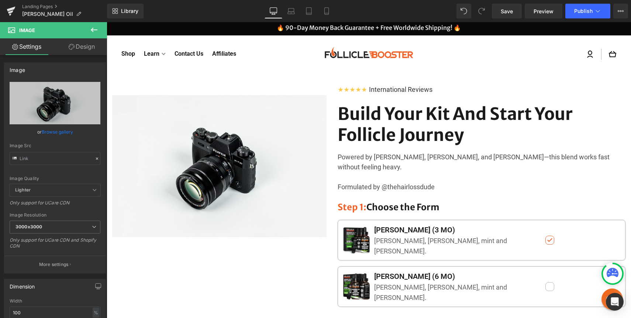
click at [95, 30] on icon at bounding box center [94, 30] width 7 height 4
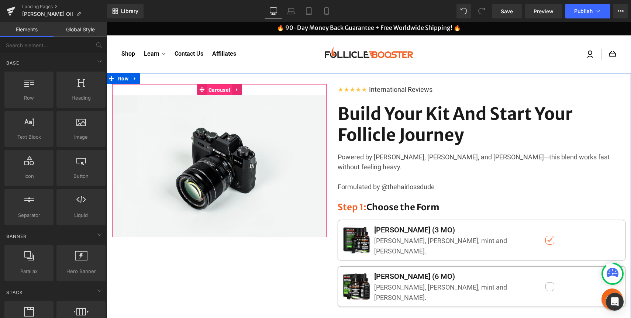
click at [220, 89] on span "Carousel" at bounding box center [219, 89] width 25 height 11
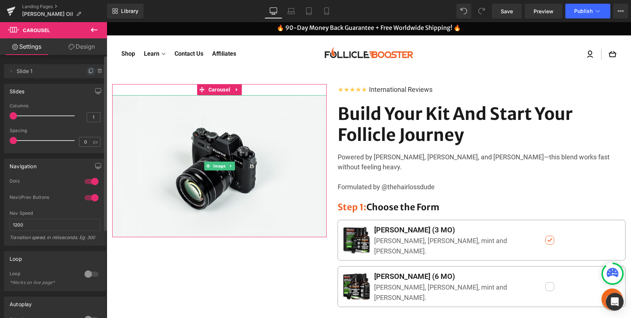
click at [88, 72] on icon at bounding box center [91, 71] width 6 height 6
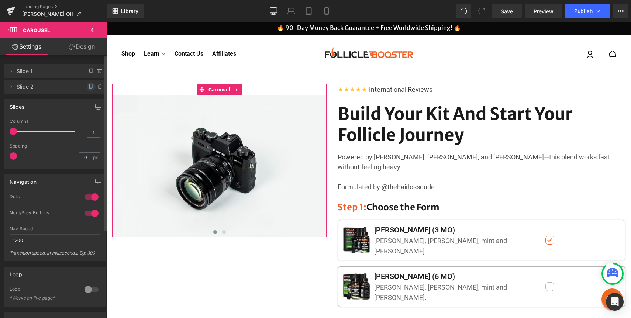
click at [88, 87] on icon at bounding box center [91, 87] width 6 height 6
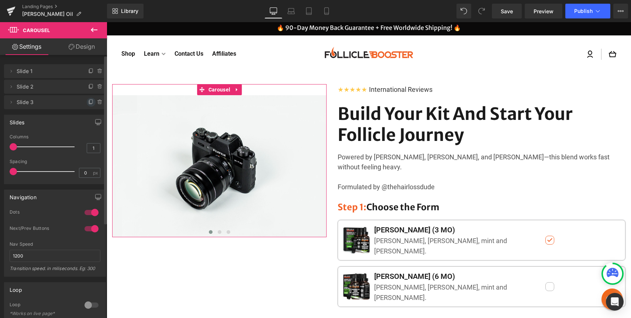
click at [88, 101] on icon at bounding box center [91, 102] width 6 height 6
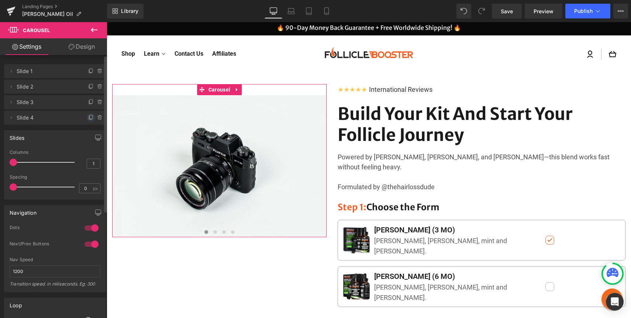
click at [90, 119] on icon at bounding box center [91, 117] width 3 height 4
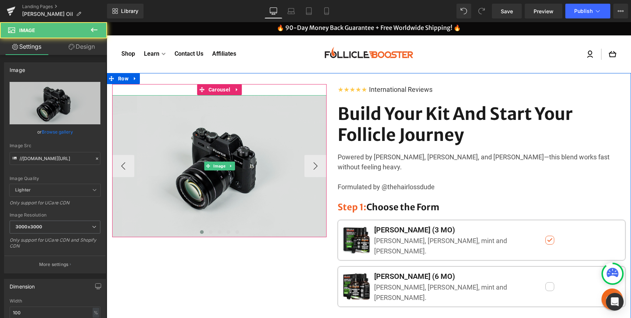
click at [191, 120] on img at bounding box center [219, 166] width 214 height 142
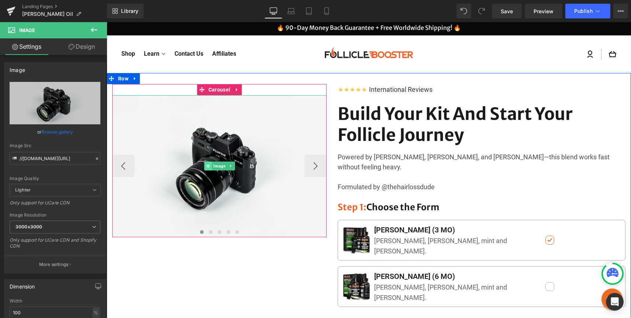
click at [211, 166] on span at bounding box center [208, 166] width 8 height 9
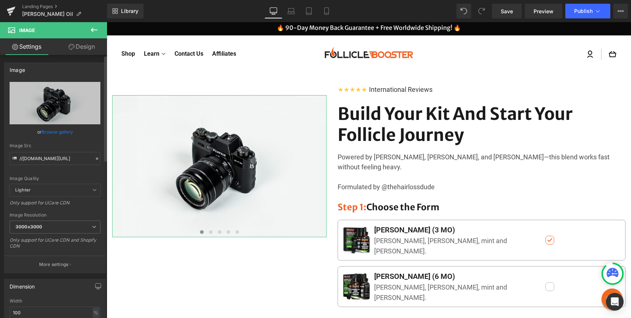
click at [56, 129] on link "Browse gallery" at bounding box center [57, 131] width 31 height 13
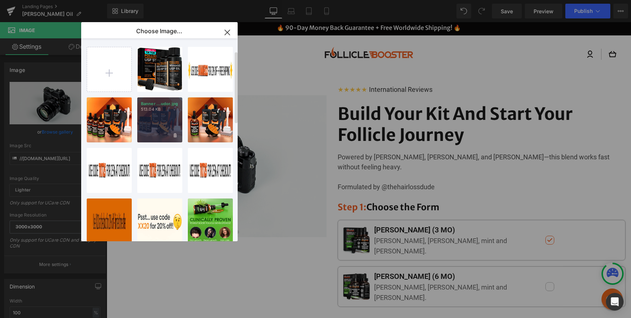
scroll to position [364, 0]
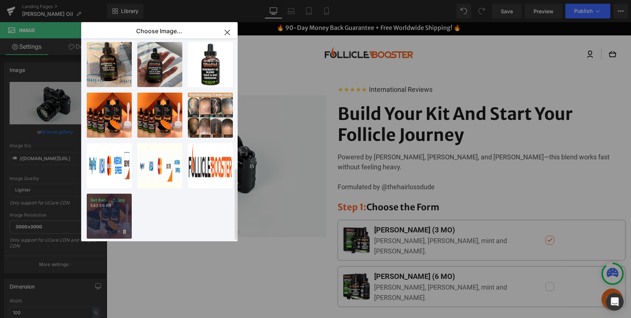
click at [108, 210] on div "Set Ban... _1_.jpg 543.86 KB" at bounding box center [109, 216] width 45 height 45
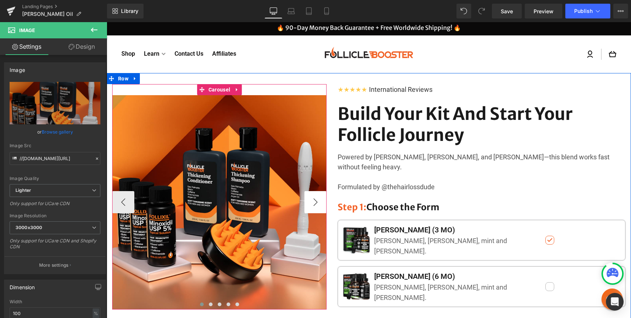
click at [319, 204] on button "›" at bounding box center [315, 202] width 22 height 22
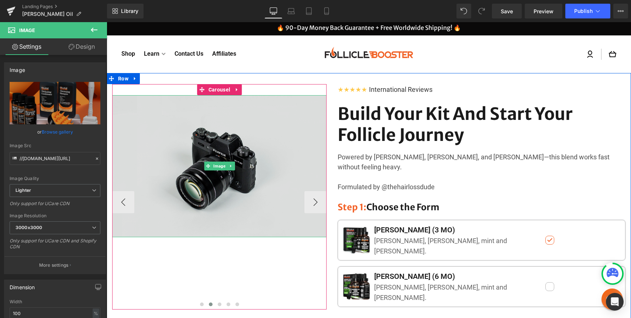
click at [209, 160] on img at bounding box center [219, 166] width 214 height 142
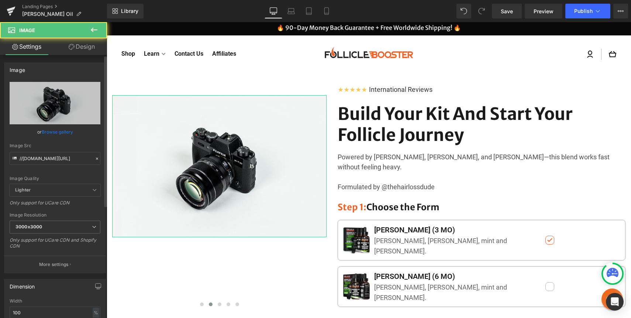
click at [66, 132] on link "Browse gallery" at bounding box center [57, 131] width 31 height 13
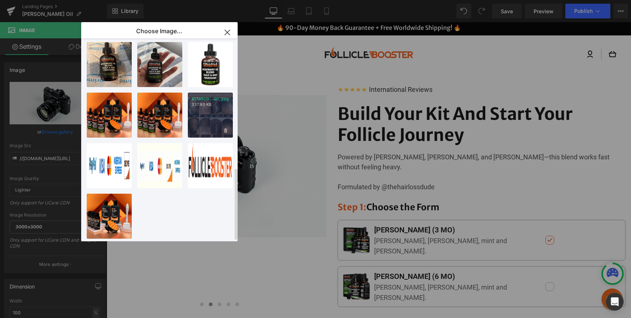
click at [213, 102] on p "337.90 KB" at bounding box center [210, 105] width 38 height 6
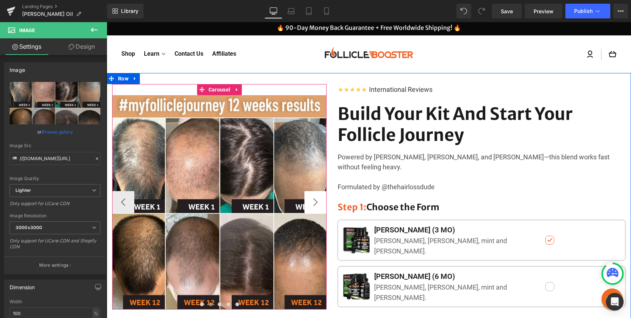
click at [312, 201] on button "›" at bounding box center [315, 202] width 22 height 22
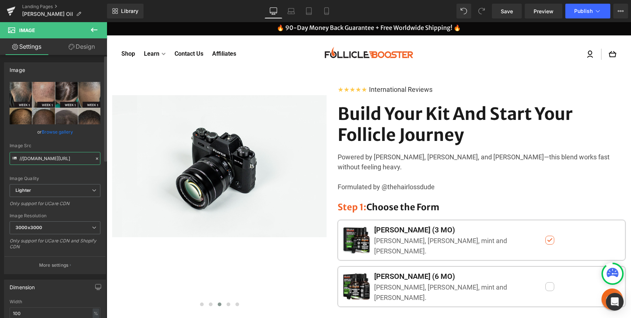
click at [59, 162] on input "//[DOMAIN_NAME][URL]" at bounding box center [55, 158] width 91 height 13
click at [59, 162] on input "//d1um8515vdn9kb.cloudfront.net/images/parallax.jpg" at bounding box center [55, 158] width 91 height 13
paste input "9d871d78-7f33-42c9-8be7-8484d0f8a713/-/format/auto/-/preview/768x768/-/quality/…"
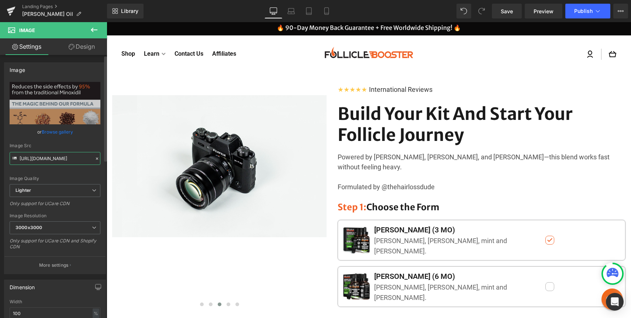
type input "[URL][DOMAIN_NAME]"
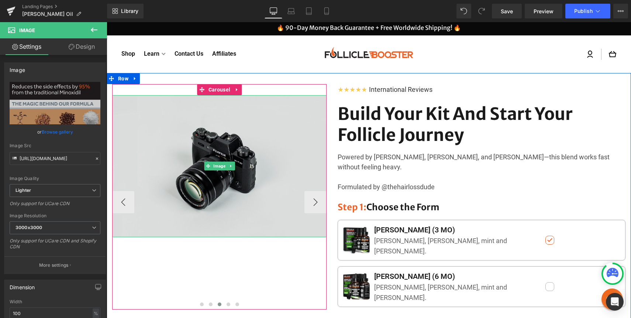
click at [184, 158] on img at bounding box center [219, 166] width 214 height 142
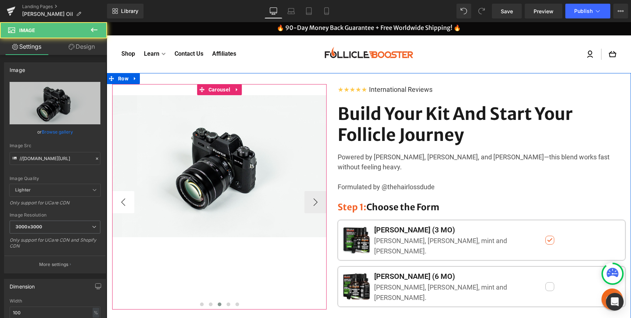
click at [122, 196] on button "‹" at bounding box center [123, 202] width 22 height 22
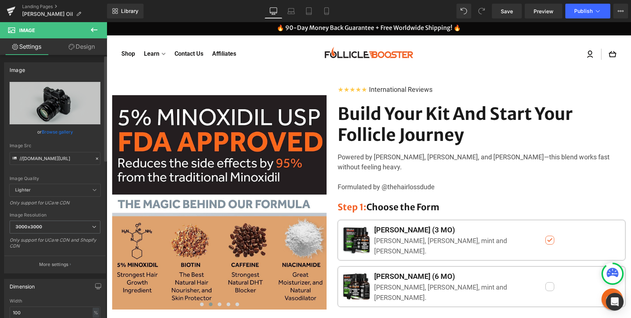
click at [47, 130] on link "Browse gallery" at bounding box center [57, 131] width 31 height 13
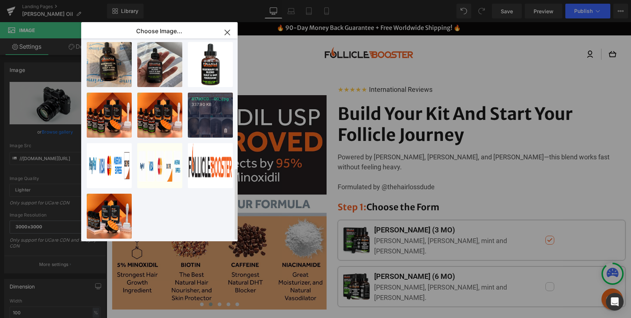
click at [208, 103] on div "817JOCD...00_.jpg 337.90 KB" at bounding box center [210, 115] width 45 height 45
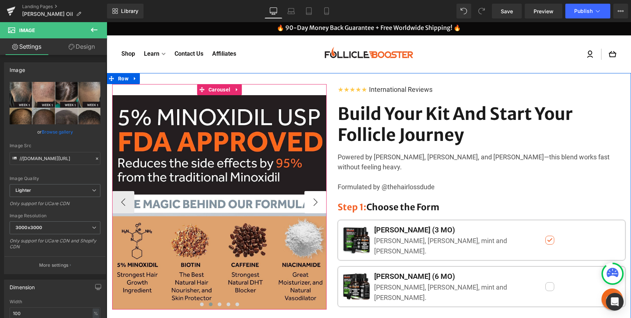
click at [315, 200] on button "›" at bounding box center [315, 202] width 22 height 22
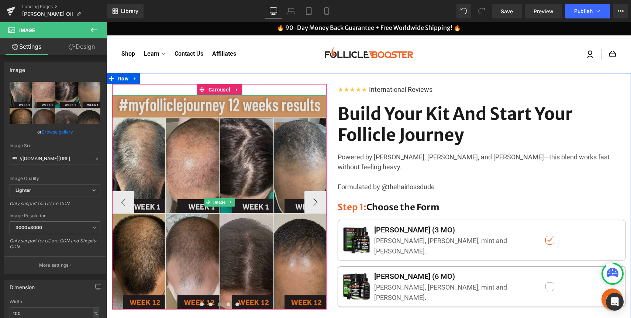
click at [226, 166] on img at bounding box center [219, 202] width 214 height 214
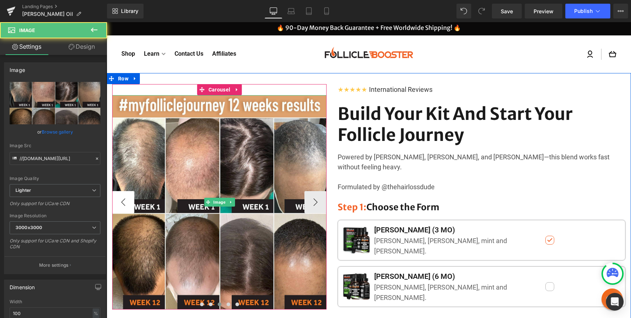
click at [130, 199] on button "‹" at bounding box center [123, 202] width 22 height 22
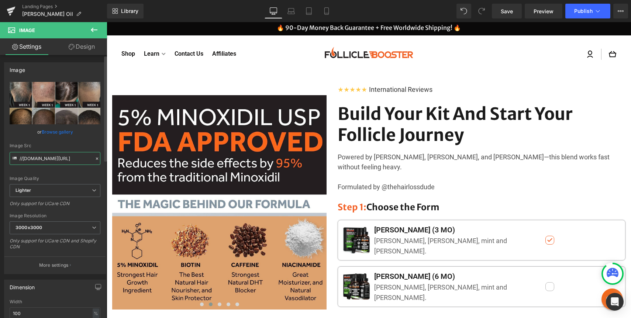
click at [55, 161] on input "//d1um8515vdn9kb.cloudfront.net/images/parallax.jpg" at bounding box center [55, 158] width 91 height 13
click at [211, 201] on span at bounding box center [208, 202] width 8 height 9
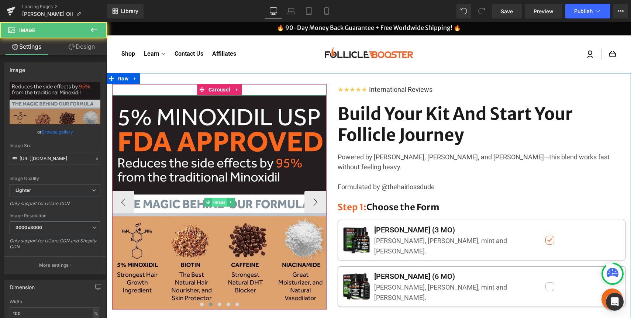
click at [212, 204] on span "Image" at bounding box center [219, 202] width 15 height 9
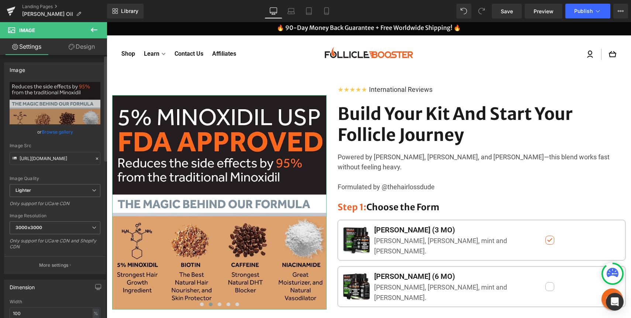
click at [64, 134] on link "Browse gallery" at bounding box center [57, 131] width 31 height 13
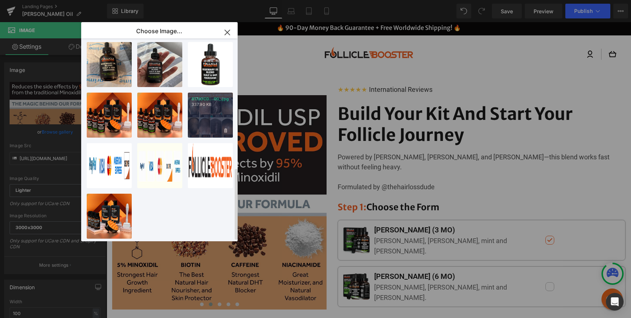
click at [213, 112] on div "817JOCD...00_.jpg 337.90 KB" at bounding box center [210, 115] width 45 height 45
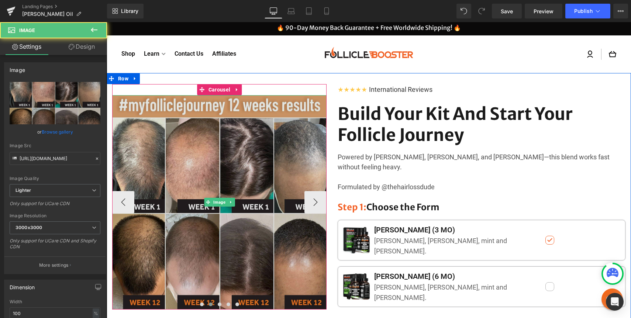
click at [219, 179] on img at bounding box center [219, 202] width 214 height 214
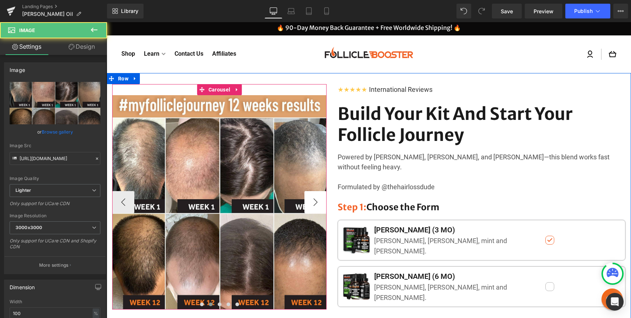
click at [316, 200] on button "›" at bounding box center [315, 202] width 22 height 22
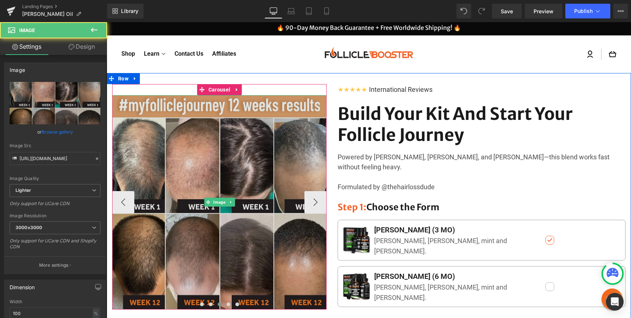
click at [210, 166] on img at bounding box center [219, 202] width 214 height 214
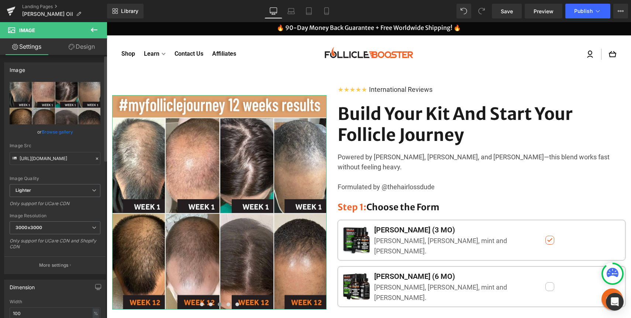
click at [94, 158] on icon at bounding box center [96, 158] width 5 height 5
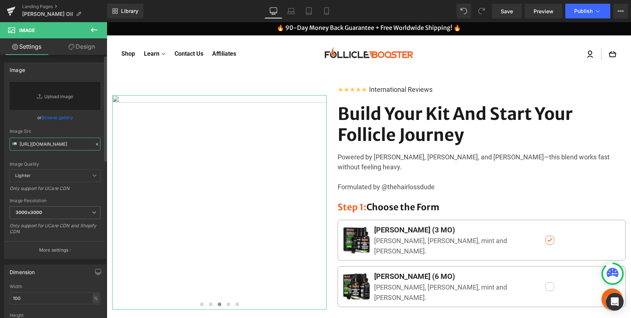
click at [70, 148] on input "[URL][DOMAIN_NAME]" at bounding box center [55, 144] width 91 height 13
paste input "https://ucarecdn.com/9d871d78-7f33-42c9-8be7-8484d0f8a713/-/format/auto/-/previ…"
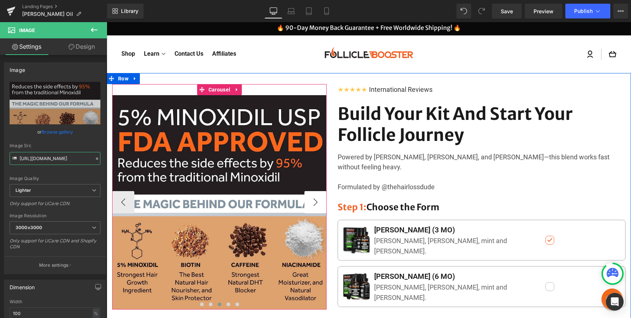
type input "[URL][DOMAIN_NAME]"
click at [316, 200] on button "›" at bounding box center [315, 202] width 22 height 22
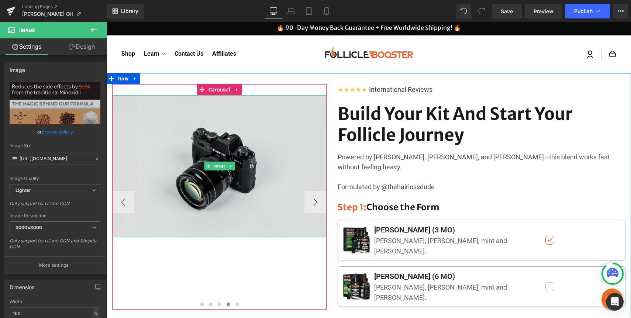
click at [216, 181] on img at bounding box center [219, 166] width 214 height 142
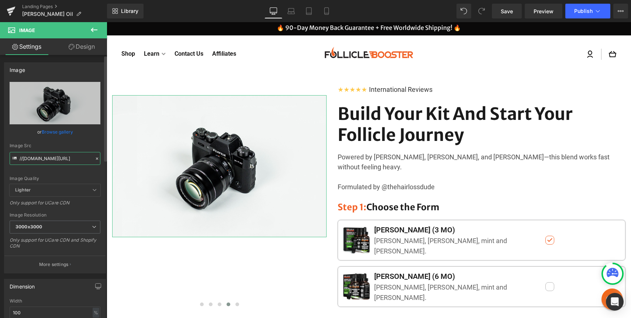
click at [66, 160] on input "//d1um8515vdn9kb.cloudfront.net/images/parallax.jpg" at bounding box center [55, 158] width 91 height 13
paste input "https://ucarecdn.com/b64a7ae1-8b89-4017-b46a-b44f89fe1d3d/-/format/auto/-/previ…"
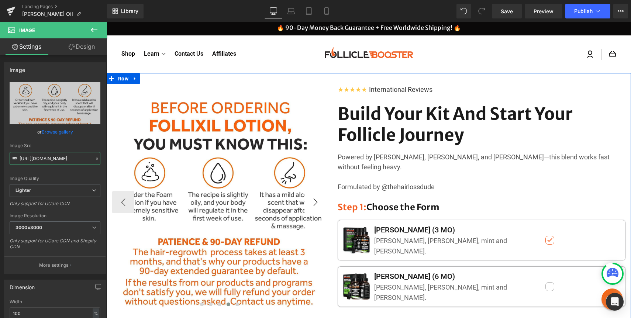
type input "[URL][DOMAIN_NAME]"
click at [311, 202] on button "›" at bounding box center [315, 202] width 22 height 22
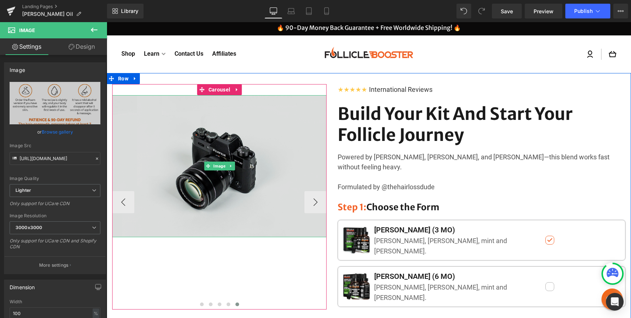
click at [193, 157] on img at bounding box center [219, 166] width 214 height 142
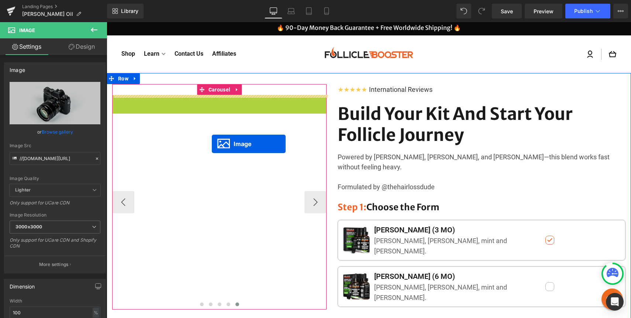
drag, startPoint x: 216, startPoint y: 162, endPoint x: 212, endPoint y: 143, distance: 19.7
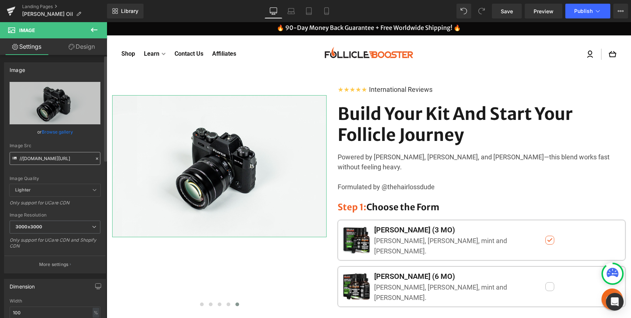
click at [83, 156] on input "//d1um8515vdn9kb.cloudfront.net/images/parallax.jpg" at bounding box center [55, 158] width 91 height 13
type input "[URL][DOMAIN_NAME]"
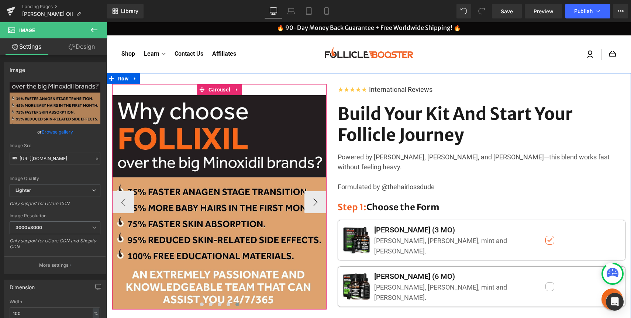
click at [172, 86] on div "Image Image Image Image Image ‹ › Carousel" at bounding box center [219, 196] width 214 height 225
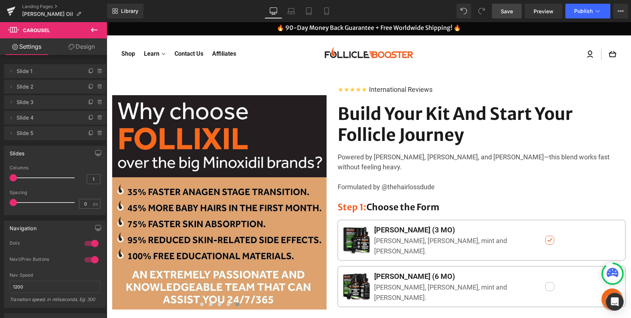
click at [507, 8] on span "Save" at bounding box center [507, 11] width 12 height 8
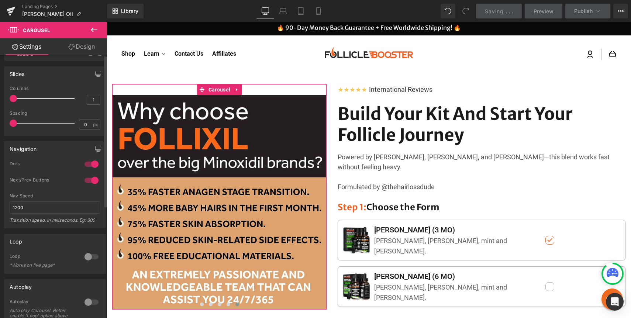
scroll to position [194, 0]
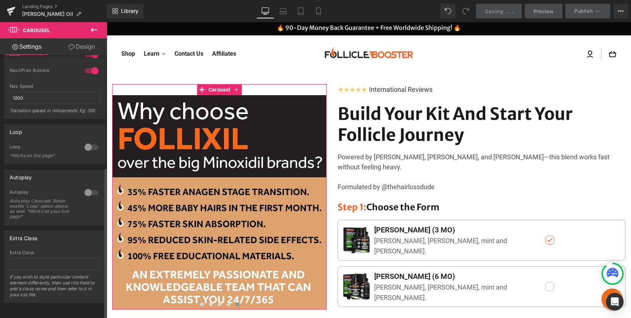
click at [83, 142] on div at bounding box center [92, 147] width 18 height 12
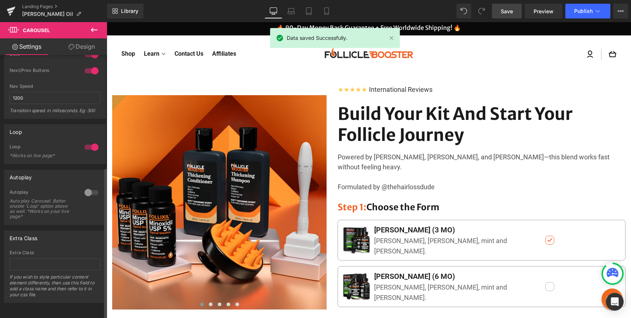
click at [85, 187] on div at bounding box center [92, 193] width 18 height 12
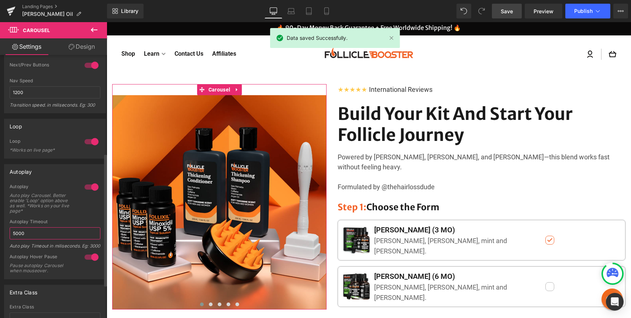
click at [40, 233] on input "5000" at bounding box center [55, 233] width 91 height 12
type input "e"
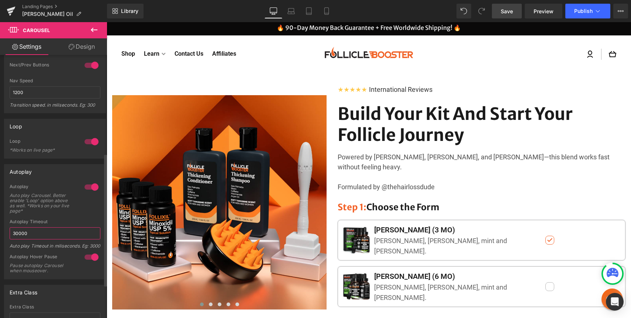
type input "3000"
click at [298, 70] on div "Shop Learn Hair Loss Beard Growth Blog Academy FAQs Contact Us Affiliates Log i…" at bounding box center [368, 54] width 495 height 33
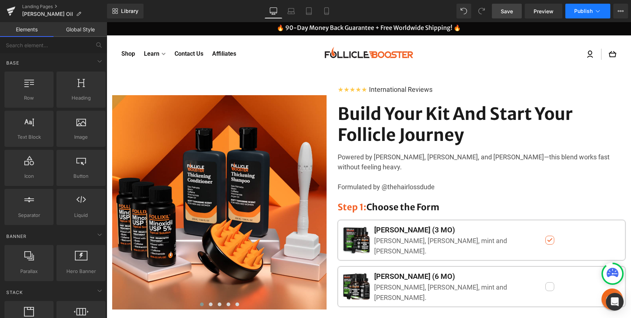
click at [594, 15] on button "Publish" at bounding box center [587, 11] width 45 height 15
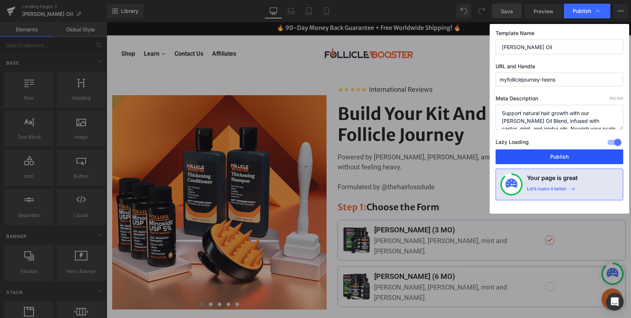
click at [559, 160] on button "Publish" at bounding box center [559, 156] width 128 height 15
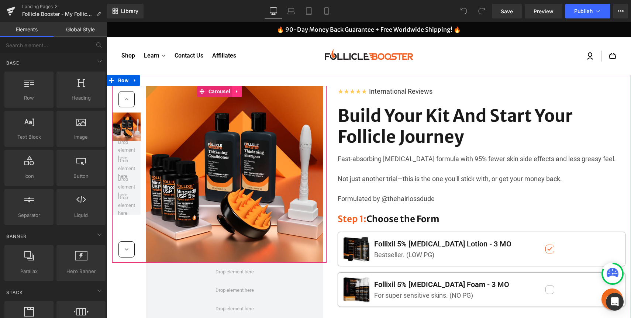
click at [239, 90] on icon at bounding box center [236, 92] width 5 height 6
click at [239, 90] on icon at bounding box center [241, 91] width 5 height 5
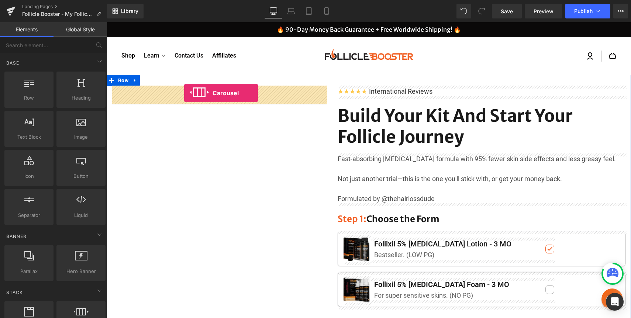
drag, startPoint x: 177, startPoint y: 331, endPoint x: 184, endPoint y: 93, distance: 238.4
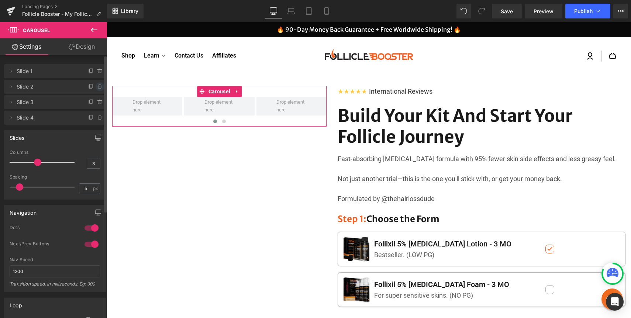
click at [97, 87] on icon at bounding box center [100, 87] width 6 height 6
click at [96, 87] on button "Delete" at bounding box center [91, 87] width 23 height 10
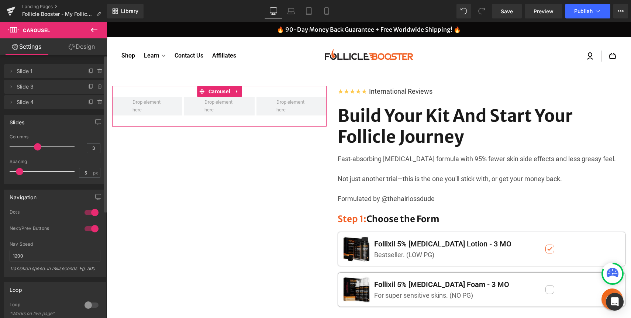
click at [97, 87] on icon at bounding box center [100, 87] width 6 height 6
click at [96, 87] on button "Delete" at bounding box center [91, 87] width 23 height 10
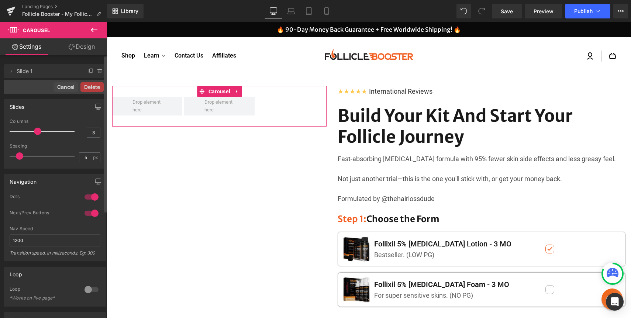
click at [96, 87] on button "Delete" at bounding box center [91, 87] width 23 height 10
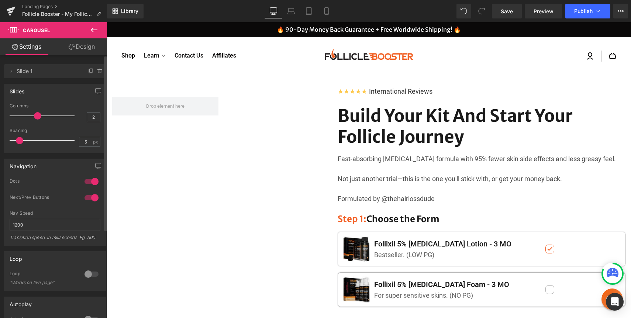
drag, startPoint x: 35, startPoint y: 116, endPoint x: 18, endPoint y: 116, distance: 17.0
click at [18, 116] on div at bounding box center [43, 115] width 61 height 15
type input "1"
drag, startPoint x: 30, startPoint y: 114, endPoint x: 16, endPoint y: 113, distance: 13.7
click at [16, 113] on div at bounding box center [43, 115] width 61 height 15
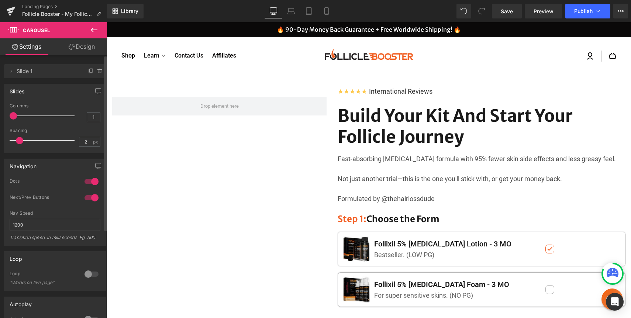
type input "0"
drag, startPoint x: 19, startPoint y: 141, endPoint x: 8, endPoint y: 141, distance: 10.3
click at [8, 141] on div "1 Columns 1 3 Columns 3 3 Columns 3 1 Columns 1 0px Spacing 0 px 5px Spacing 5 …" at bounding box center [54, 127] width 101 height 49
click at [95, 90] on icon "button" at bounding box center [98, 91] width 6 height 6
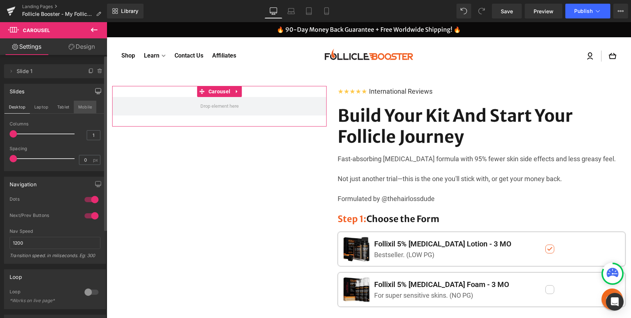
click at [84, 105] on button "Mobile" at bounding box center [85, 107] width 23 height 13
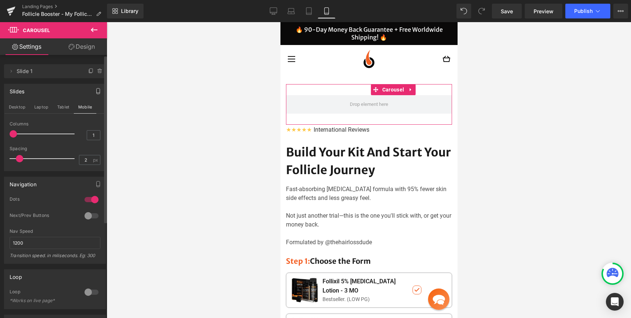
type input "0"
drag, startPoint x: 20, startPoint y: 158, endPoint x: 4, endPoint y: 158, distance: 15.1
click at [4, 158] on div "1 Columns 1 3 Columns 3 3 Columns 3 1 Columns 1 0px Spacing 0 px 5px Spacing 5 …" at bounding box center [54, 145] width 101 height 49
click at [60, 111] on button "Tablet" at bounding box center [63, 107] width 21 height 13
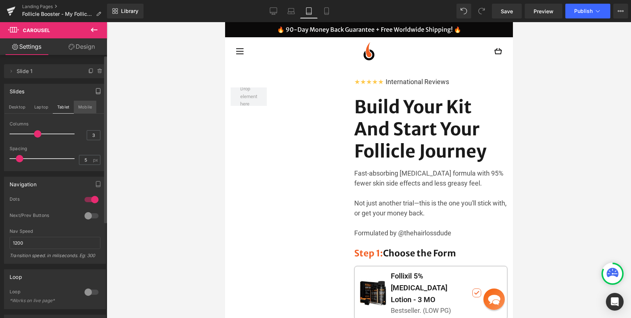
click at [80, 108] on button "Mobile" at bounding box center [85, 107] width 23 height 13
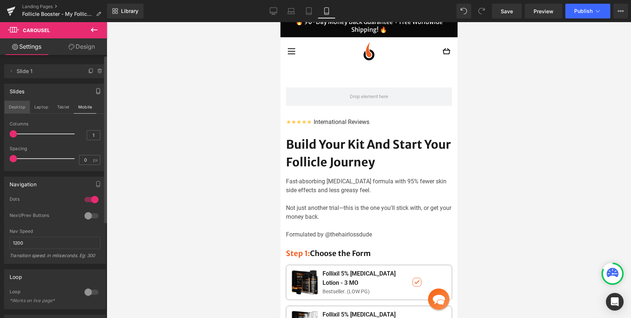
click at [14, 108] on button "Desktop" at bounding box center [16, 107] width 25 height 13
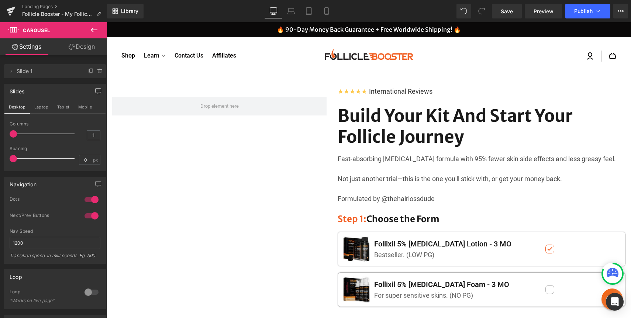
click at [93, 32] on icon at bounding box center [94, 29] width 9 height 9
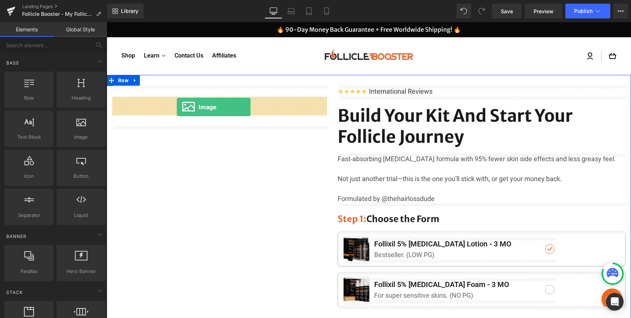
drag, startPoint x: 204, startPoint y: 149, endPoint x: 177, endPoint y: 107, distance: 49.8
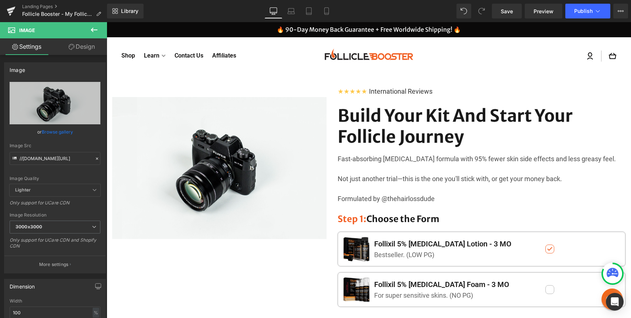
click at [94, 30] on icon at bounding box center [94, 30] width 7 height 4
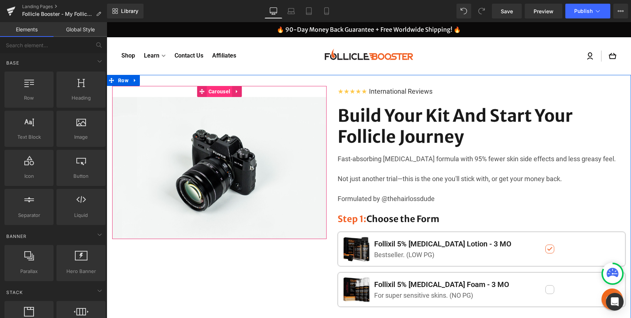
click at [210, 93] on span "Carousel" at bounding box center [219, 91] width 25 height 11
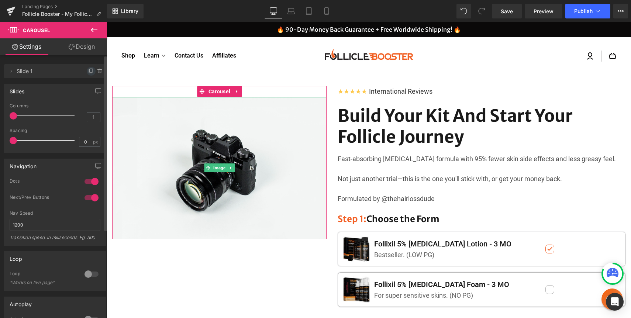
click at [88, 69] on icon at bounding box center [91, 71] width 6 height 6
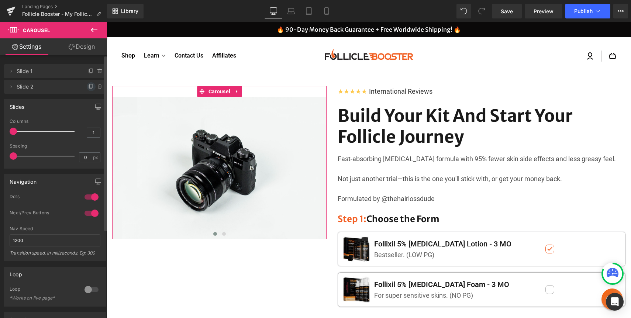
click at [90, 84] on icon at bounding box center [91, 86] width 3 height 4
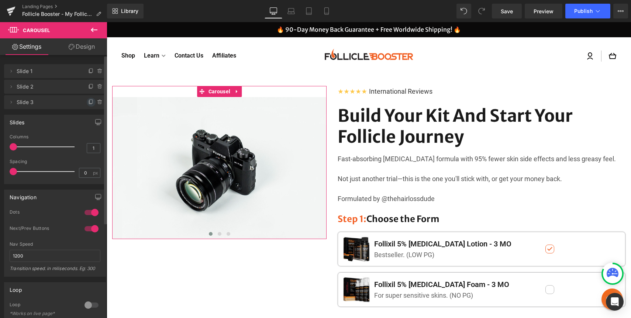
click at [88, 103] on icon at bounding box center [91, 102] width 6 height 6
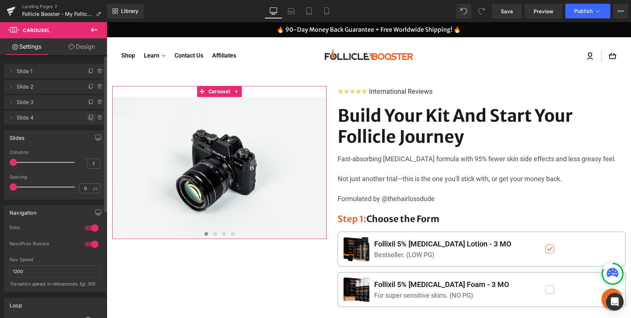
click at [88, 117] on icon at bounding box center [91, 118] width 6 height 6
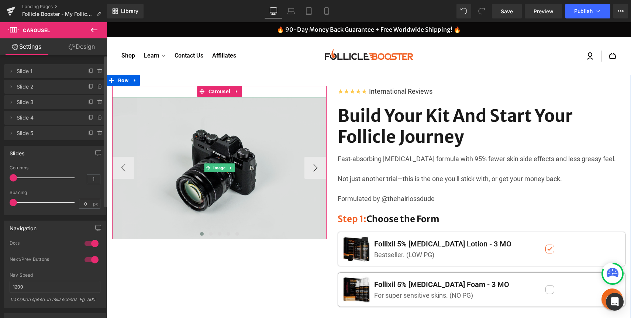
click at [137, 120] on img at bounding box center [219, 168] width 214 height 142
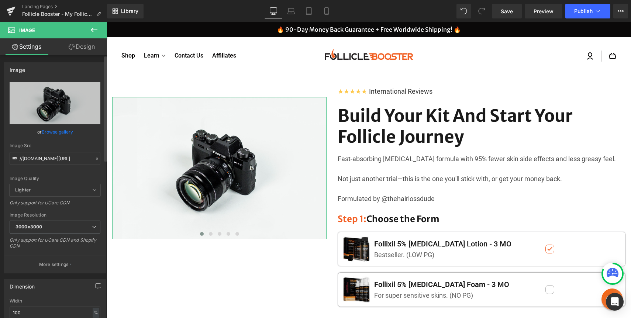
click at [58, 131] on link "Browse gallery" at bounding box center [57, 131] width 31 height 13
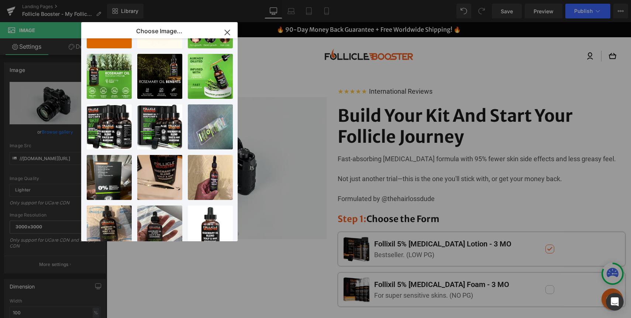
scroll to position [364, 0]
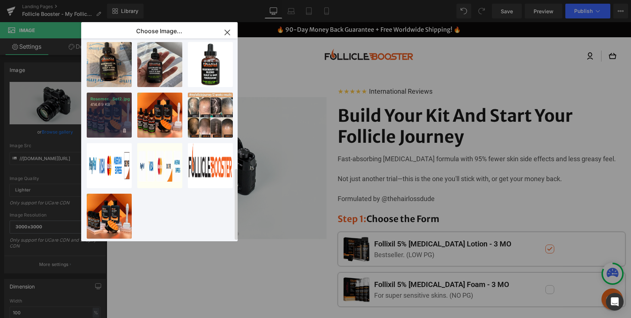
click at [112, 107] on div "Rosemer...Set2.jpg 414.69 KB" at bounding box center [109, 115] width 45 height 45
type input "[URL][DOMAIN_NAME][PERSON_NAME]"
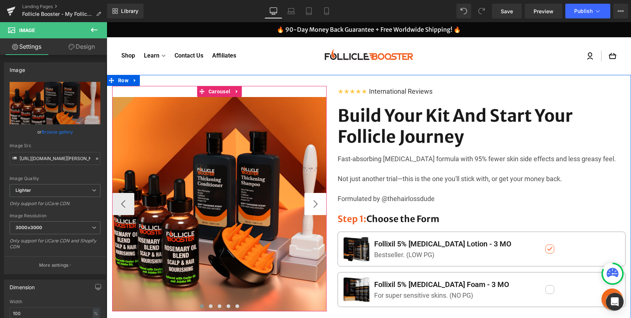
click at [320, 205] on button "›" at bounding box center [315, 204] width 22 height 22
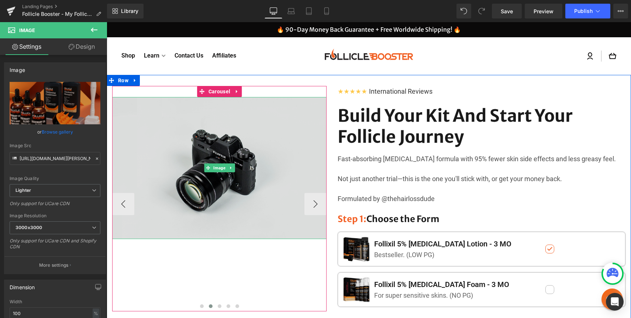
click at [225, 172] on img at bounding box center [219, 168] width 214 height 142
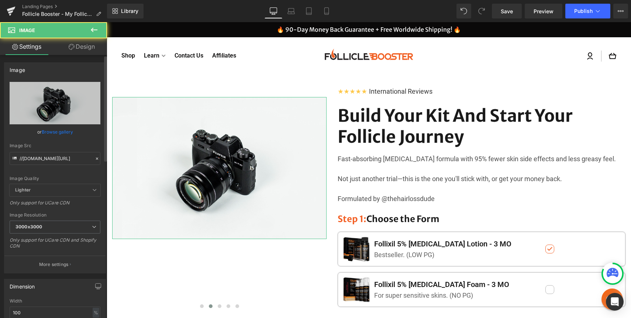
click at [56, 128] on link "Browse gallery" at bounding box center [57, 131] width 31 height 13
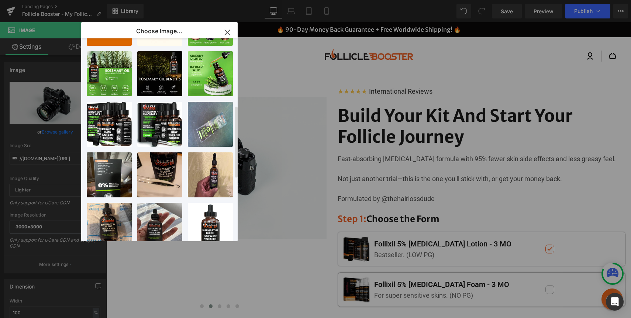
scroll to position [185, 0]
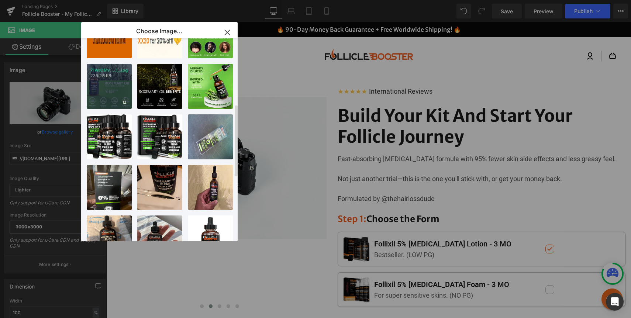
click at [110, 84] on div "71WaOMv..._1_.jpg 235.28 KB" at bounding box center [109, 86] width 45 height 45
type input "https://ucarecdn.com/5ed98e95-7b2b-4ec5-b467-e3c3e6cd2a55/-/format/auto/-/previ…"
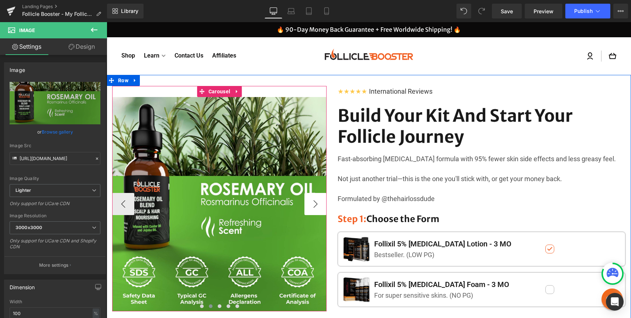
click at [310, 199] on button "›" at bounding box center [315, 204] width 22 height 22
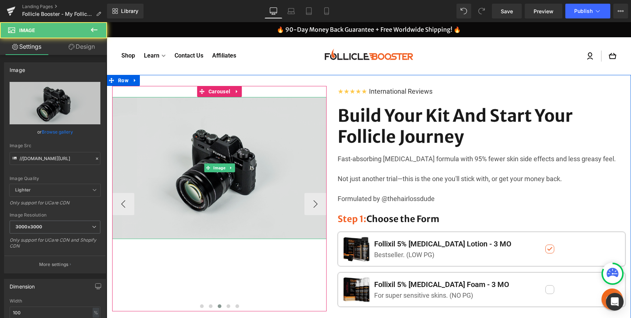
click at [225, 160] on img at bounding box center [219, 168] width 214 height 142
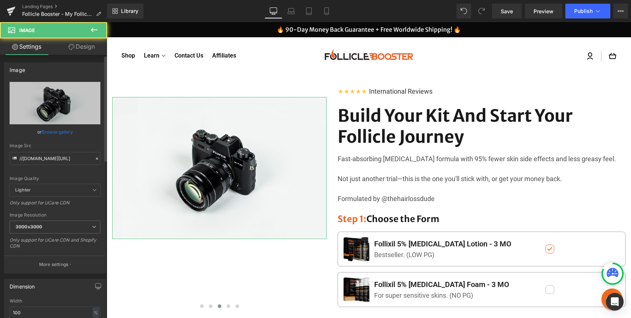
click at [54, 132] on link "Browse gallery" at bounding box center [57, 131] width 31 height 13
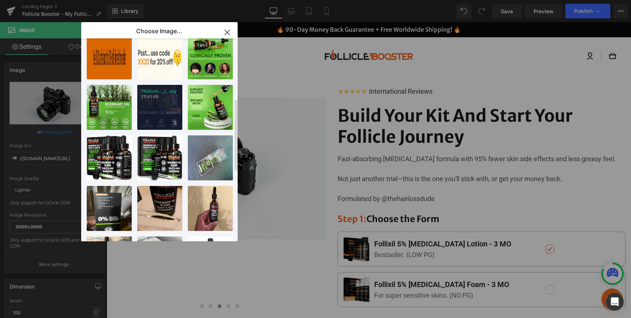
scroll to position [163, 0]
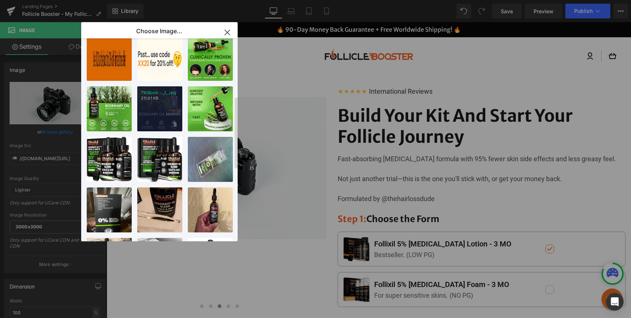
click at [156, 112] on div "71CBjom..._1_.jpg 211.61 KB" at bounding box center [159, 108] width 45 height 45
type input "https://ucarecdn.com/f13f9e7d-b7ff-4e11-9b7b-14f7ae81d0e7/-/format/auto/-/previ…"
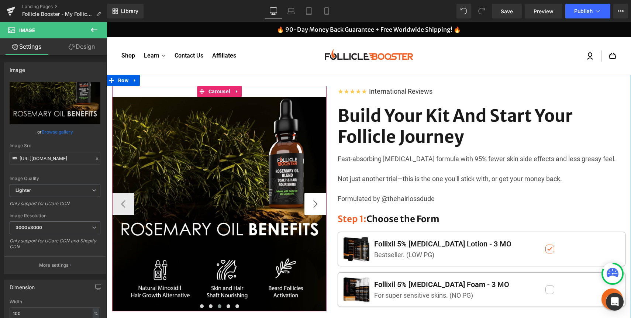
click at [309, 198] on button "›" at bounding box center [315, 204] width 22 height 22
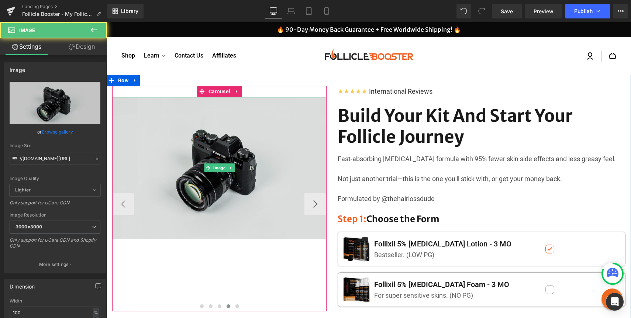
click at [207, 134] on img at bounding box center [219, 168] width 214 height 142
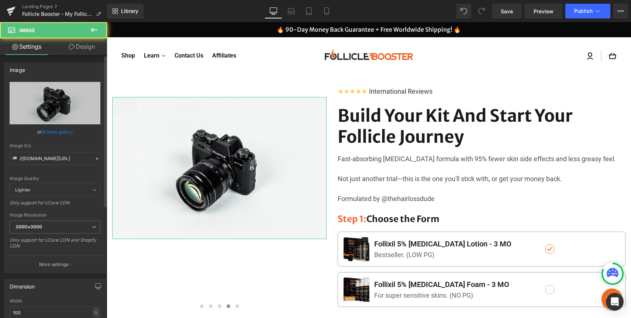
click at [62, 129] on link "Browse gallery" at bounding box center [57, 131] width 31 height 13
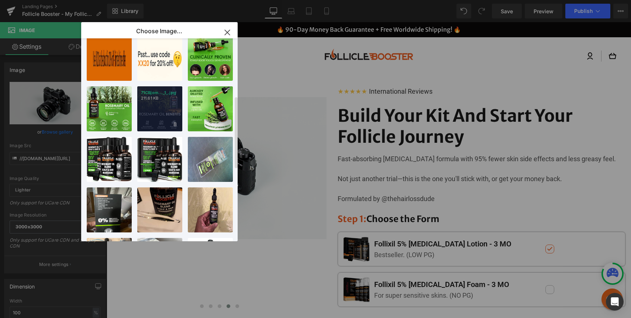
scroll to position [150, 0]
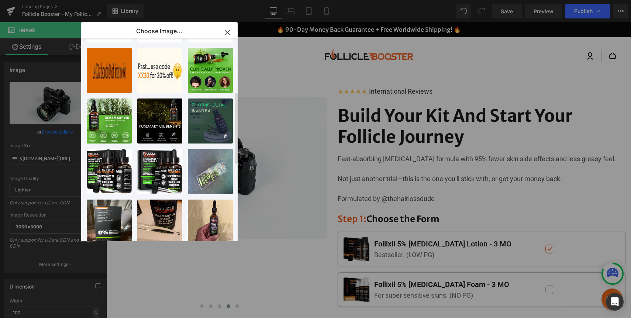
click at [203, 118] on div "71+Q0qf..._1_.jpg 165.61 KB" at bounding box center [210, 120] width 45 height 45
type input "https://ucarecdn.com/b073024f-35f0-4cf6-8387-4af87fbafe4b/-/format/auto/-/previ…"
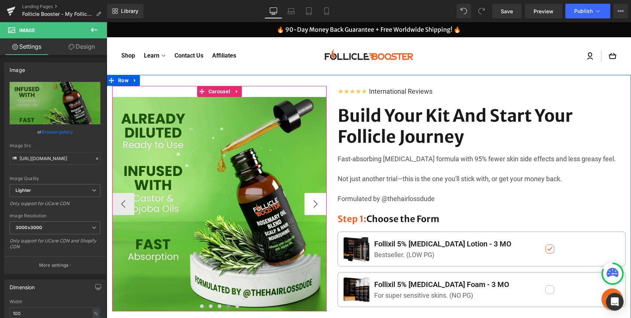
click at [307, 206] on button "›" at bounding box center [315, 204] width 22 height 22
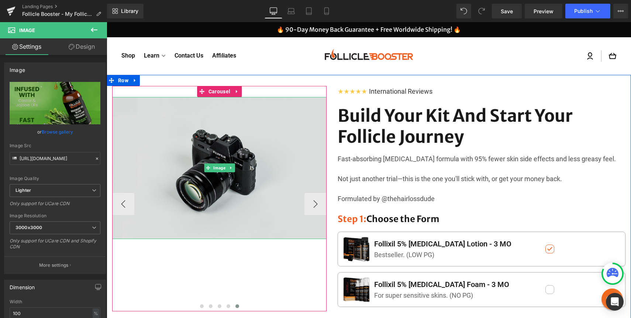
click at [209, 154] on img at bounding box center [219, 168] width 214 height 142
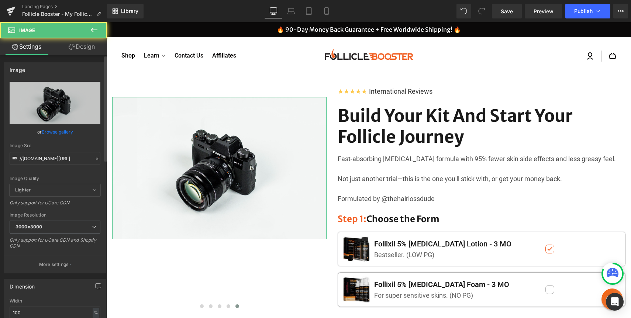
click at [63, 134] on link "Browse gallery" at bounding box center [57, 131] width 31 height 13
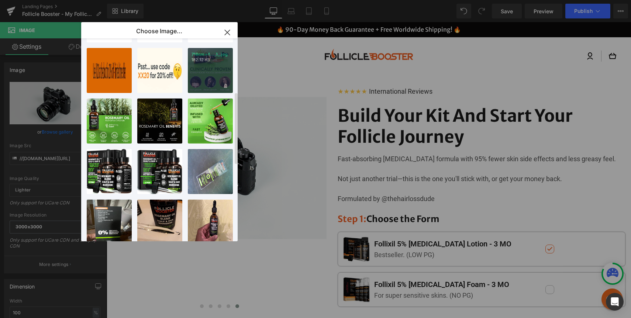
click at [203, 62] on p "182.12 KB" at bounding box center [210, 60] width 38 height 6
type input "https://ucarecdn.com/7d7f6376-4116-49fb-a304-10663a653acf/-/format/auto/-/previ…"
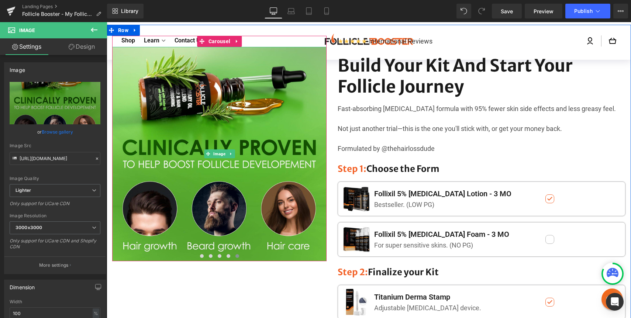
scroll to position [35, 0]
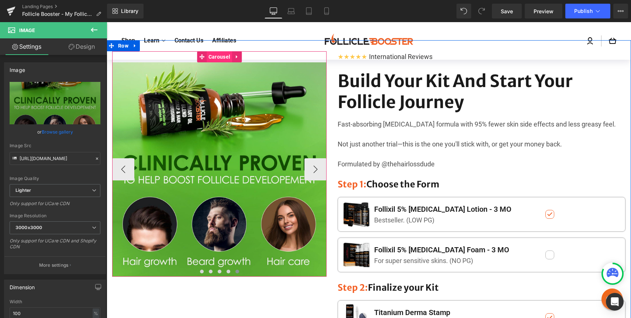
click at [222, 55] on span "Carousel" at bounding box center [219, 56] width 25 height 11
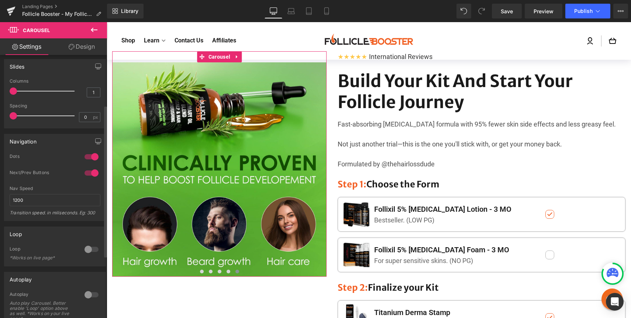
scroll to position [89, 0]
click at [86, 244] on div at bounding box center [92, 247] width 18 height 12
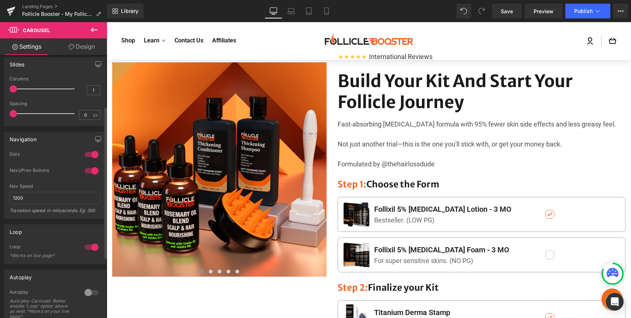
click at [83, 293] on div at bounding box center [92, 293] width 18 height 12
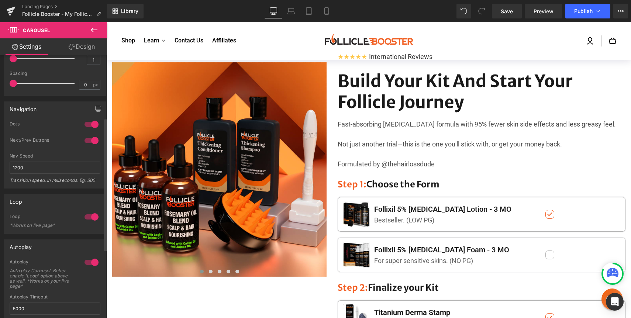
scroll to position [126, 0]
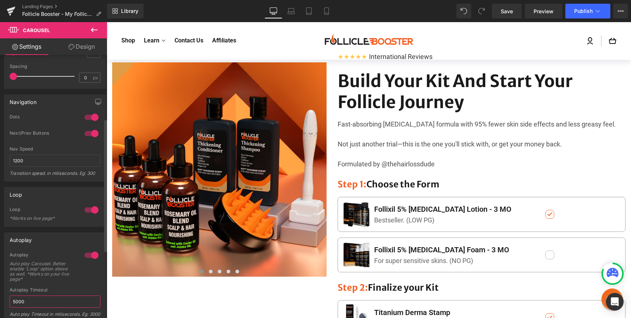
click at [27, 304] on input "5000" at bounding box center [55, 301] width 91 height 12
type input "3000"
click at [512, 10] on span "Save" at bounding box center [507, 11] width 12 height 8
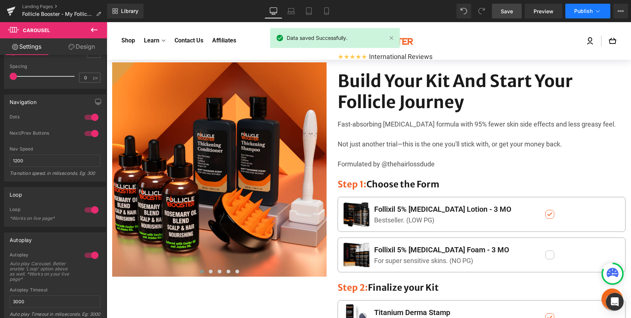
click at [576, 11] on span "Publish" at bounding box center [583, 11] width 18 height 6
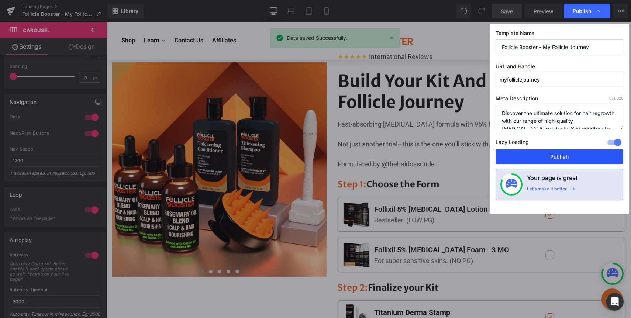
click at [563, 153] on button "Publish" at bounding box center [559, 156] width 128 height 15
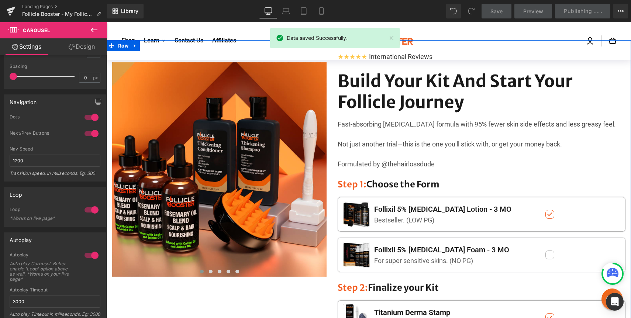
scroll to position [0, 0]
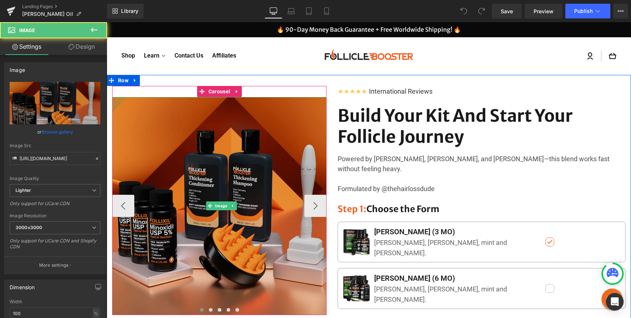
click at [221, 187] on img at bounding box center [221, 206] width 218 height 218
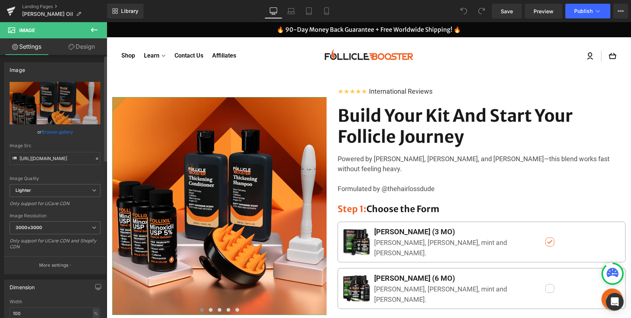
click at [56, 131] on link "Browse gallery" at bounding box center [57, 131] width 31 height 13
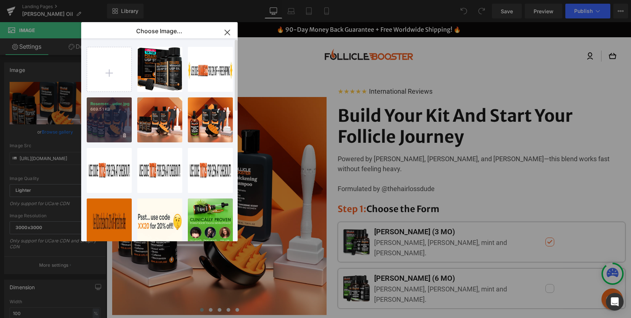
click at [106, 131] on div "Rosemer...udor.jpg 669.51 KB" at bounding box center [109, 119] width 45 height 45
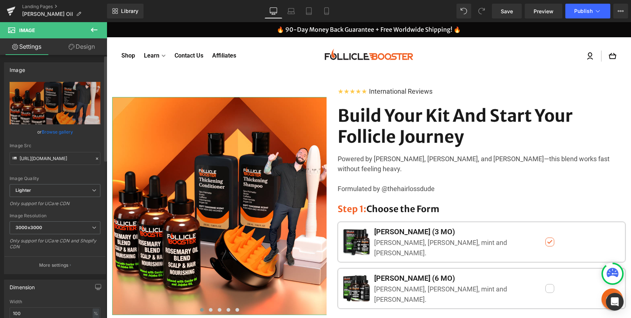
click at [61, 130] on link "Browse gallery" at bounding box center [57, 131] width 31 height 13
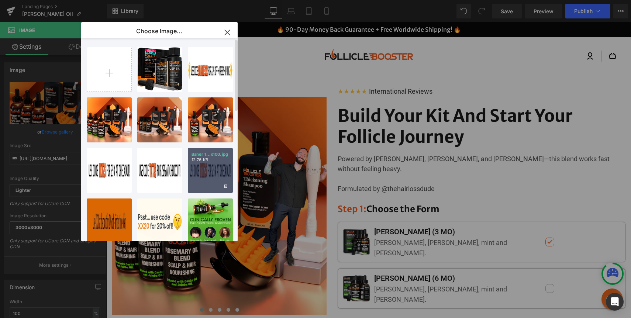
scroll to position [364, 0]
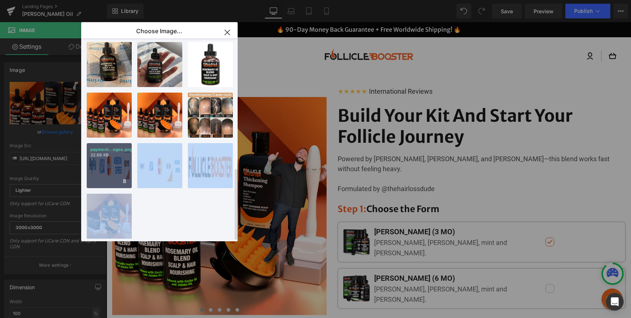
drag, startPoint x: 114, startPoint y: 213, endPoint x: 127, endPoint y: 162, distance: 52.4
click at [127, 162] on div "folixil...pack.jpg 181.47 KB Delete image? Yes No [PERSON_NAME]..nner.jpg 39.37…" at bounding box center [164, 141] width 154 height 206
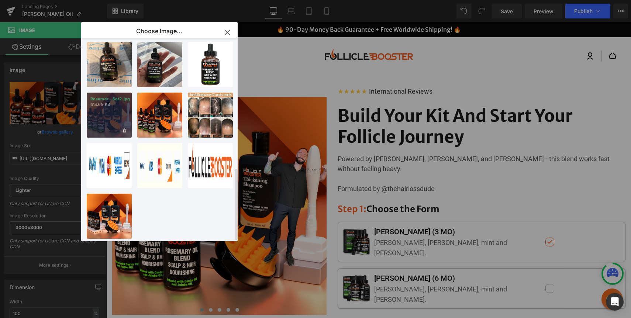
click at [108, 120] on div "Rosemer...Set2.jpg 414.69 KB" at bounding box center [109, 115] width 45 height 45
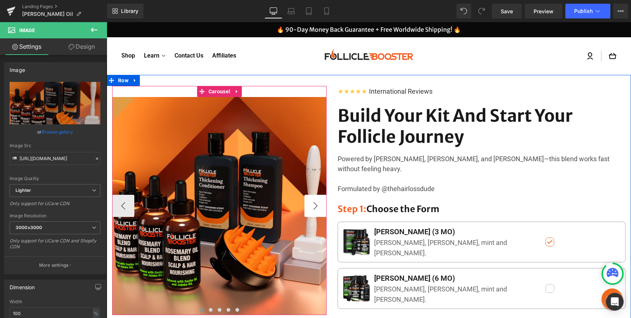
click at [319, 207] on button "›" at bounding box center [315, 206] width 22 height 22
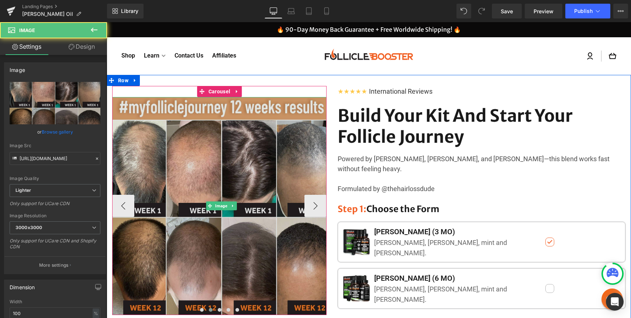
click at [207, 148] on img at bounding box center [221, 206] width 218 height 218
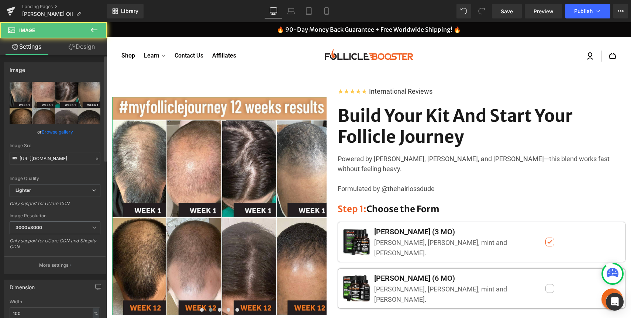
click at [42, 133] on link "Browse gallery" at bounding box center [57, 131] width 31 height 13
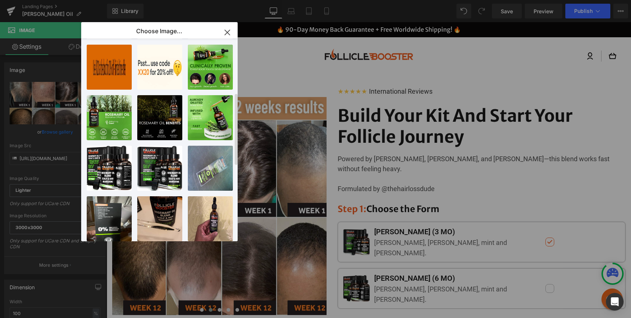
scroll to position [149, 0]
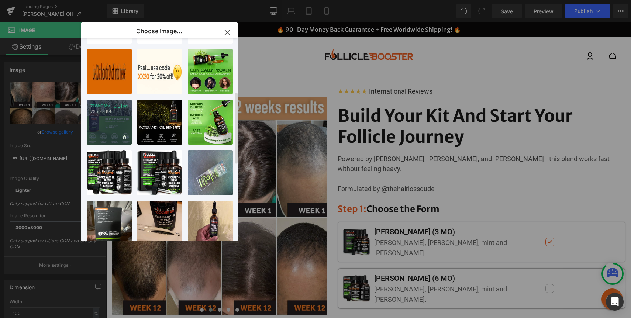
click at [108, 122] on div "71WaOMv..._1_.jpg 235.28 KB" at bounding box center [109, 122] width 45 height 45
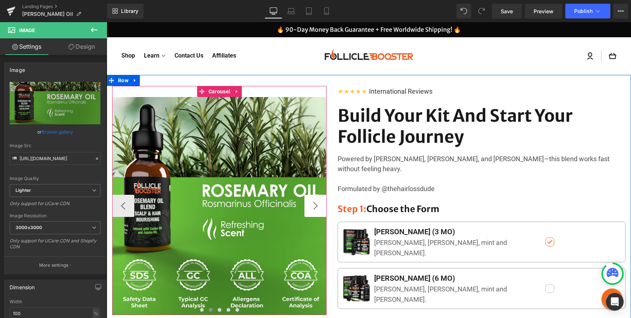
click at [318, 207] on button "›" at bounding box center [315, 206] width 22 height 22
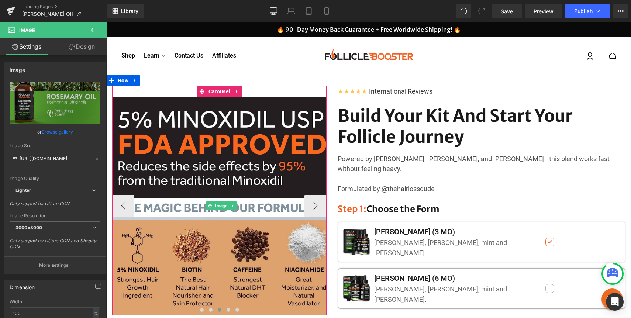
click at [180, 150] on img at bounding box center [221, 206] width 218 height 218
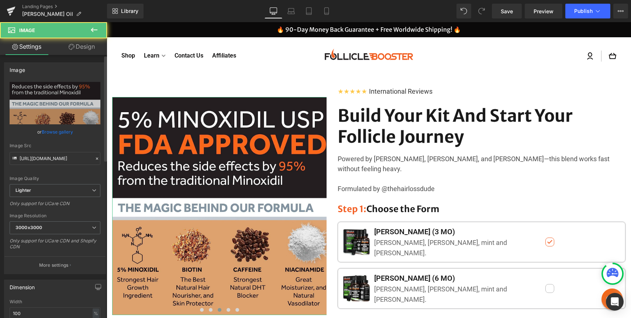
click at [57, 130] on link "Browse gallery" at bounding box center [57, 131] width 31 height 13
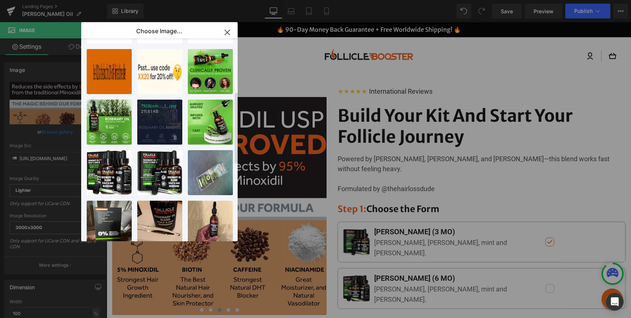
click at [164, 118] on div "71CBjom..._1_.jpg 211.61 KB" at bounding box center [159, 122] width 45 height 45
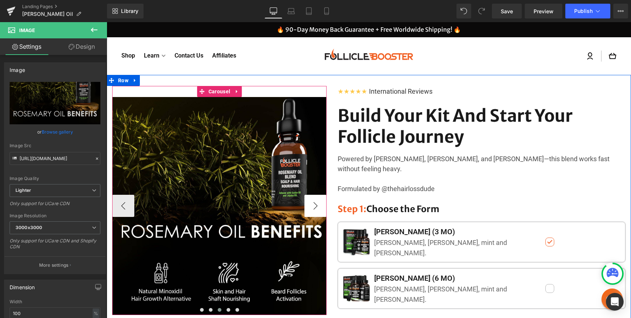
click at [310, 200] on button "›" at bounding box center [315, 206] width 22 height 22
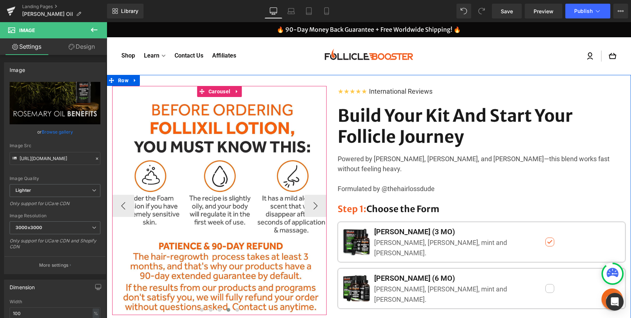
click at [139, 153] on img at bounding box center [221, 206] width 218 height 218
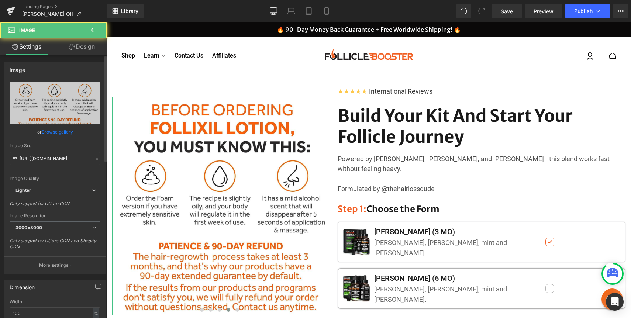
click at [62, 131] on link "Browse gallery" at bounding box center [57, 131] width 31 height 13
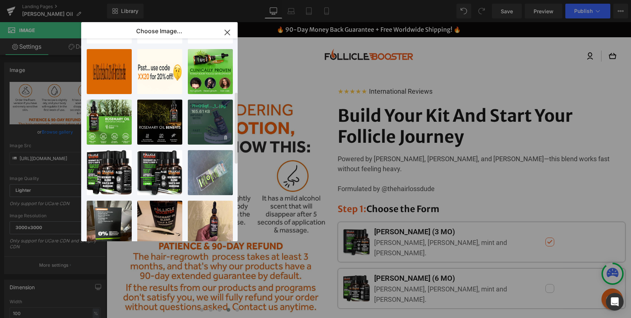
click at [202, 120] on div "71+Q0qf..._1_.jpg 165.61 KB" at bounding box center [210, 122] width 45 height 45
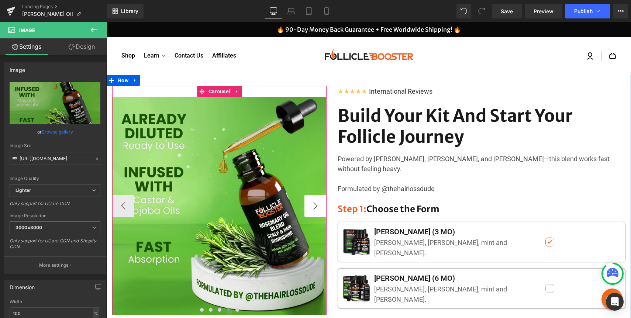
click at [313, 207] on button "›" at bounding box center [315, 206] width 22 height 22
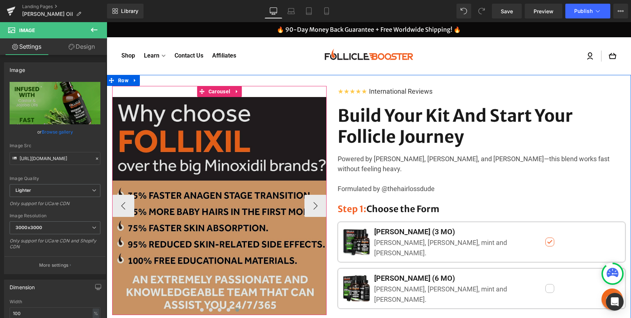
click at [189, 167] on img at bounding box center [221, 206] width 218 height 218
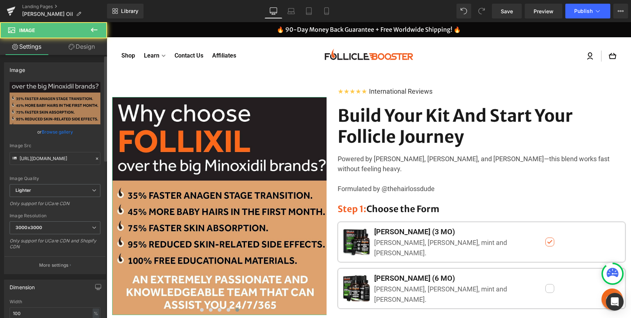
click at [62, 134] on link "Browse gallery" at bounding box center [57, 131] width 31 height 13
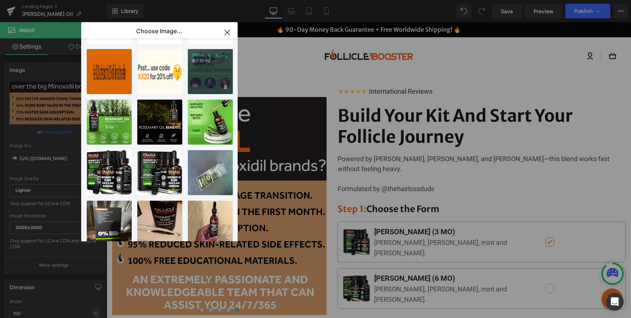
click at [191, 79] on div "718nm+4..._1_.jpg 182.12 KB" at bounding box center [210, 71] width 45 height 45
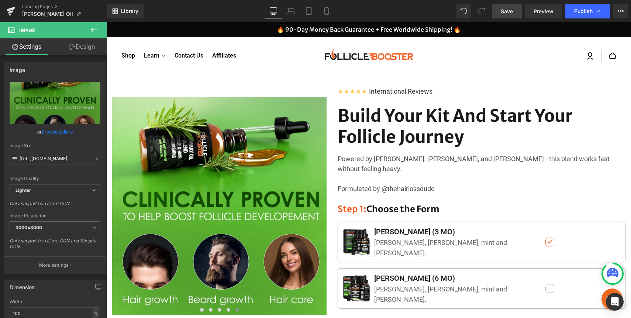
click at [503, 13] on span "Save" at bounding box center [507, 11] width 12 height 8
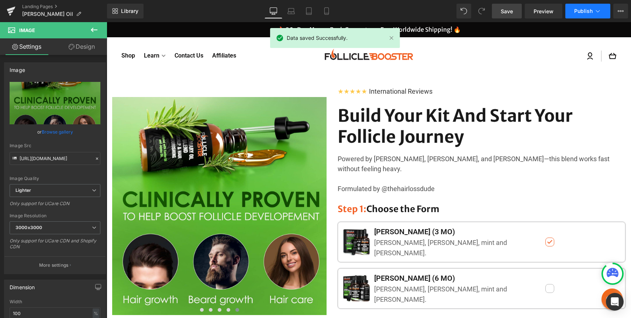
click at [593, 16] on button "Publish" at bounding box center [587, 11] width 45 height 15
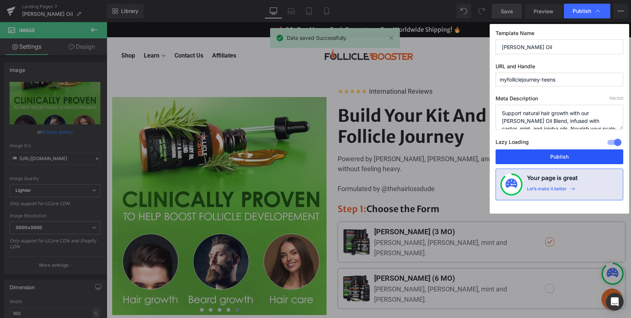
click at [552, 156] on button "Publish" at bounding box center [559, 156] width 128 height 15
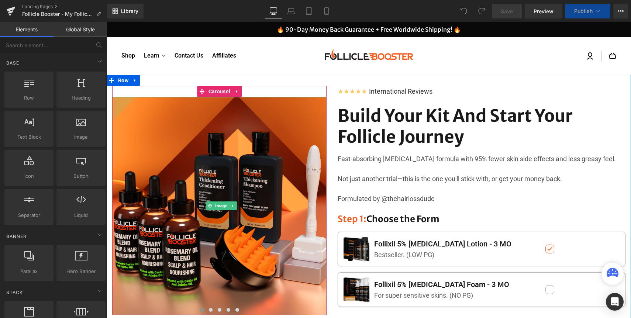
scroll to position [16, 0]
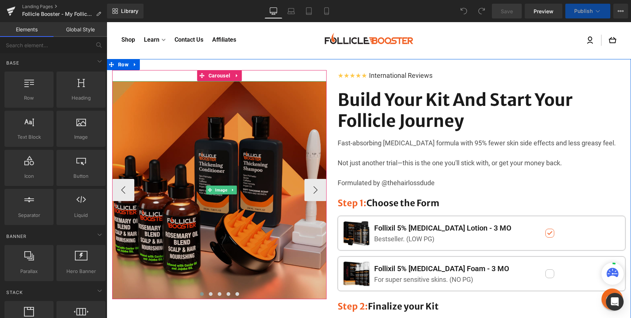
click at [249, 144] on img at bounding box center [221, 190] width 218 height 218
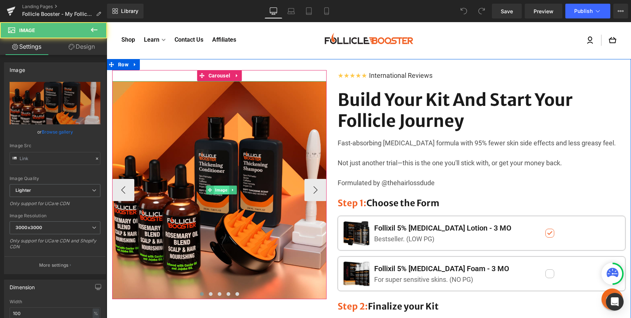
click at [220, 189] on span "Image" at bounding box center [221, 190] width 15 height 9
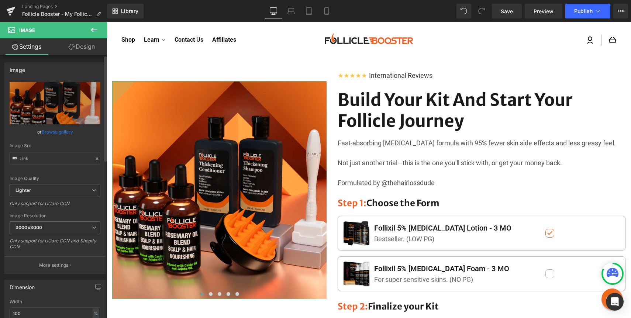
click at [62, 131] on link "Browse gallery" at bounding box center [57, 131] width 31 height 13
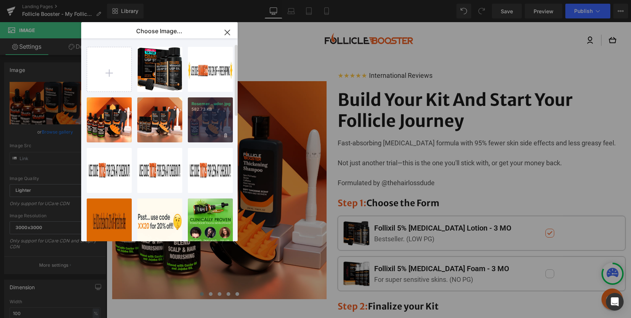
scroll to position [364, 0]
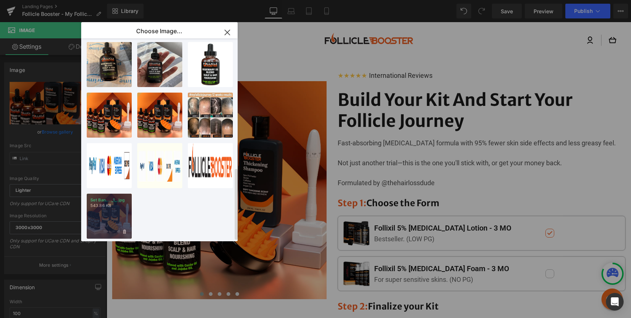
click at [107, 203] on div "Set Ban... _1_.jpg 543.86 KB" at bounding box center [109, 216] width 45 height 45
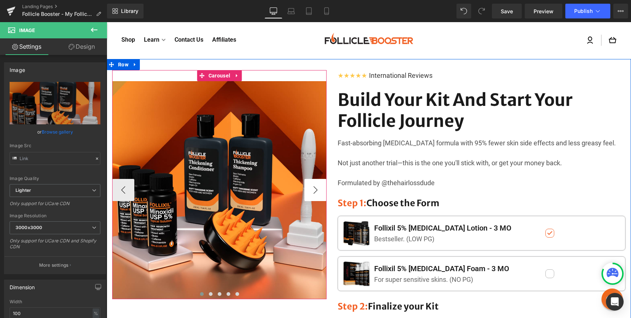
click at [311, 197] on button "›" at bounding box center [315, 190] width 22 height 22
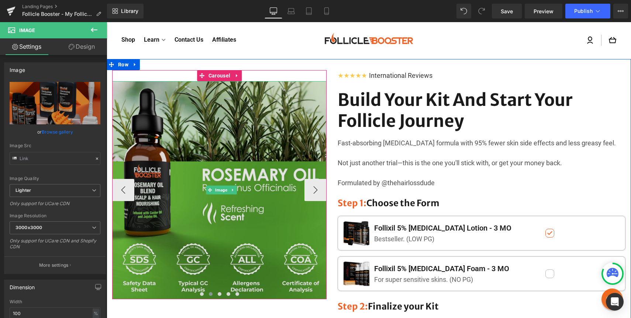
click at [195, 147] on img at bounding box center [221, 190] width 218 height 218
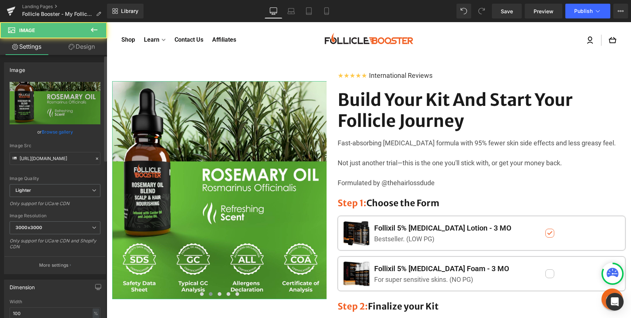
click at [60, 134] on link "Browse gallery" at bounding box center [57, 131] width 31 height 13
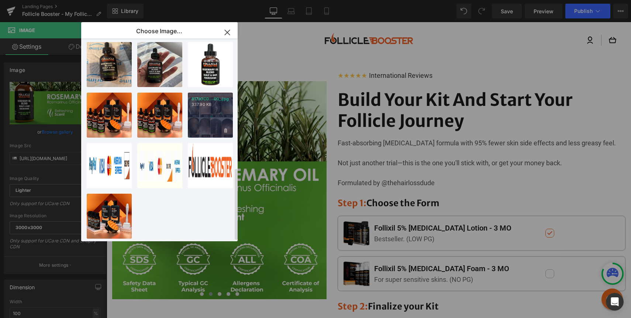
click at [202, 116] on div "817JOCD...00_.jpg 337.90 KB" at bounding box center [210, 115] width 45 height 45
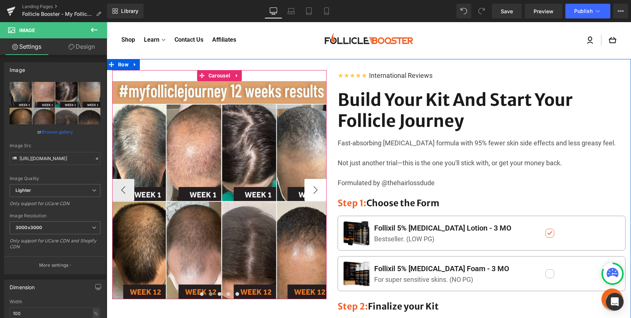
click at [319, 188] on button "›" at bounding box center [315, 190] width 22 height 22
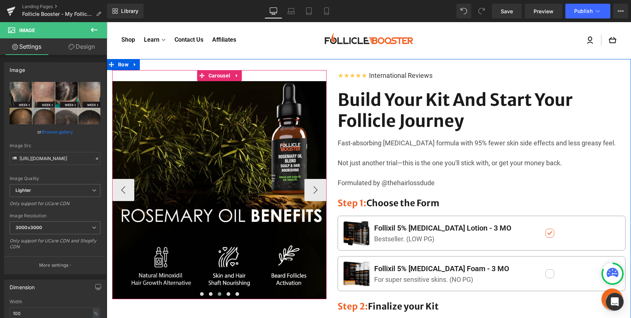
click at [183, 129] on img at bounding box center [221, 190] width 218 height 218
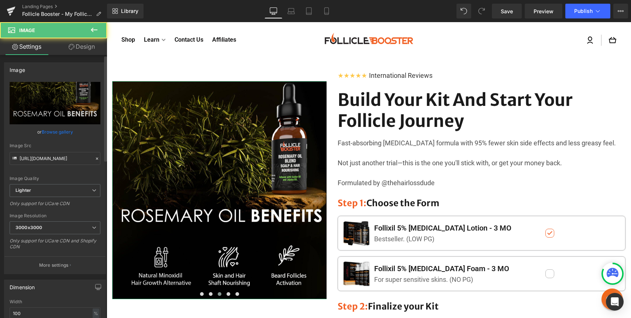
click at [67, 130] on link "Browse gallery" at bounding box center [57, 131] width 31 height 13
click at [52, 162] on input "[URL][DOMAIN_NAME]" at bounding box center [55, 158] width 91 height 13
paste input "9d871d78-7f33-42c9-8be7-8484d0f8a713/-/format/auto/-/preview/768x768/-/quality/…"
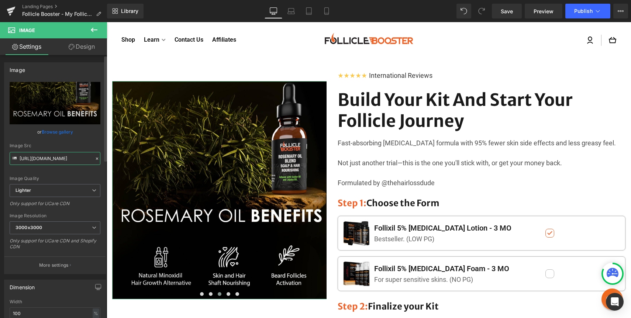
scroll to position [0, 246]
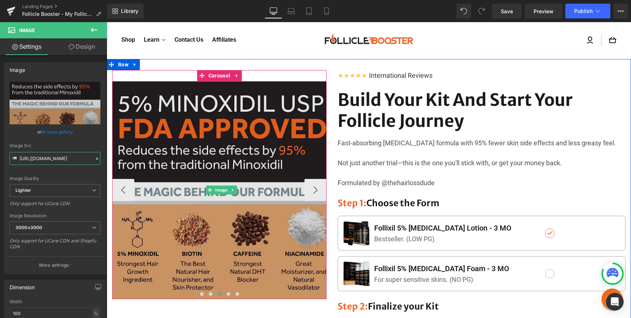
type input "[URL][DOMAIN_NAME]"
click at [266, 149] on img at bounding box center [221, 190] width 218 height 218
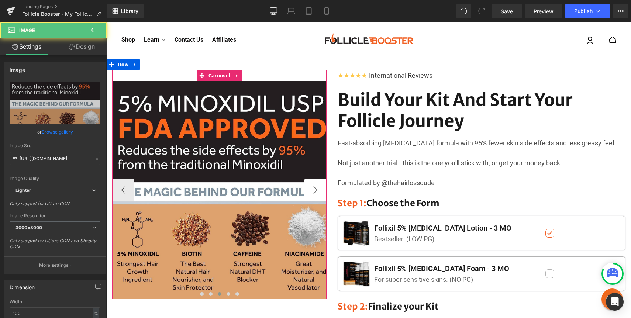
click at [309, 188] on button "›" at bounding box center [315, 190] width 22 height 22
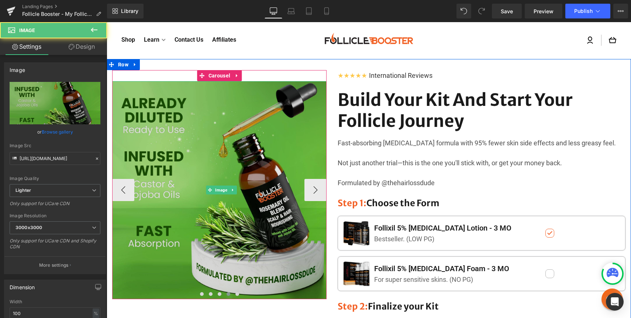
click at [224, 131] on img at bounding box center [221, 190] width 218 height 218
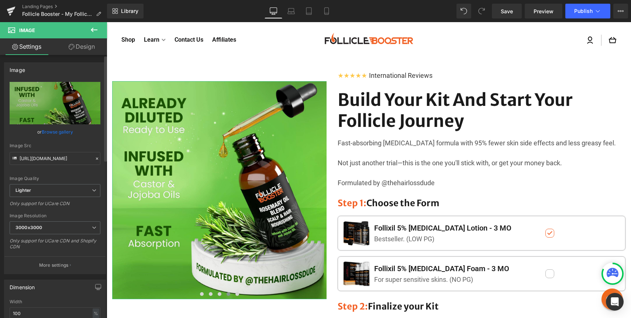
click at [94, 157] on icon at bounding box center [96, 158] width 5 height 5
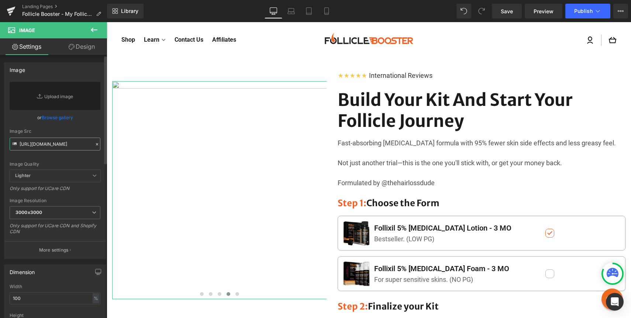
click at [65, 145] on input "[URL][DOMAIN_NAME]" at bounding box center [55, 144] width 91 height 13
paste input "[URL][DOMAIN_NAME]"
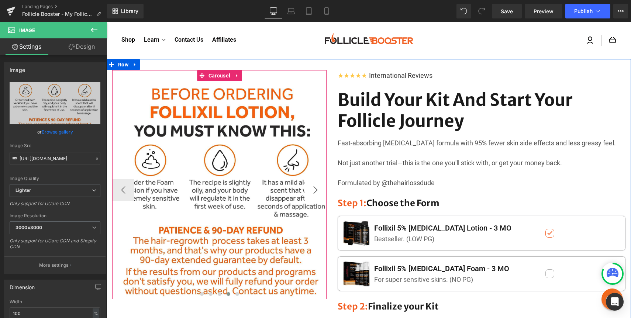
click at [316, 193] on button "›" at bounding box center [315, 190] width 22 height 22
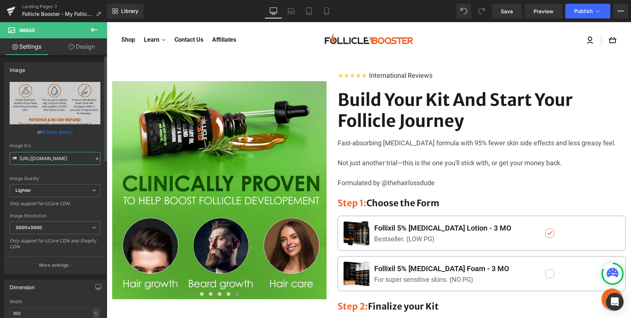
click at [74, 158] on input "[URL][DOMAIN_NAME]" at bounding box center [55, 158] width 91 height 13
type input "[URL][DOMAIN_NAME]"
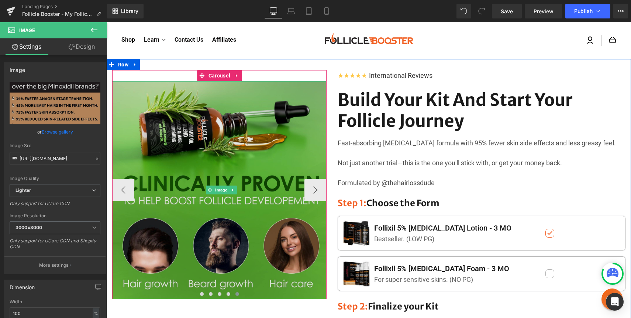
click at [233, 138] on img at bounding box center [221, 190] width 218 height 218
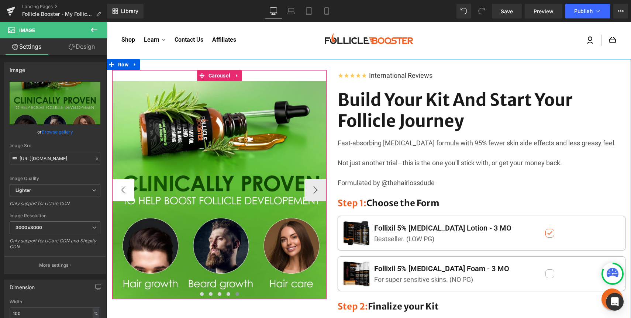
click at [129, 186] on button "‹" at bounding box center [123, 190] width 22 height 22
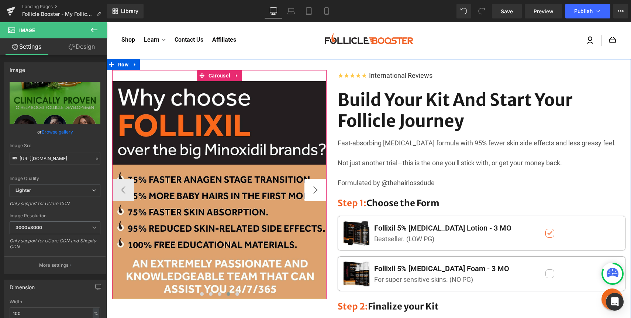
click at [314, 190] on button "›" at bounding box center [315, 190] width 22 height 22
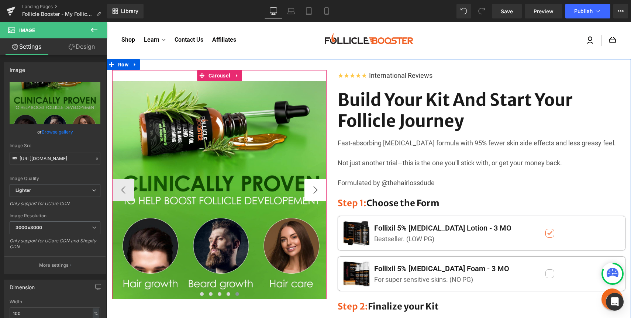
click at [314, 190] on button "›" at bounding box center [315, 190] width 22 height 22
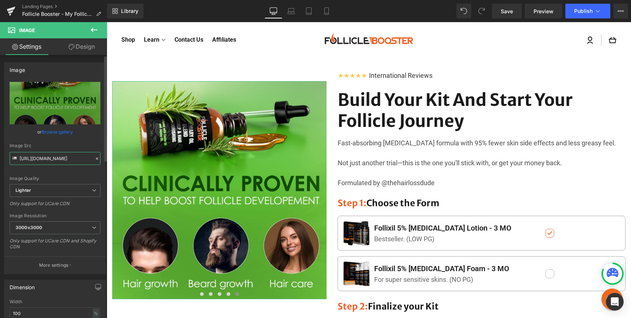
click at [71, 156] on input "[URL][DOMAIN_NAME]" at bounding box center [55, 158] width 91 height 13
paste input "99563b21-cdca-4a68-bf3c-419d002ca1ee/-/format/auto/-/preview/768x768/-/quality/…"
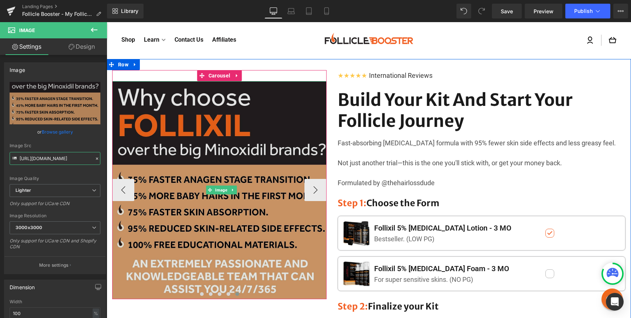
type input "[URL][DOMAIN_NAME]"
click at [169, 150] on img at bounding box center [221, 190] width 218 height 218
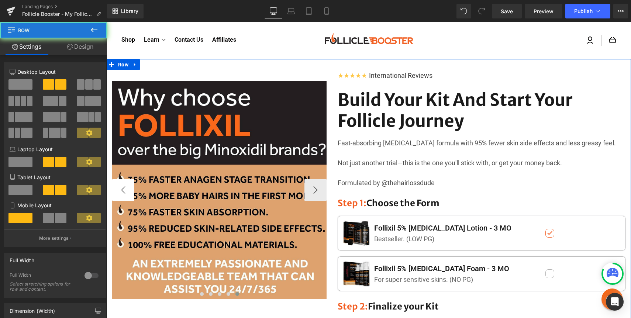
click at [109, 195] on div "Image Image Image Image Image ‹ › [GEOGRAPHIC_DATA]" at bounding box center [219, 184] width 225 height 229
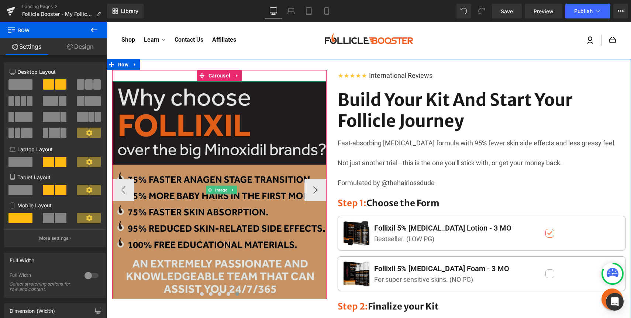
click at [154, 170] on img at bounding box center [221, 190] width 218 height 218
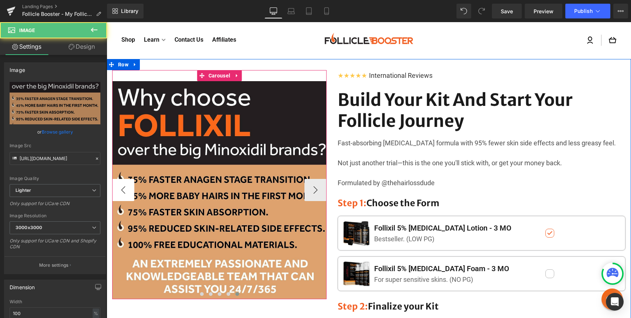
click at [122, 192] on button "‹" at bounding box center [123, 190] width 22 height 22
click at [231, 131] on img at bounding box center [221, 190] width 218 height 218
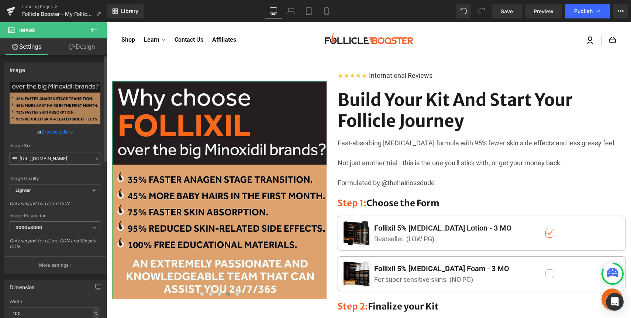
click at [72, 153] on input "[URL][DOMAIN_NAME]" at bounding box center [55, 158] width 91 height 13
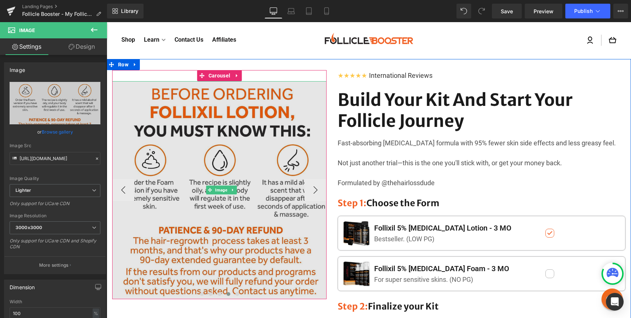
type input "[URL][DOMAIN_NAME]"
click at [147, 132] on img at bounding box center [221, 190] width 218 height 218
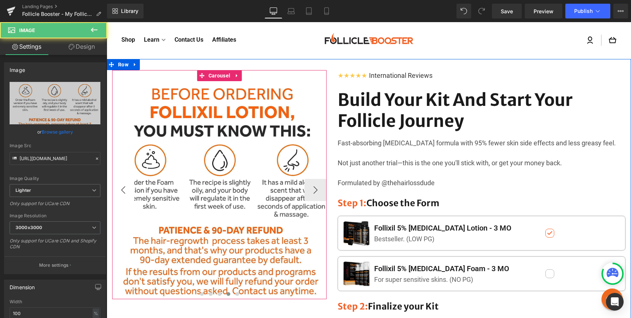
click at [133, 182] on button "‹" at bounding box center [123, 190] width 22 height 22
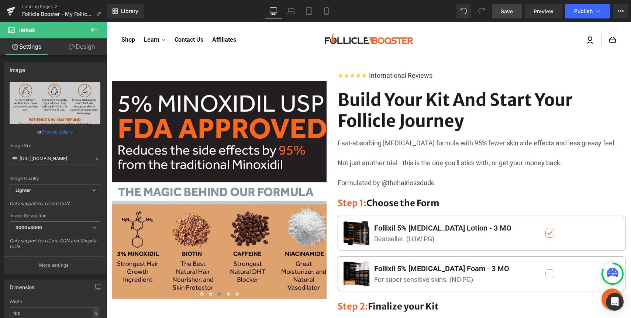
click at [502, 10] on span "Save" at bounding box center [507, 11] width 12 height 8
click at [578, 9] on span "Publish" at bounding box center [583, 11] width 18 height 6
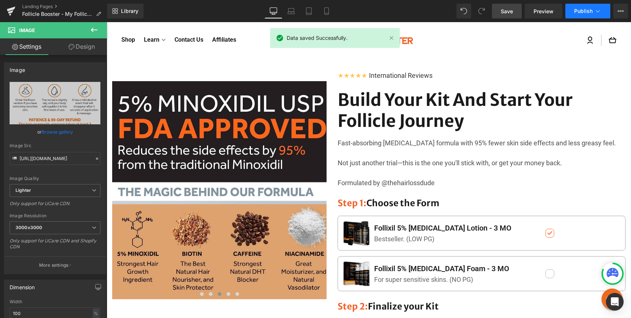
click at [578, 9] on span "Publish" at bounding box center [583, 11] width 18 height 6
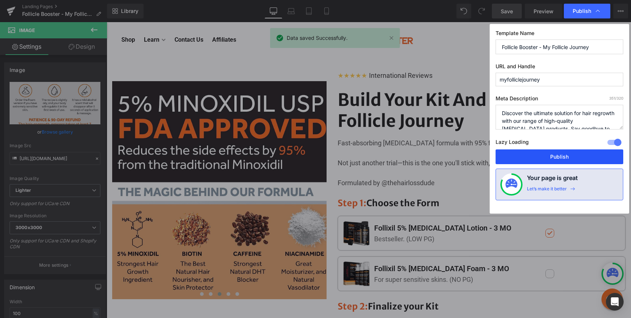
drag, startPoint x: 551, startPoint y: 154, endPoint x: 438, endPoint y: 129, distance: 115.7
click at [551, 154] on button "Publish" at bounding box center [559, 156] width 128 height 15
